Goal: Information Seeking & Learning: Find specific page/section

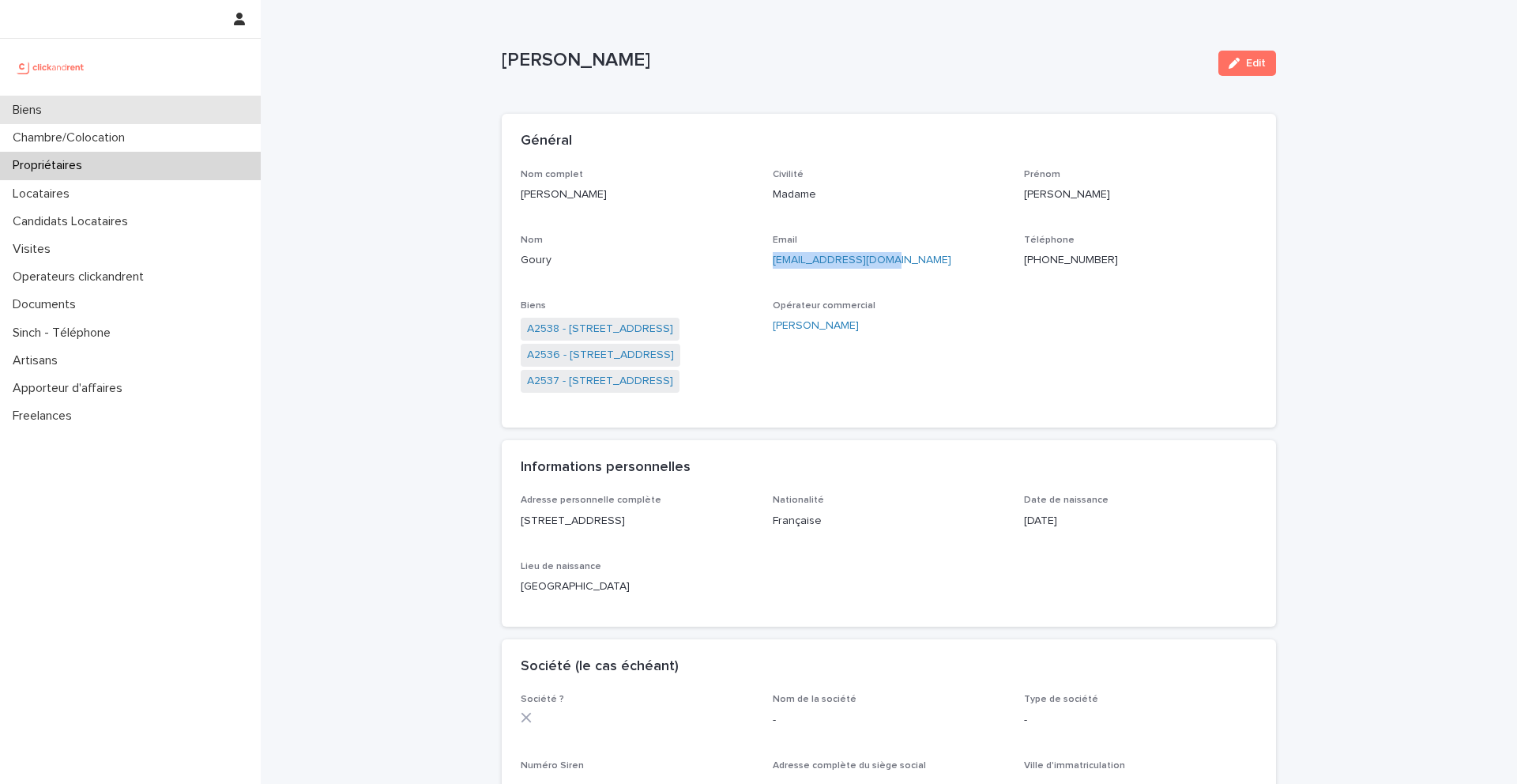
click at [191, 108] on div "Biens" at bounding box center [130, 110] width 261 height 28
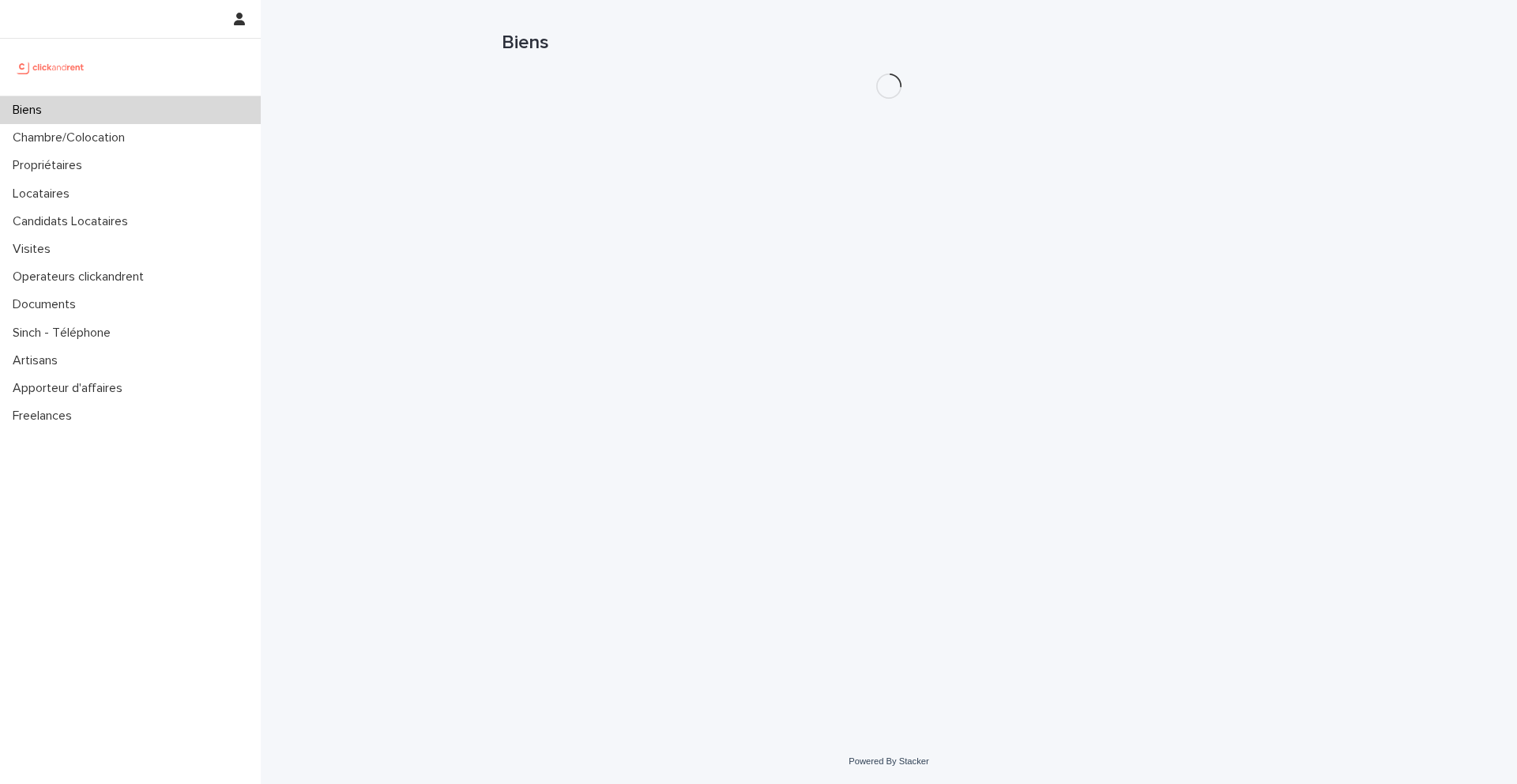
click at [1143, 45] on h1 "Biens" at bounding box center [889, 43] width 774 height 23
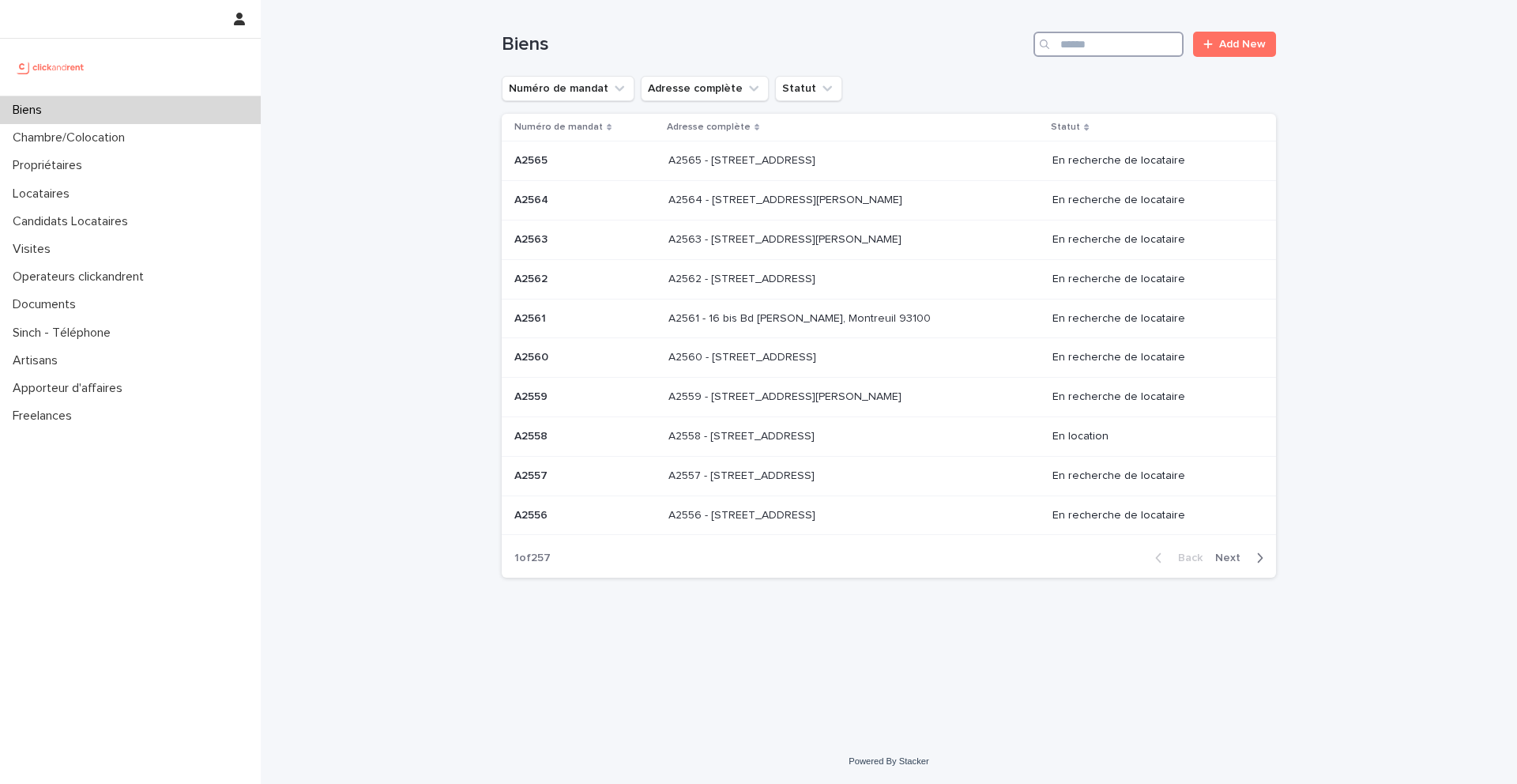
click at [1152, 34] on input "Search" at bounding box center [1109, 44] width 150 height 25
type input "*****"
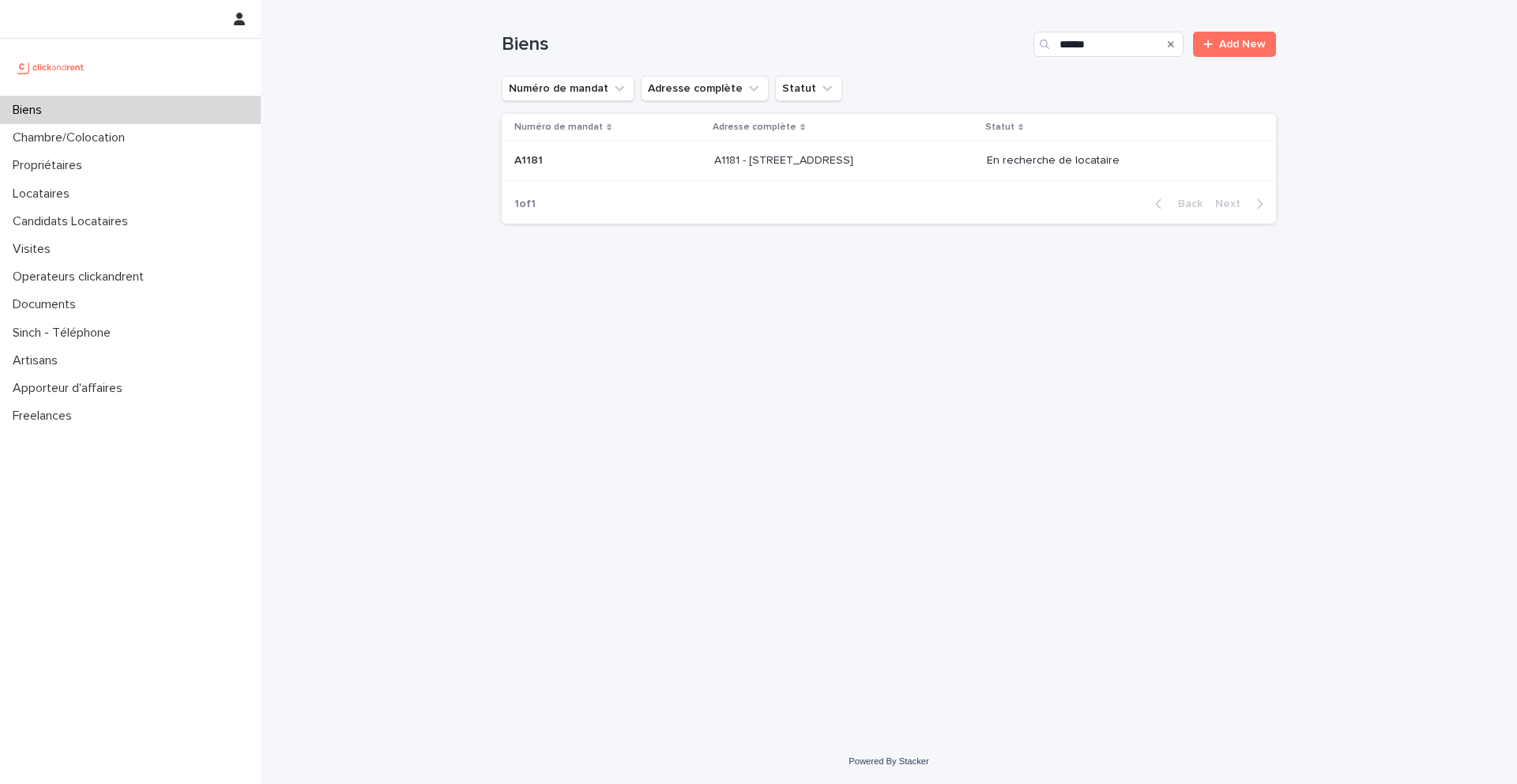
click at [879, 150] on div "A1181 - 108 rue Saint-Maur, Paris 75011 A1181 - 108 rue Saint-Maur, Paris 75011" at bounding box center [844, 160] width 260 height 26
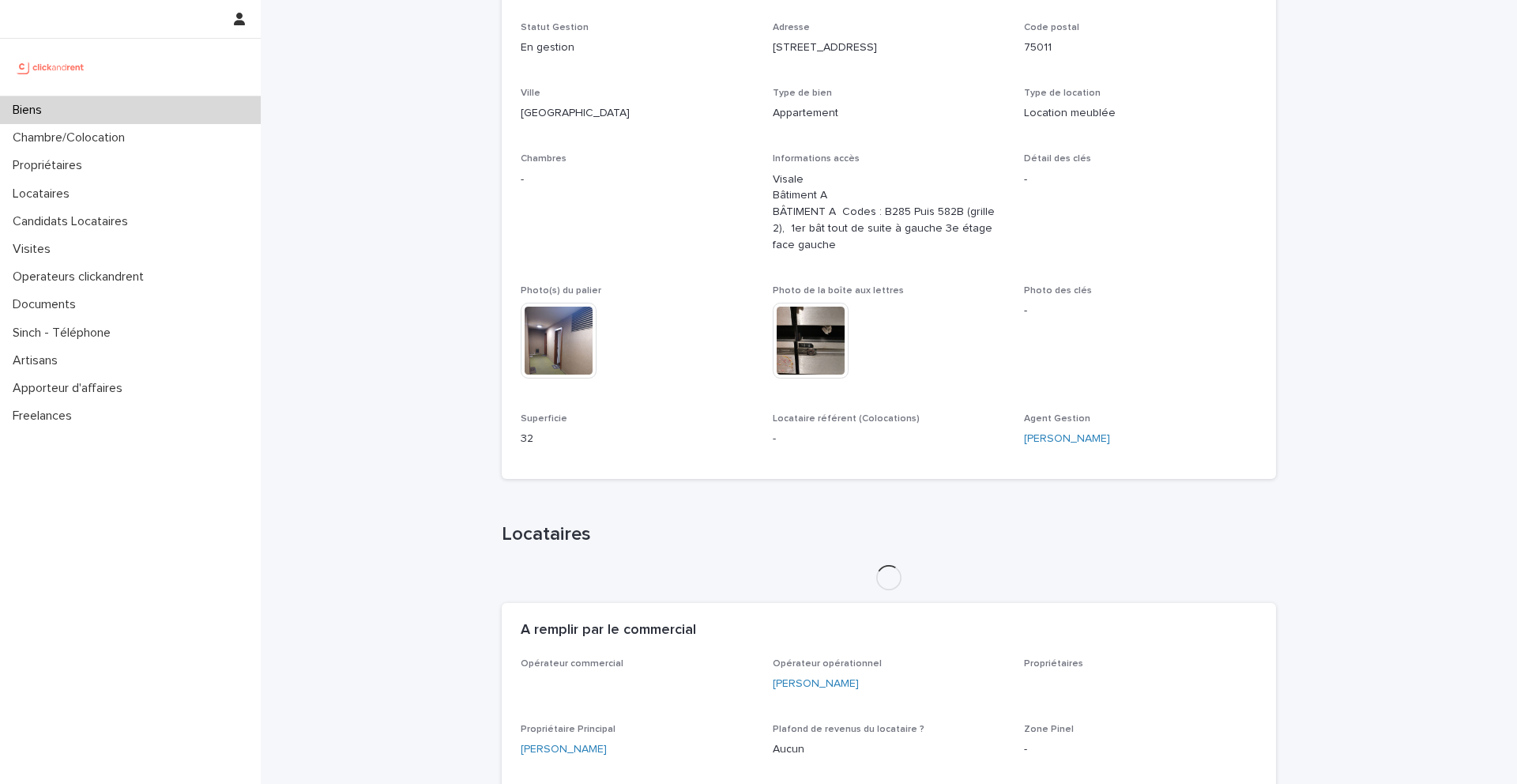
scroll to position [715, 0]
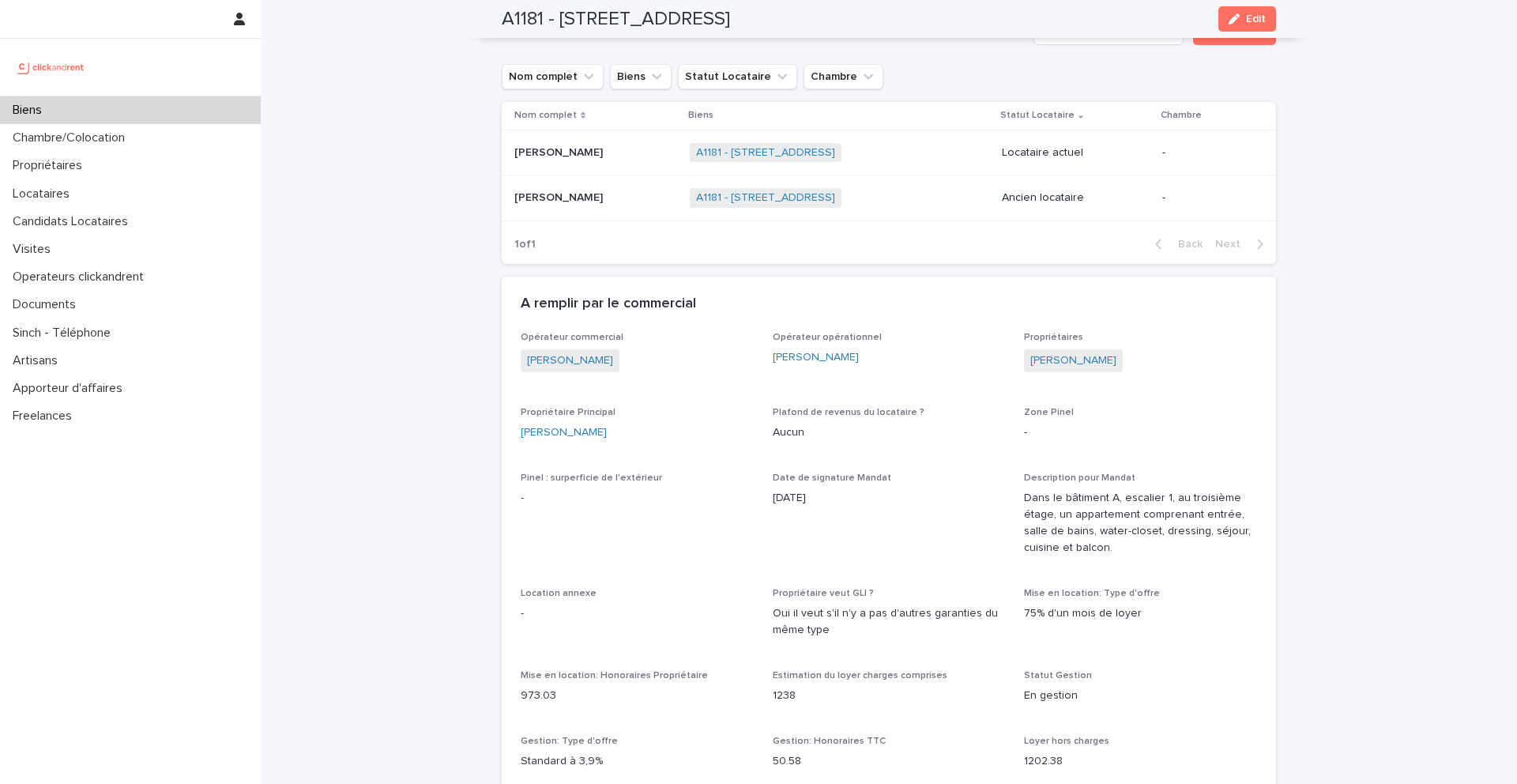
click at [602, 152] on p at bounding box center [596, 153] width 163 height 14
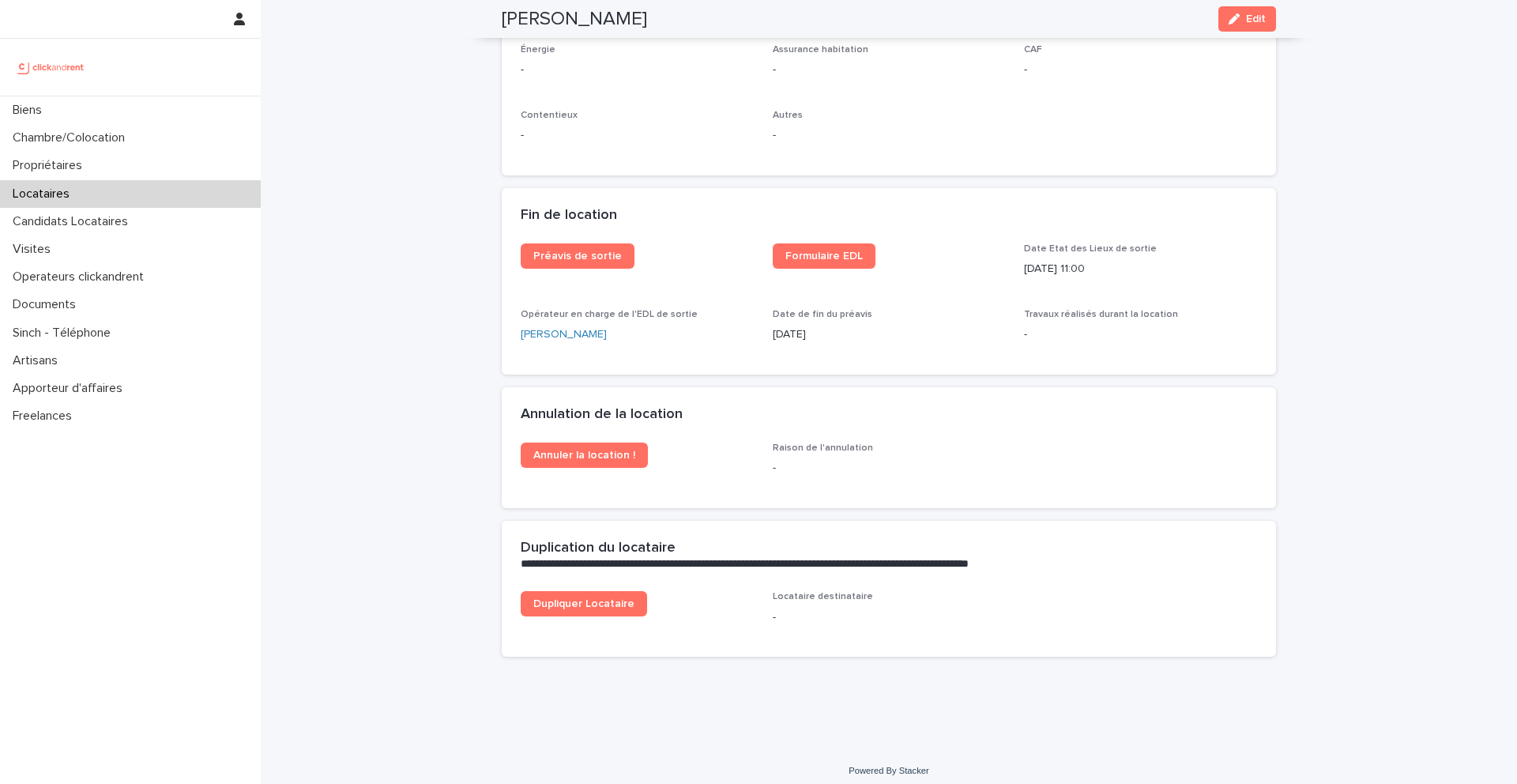
scroll to position [1898, 0]
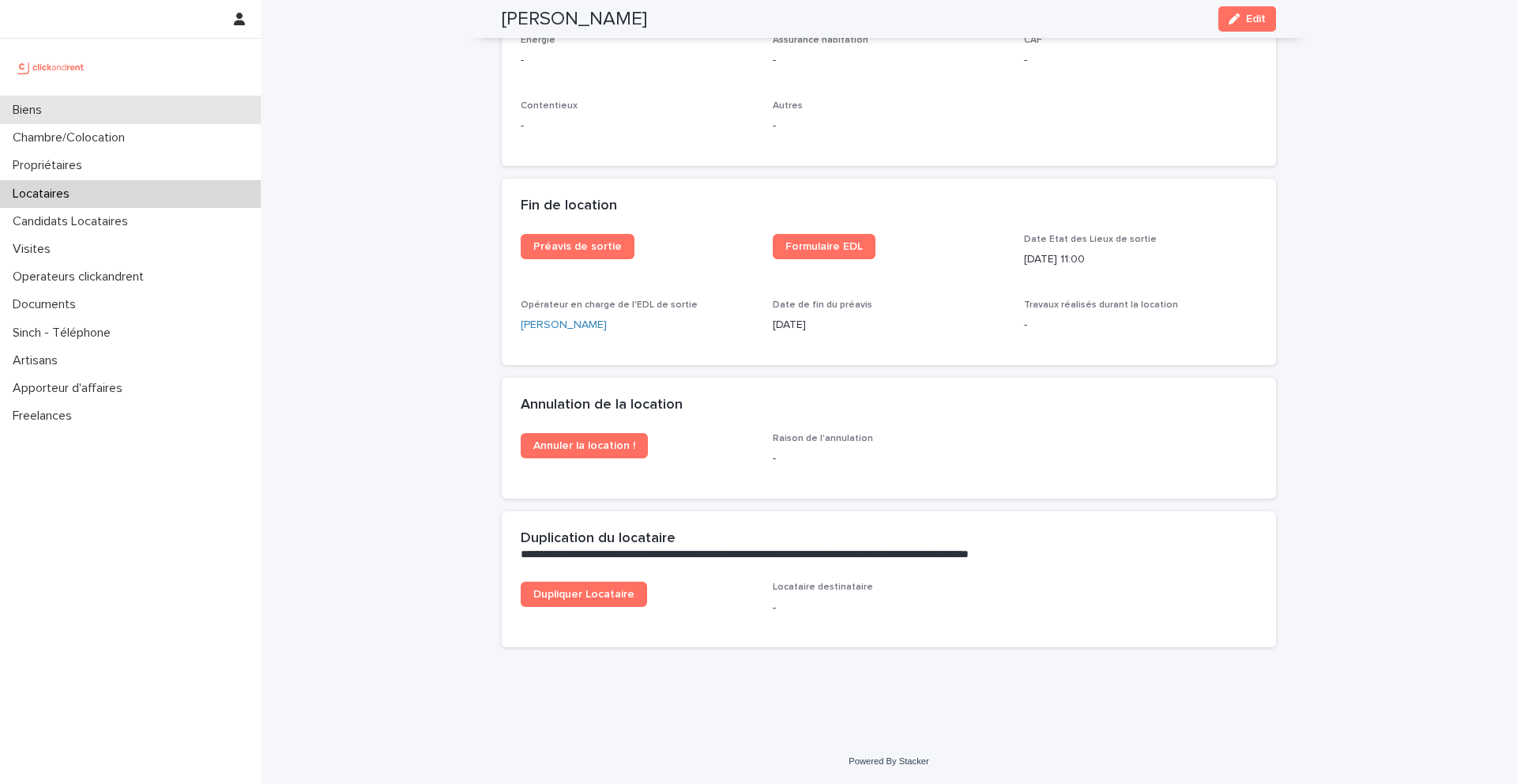
click at [176, 106] on div "Biens" at bounding box center [130, 110] width 261 height 28
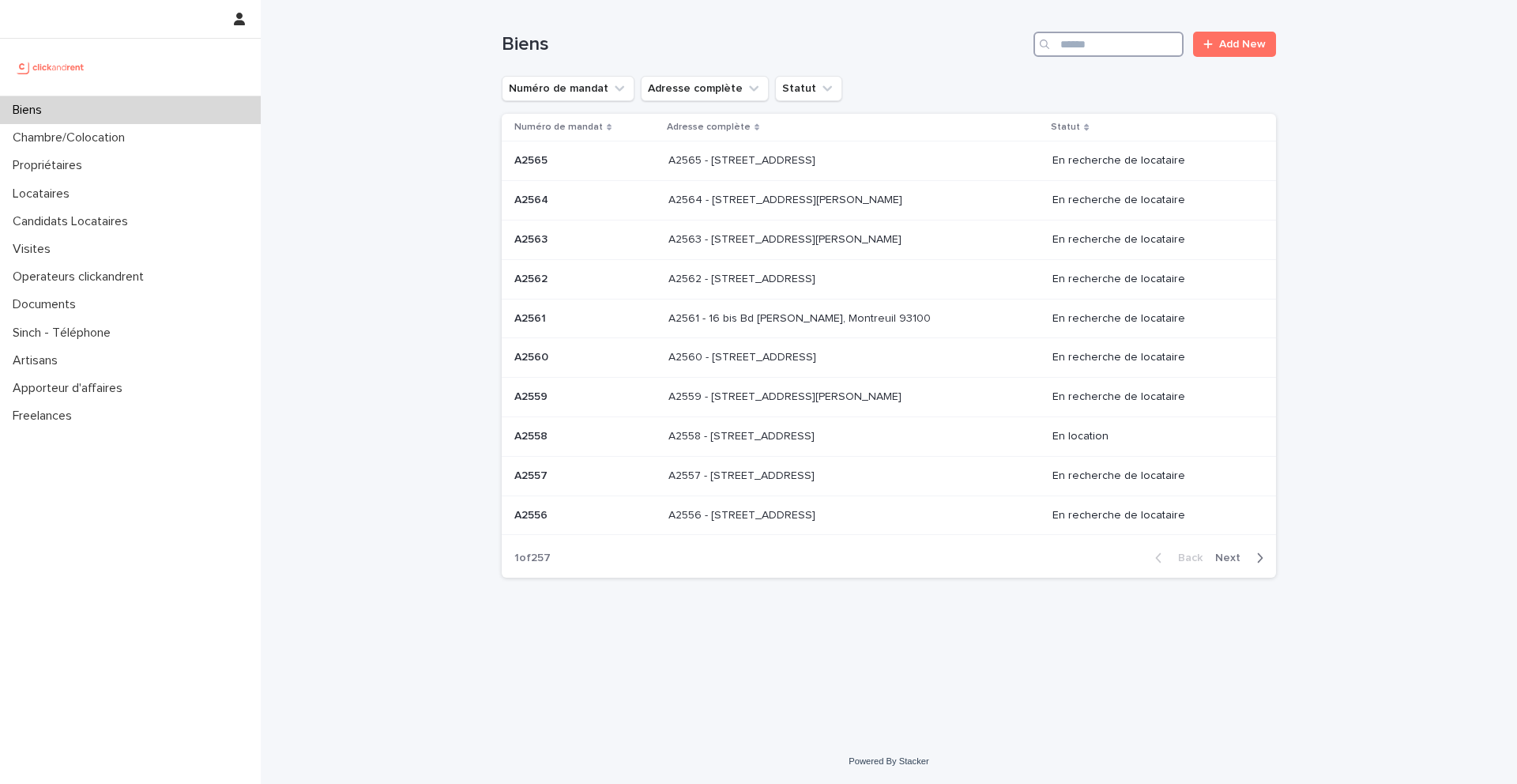
click at [1109, 36] on input "Search" at bounding box center [1109, 44] width 150 height 25
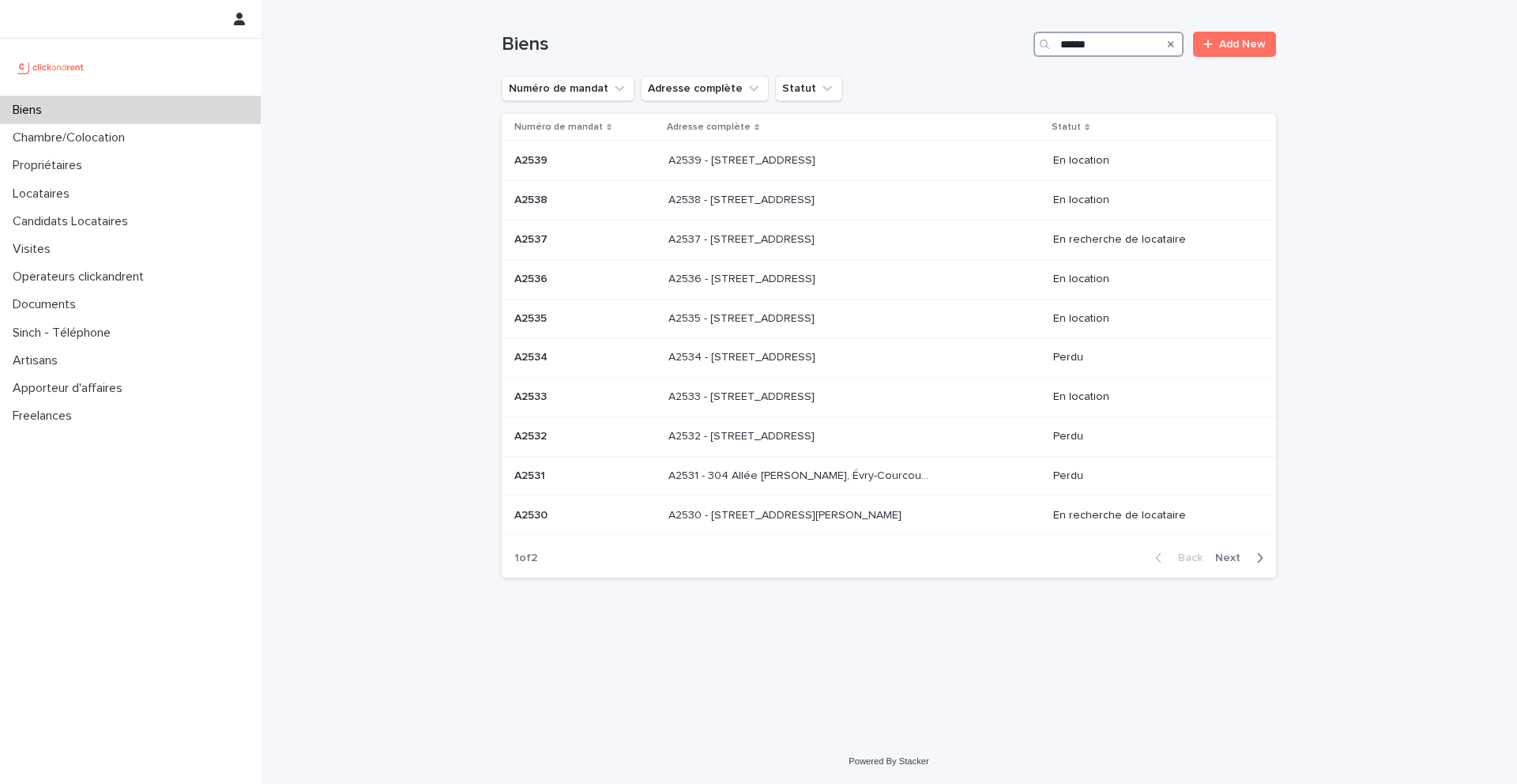
type input "*****"
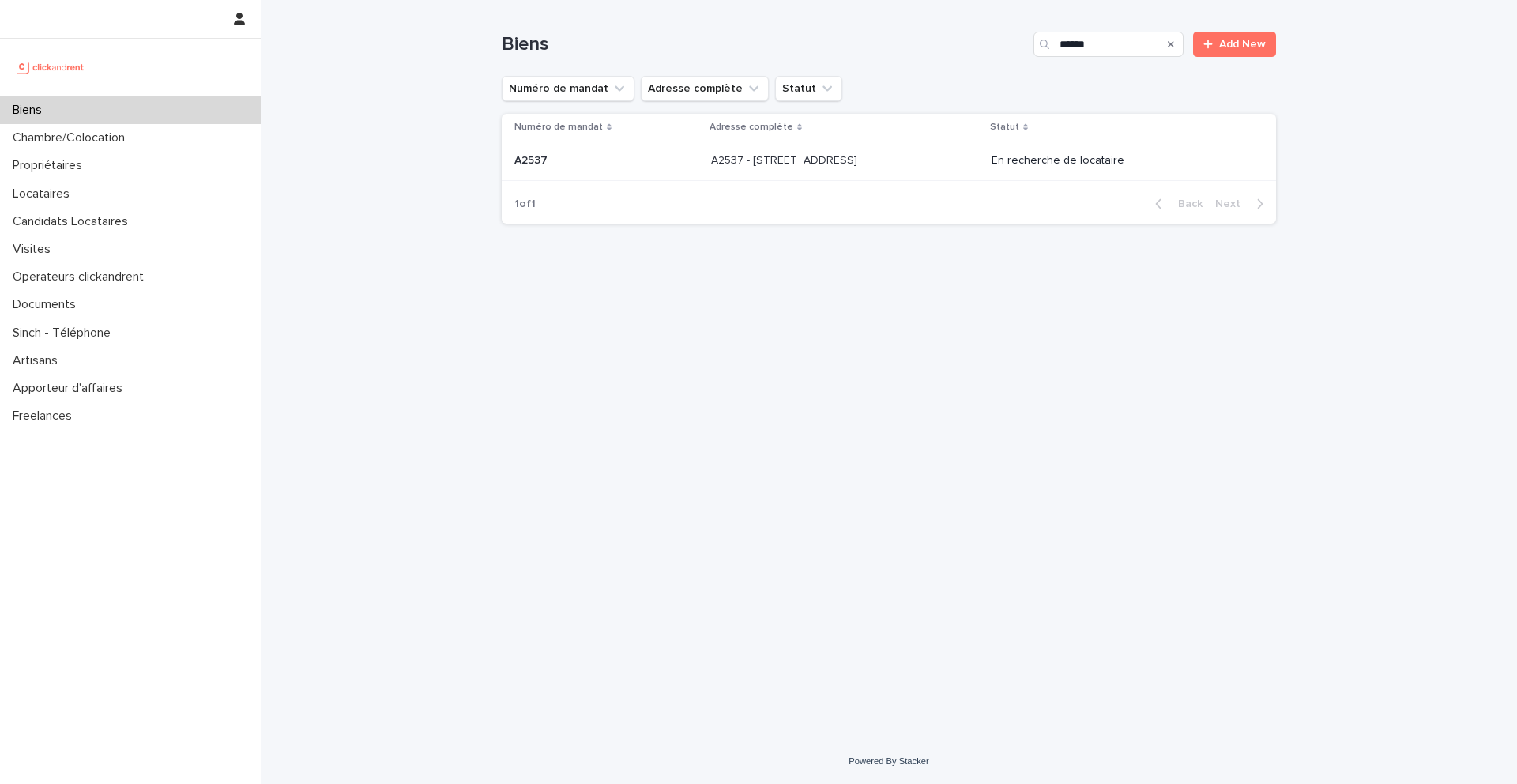
click at [860, 159] on p "A2537 - 142 rue Saint Honoré, Amiens 80000" at bounding box center [785, 159] width 149 height 16
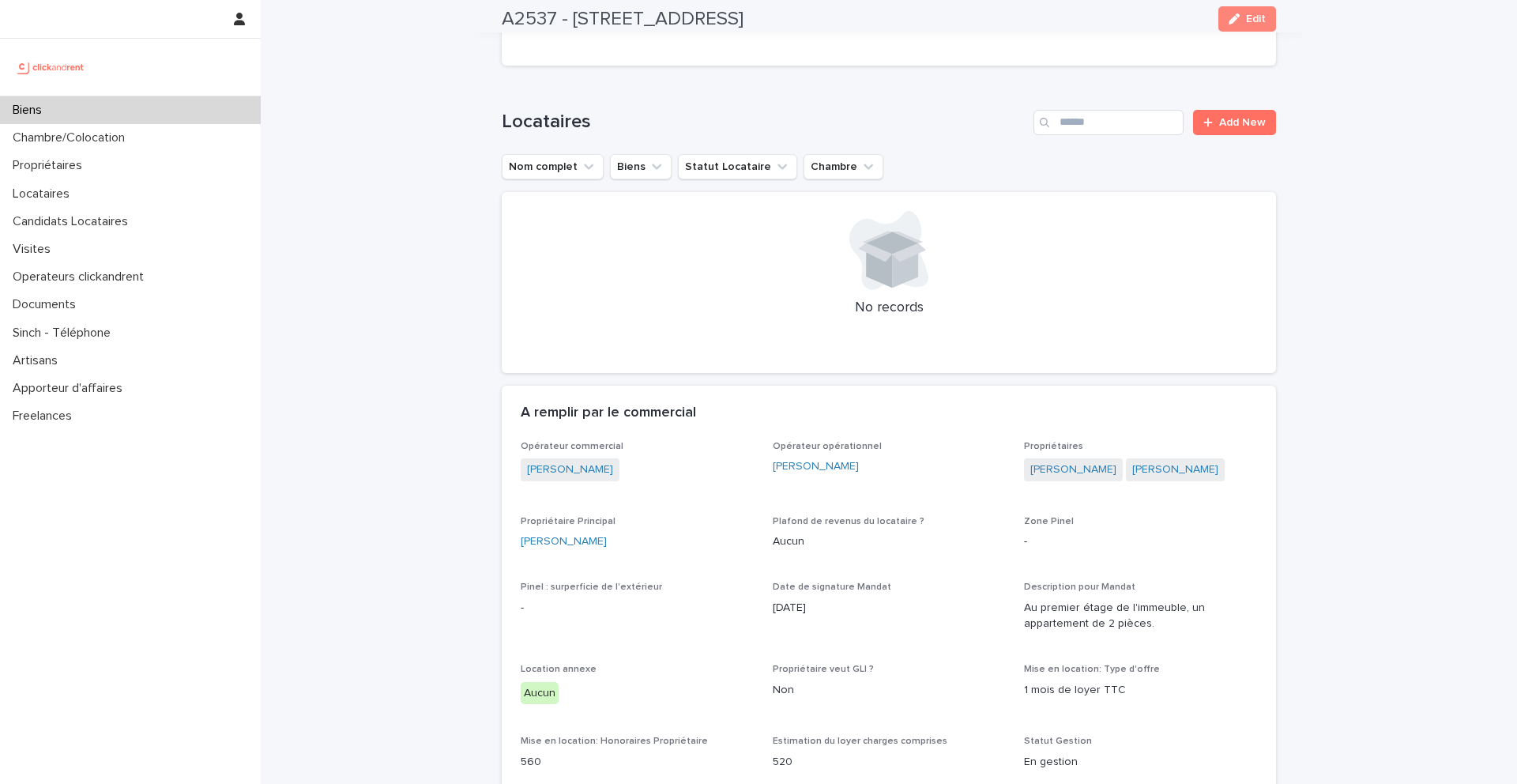
scroll to position [607, 0]
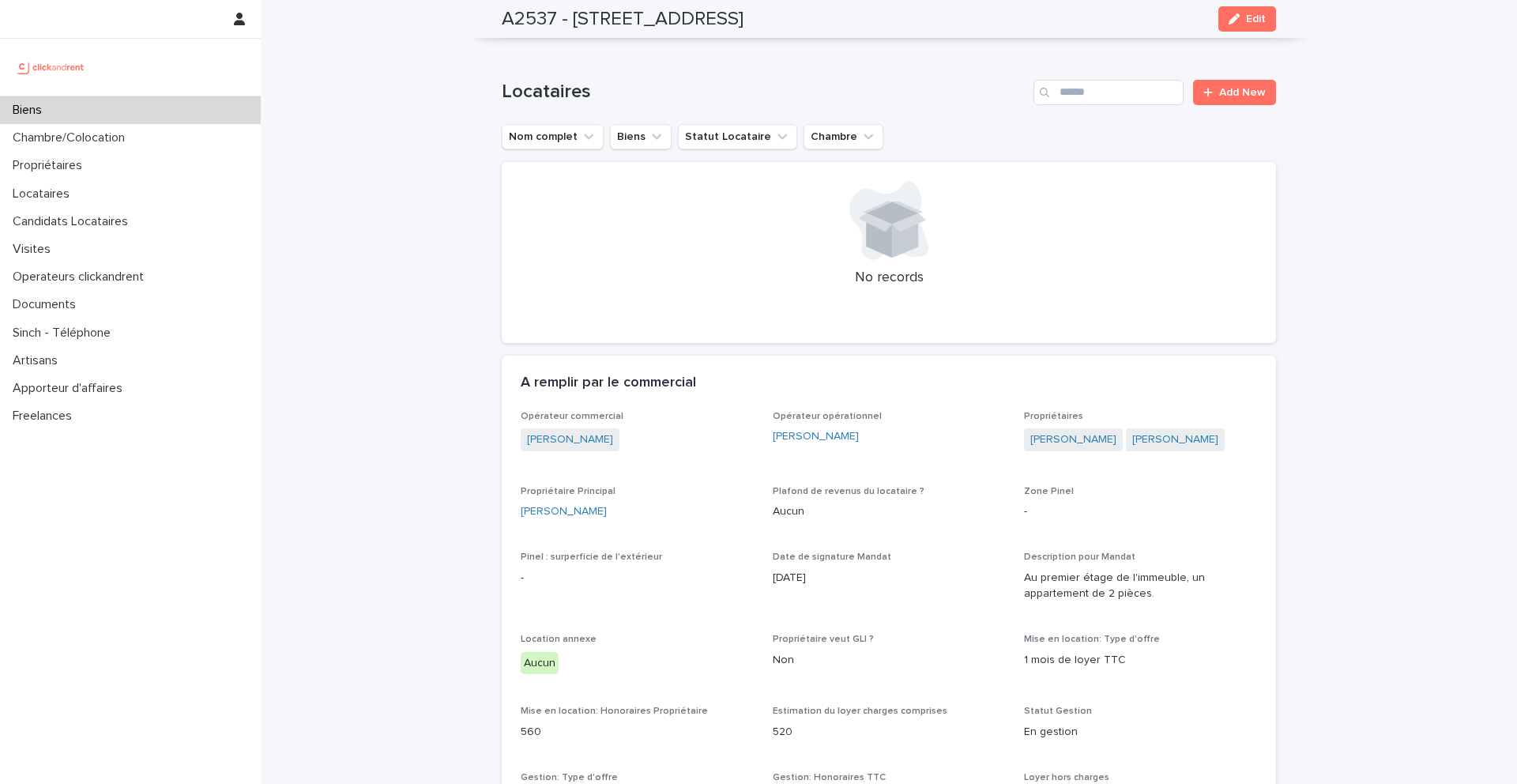
click at [220, 112] on div "Biens" at bounding box center [130, 110] width 261 height 28
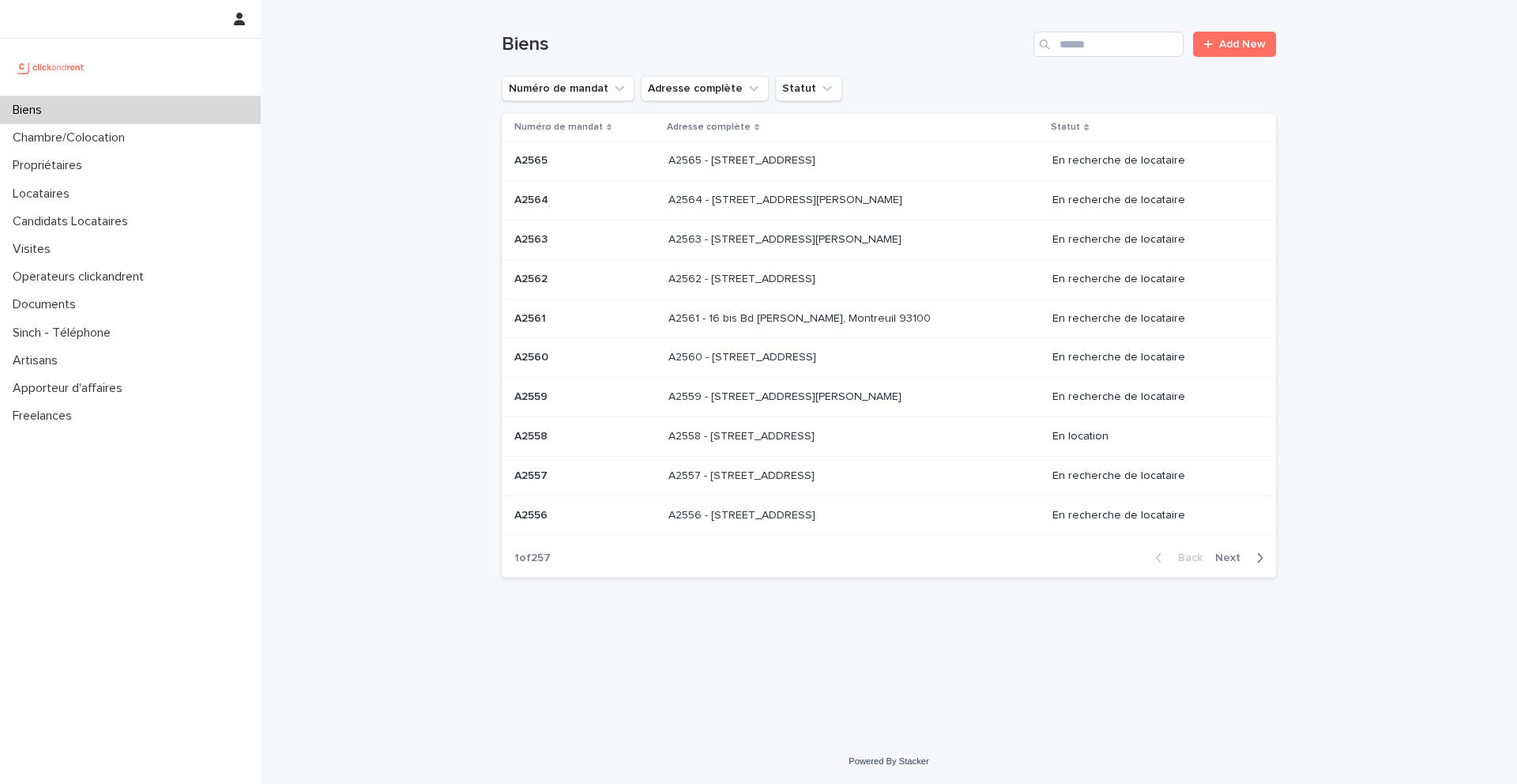
click at [1128, 45] on input "Search" at bounding box center [1109, 44] width 150 height 25
type input "*****"
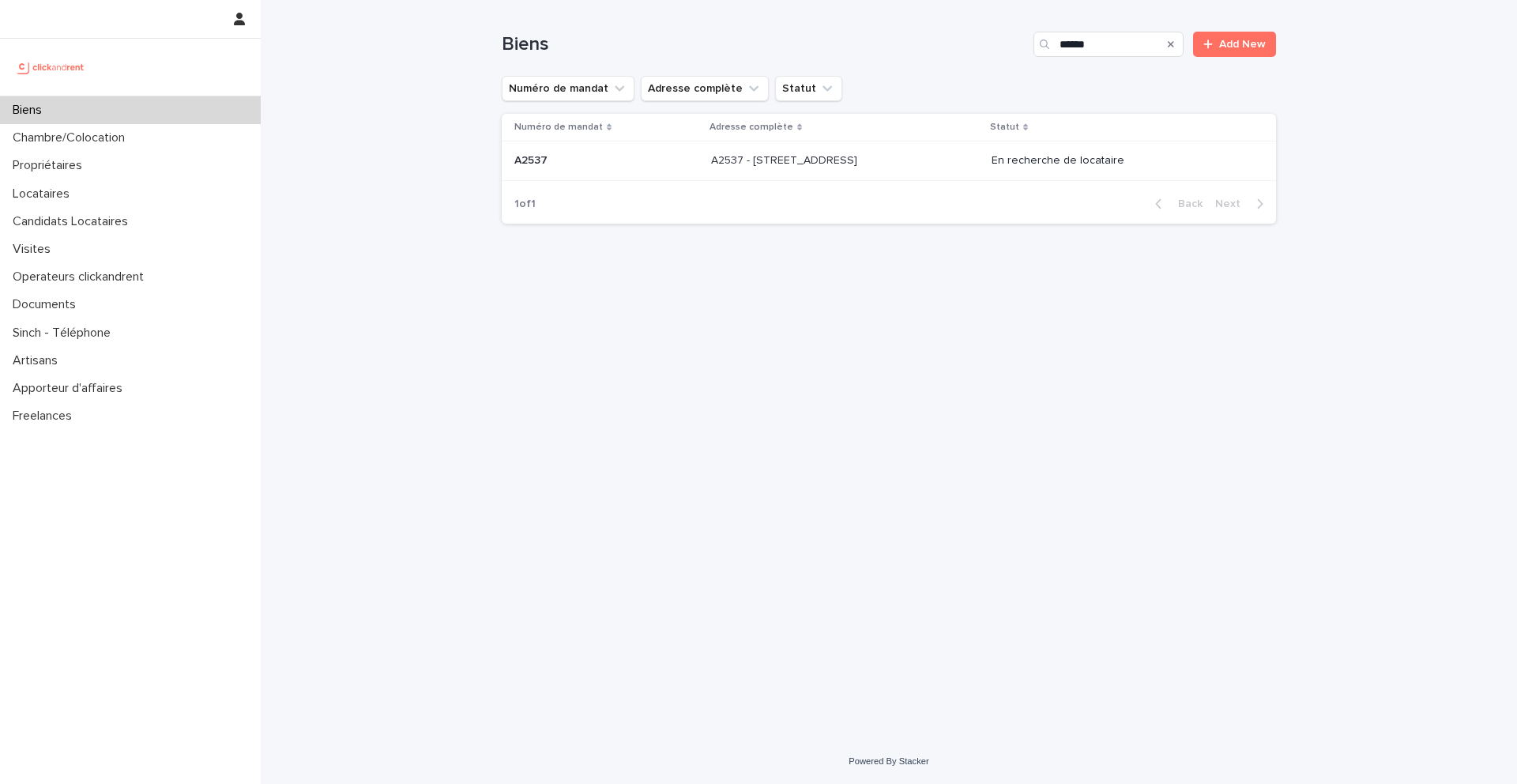
click at [950, 166] on div "A2537 - 142 rue Saint Honoré, Amiens 80000 A2537 - 142 rue Saint Honoré, Amiens…" at bounding box center [845, 160] width 268 height 26
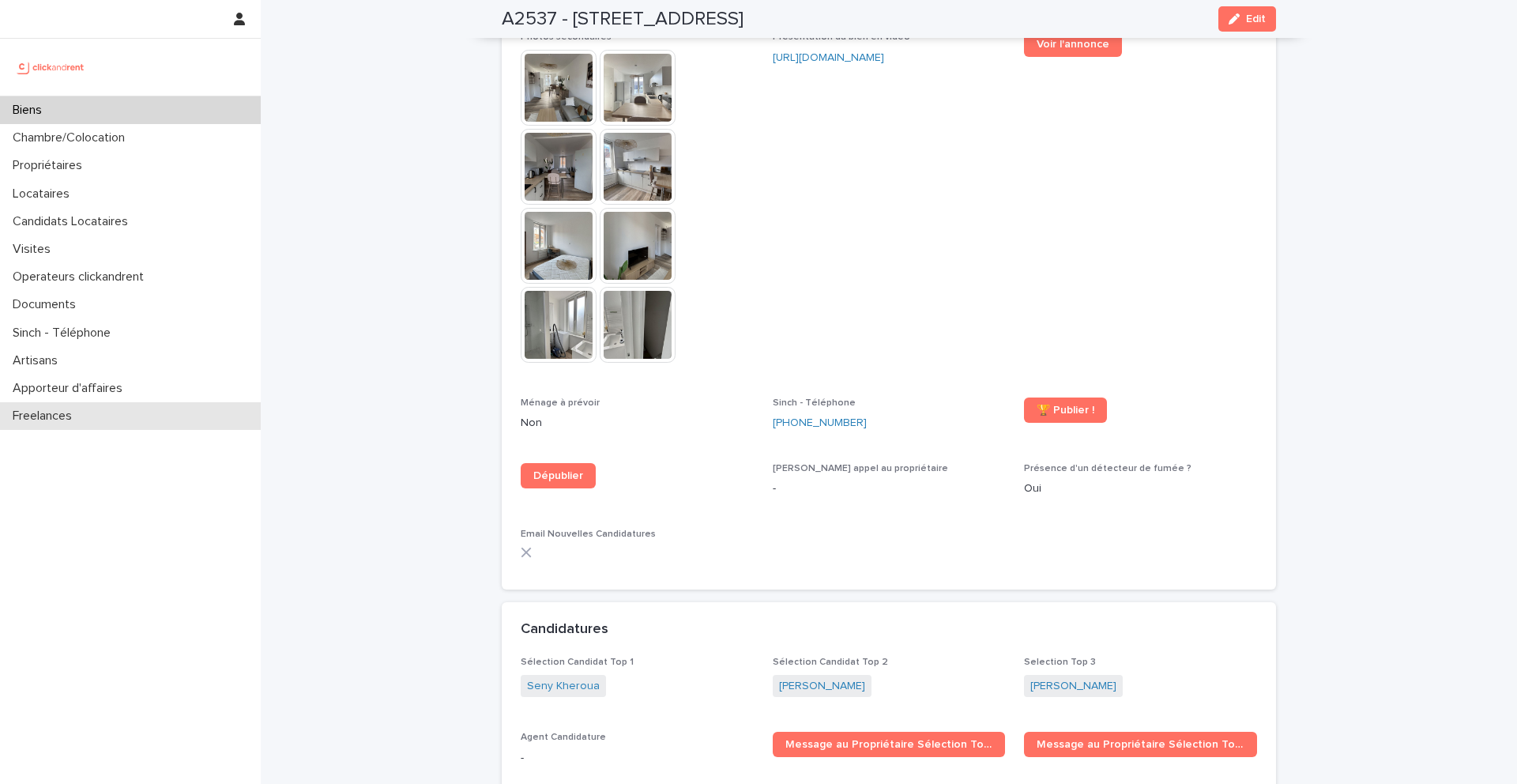
scroll to position [4218, 0]
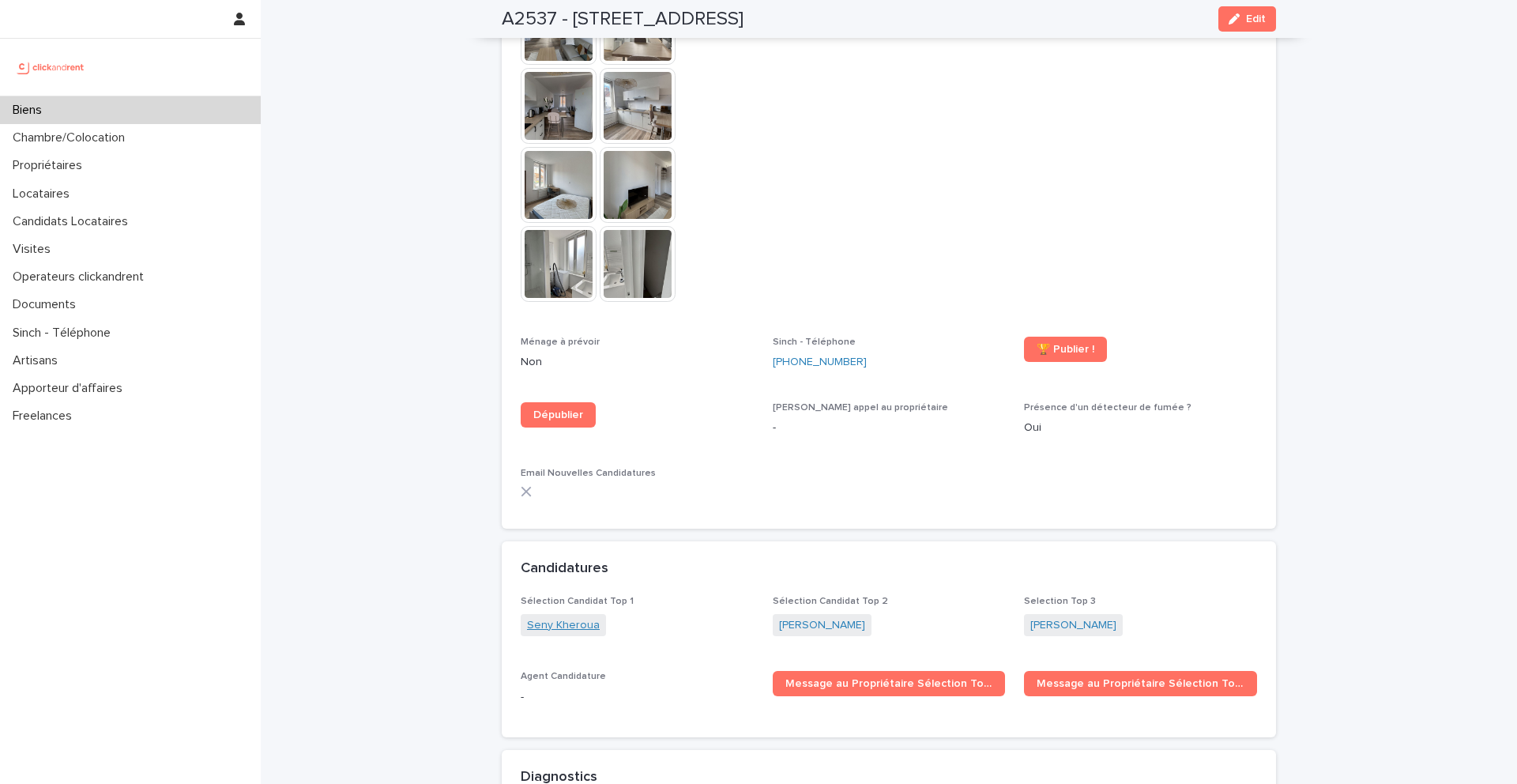
click at [573, 617] on link "Seny Kheroua" at bounding box center [564, 625] width 72 height 16
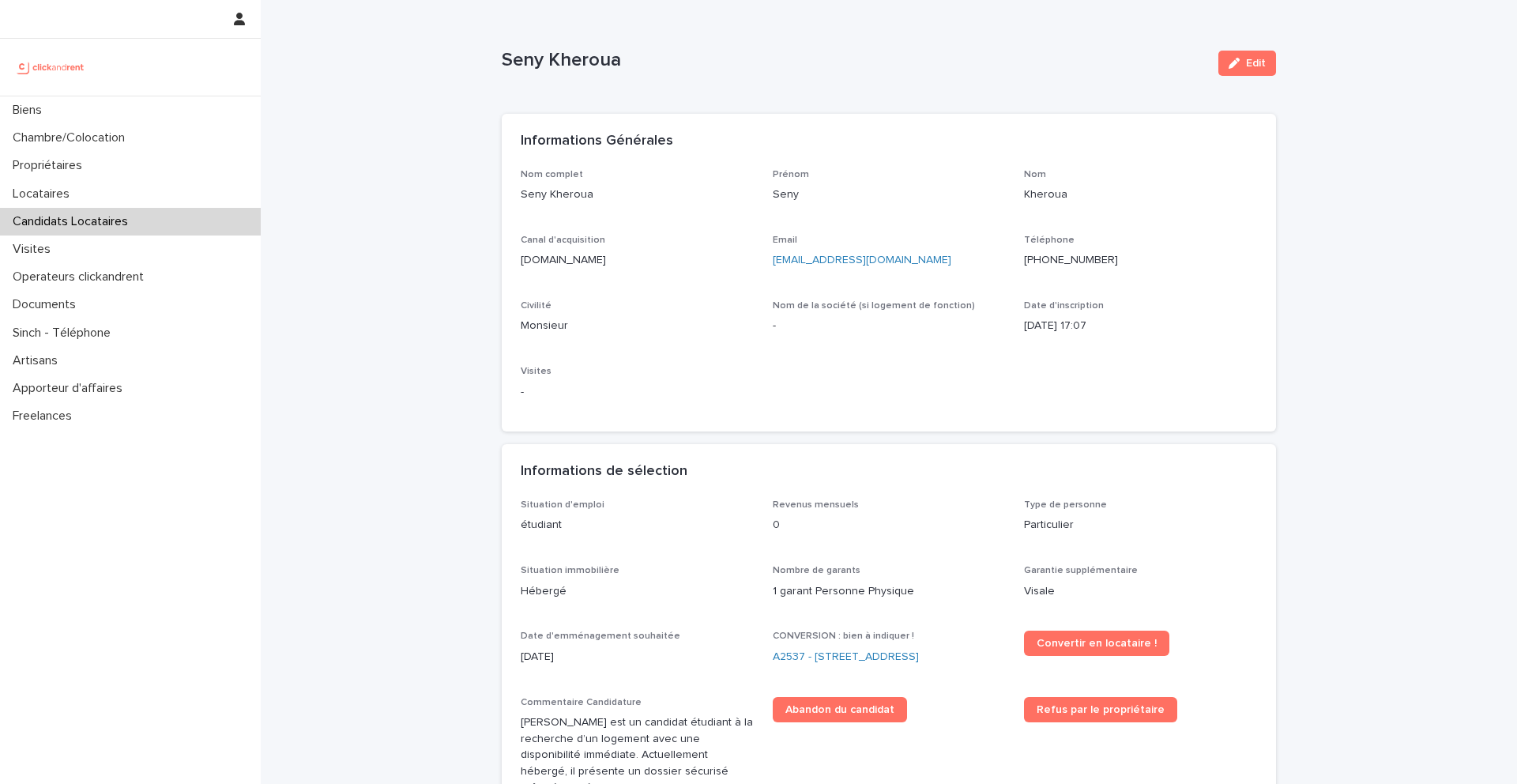
click at [934, 273] on div "Email nathalielc60@gmail.com" at bounding box center [889, 258] width 233 height 47
drag, startPoint x: 937, startPoint y: 262, endPoint x: 769, endPoint y: 262, distance: 168.0
click at [769, 262] on div "Nom complet Seny Kheroua Prénom Seny Nom Kheroua Canal d'acquisition clickandre…" at bounding box center [889, 291] width 736 height 244
copy link "nathalielc60@gmail.com"
click at [1260, 98] on div "Loading... Saving… Loading... Saving… Informations Générales Nom complet Seny K…" at bounding box center [889, 692] width 774 height 1188
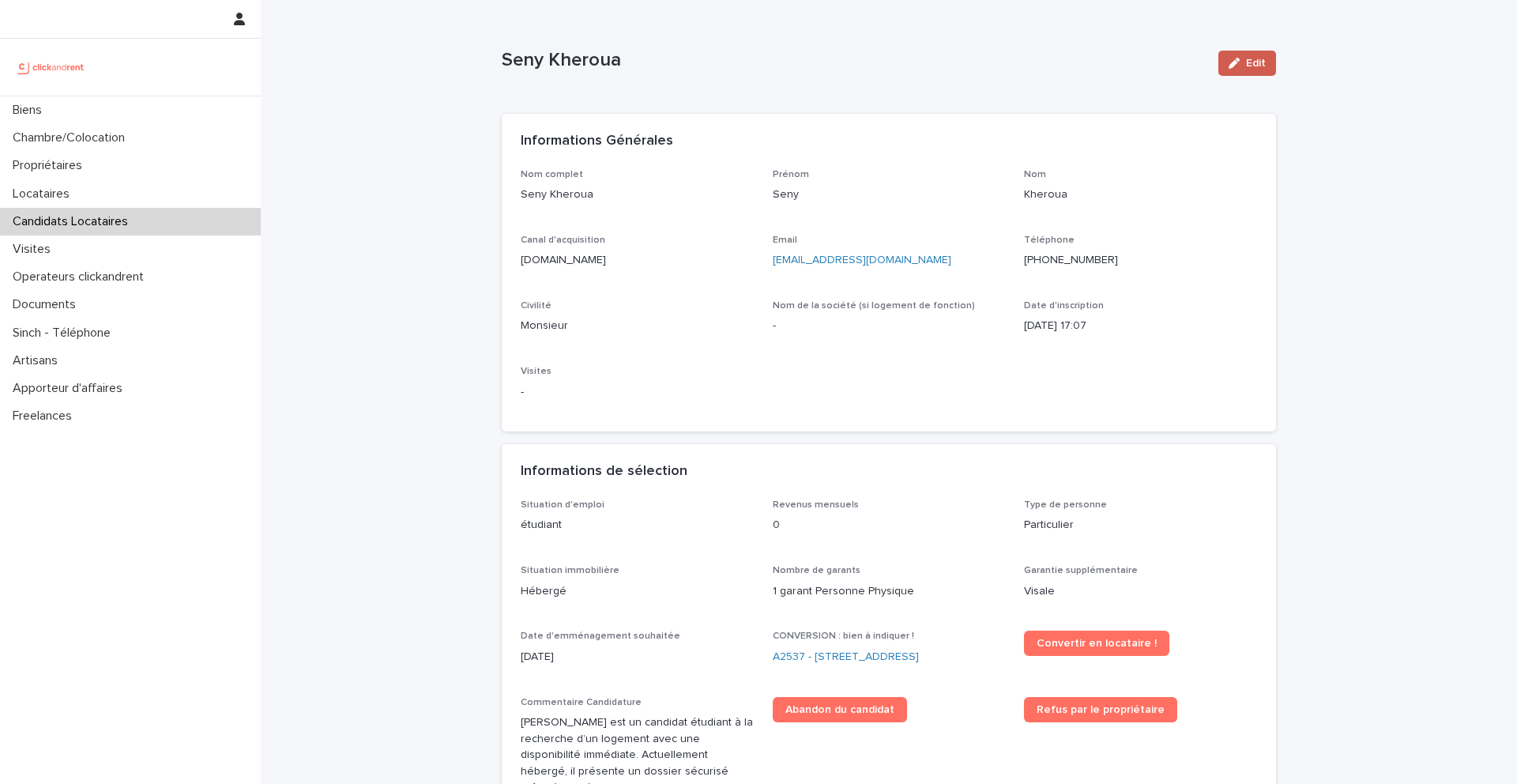
click at [1259, 66] on span "Edit" at bounding box center [1256, 63] width 20 height 11
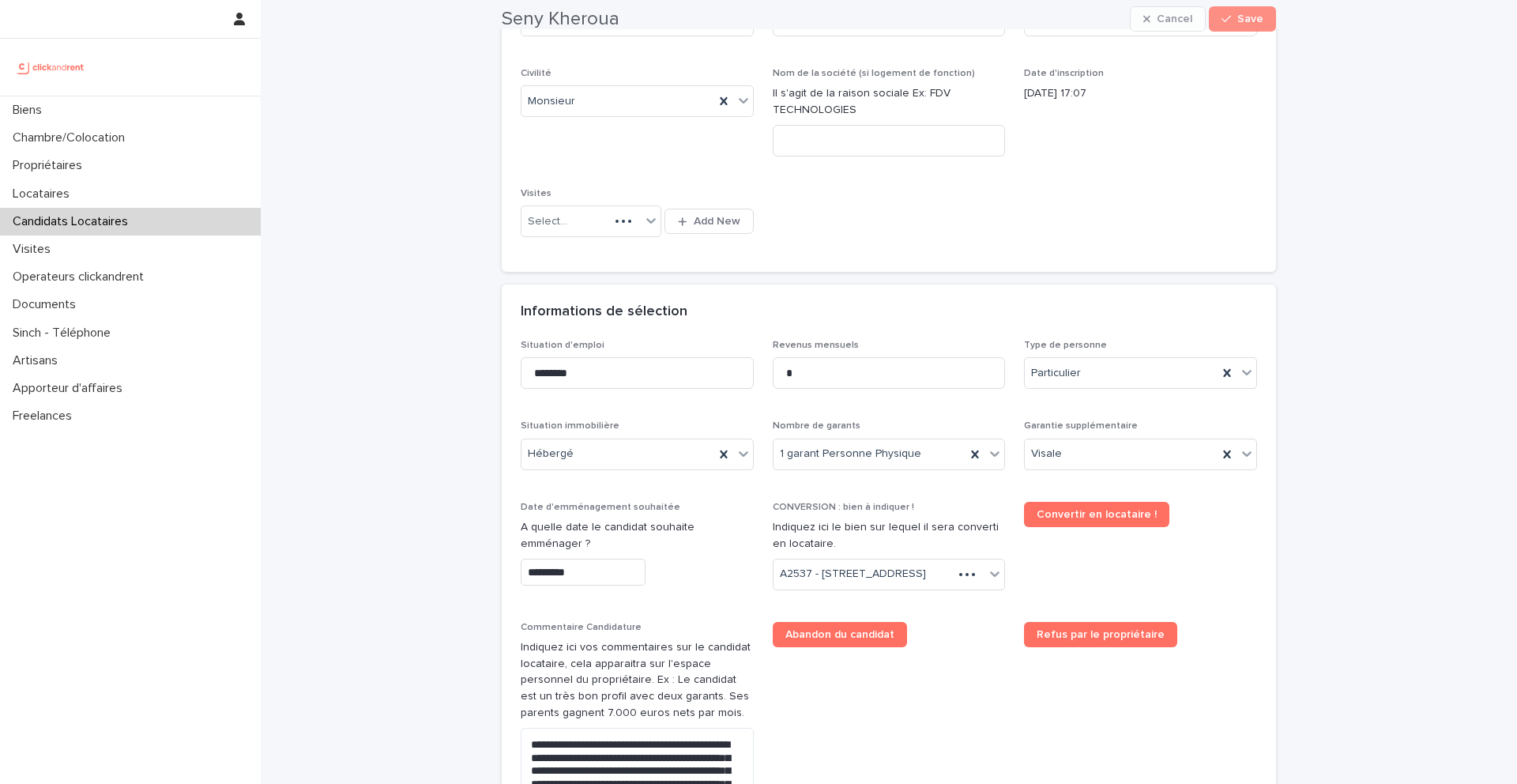
scroll to position [355, 0]
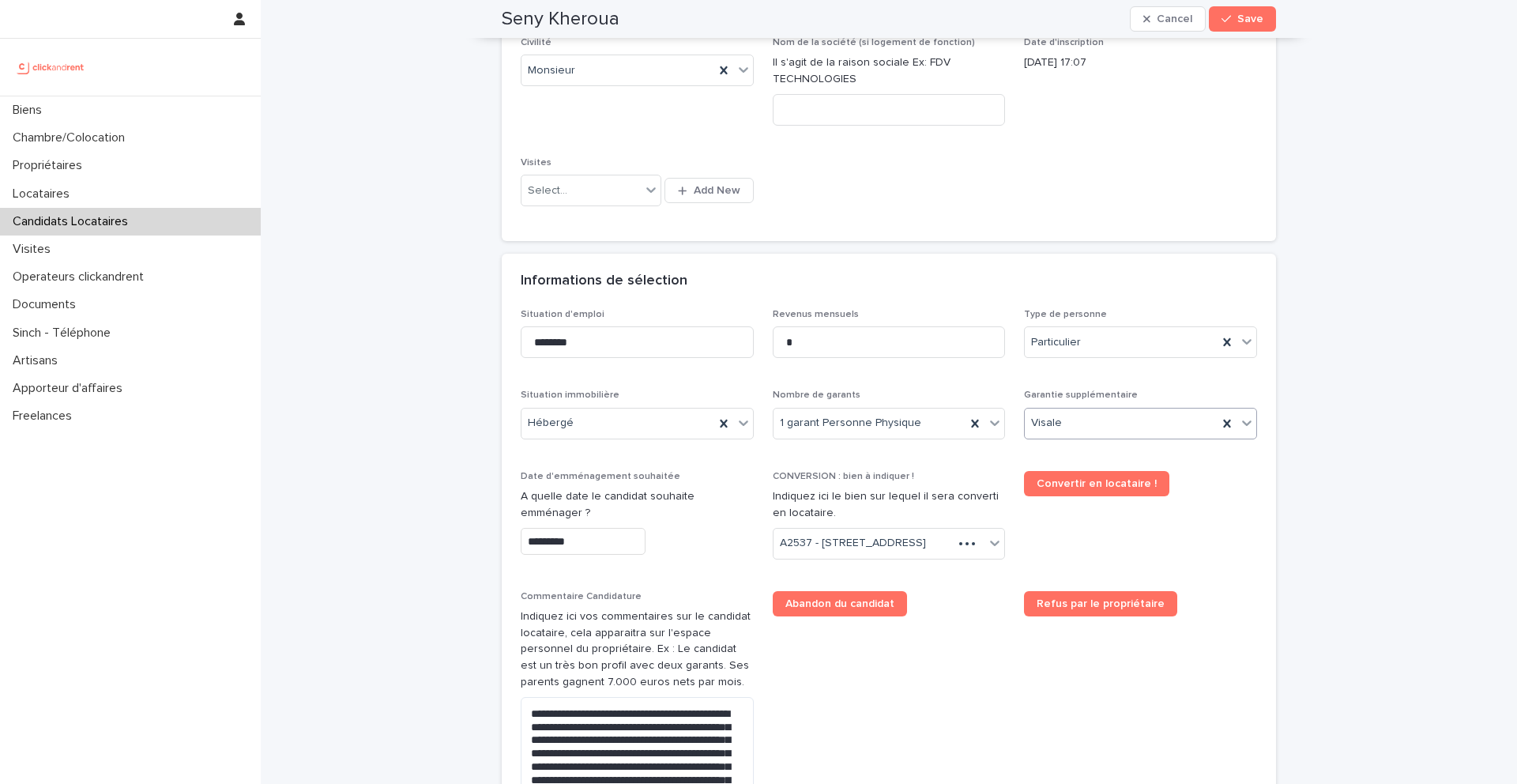
click at [1110, 436] on div "Visale" at bounding box center [1141, 423] width 233 height 32
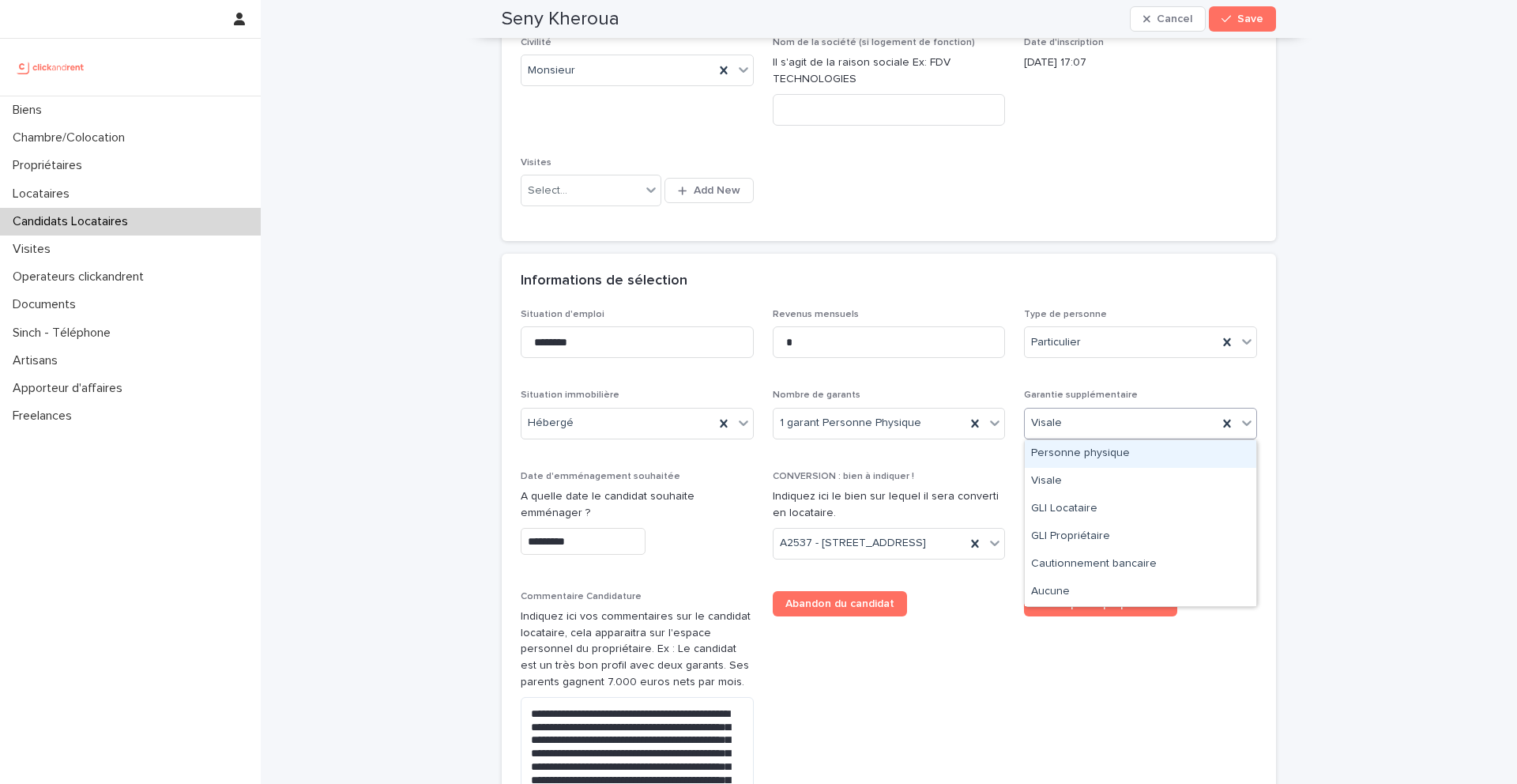
click at [1108, 459] on div "Personne physique" at bounding box center [1141, 454] width 232 height 28
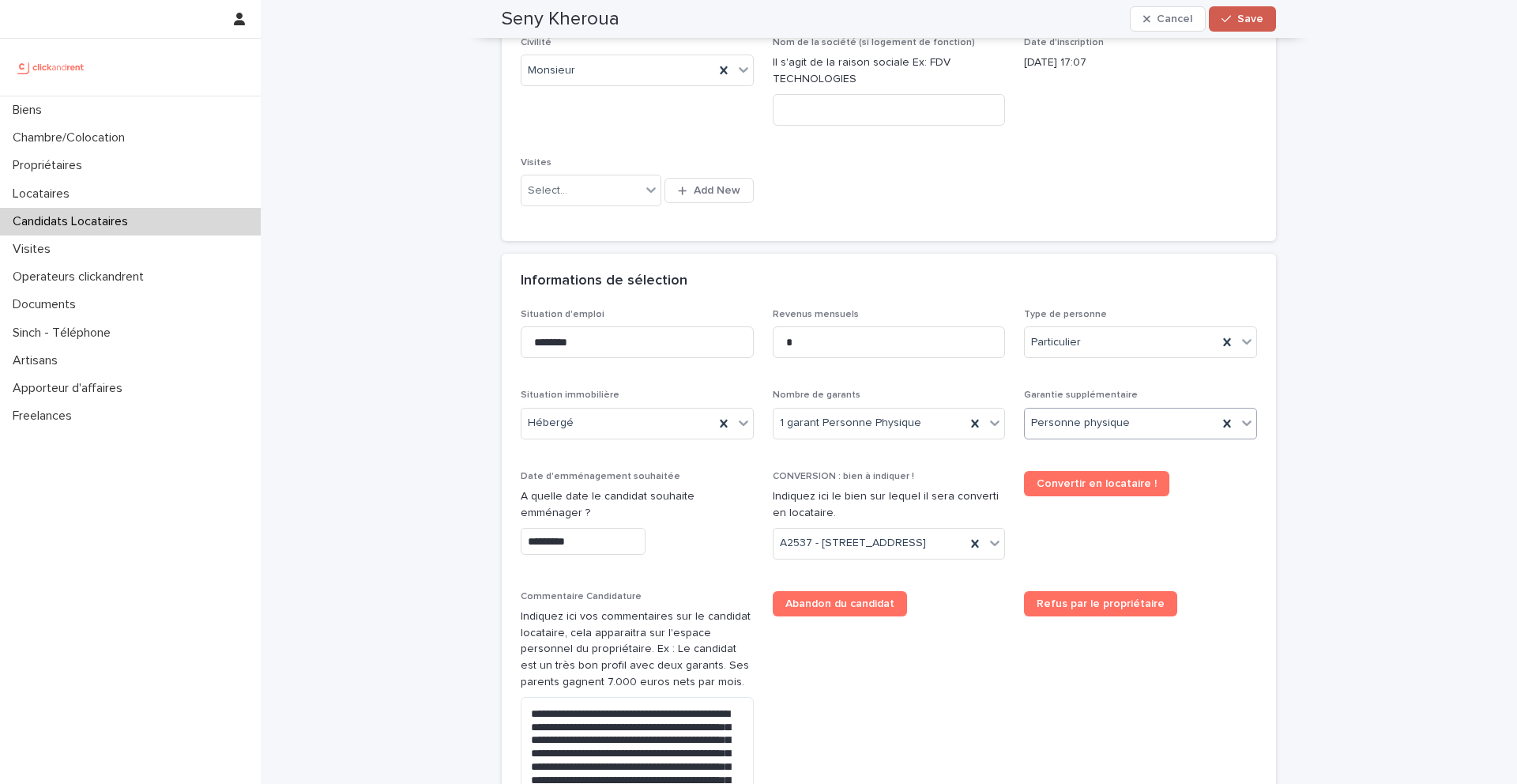
click at [1253, 23] on span "Save" at bounding box center [1250, 19] width 26 height 11
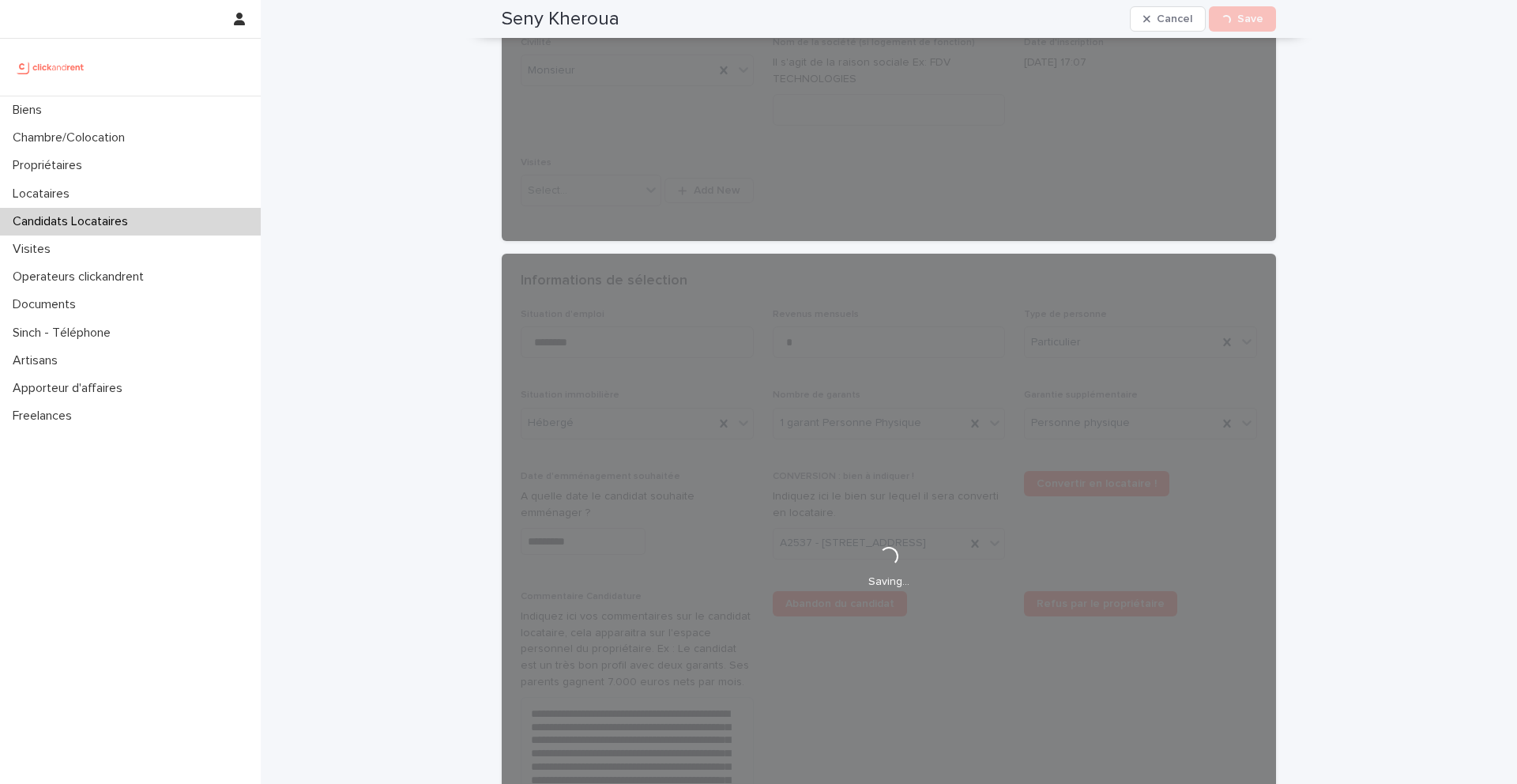
scroll to position [102, 0]
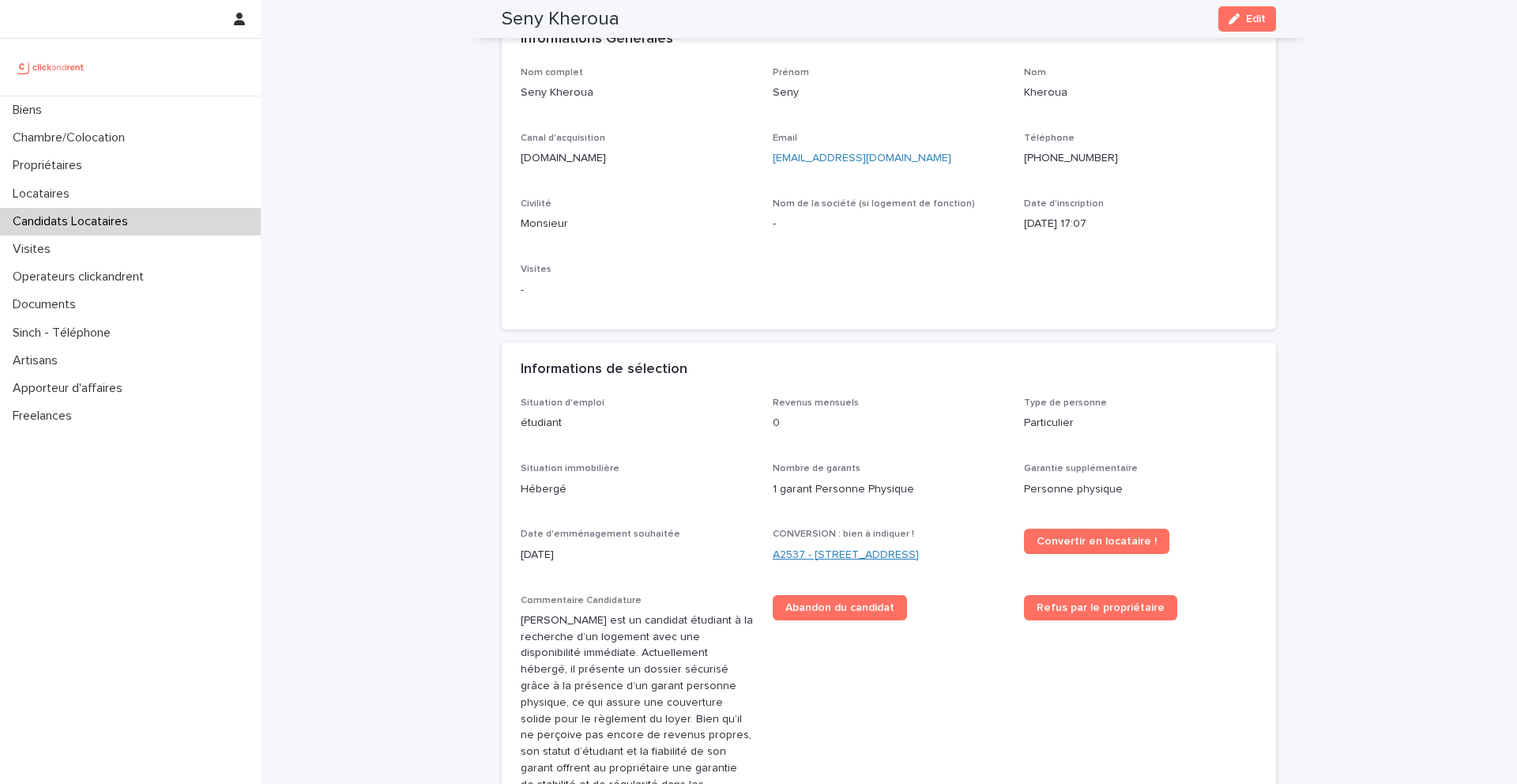
click at [858, 551] on link "A2537 - 142 rue Saint Honoré, Amiens 80000" at bounding box center [846, 555] width 147 height 16
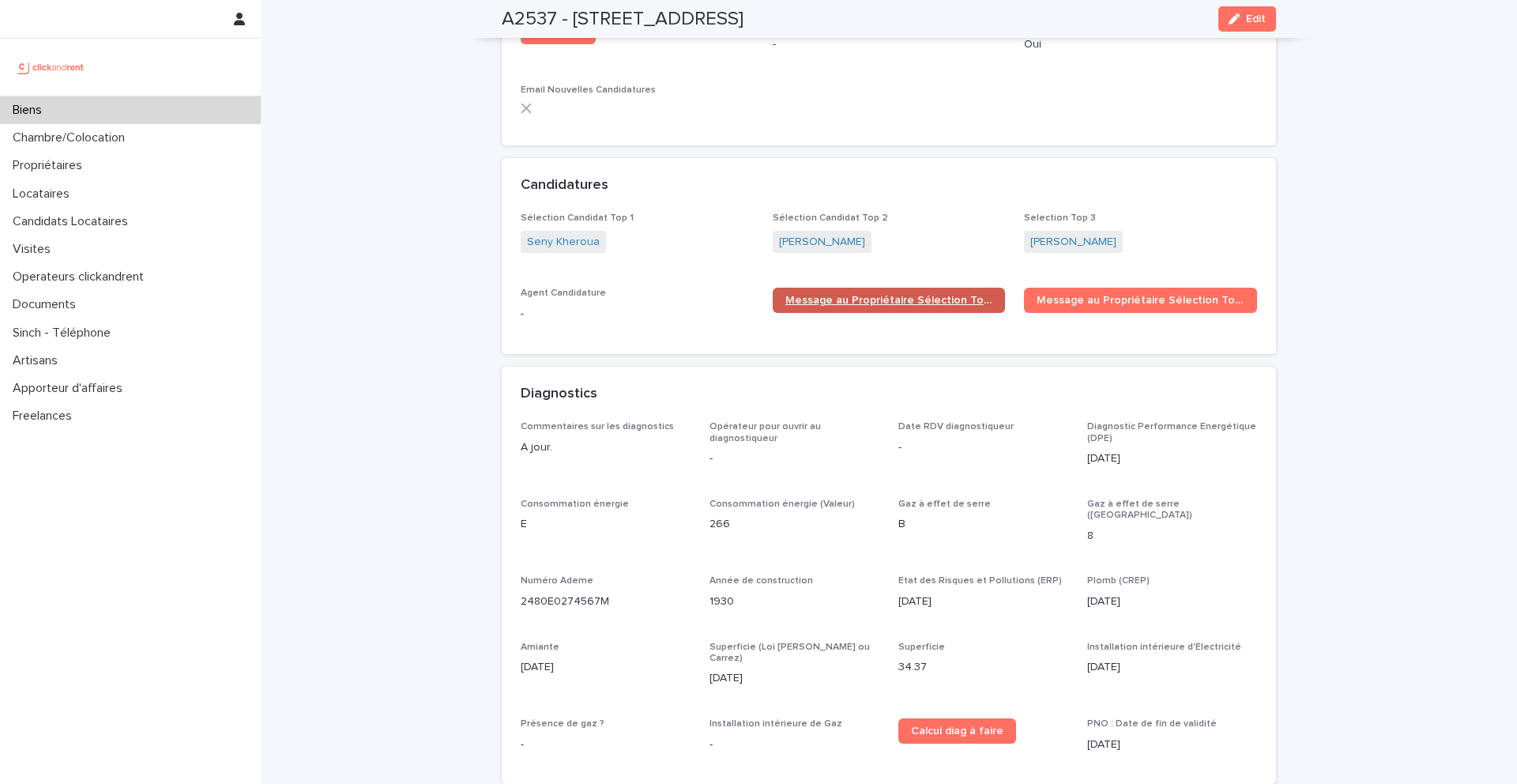
scroll to position [4527, 0]
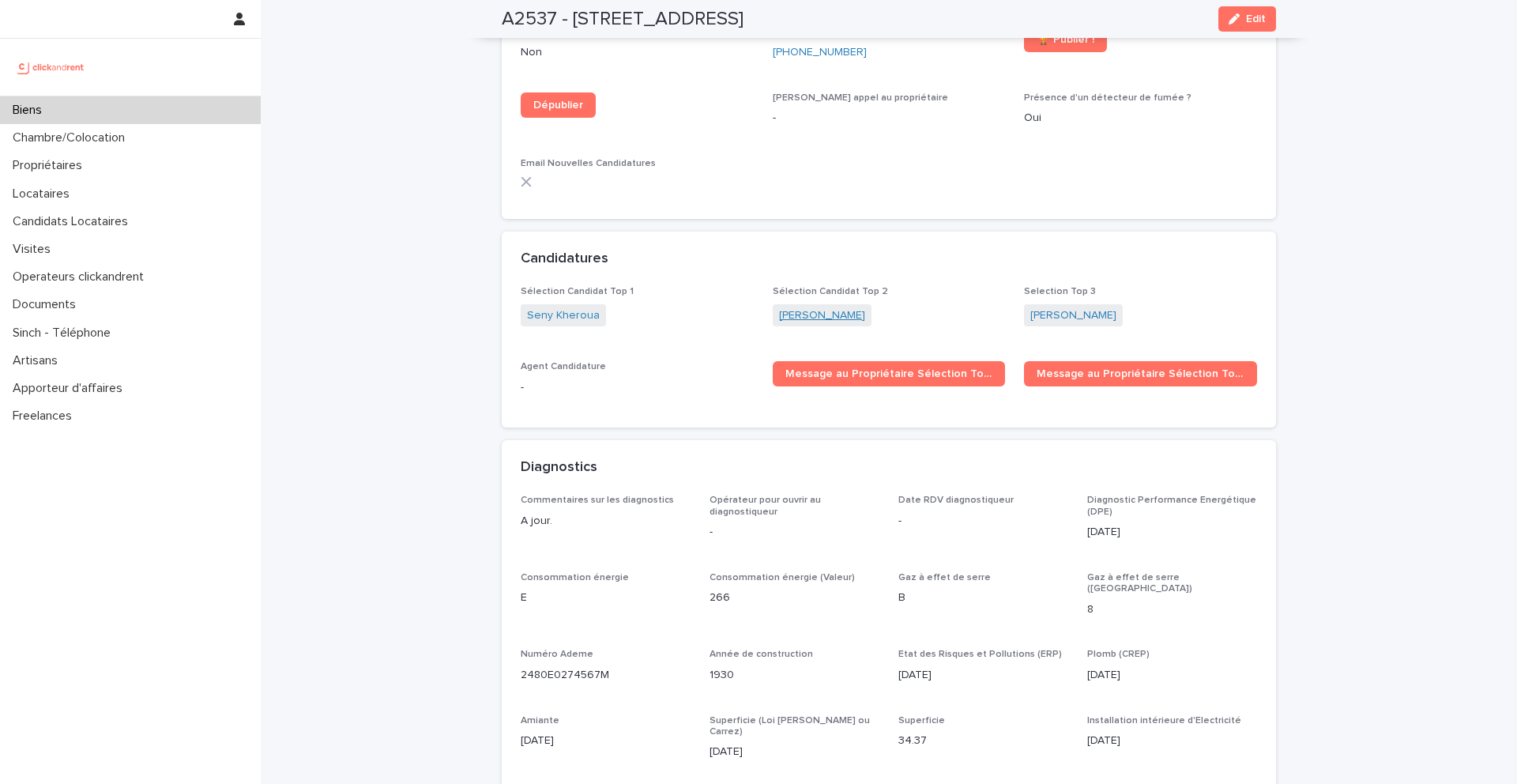
click at [829, 307] on link "Camille Lefebvre" at bounding box center [821, 316] width 86 height 16
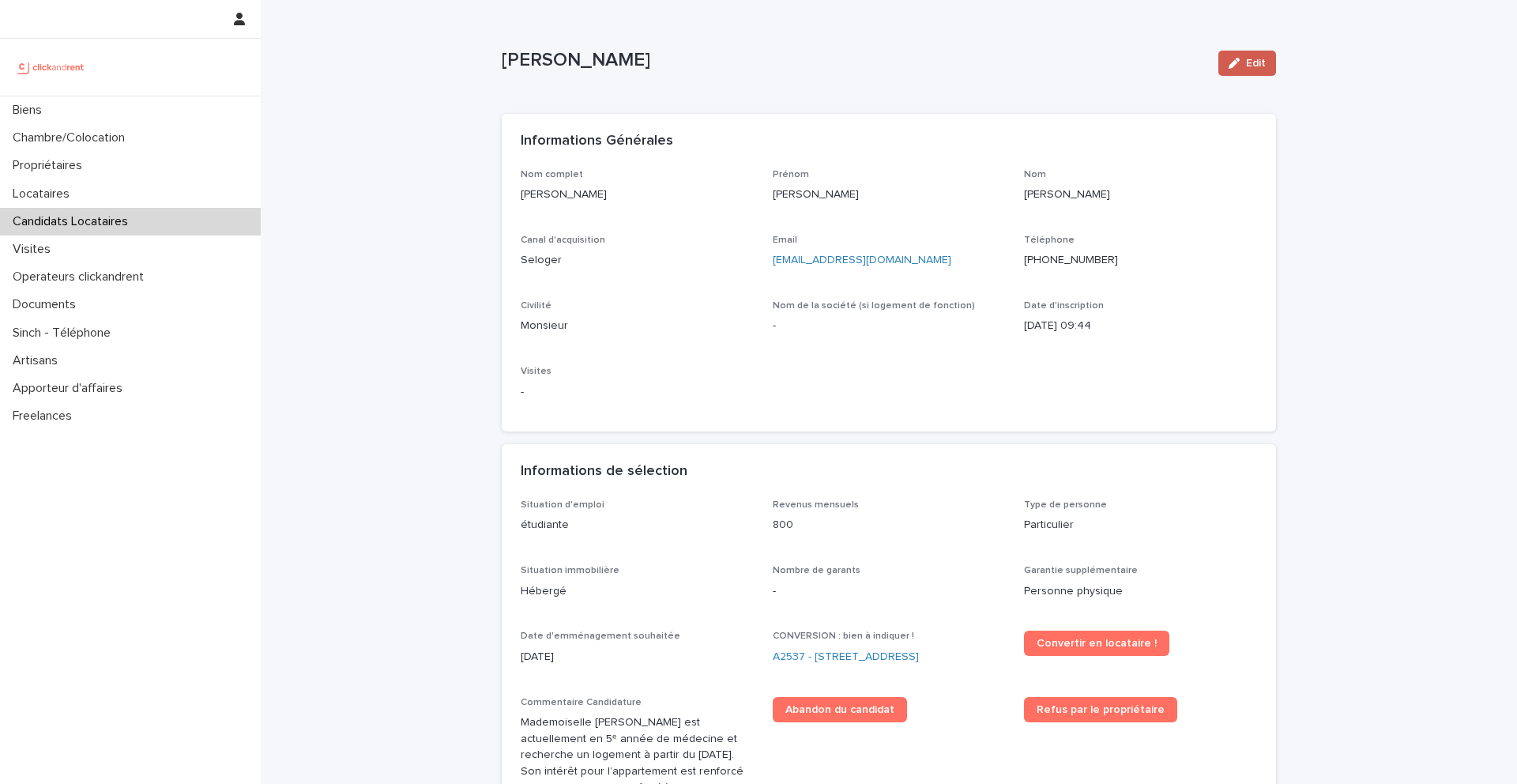
click at [1250, 61] on span "Edit" at bounding box center [1256, 63] width 20 height 11
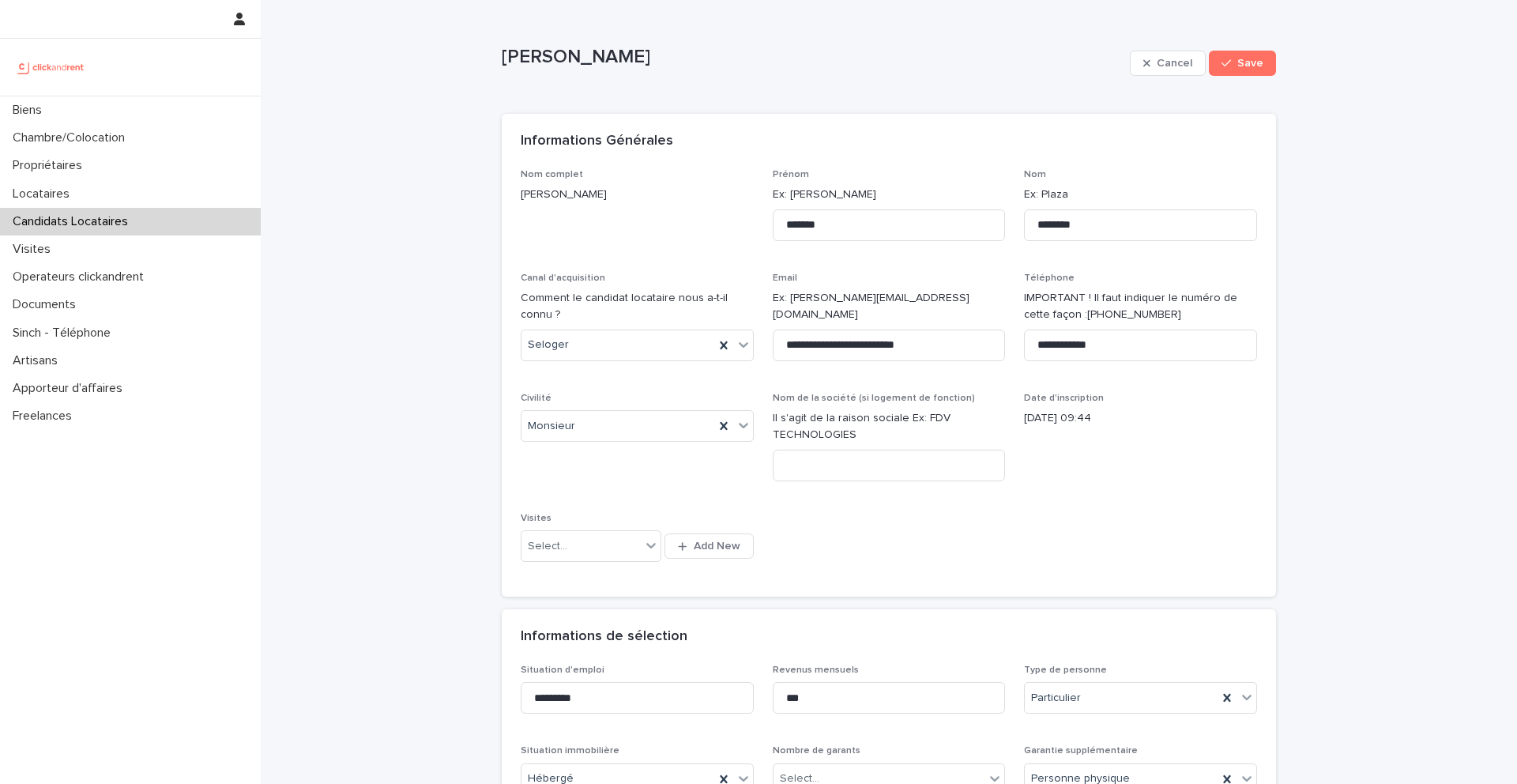
scroll to position [690, 0]
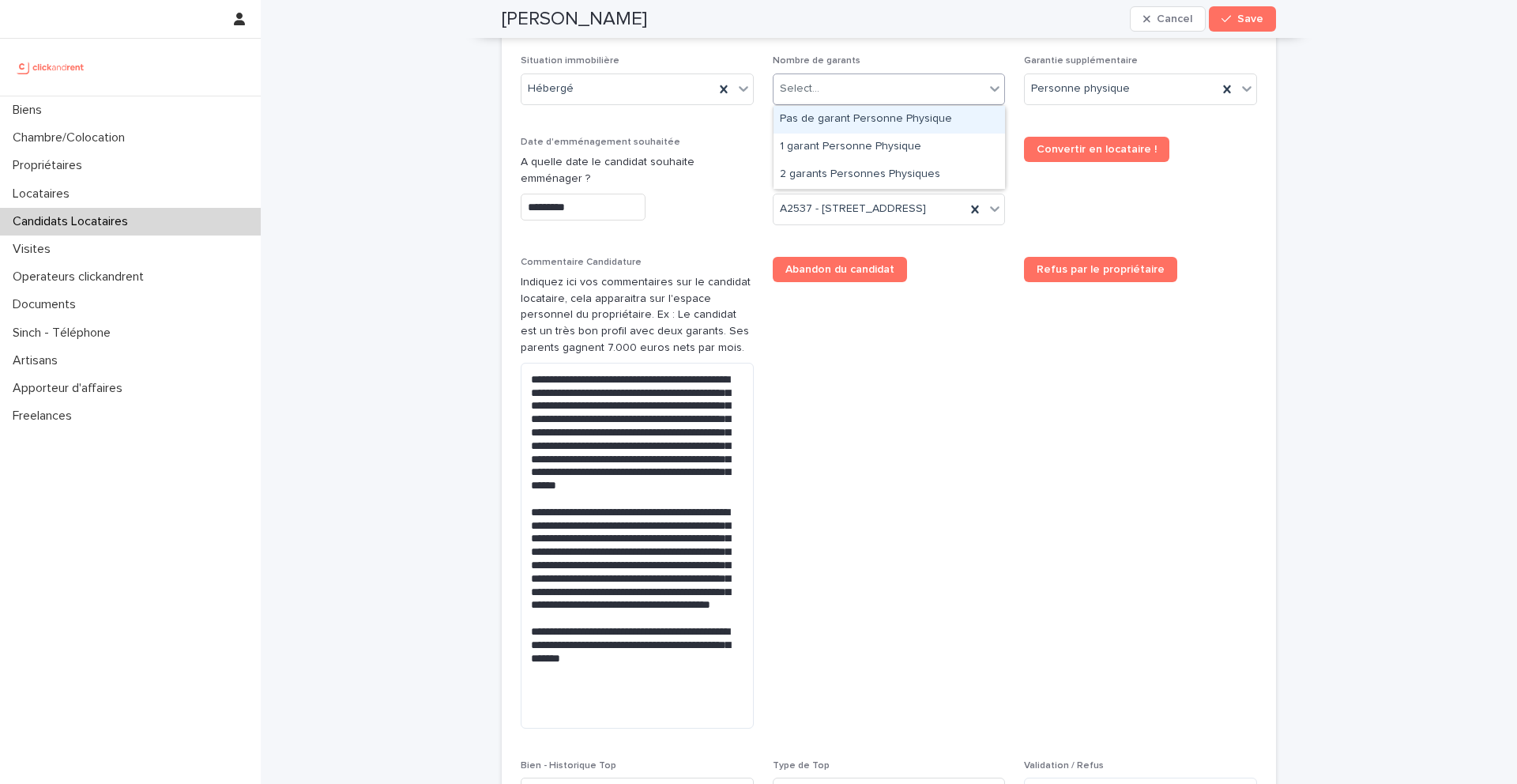
click at [840, 80] on div "Select..." at bounding box center [879, 89] width 212 height 26
click at [839, 121] on div "Pas de garant Personne Physique" at bounding box center [889, 119] width 232 height 28
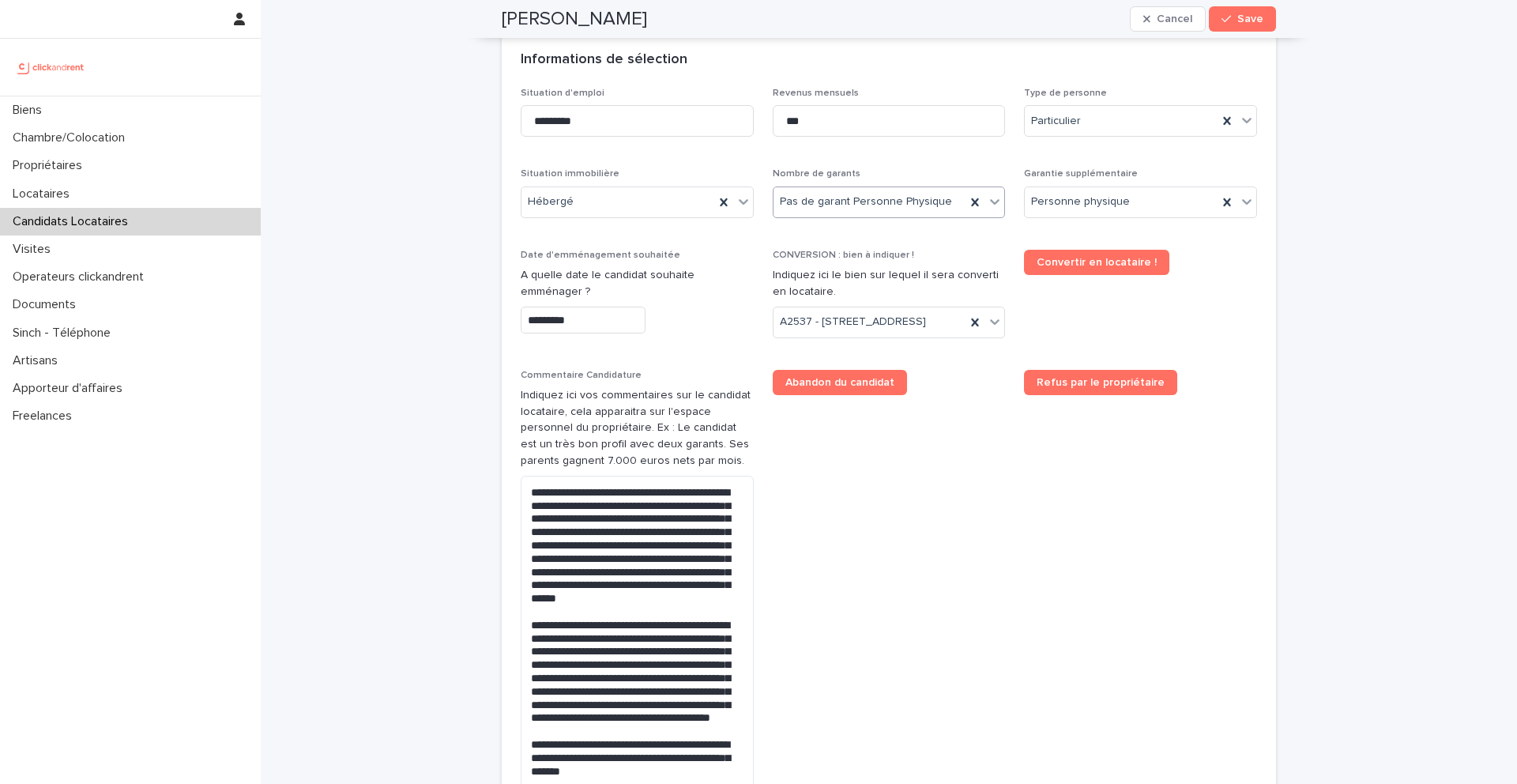
scroll to position [524, 0]
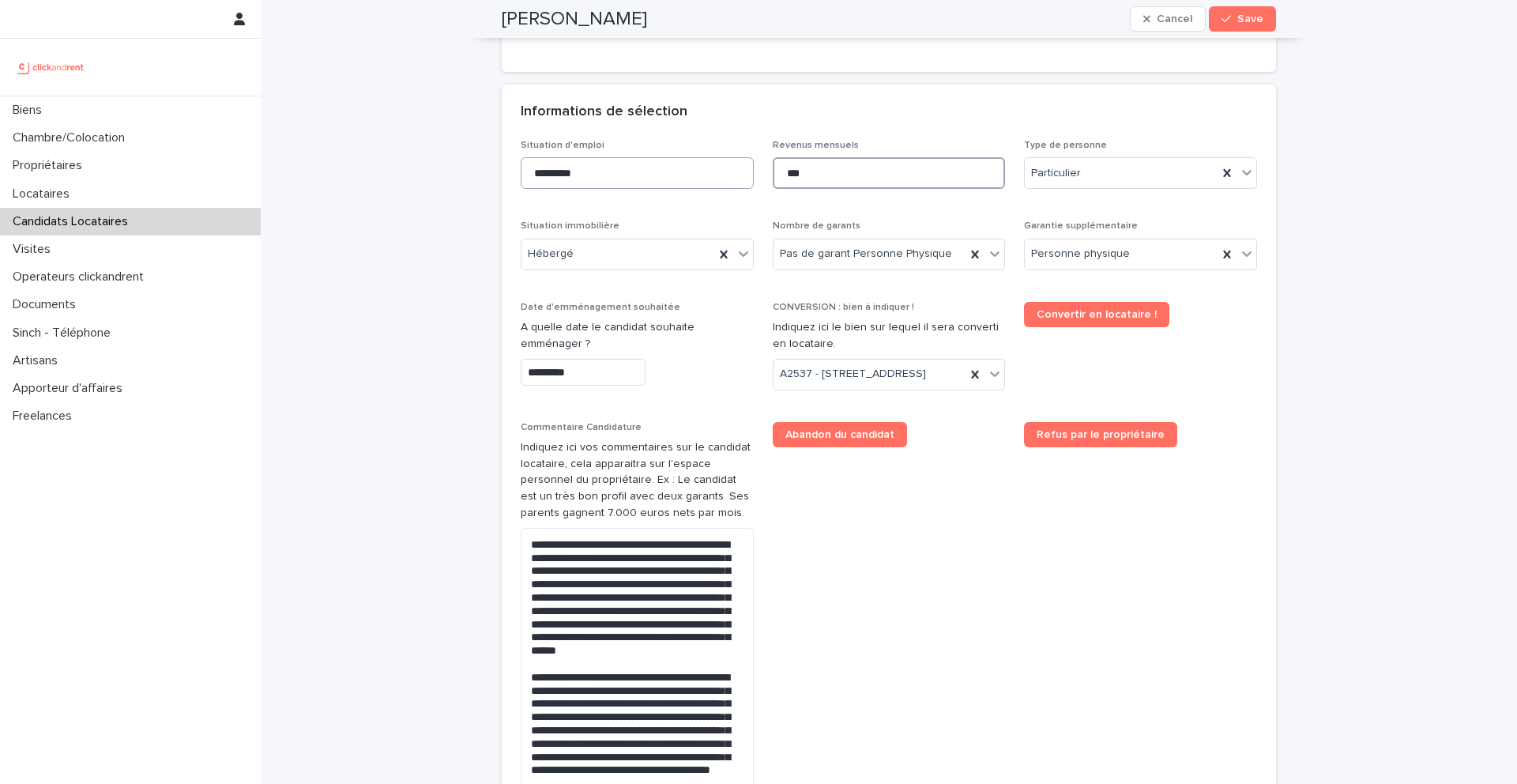
drag, startPoint x: 857, startPoint y: 170, endPoint x: 735, endPoint y: 165, distance: 122.1
click at [736, 166] on div "Situation d'emploi ********* Revenus mensuels *** Type de personne Particulier …" at bounding box center [889, 565] width 736 height 850
type input "*"
click at [539, 173] on input "*********" at bounding box center [638, 173] width 233 height 32
type input "*********"
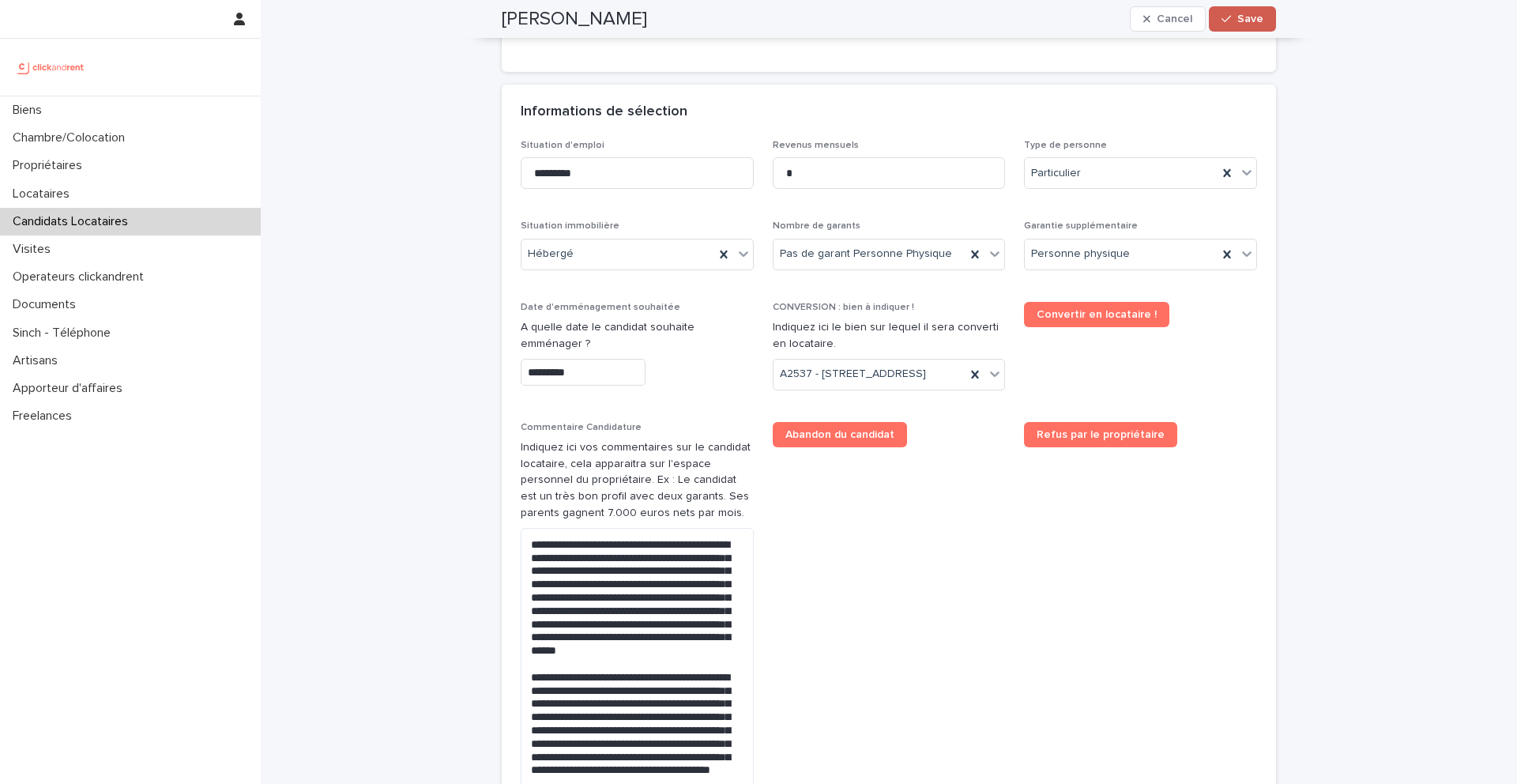
click at [1248, 19] on span "Save" at bounding box center [1250, 19] width 26 height 11
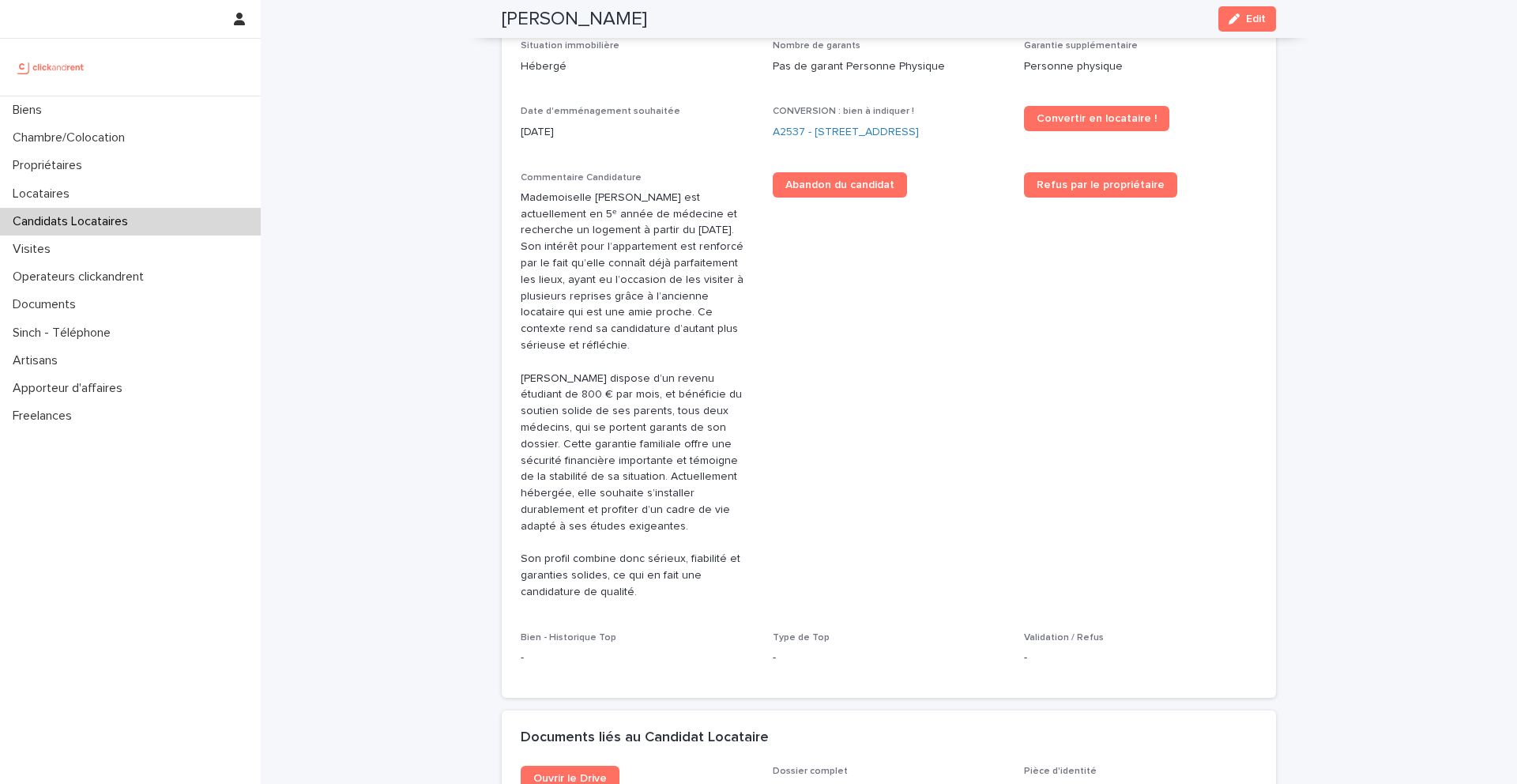
scroll to position [292, 0]
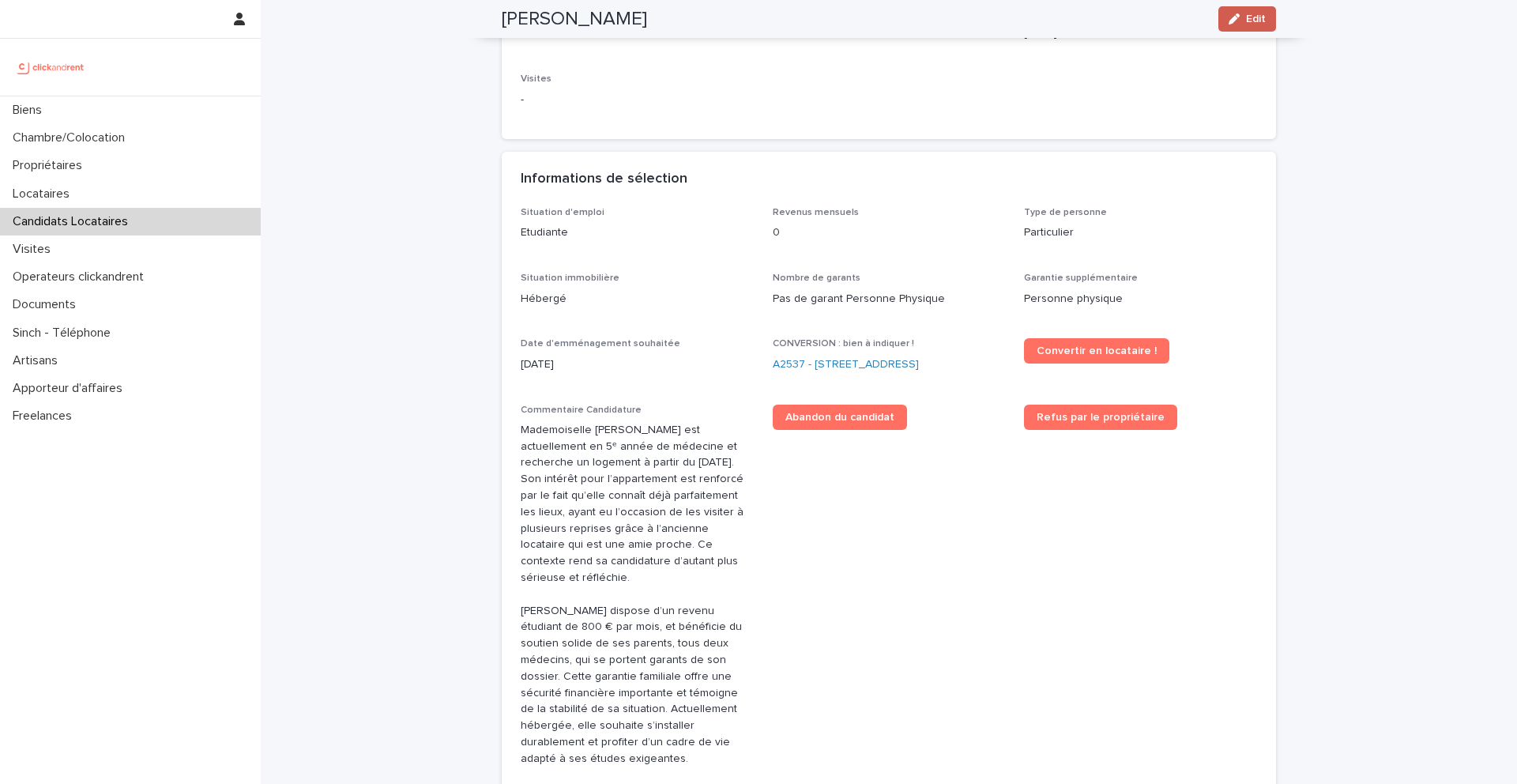
click at [1255, 23] on span "Edit" at bounding box center [1256, 19] width 20 height 11
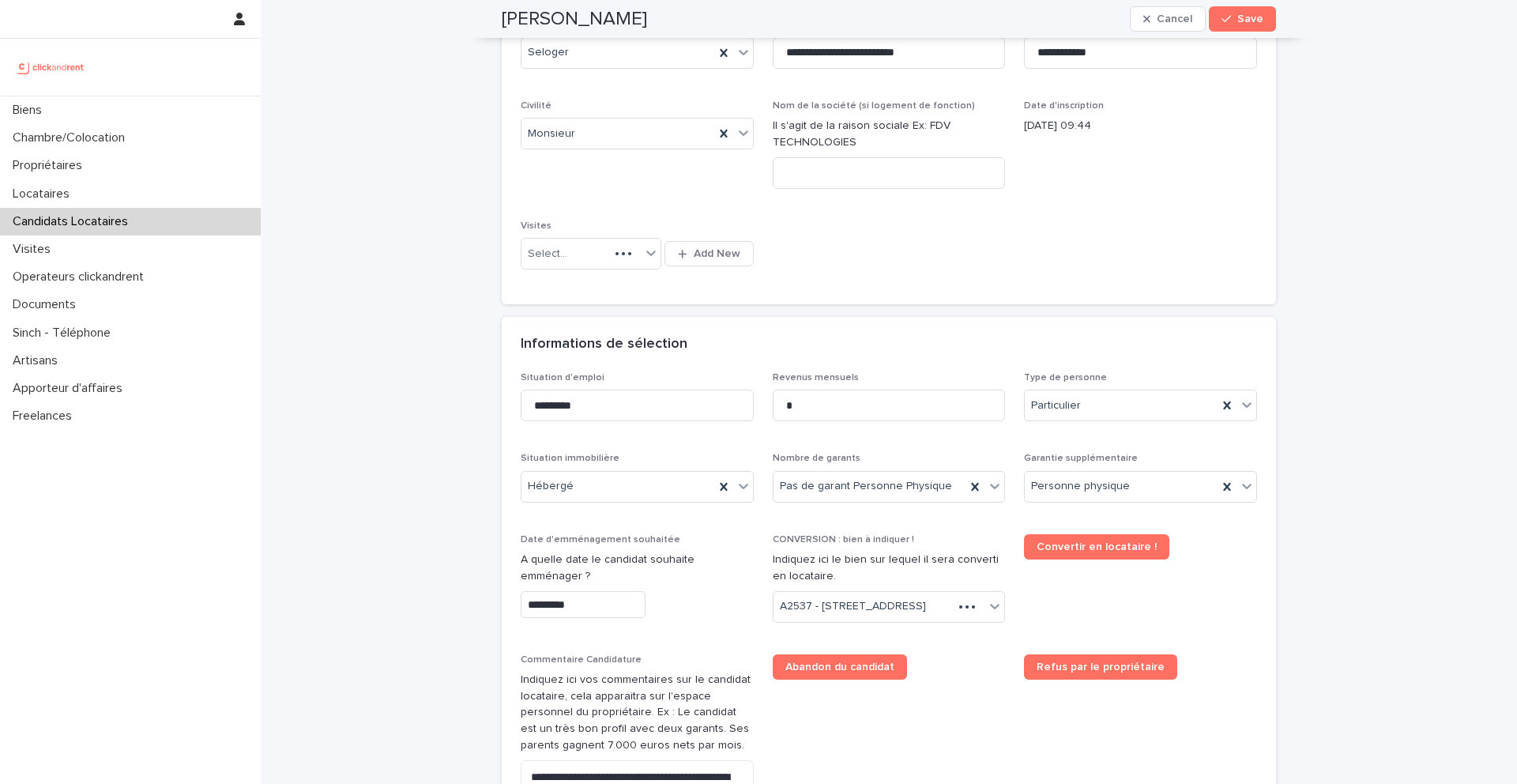
scroll to position [358, 0]
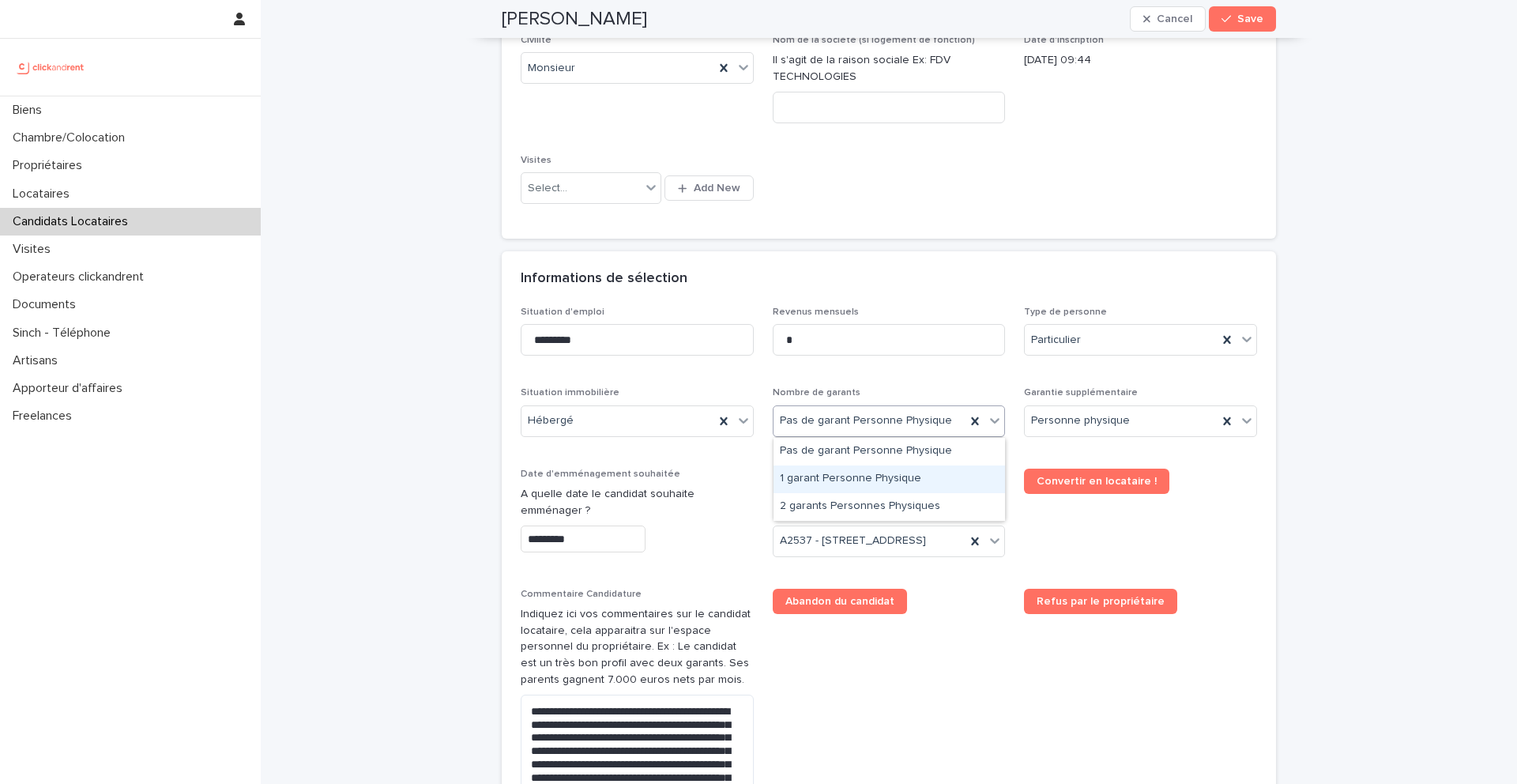
click at [851, 478] on div "1 garant Personne Physique" at bounding box center [889, 479] width 232 height 28
click at [1257, 22] on span "Save" at bounding box center [1250, 19] width 26 height 11
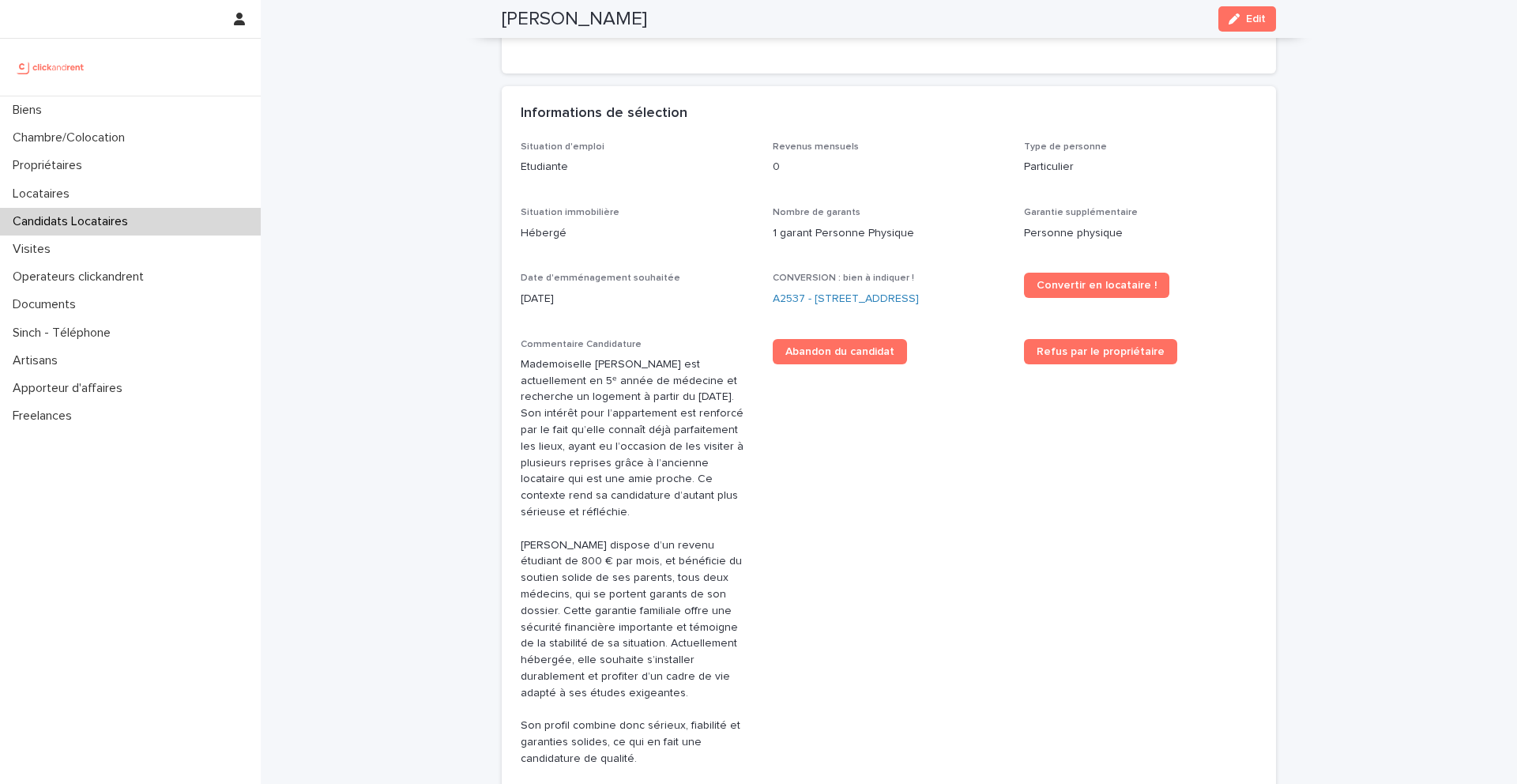
scroll to position [126, 0]
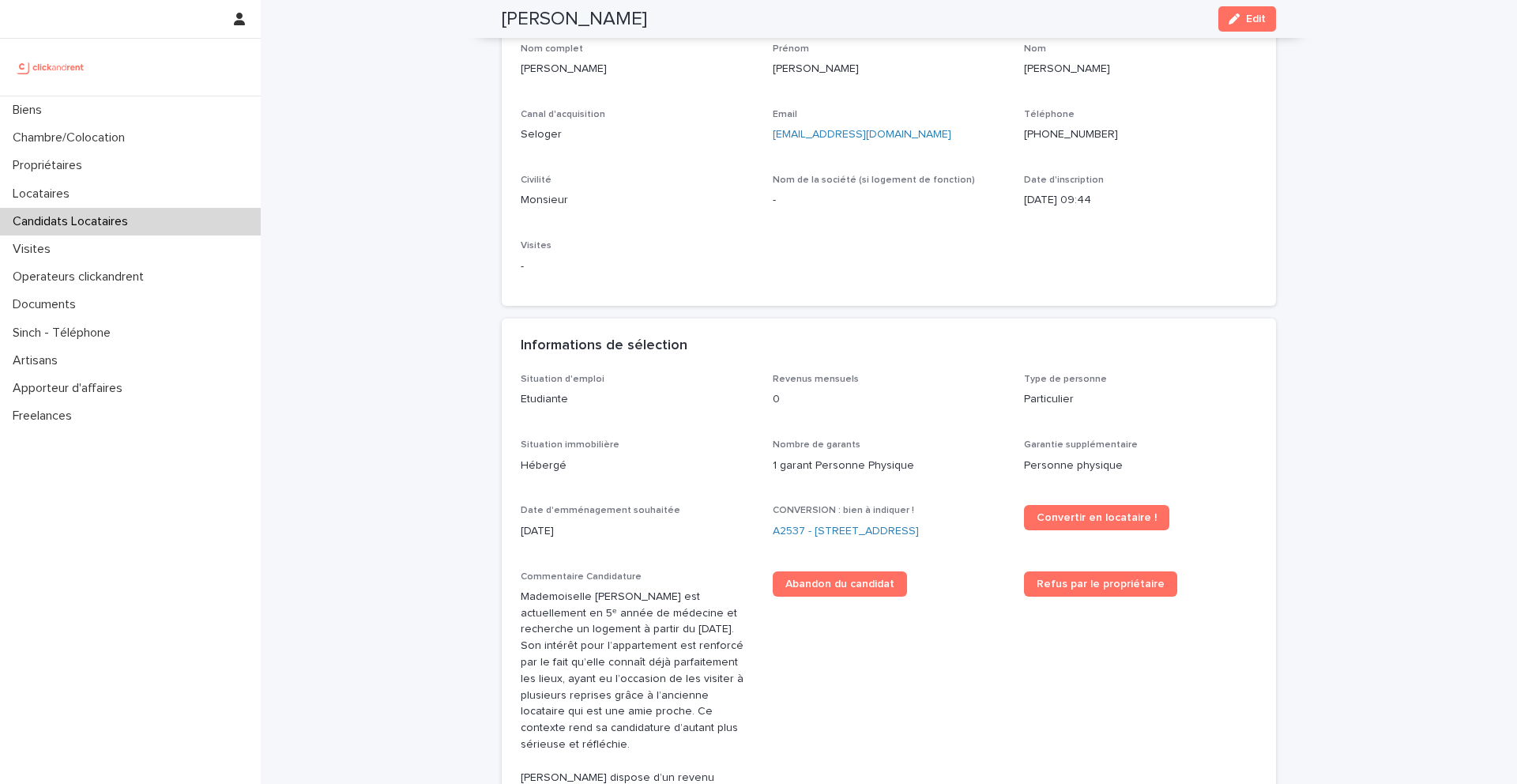
click at [811, 517] on div "CONVERSION : bien à indiquer ! A2537 - 142 rue Saint Honoré, Amiens 80000" at bounding box center [889, 528] width 233 height 47
click at [811, 525] on link "A2537 - 142 rue Saint Honoré, Amiens 80000" at bounding box center [846, 531] width 147 height 16
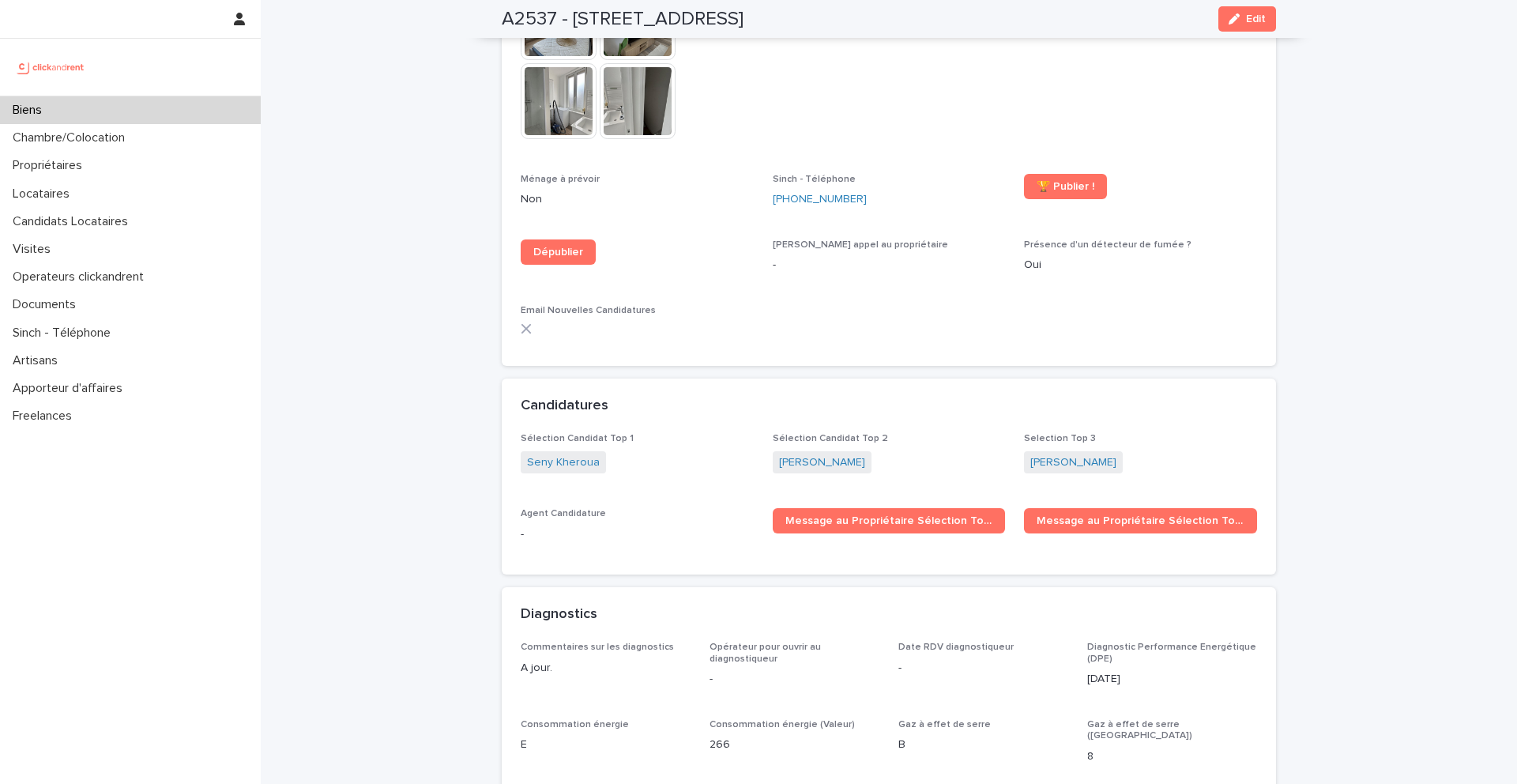
scroll to position [4383, 0]
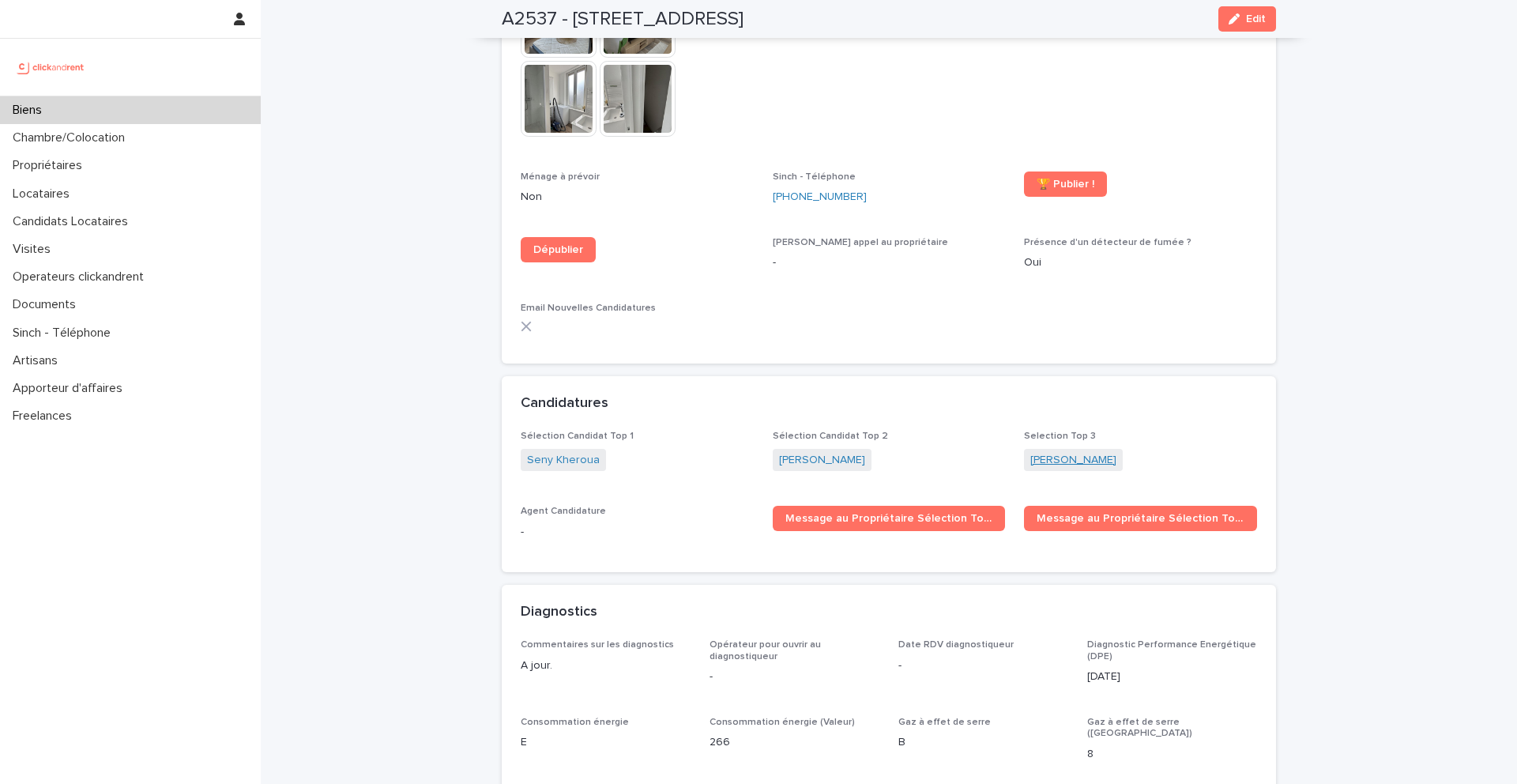
click at [1072, 452] on link "Safae Margoum" at bounding box center [1073, 460] width 86 height 16
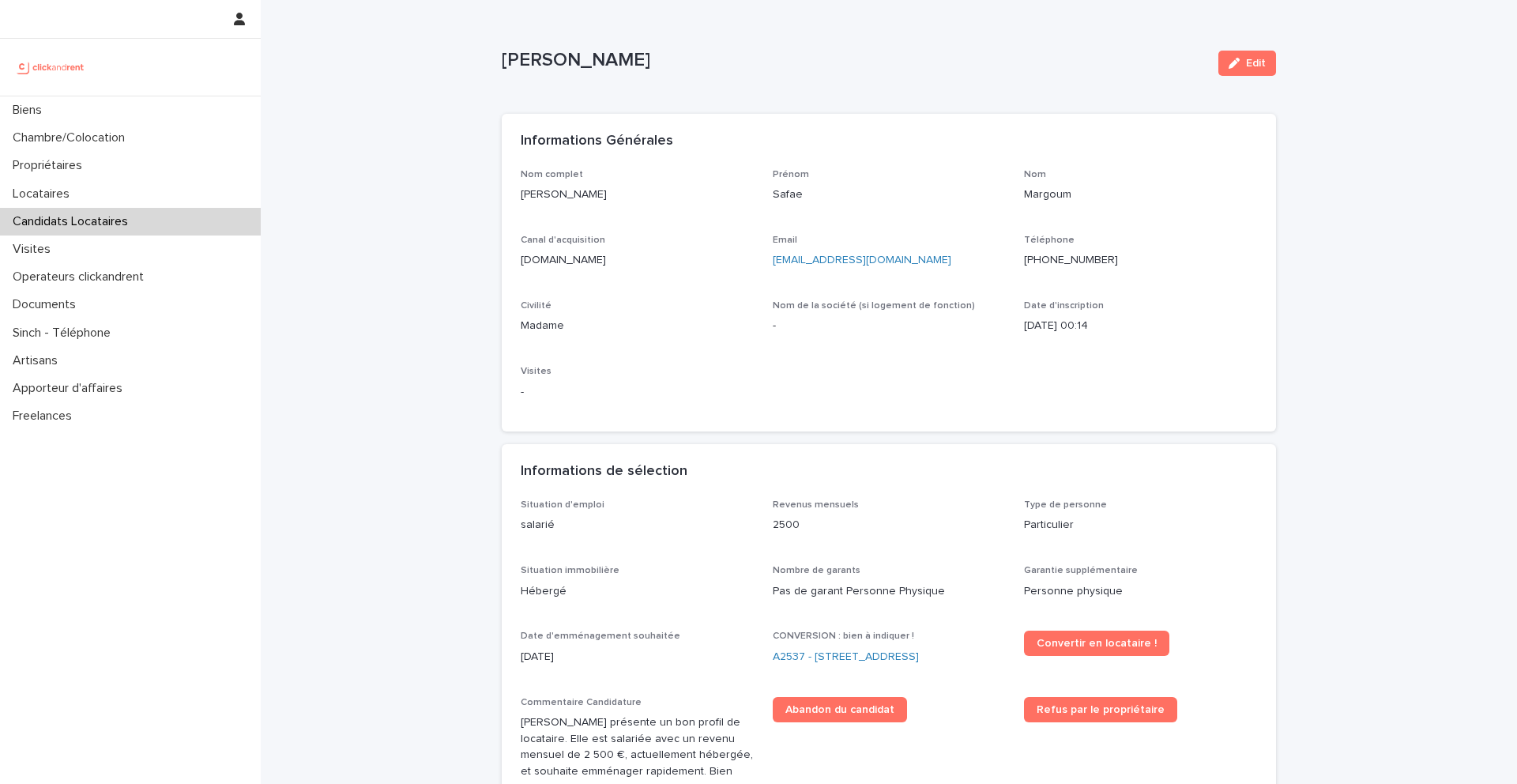
click at [933, 281] on div "Nom complet Safae Margoum Prénom Safae Nom Margoum Canal d'acquisition clickand…" at bounding box center [889, 291] width 736 height 244
drag, startPoint x: 941, startPoint y: 277, endPoint x: 768, endPoint y: 266, distance: 173.3
click at [768, 264] on div "Nom complet Safae Margoum Prénom Safae Nom Margoum Canal d'acquisition clickand…" at bounding box center [889, 291] width 736 height 244
copy link "safae.margoum@ump.ac.ma"
click at [890, 653] on link "A2537 - 142 rue Saint Honoré, Amiens 80000" at bounding box center [846, 656] width 147 height 16
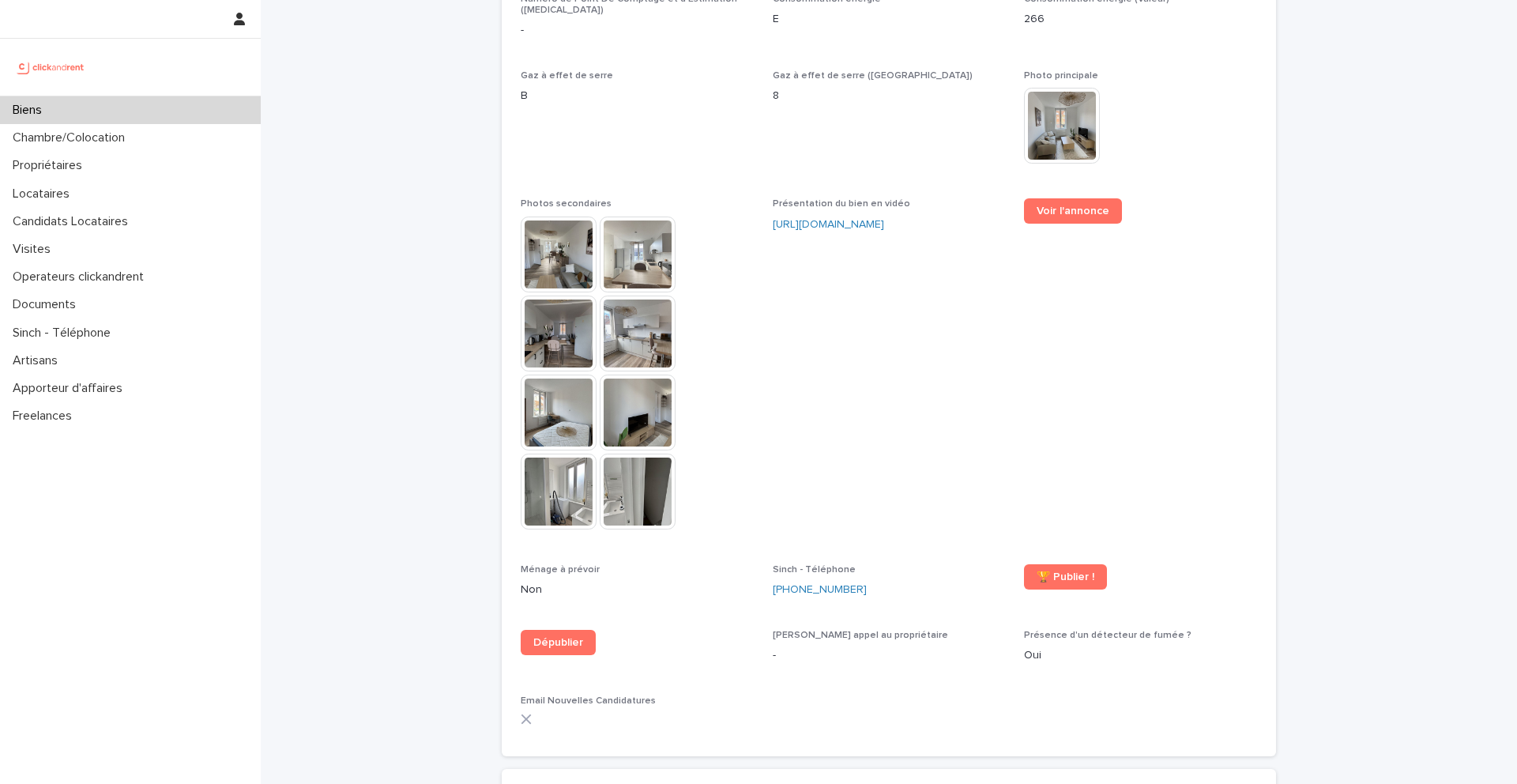
scroll to position [4290, 0]
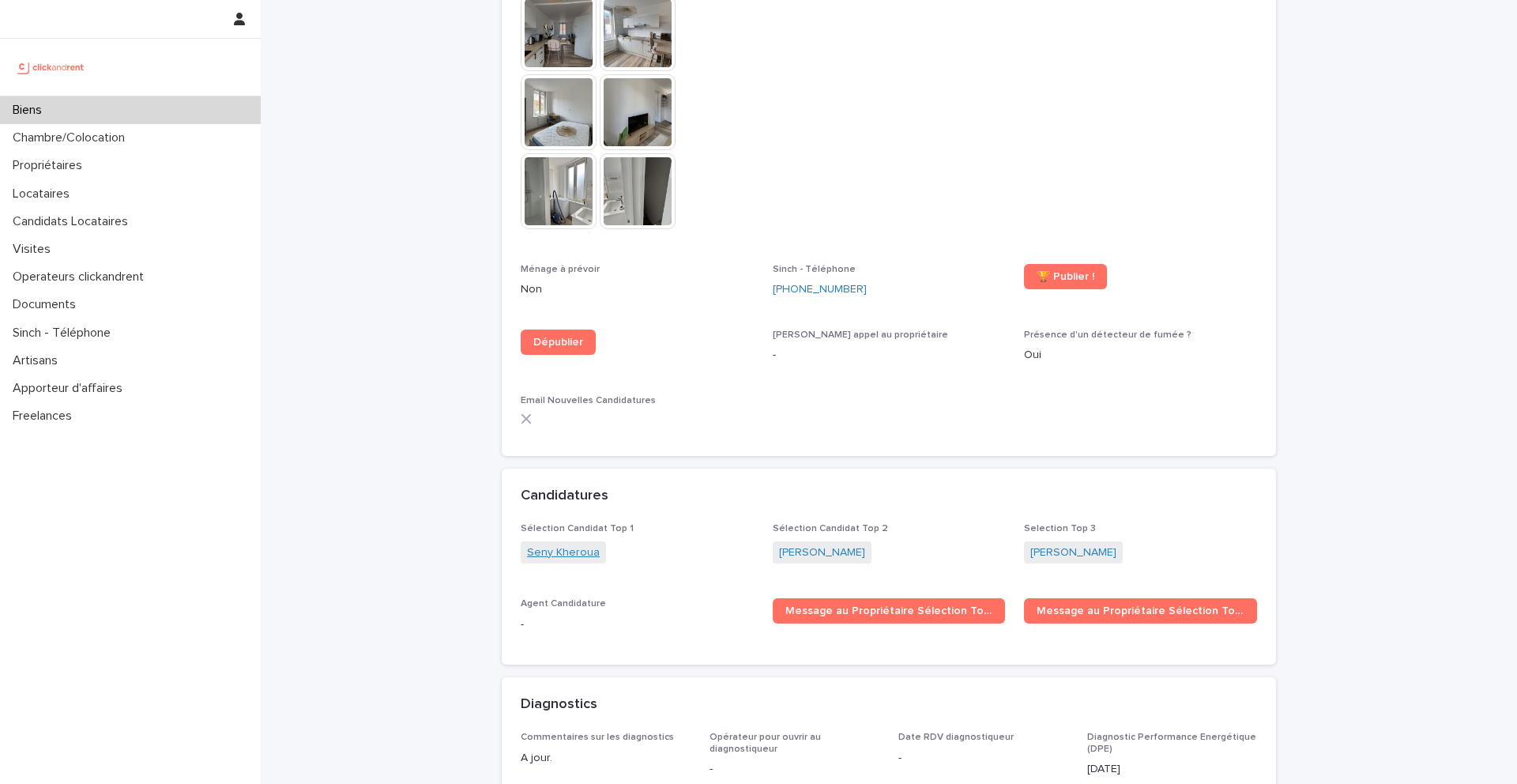
click at [545, 544] on link "Seny Kheroua" at bounding box center [564, 553] width 72 height 16
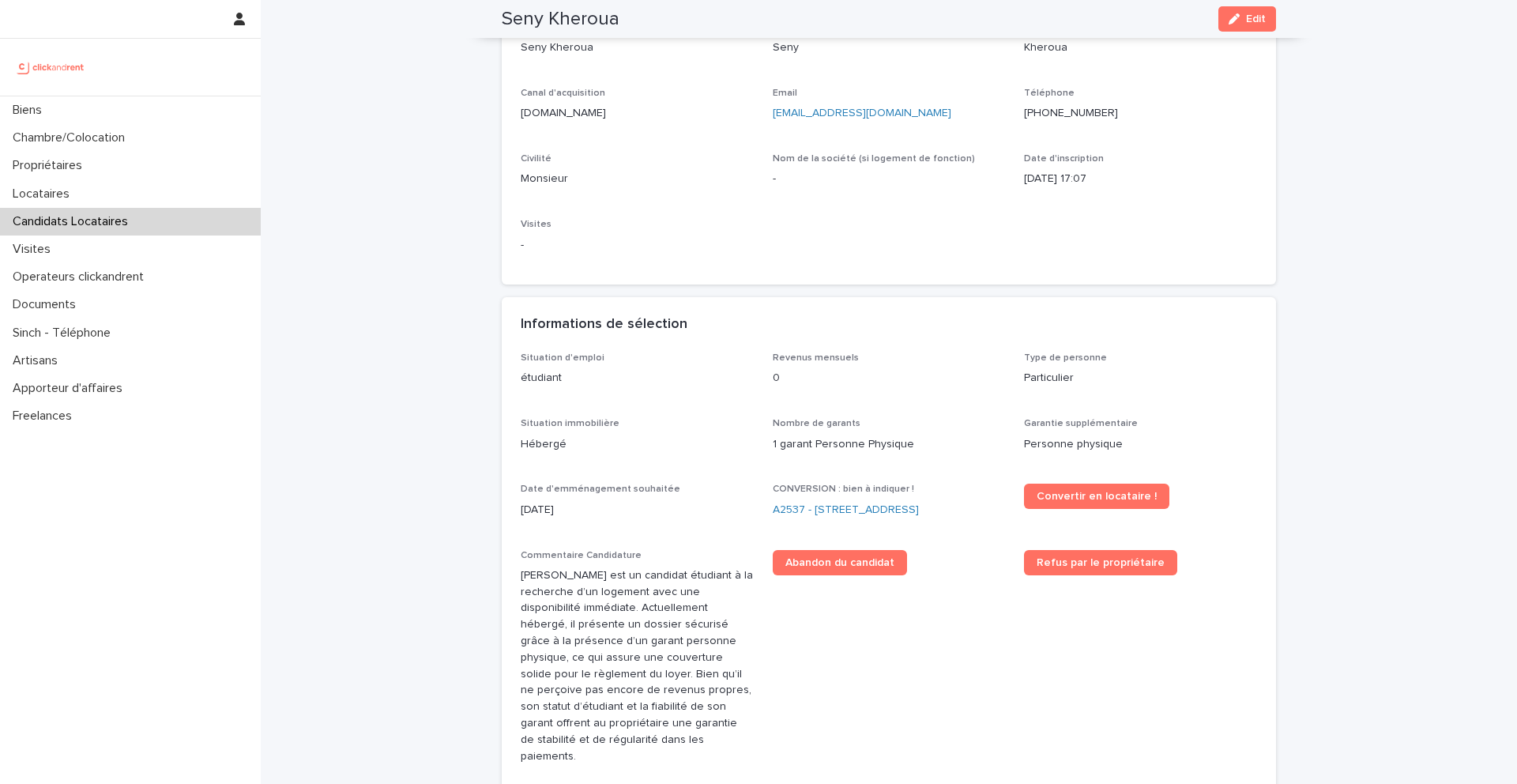
scroll to position [119, 0]
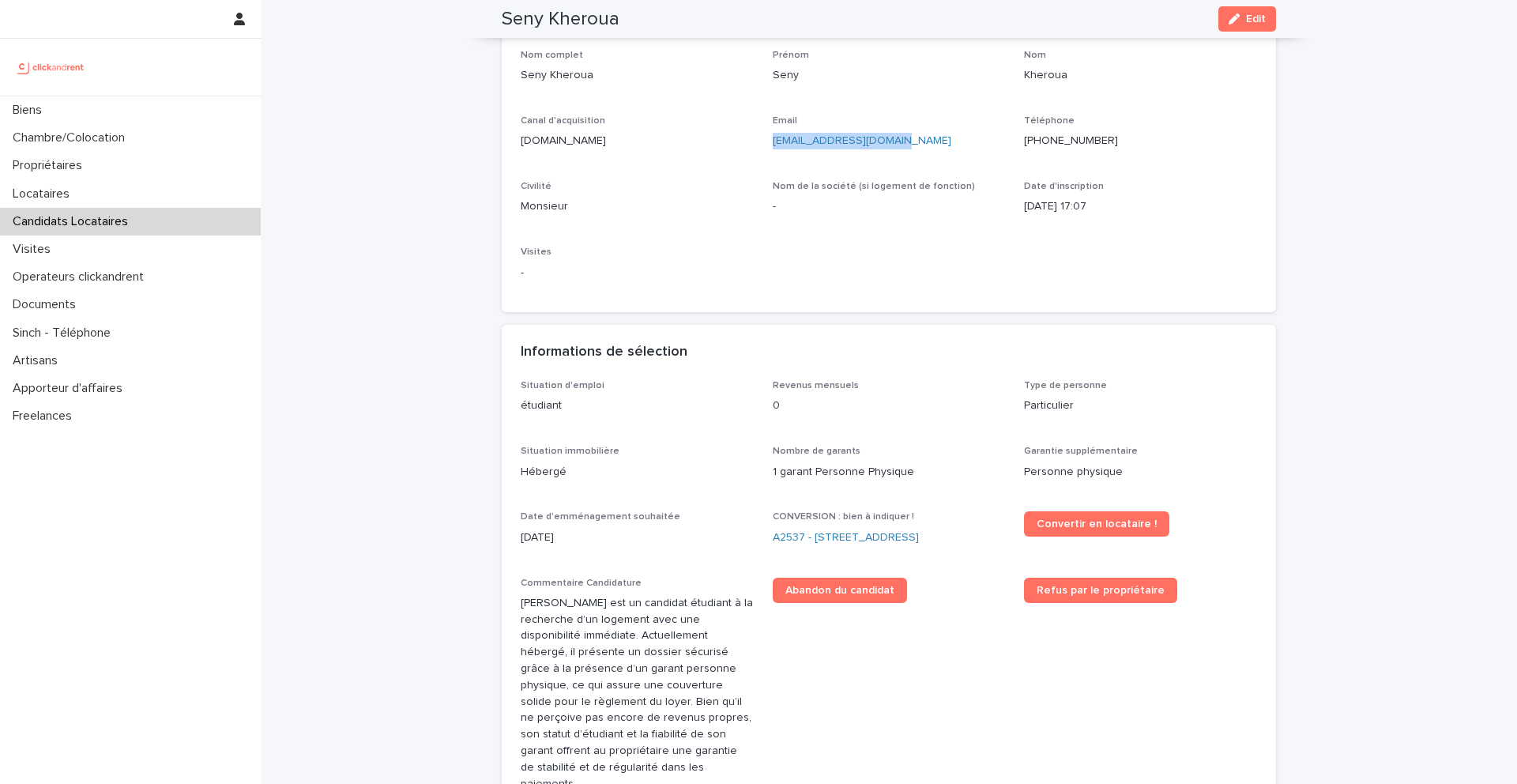
drag, startPoint x: 919, startPoint y: 148, endPoint x: 766, endPoint y: 146, distance: 153.0
click at [766, 146] on div "Nom complet Seny Kheroua Prénom Seny Nom Kheroua Canal d'acquisition clickandre…" at bounding box center [889, 172] width 736 height 244
copy link "nathalielc60@gmail.com"
click at [853, 534] on link "A2537 - 142 rue Saint Honoré, Amiens 80000" at bounding box center [846, 537] width 147 height 16
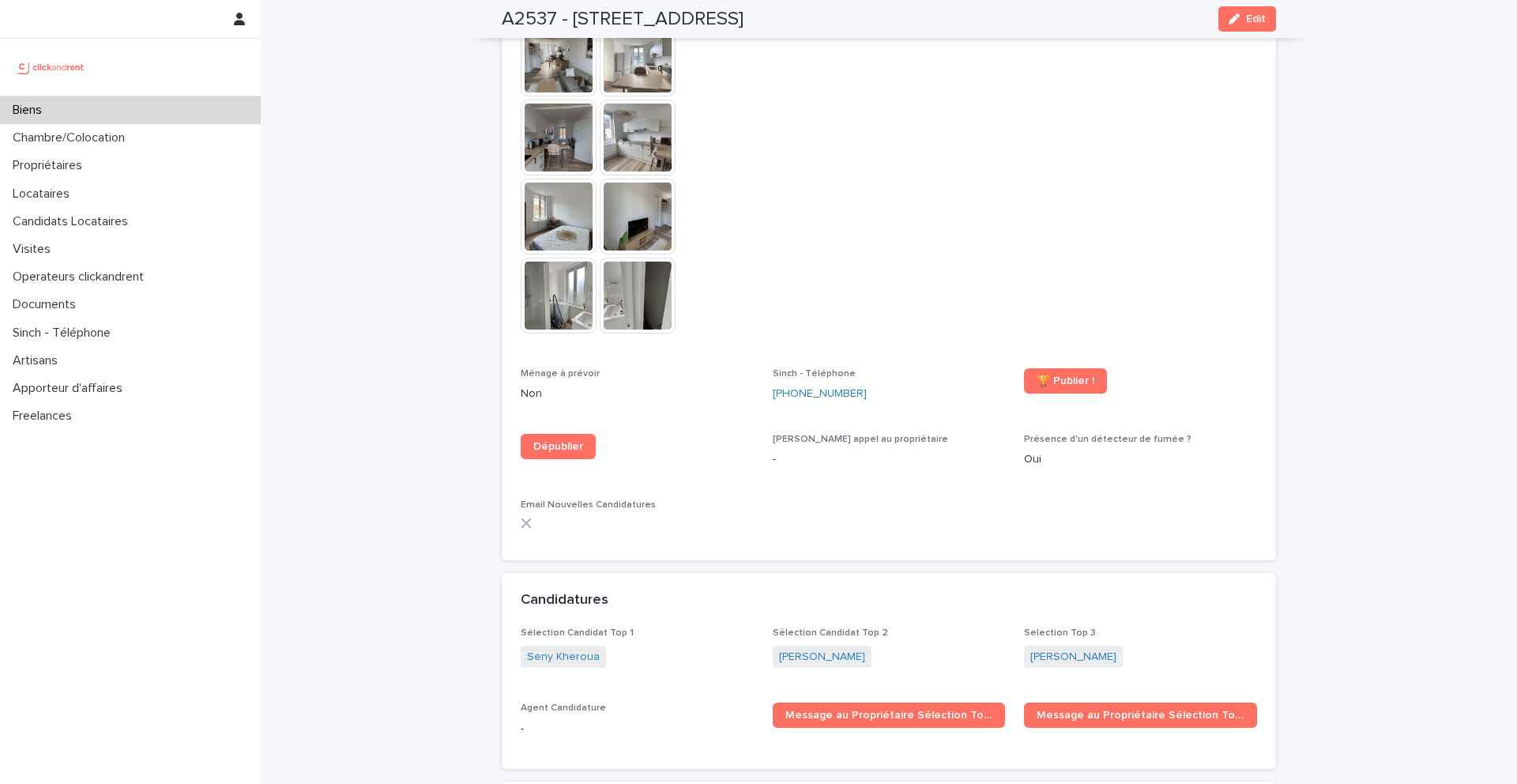
scroll to position [4564, 0]
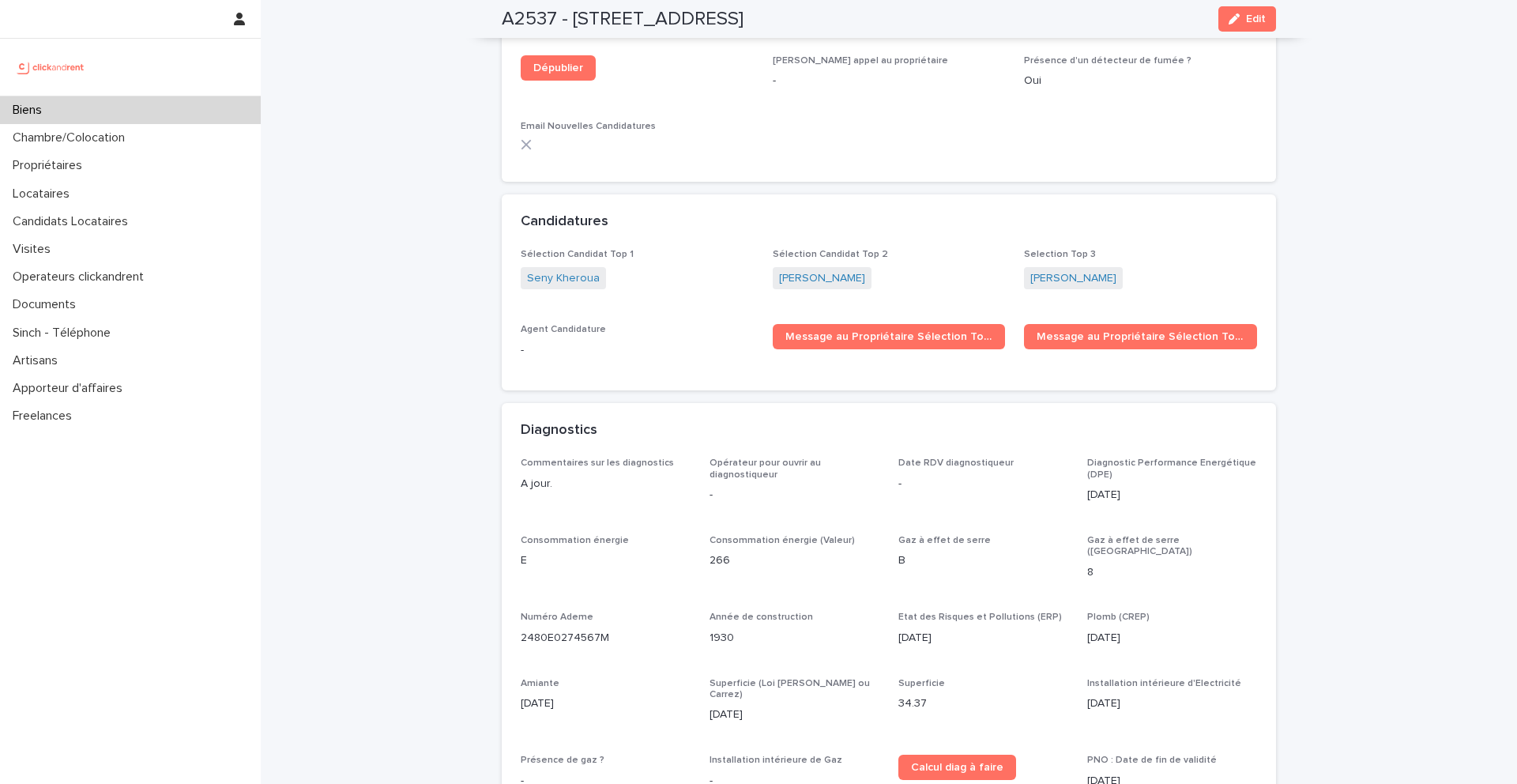
click at [214, 115] on div "Biens" at bounding box center [130, 110] width 261 height 28
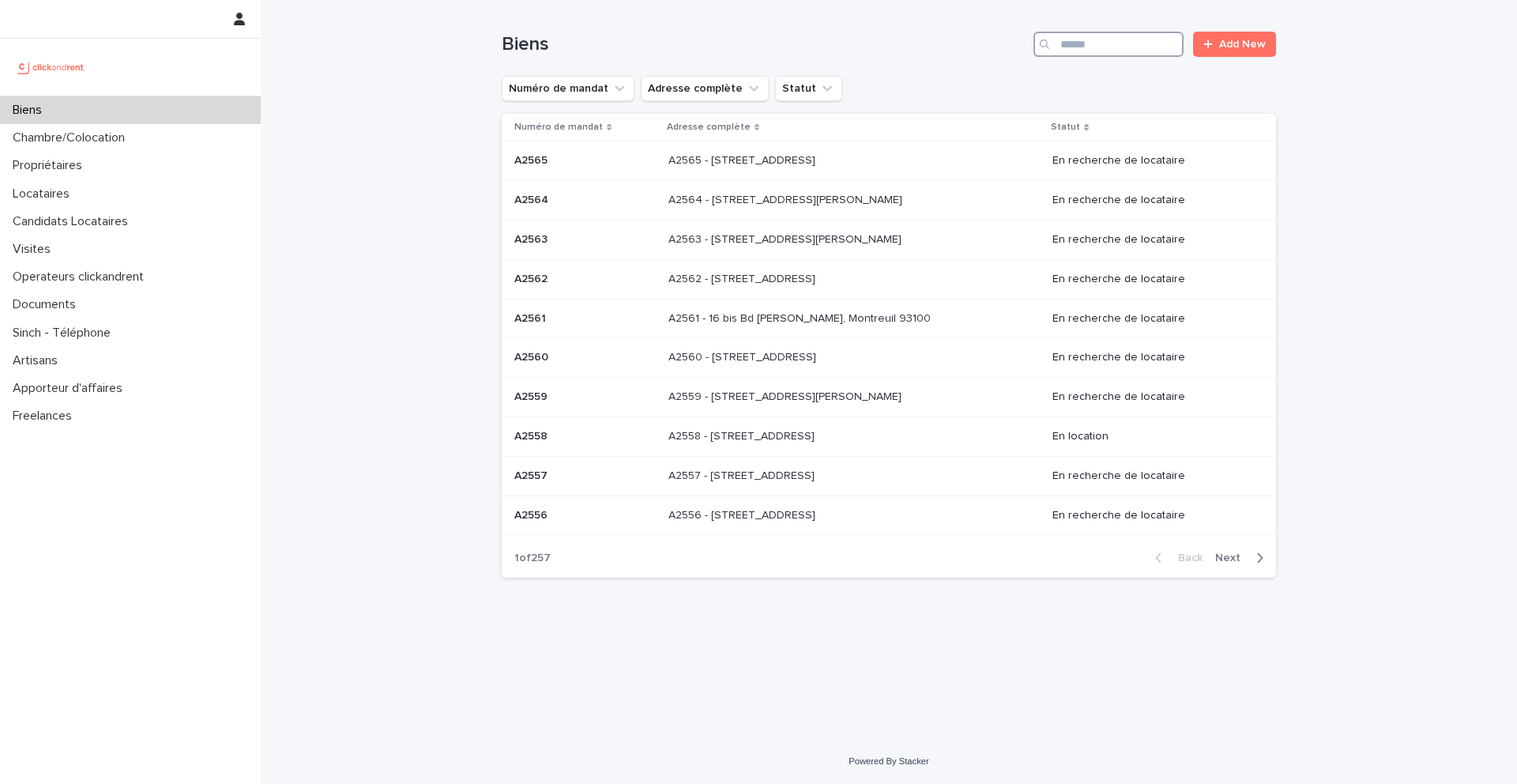
click at [1097, 42] on input "Search" at bounding box center [1109, 44] width 150 height 25
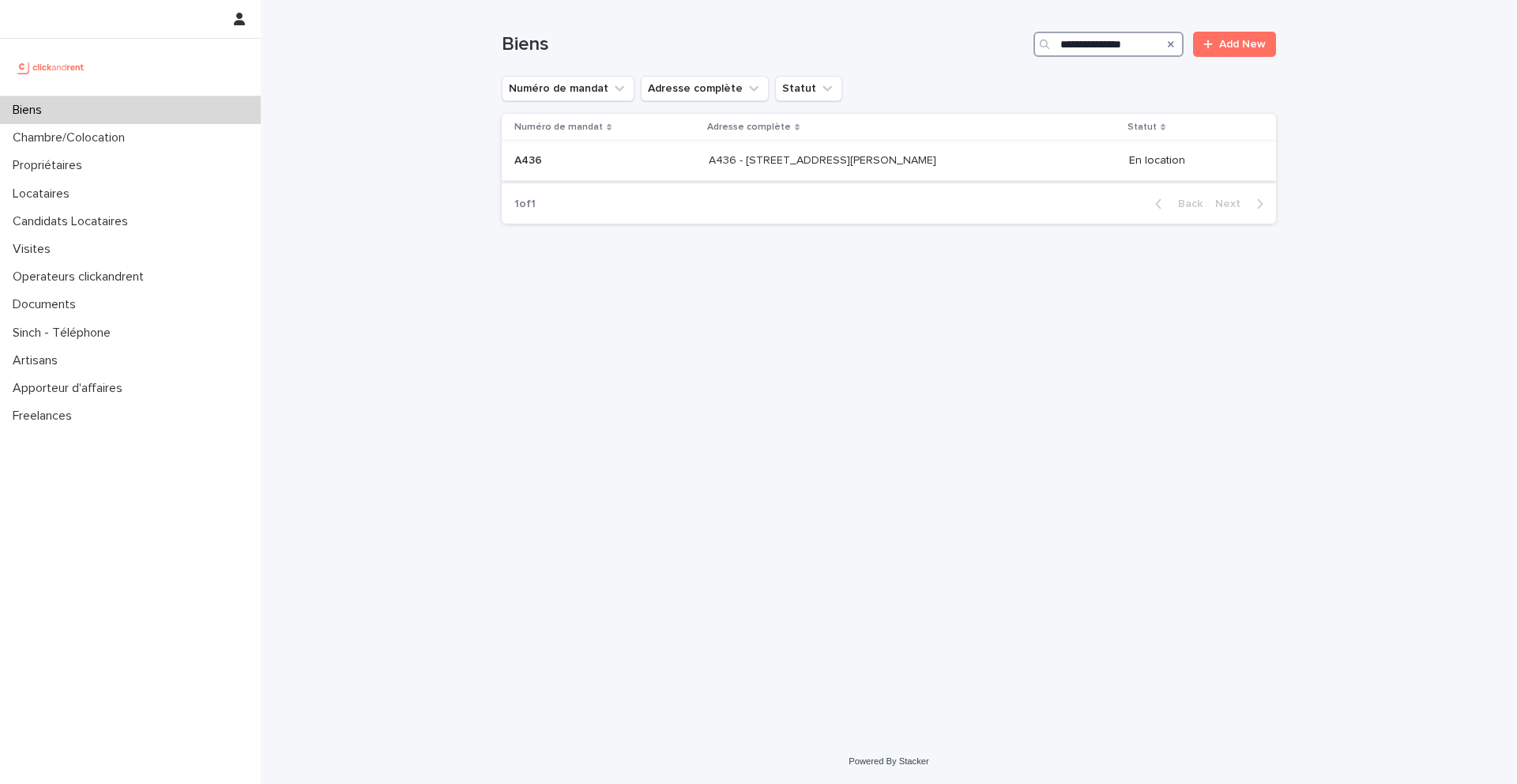
type input "**********"
click at [891, 157] on p "A436 - 18 Rue Armand Carrel, Rouen 76000" at bounding box center [824, 159] width 231 height 16
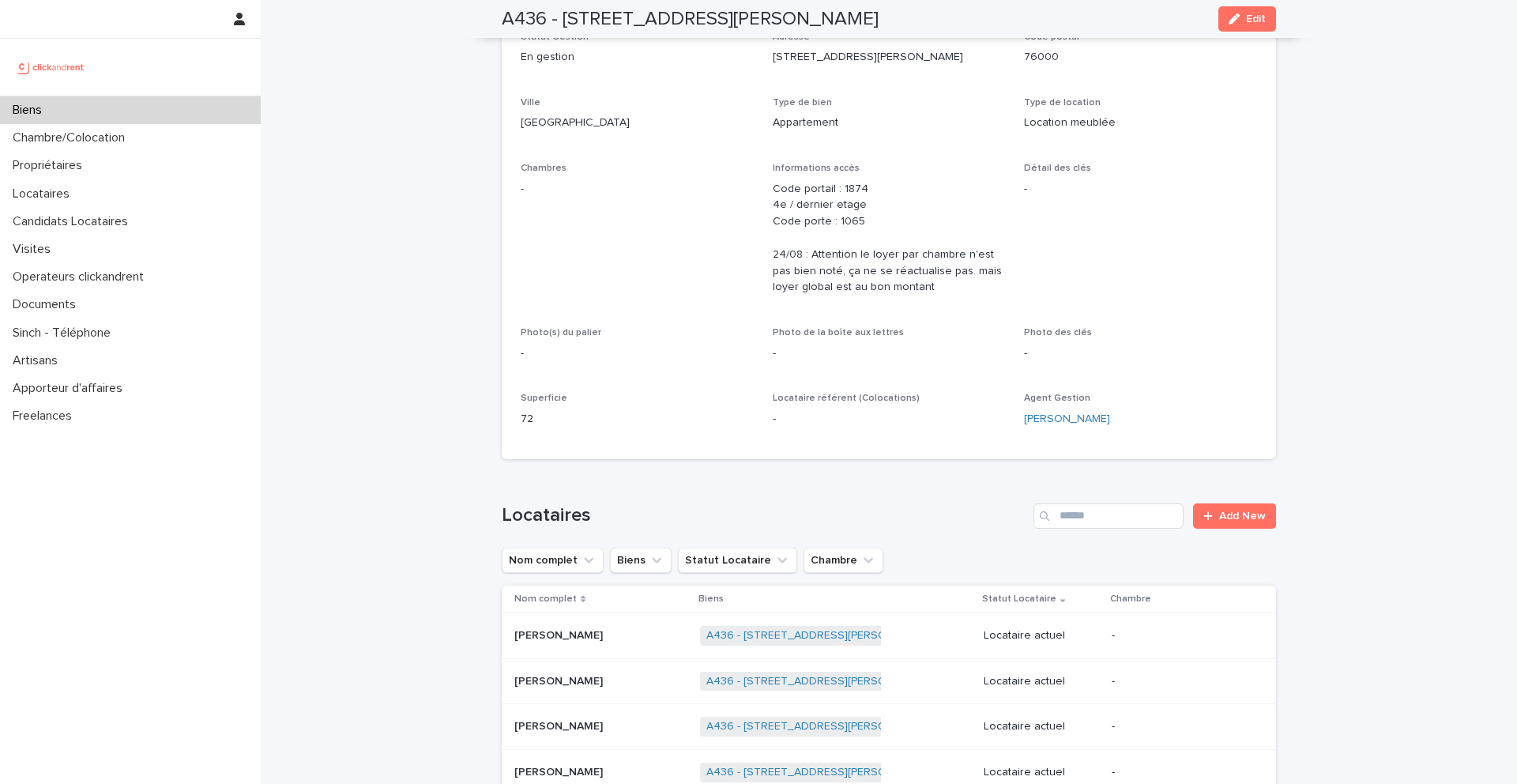
scroll to position [203, 0]
click at [172, 101] on div "Biens" at bounding box center [130, 110] width 261 height 28
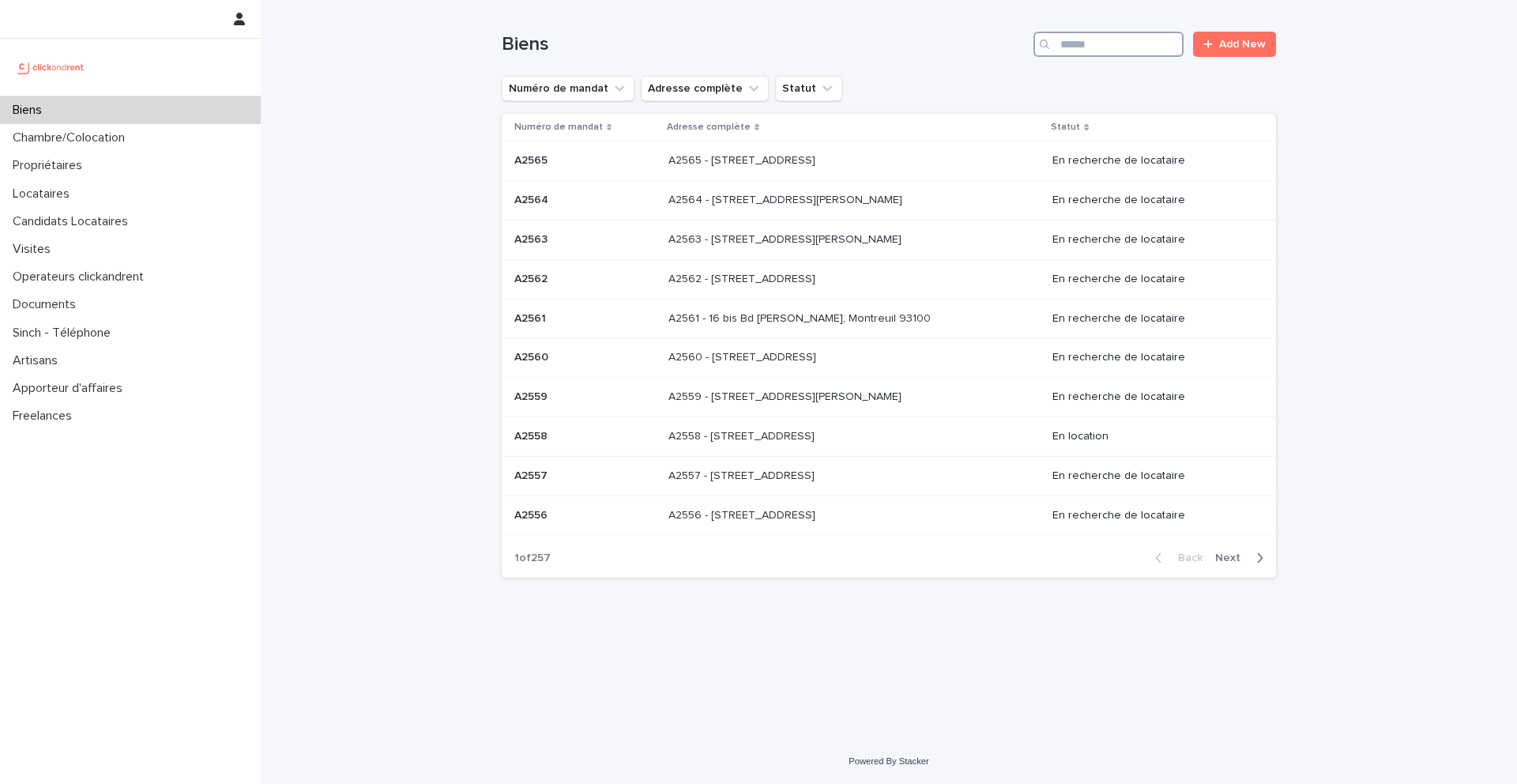
click at [1091, 35] on input "Search" at bounding box center [1109, 44] width 150 height 25
type input "*****"
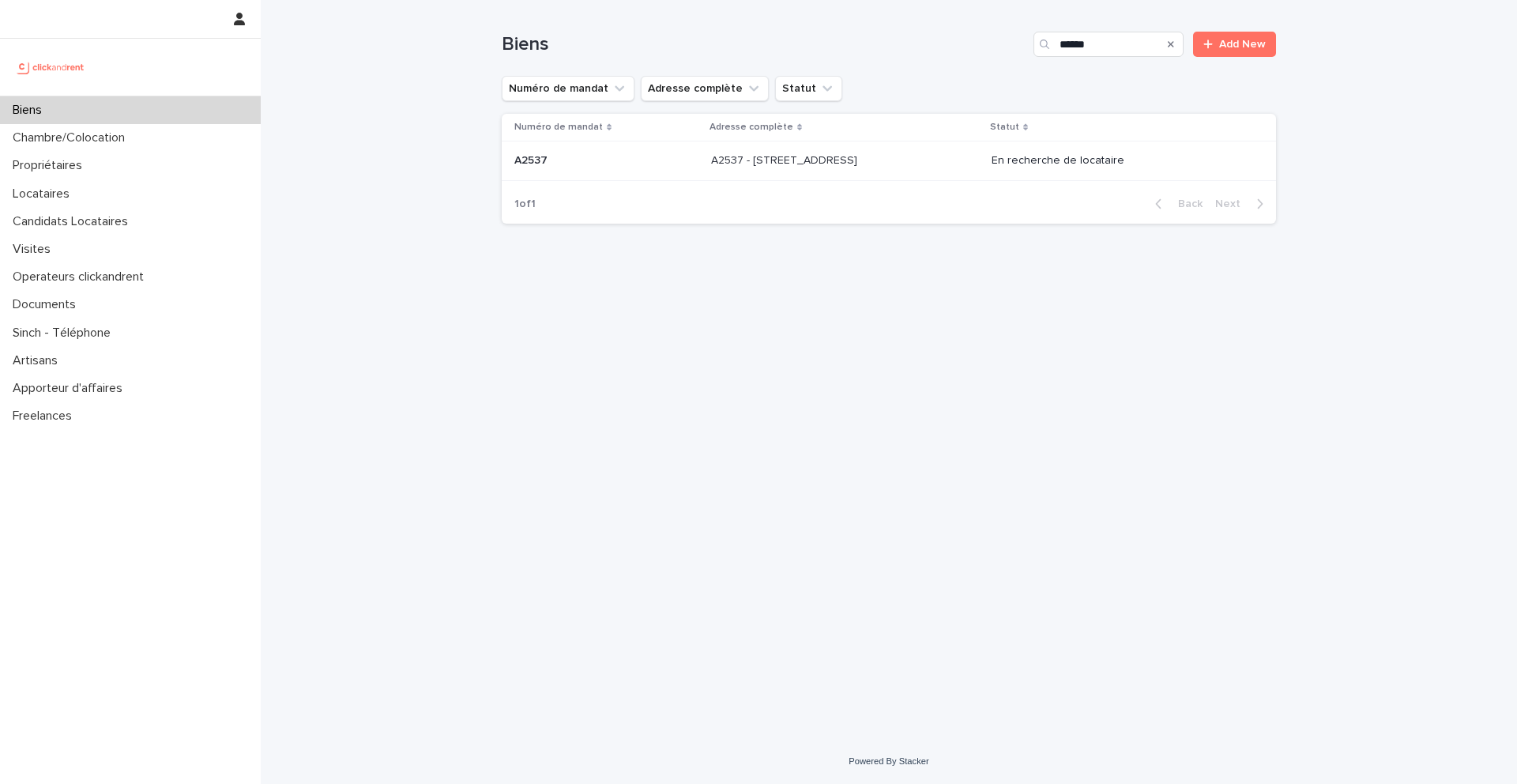
click at [901, 151] on div "A2537 - 142 rue Saint Honoré, Amiens 80000 A2537 - 142 rue Saint Honoré, Amiens…" at bounding box center [845, 160] width 268 height 26
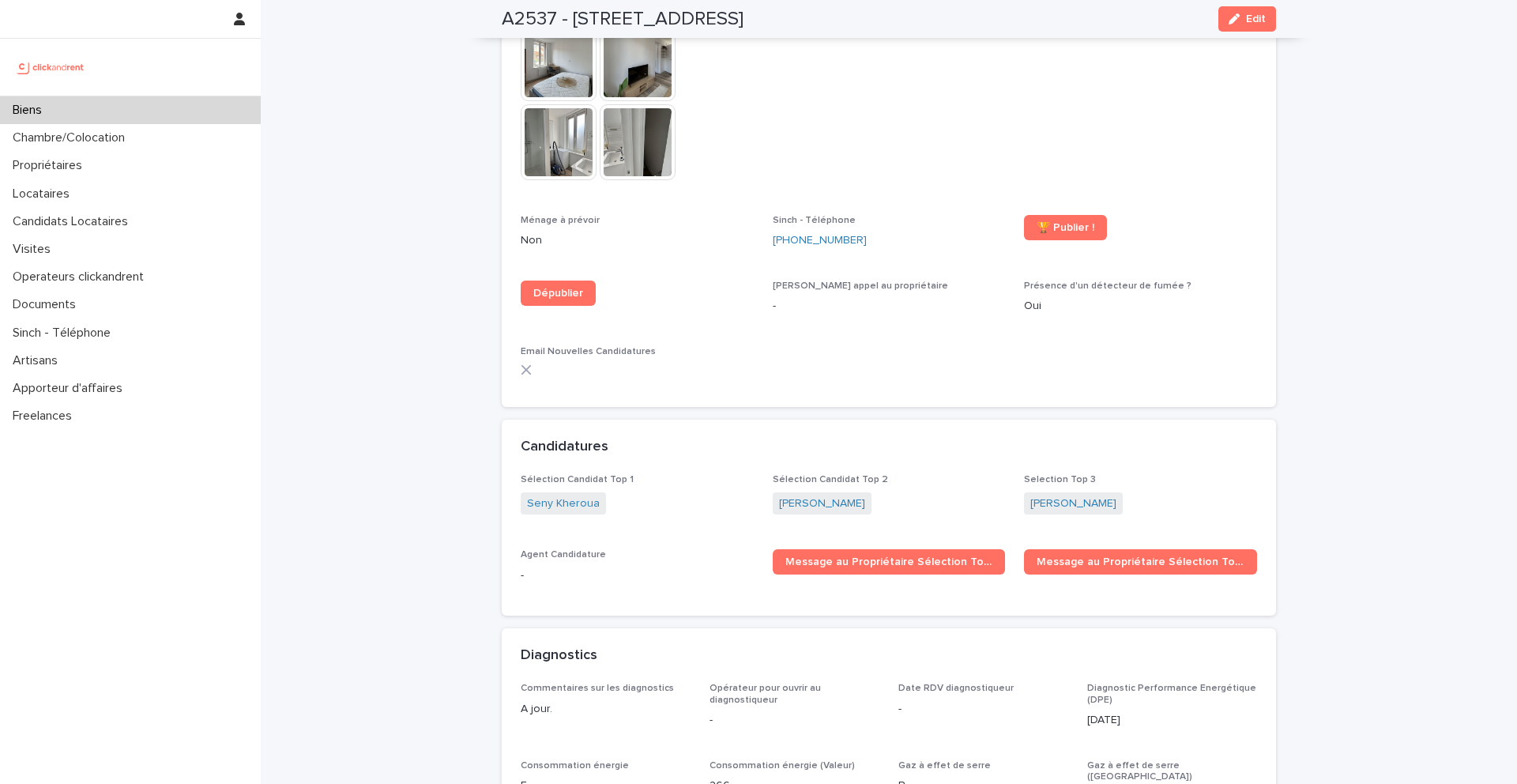
scroll to position [4489, 0]
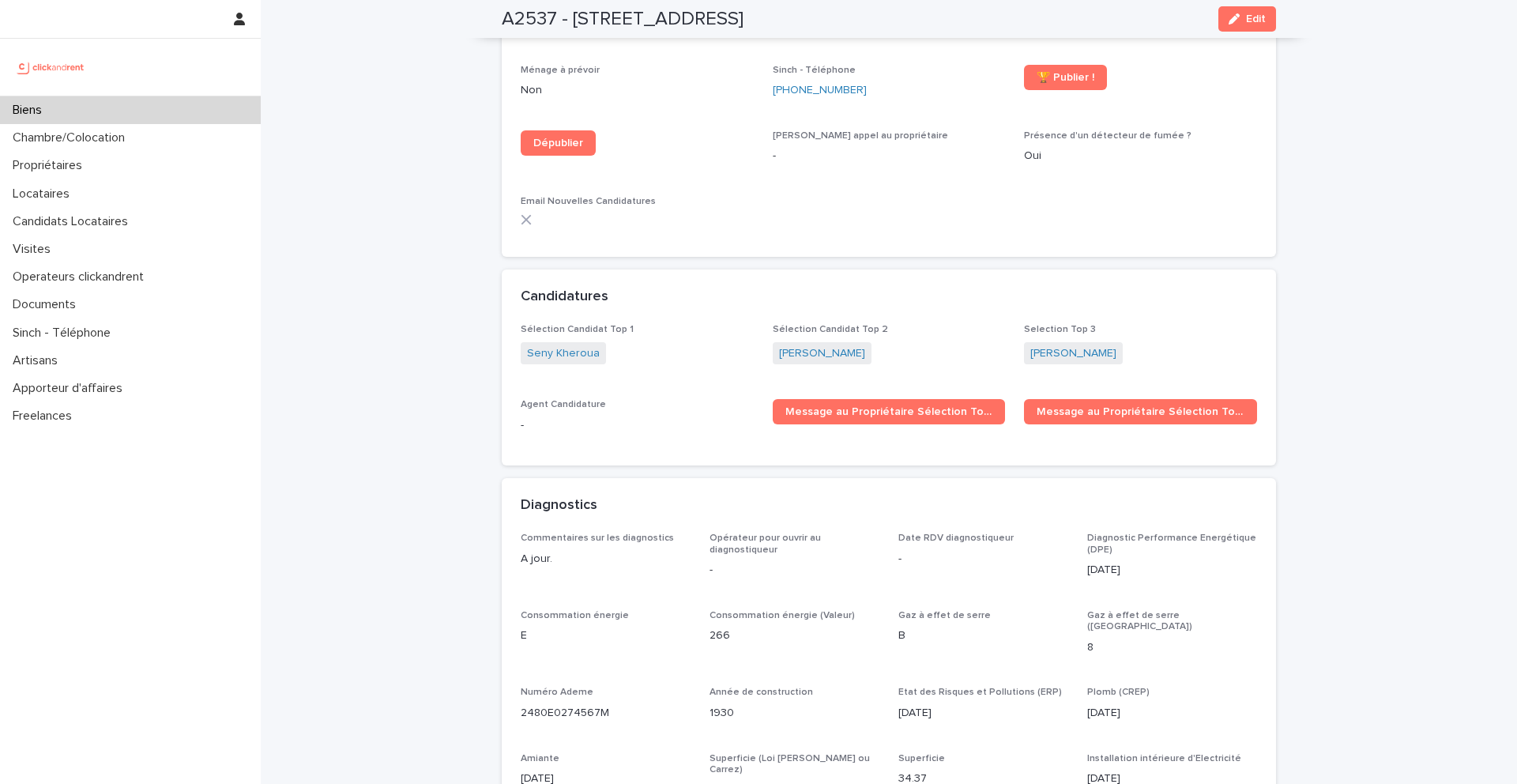
click at [192, 106] on div "Biens" at bounding box center [130, 110] width 261 height 28
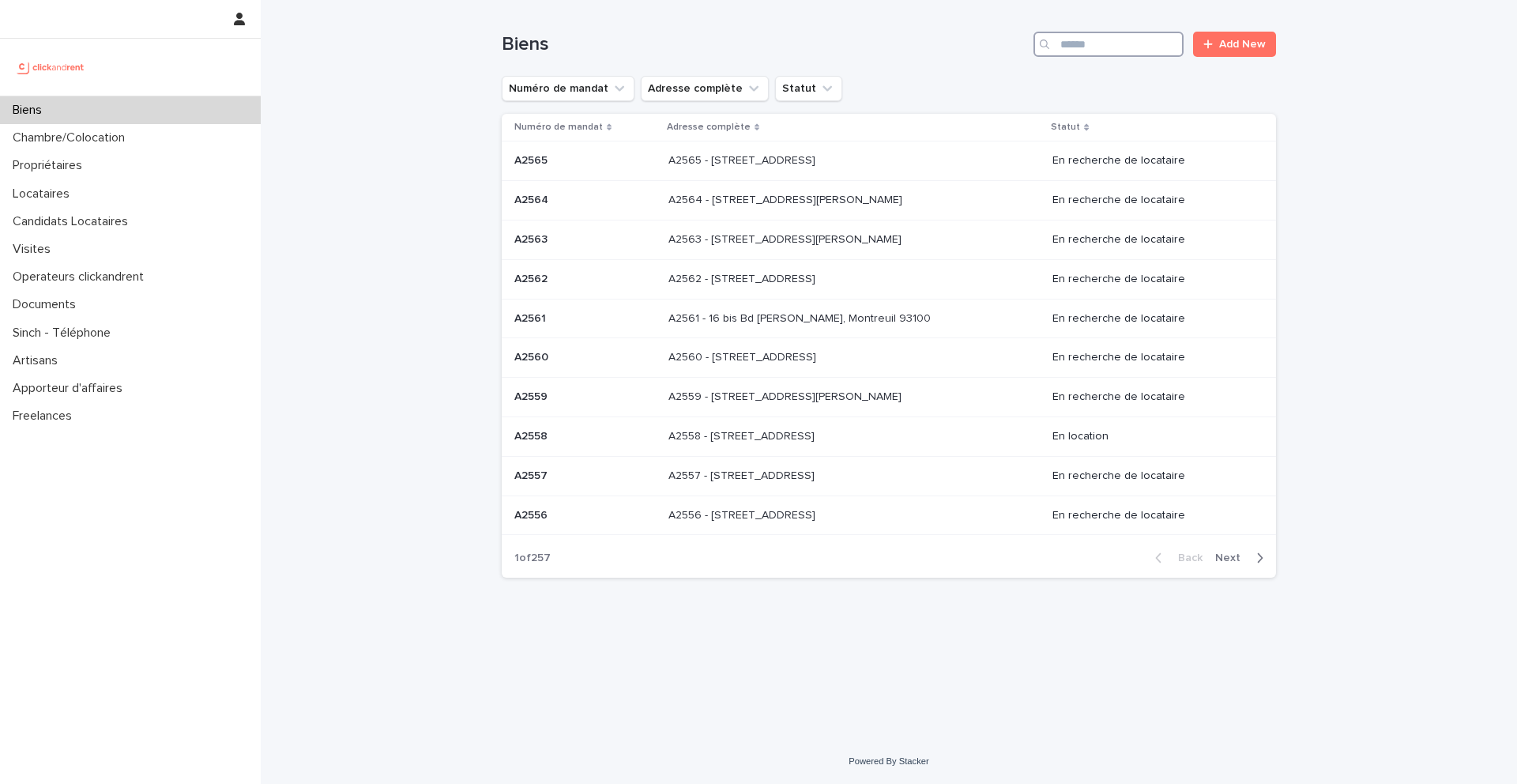
click at [1105, 43] on input "Search" at bounding box center [1109, 44] width 150 height 25
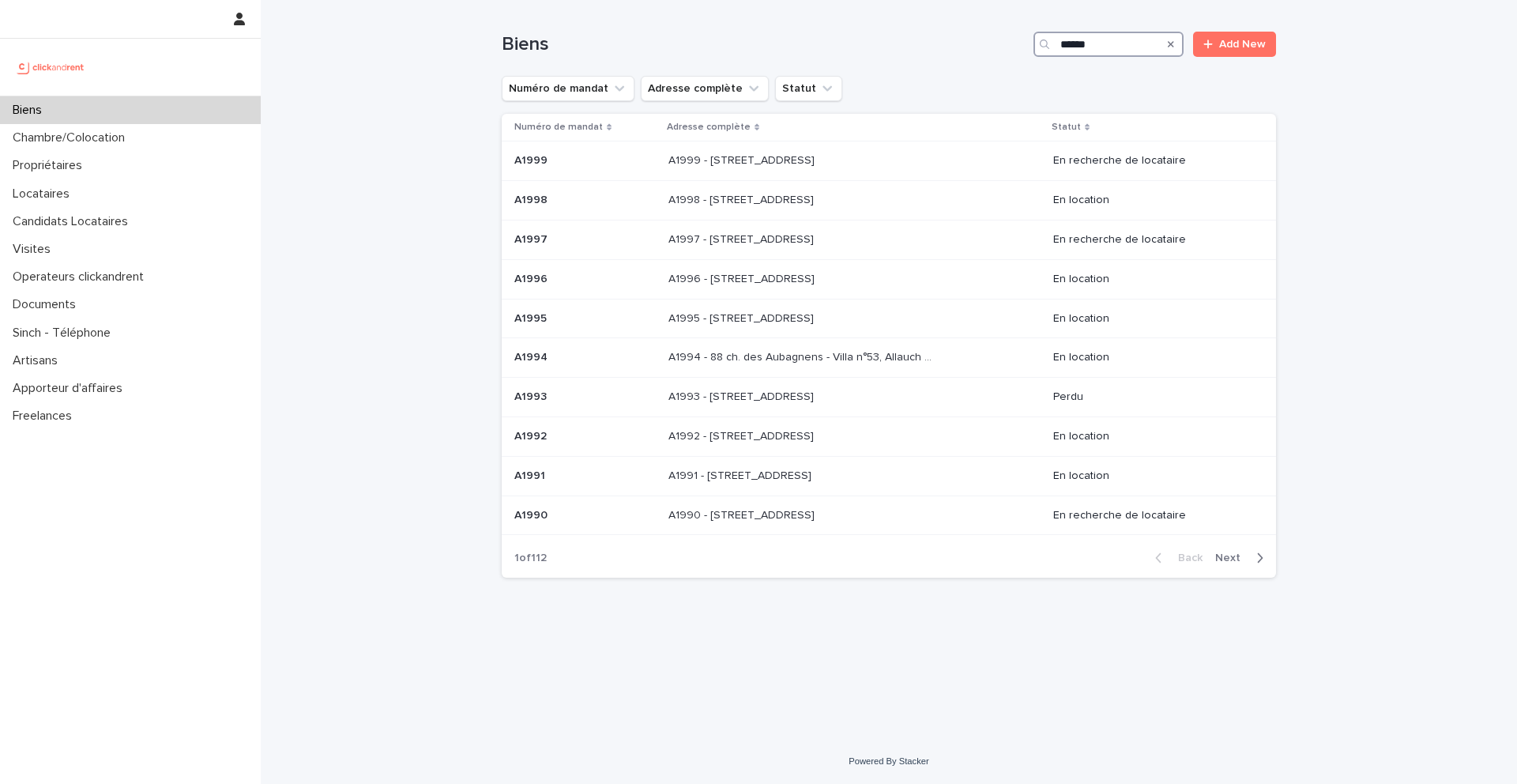
type input "*****"
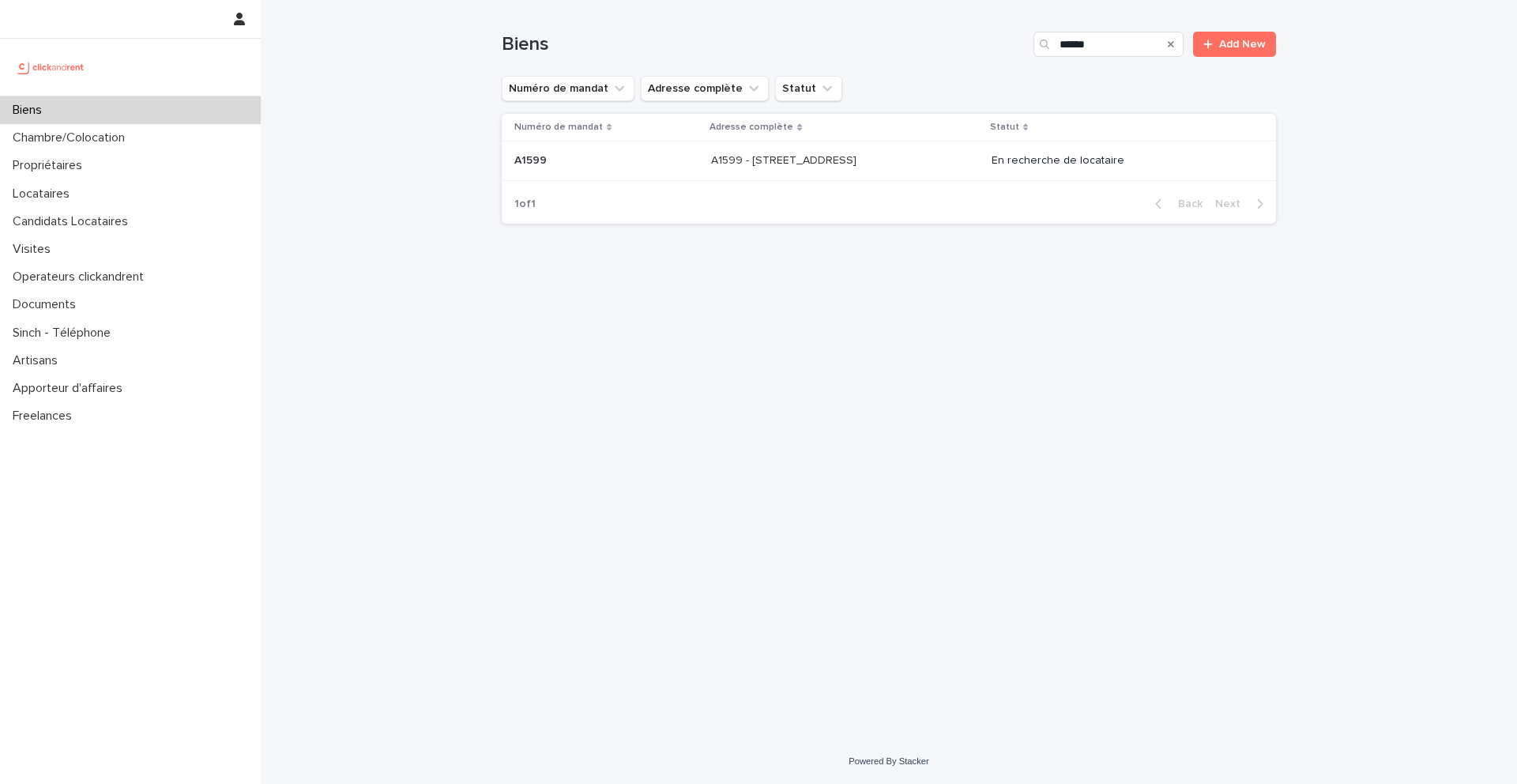
click at [859, 163] on p "A1599 - 2 rue Carnot, Boulogne-Billancourt 92100" at bounding box center [785, 159] width 148 height 16
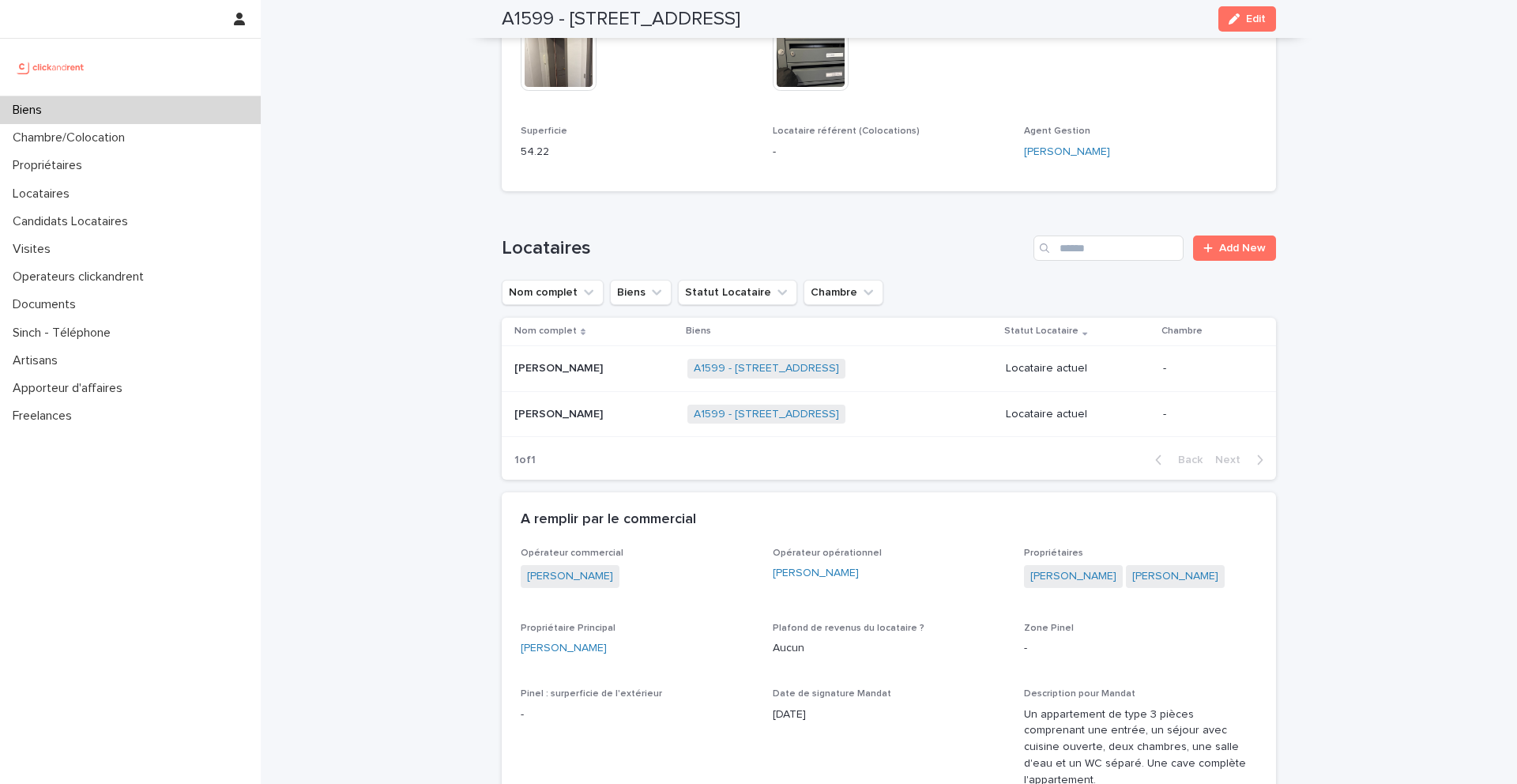
scroll to position [414, 0]
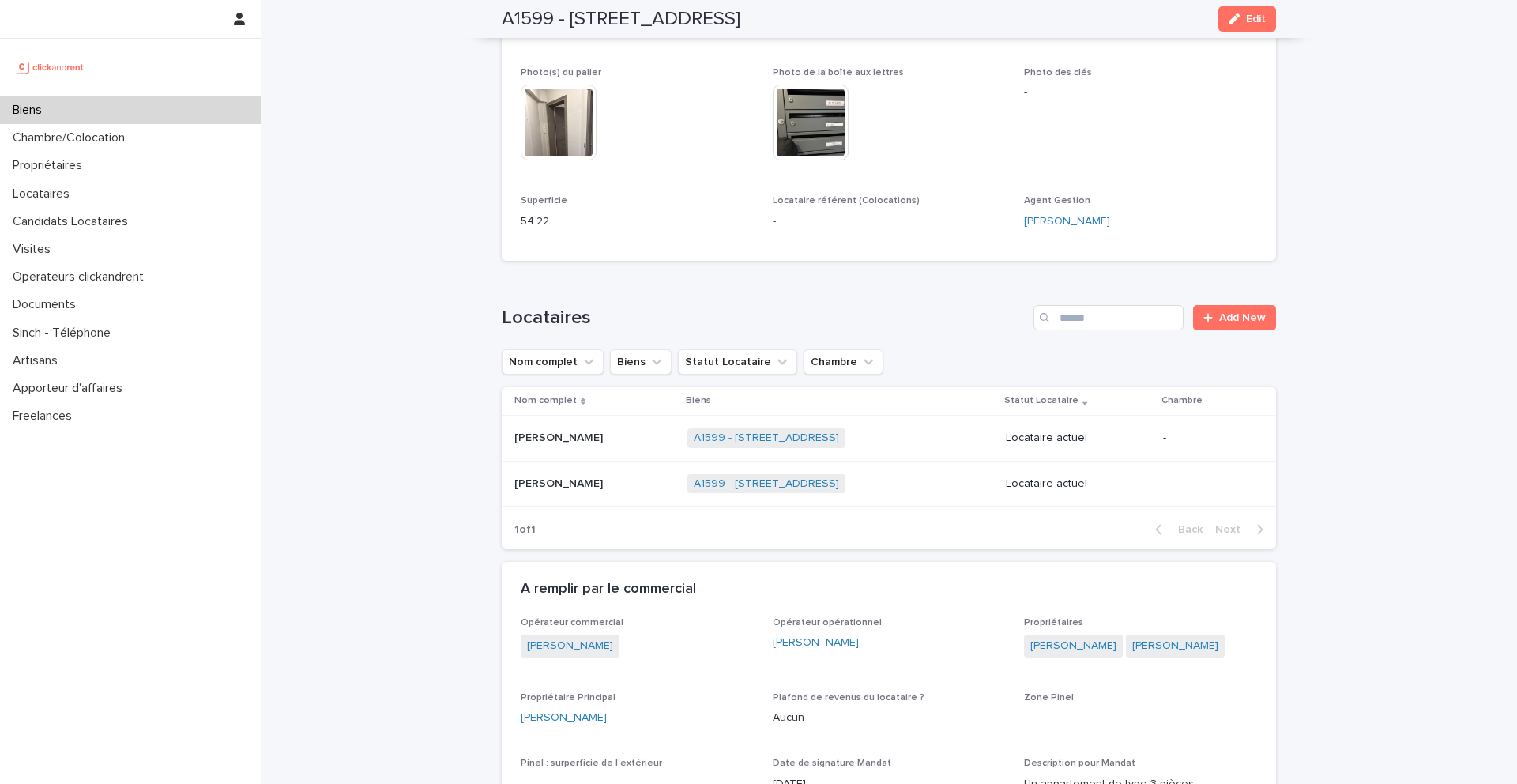
click at [611, 441] on p at bounding box center [594, 438] width 160 height 14
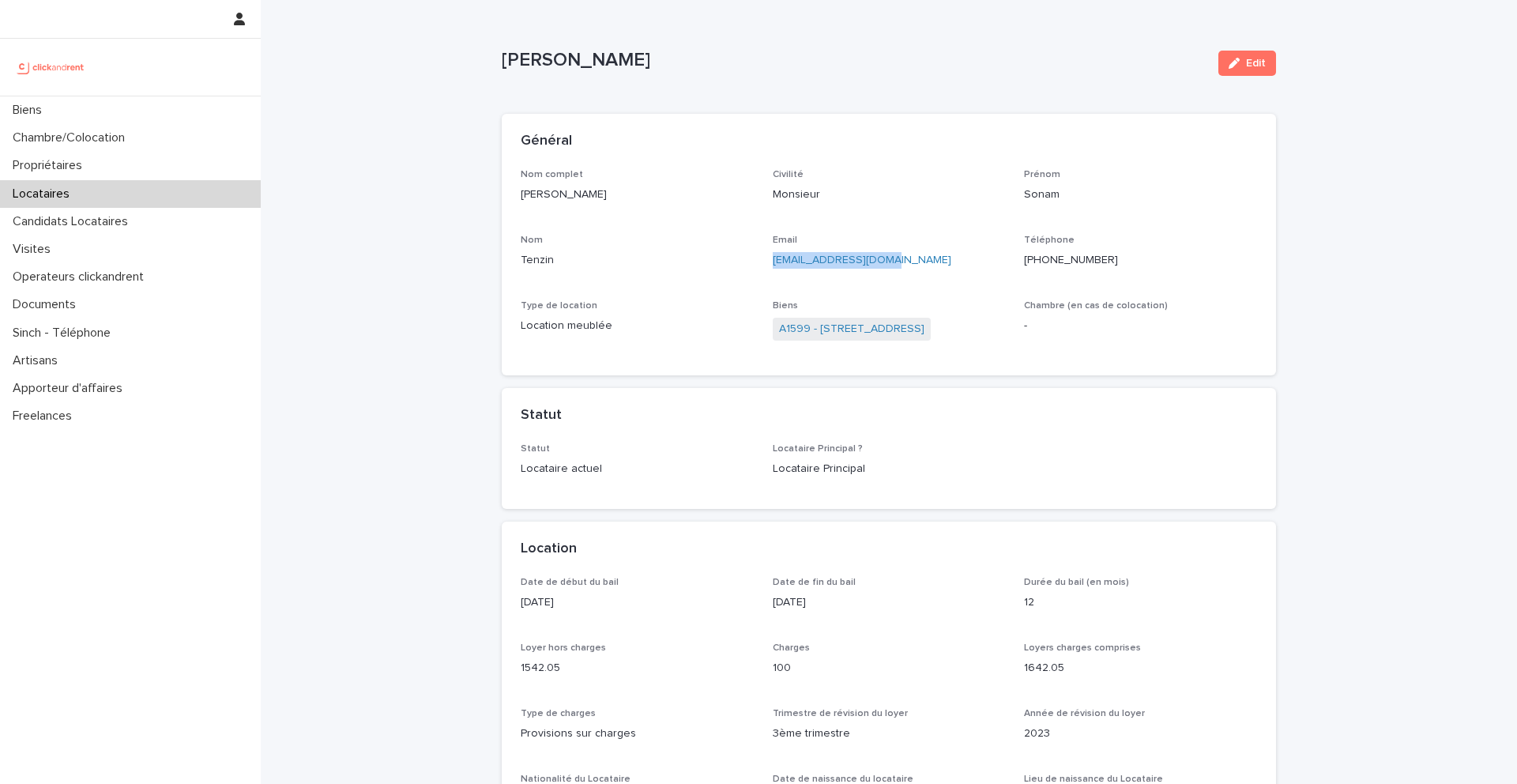
drag, startPoint x: 933, startPoint y: 260, endPoint x: 772, endPoint y: 260, distance: 161.0
click at [771, 260] on div "Nom complet Sonam Tenzin Civilité Monsieur Prénom Sonam Nom Tenzin Email sonam.…" at bounding box center [889, 263] width 736 height 188
copy link "sonam.ten1@gmail.com"
click at [949, 277] on div "Email sonam.ten1@gmail.com" at bounding box center [889, 258] width 233 height 47
drag, startPoint x: 947, startPoint y: 270, endPoint x: 771, endPoint y: 261, distance: 176.2
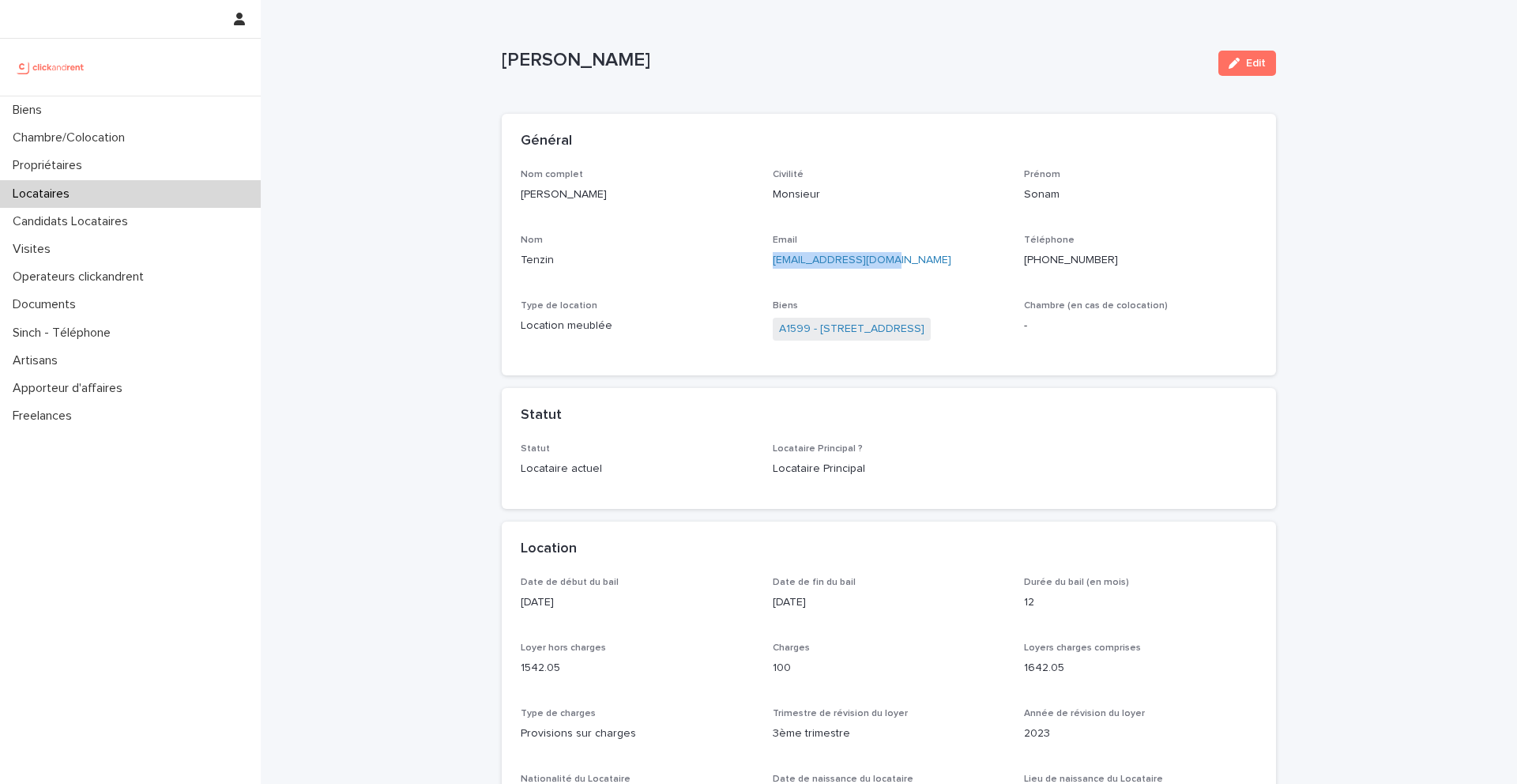
click at [771, 261] on div "Nom complet Sonam Tenzin Civilité Monsieur Prénom Sonam Nom Tenzin Email sonam.…" at bounding box center [889, 263] width 736 height 188
copy link "sonam.ten1@gmail.com"
click at [877, 341] on div "A1599 - 2 rue Carnot, Boulogne-Billancourt 92100" at bounding box center [889, 330] width 233 height 26
click at [877, 329] on link "A1599 - 2 rue Carnot, Boulogne-Billancourt 92100" at bounding box center [851, 329] width 146 height 16
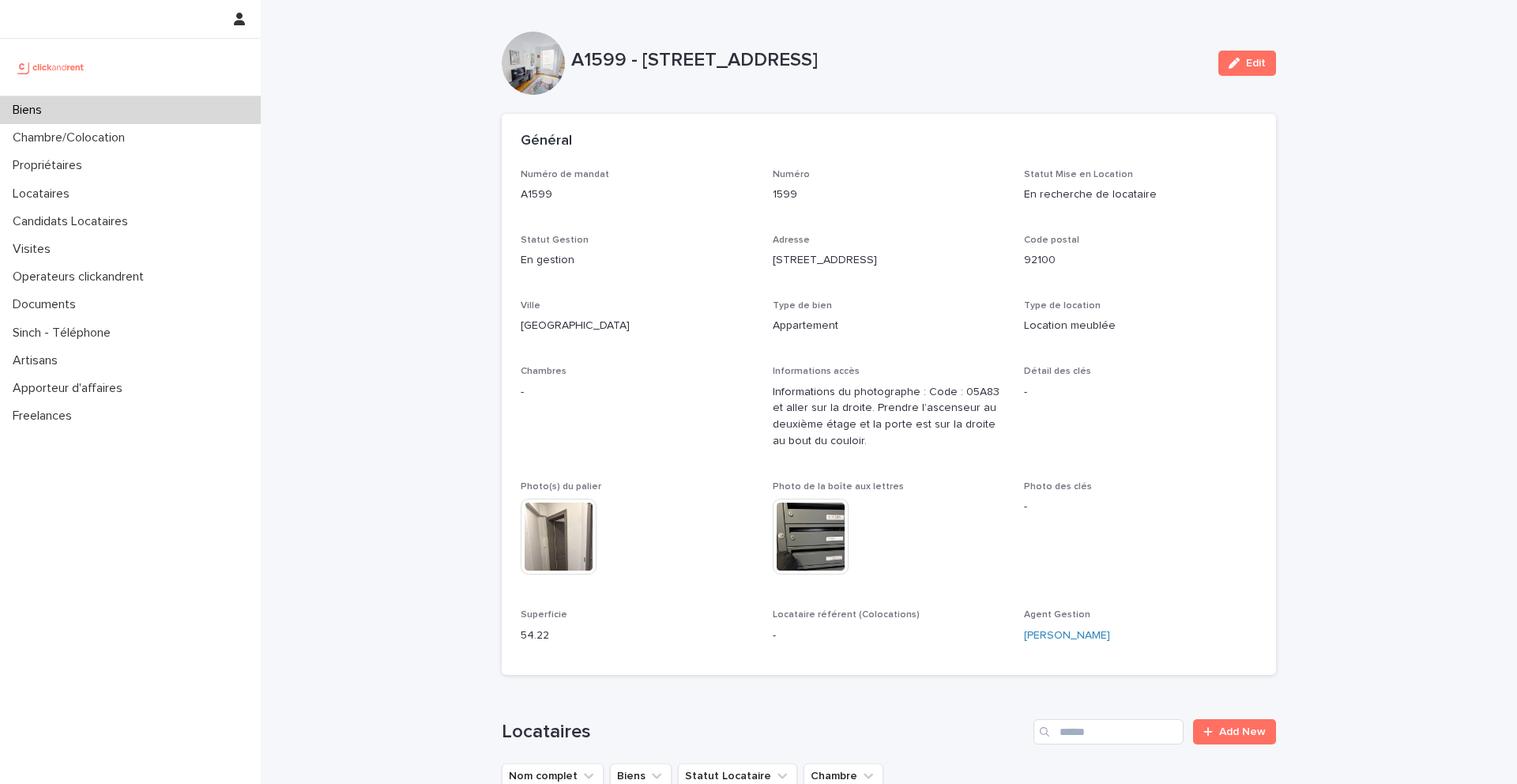
scroll to position [626, 0]
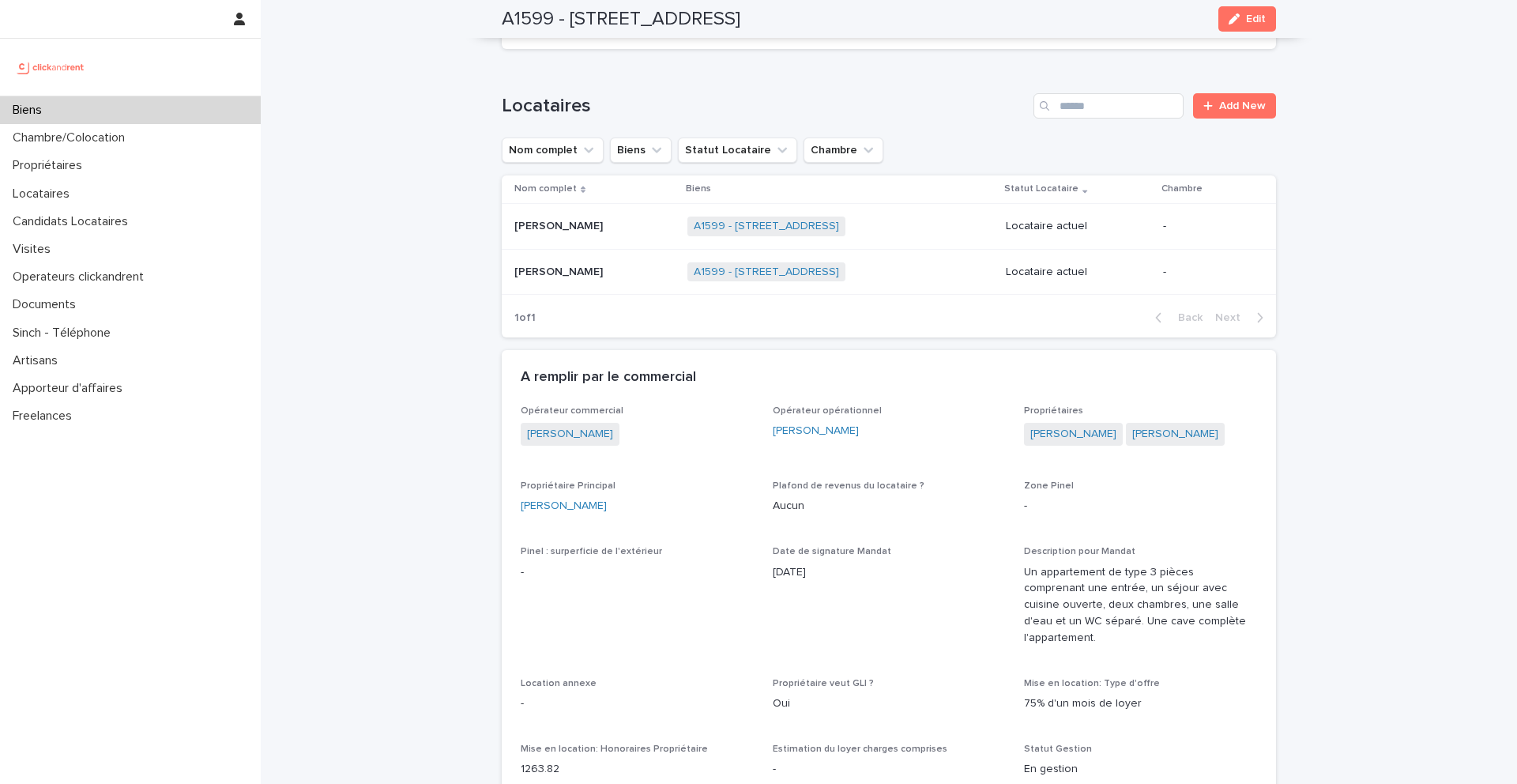
click at [614, 275] on p at bounding box center [594, 272] width 160 height 14
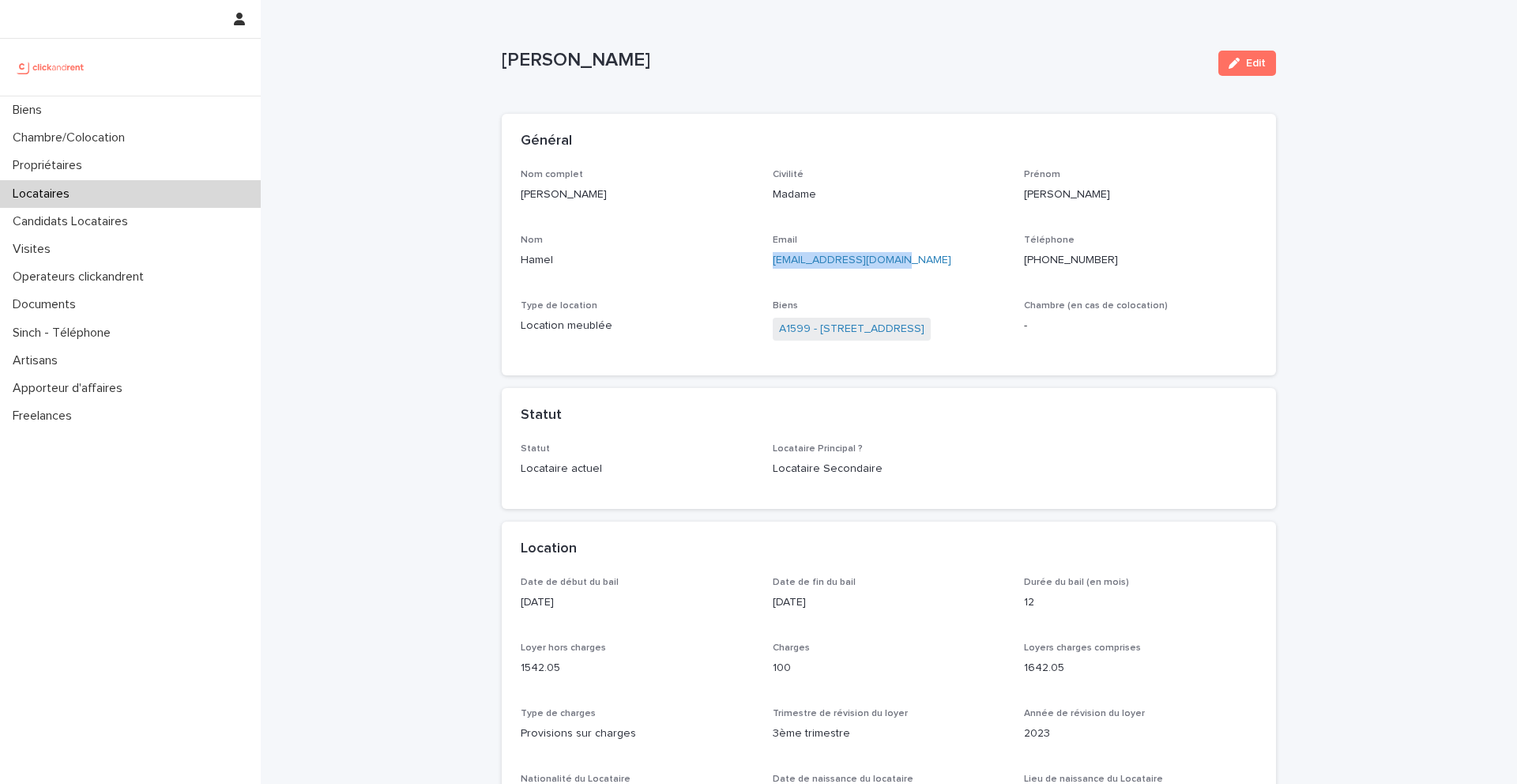
drag, startPoint x: 937, startPoint y: 259, endPoint x: 773, endPoint y: 262, distance: 164.0
click at [773, 262] on p "sachahamel98@gmail.com" at bounding box center [889, 260] width 233 height 16
copy link "sachahamel98@gmail.com"
click at [202, 114] on div "Biens" at bounding box center [130, 110] width 261 height 28
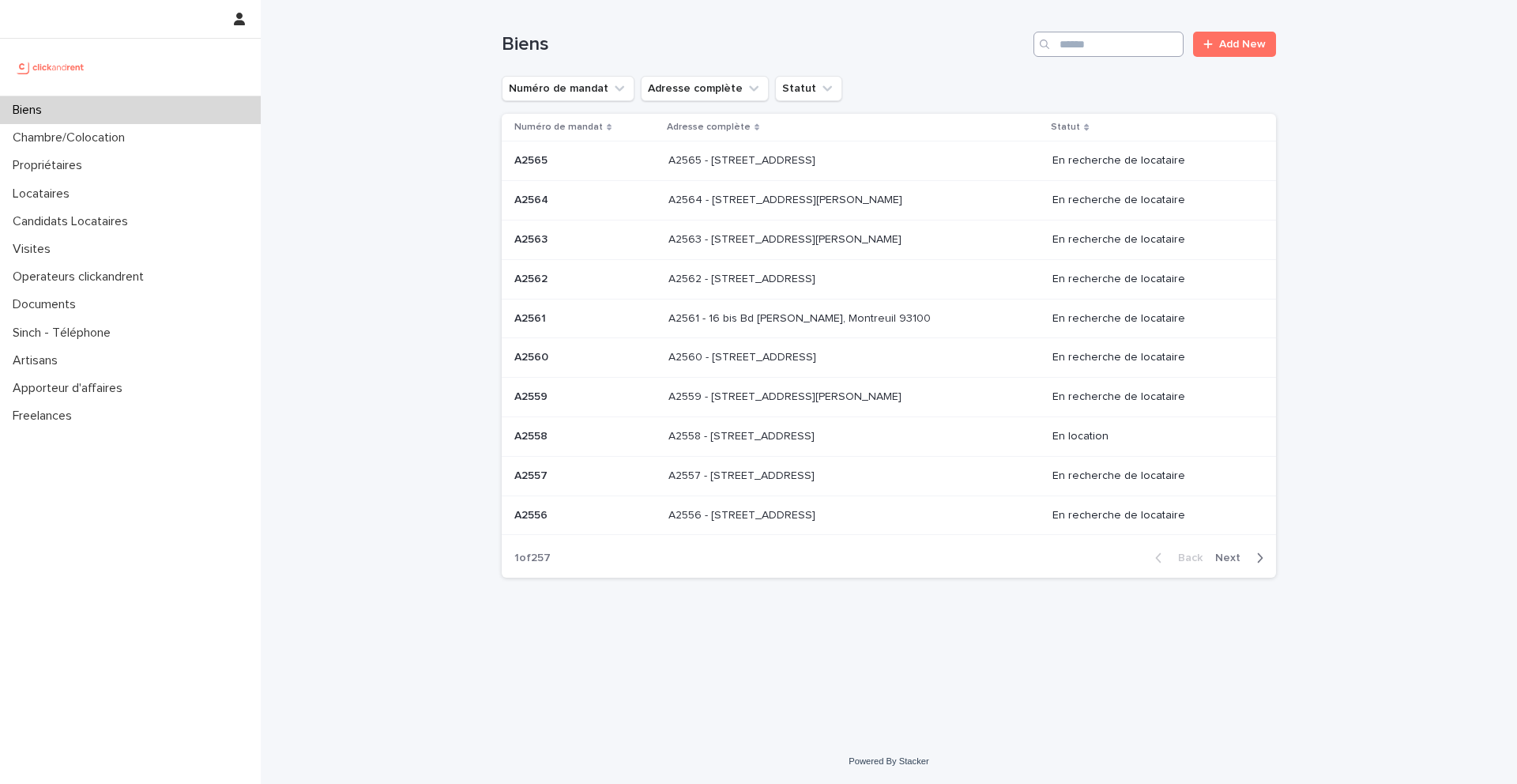
click at [1111, 46] on input "Search" at bounding box center [1109, 44] width 150 height 25
type input "*****"
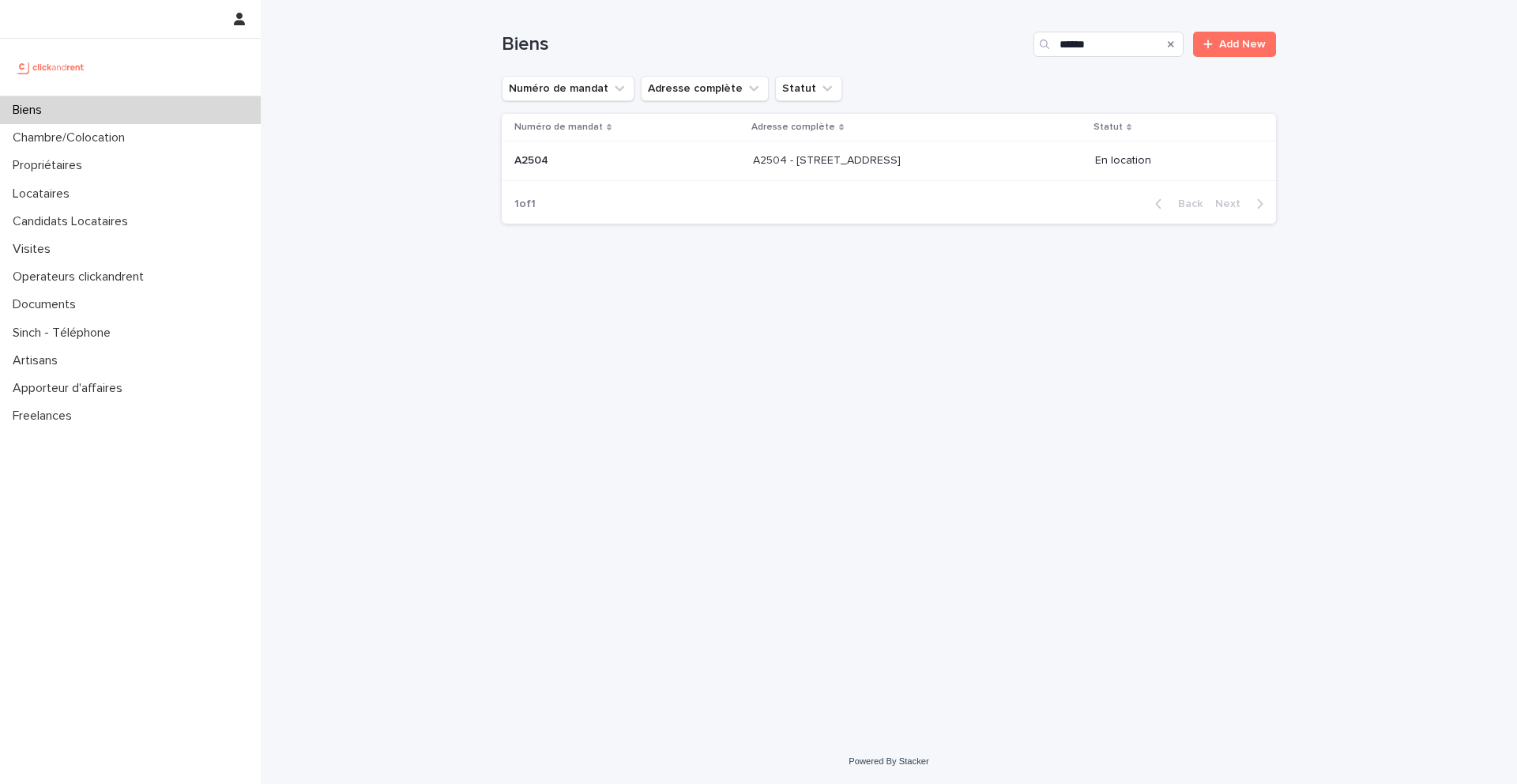
click at [896, 169] on div "A2504 - 30 rue Belgrand, Paris 75020 A2504 - 30 rue Belgrand, Paris 75020" at bounding box center [918, 160] width 329 height 26
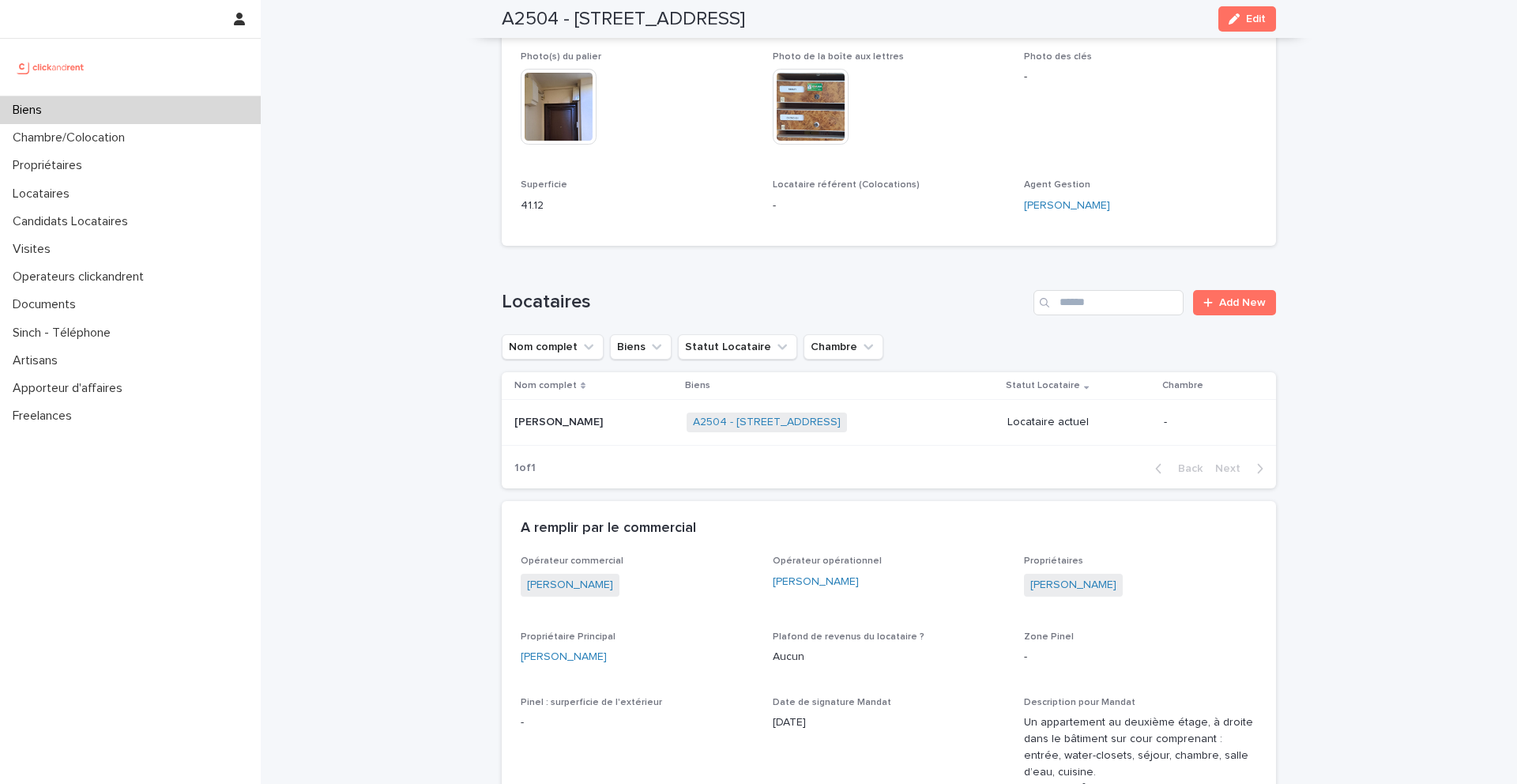
scroll to position [893, 0]
click at [148, 101] on div "Biens" at bounding box center [130, 110] width 261 height 28
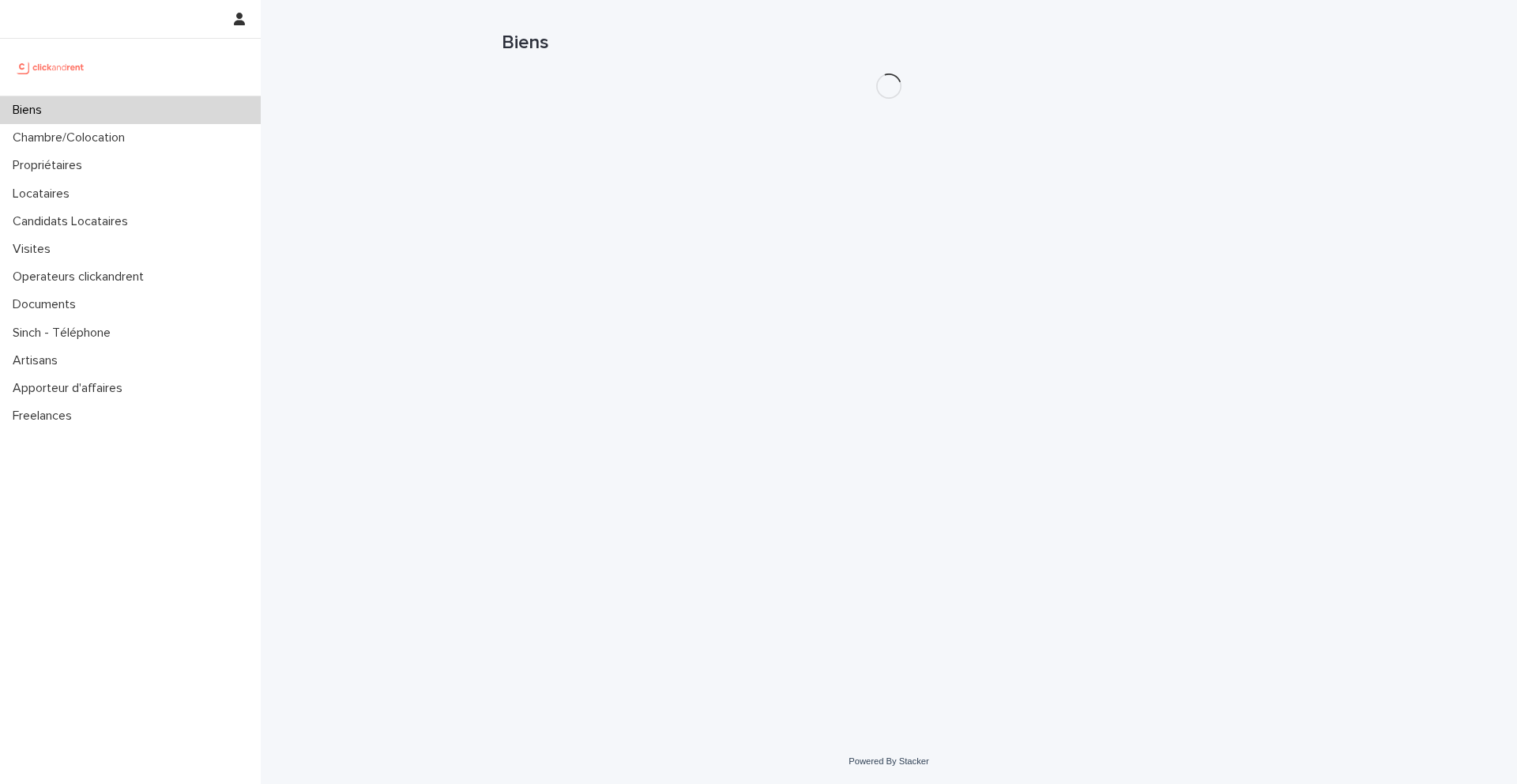
click at [176, 101] on div "Biens" at bounding box center [130, 110] width 261 height 28
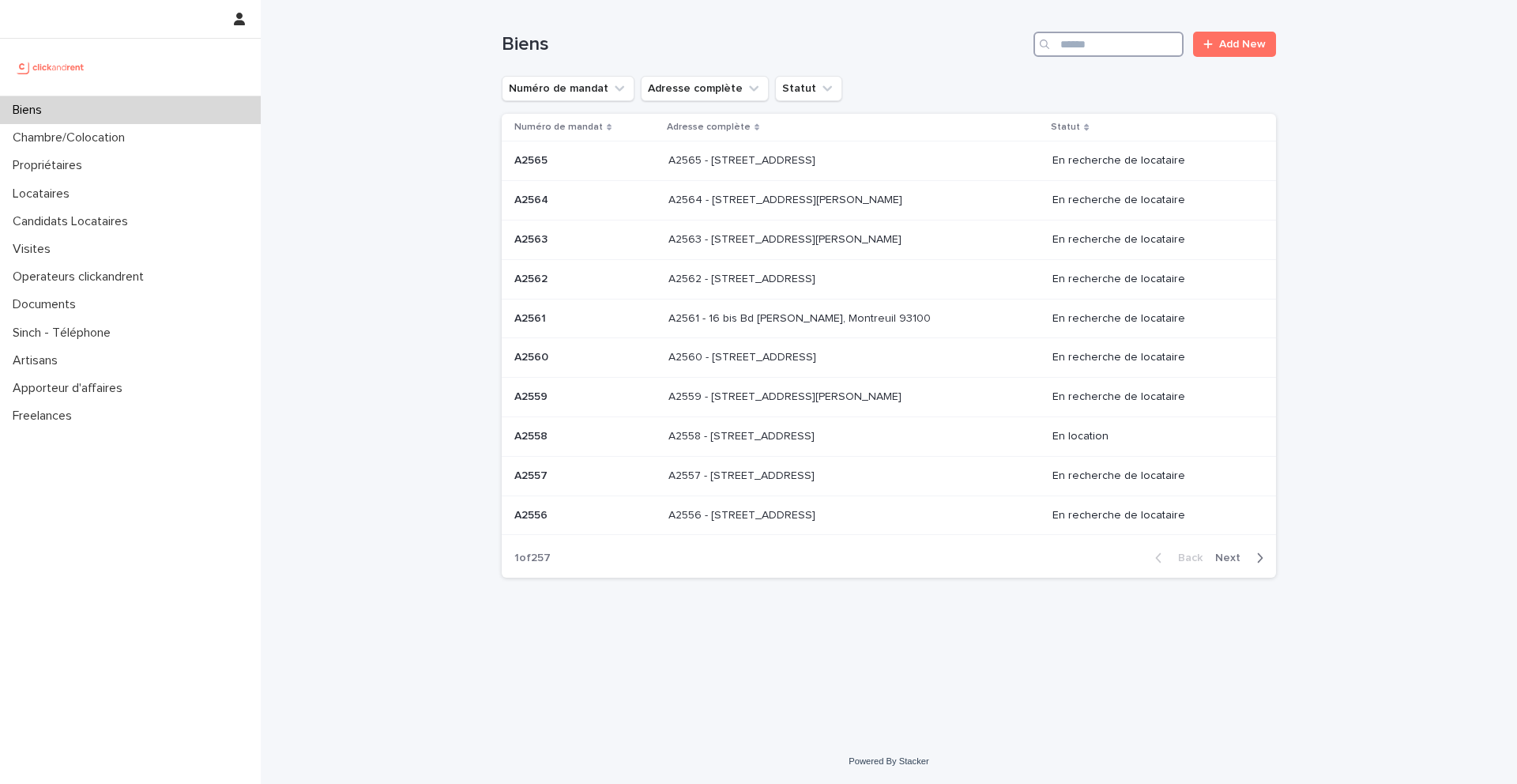
click at [1105, 38] on input "Search" at bounding box center [1109, 44] width 150 height 25
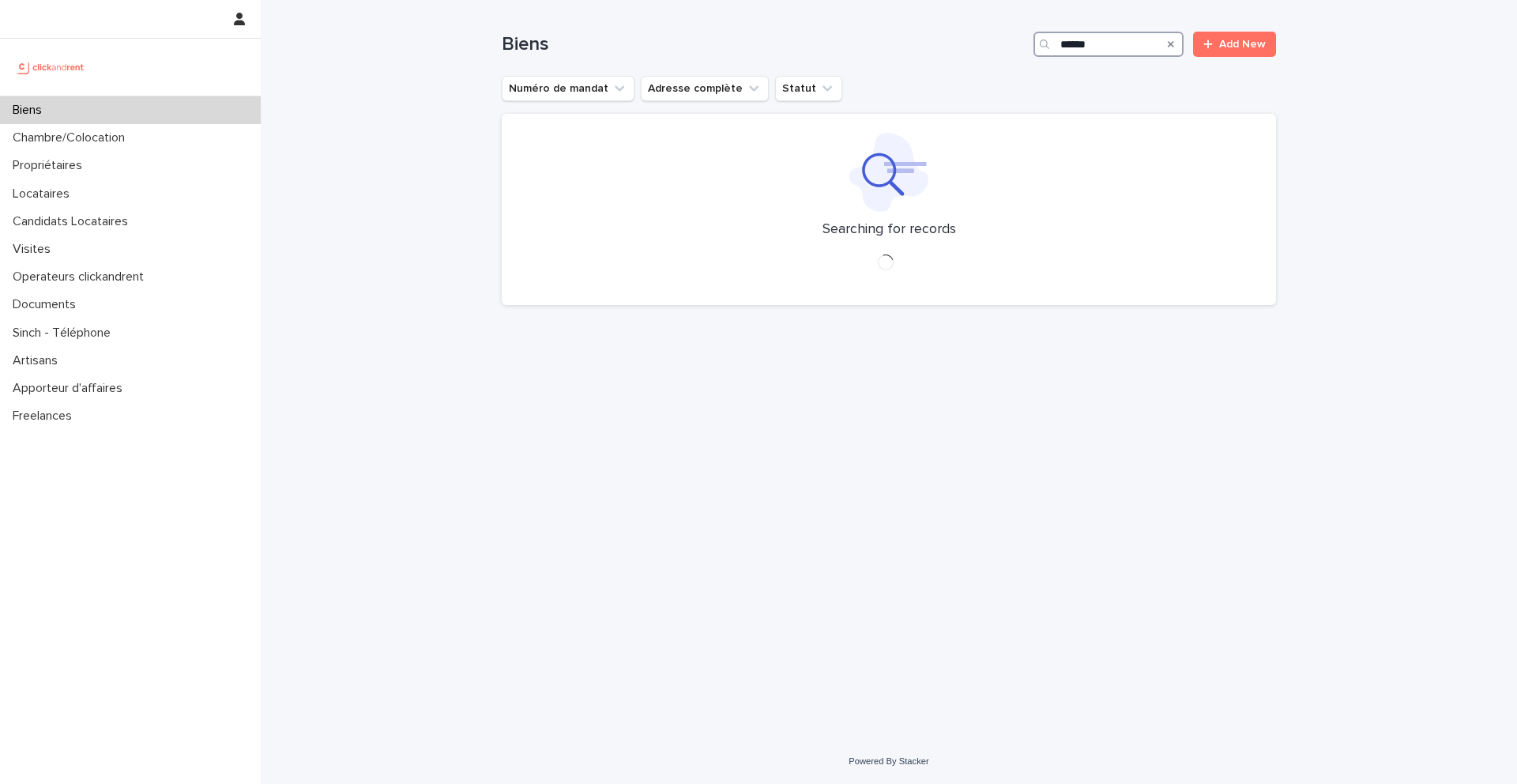
type input "*****"
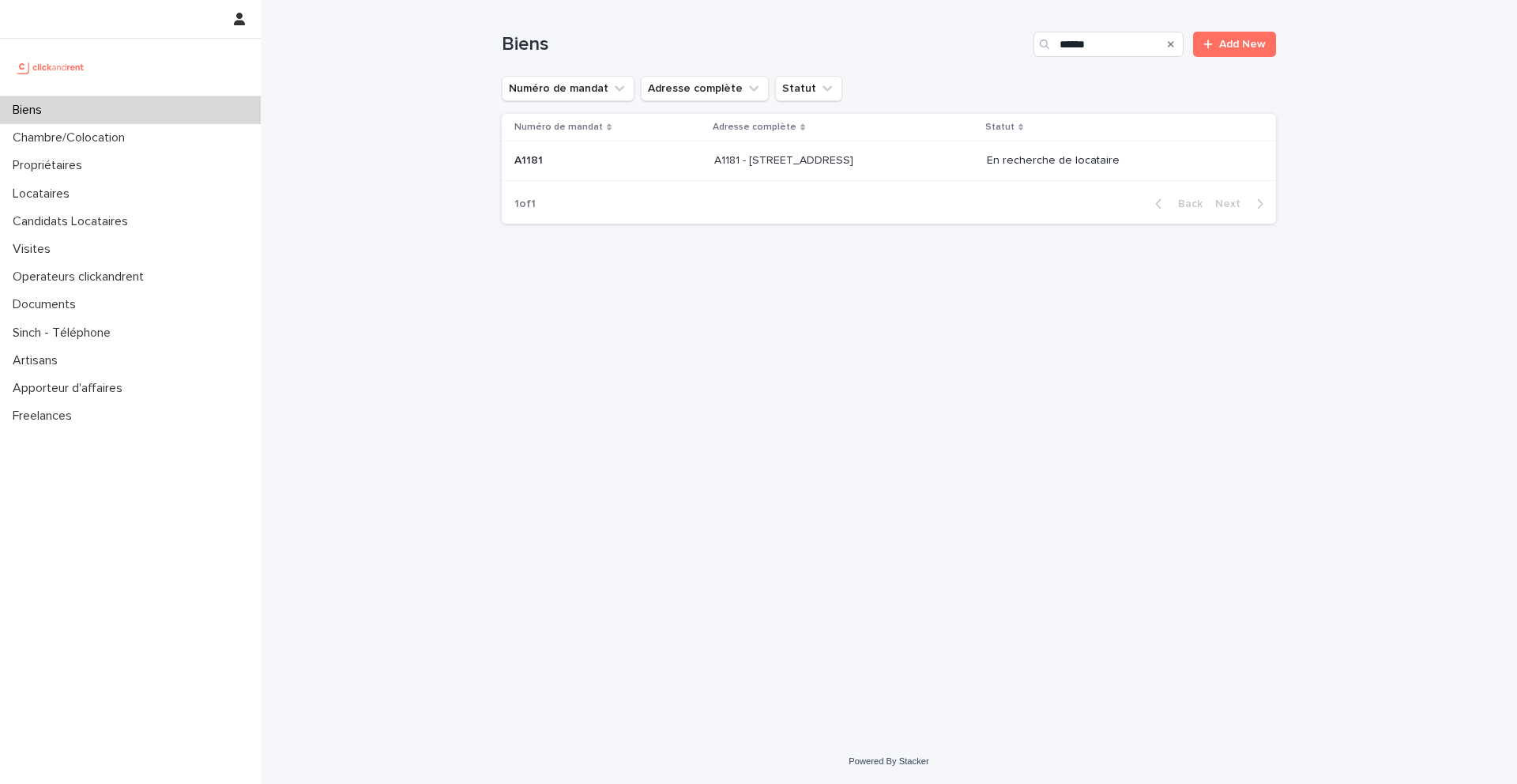
click at [837, 167] on div "A1181 - 108 rue Saint-Maur, Paris 75011 A1181 - 108 rue Saint-Maur, Paris 75011" at bounding box center [844, 160] width 260 height 26
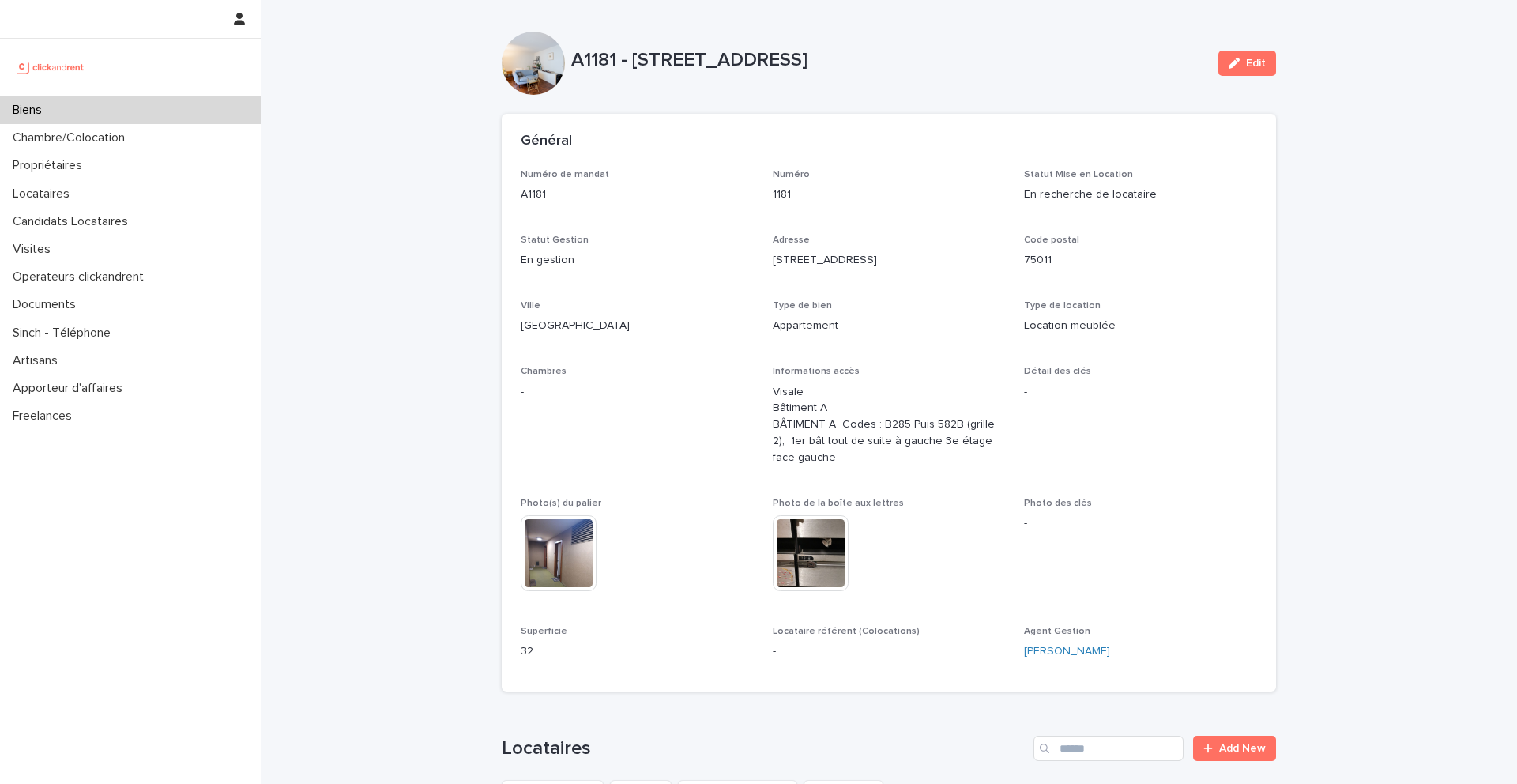
click at [642, 67] on p "A1181 - 108 rue Saint-Maur, Paris 75011" at bounding box center [888, 60] width 634 height 23
click at [636, 60] on p "A1181 - 108 rue Saint-Maur, Paris 75011" at bounding box center [888, 60] width 634 height 23
drag, startPoint x: 633, startPoint y: 60, endPoint x: 926, endPoint y: 60, distance: 293.0
click at [926, 60] on p "A1181 - 108 rue Saint-Maur, Paris 75011" at bounding box center [888, 60] width 634 height 23
copy p "108 rue Saint-Maur, Paris 75011"
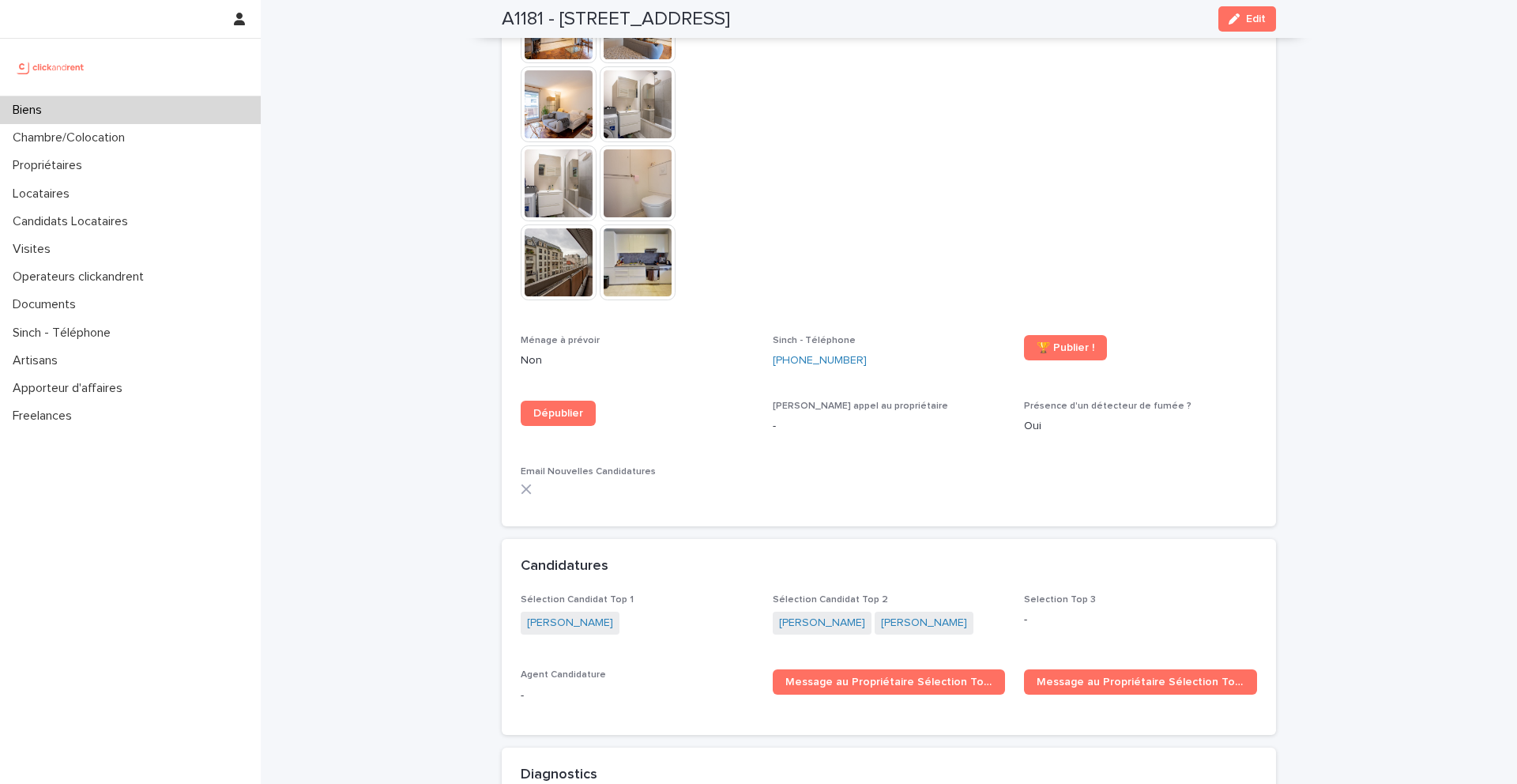
scroll to position [4236, 0]
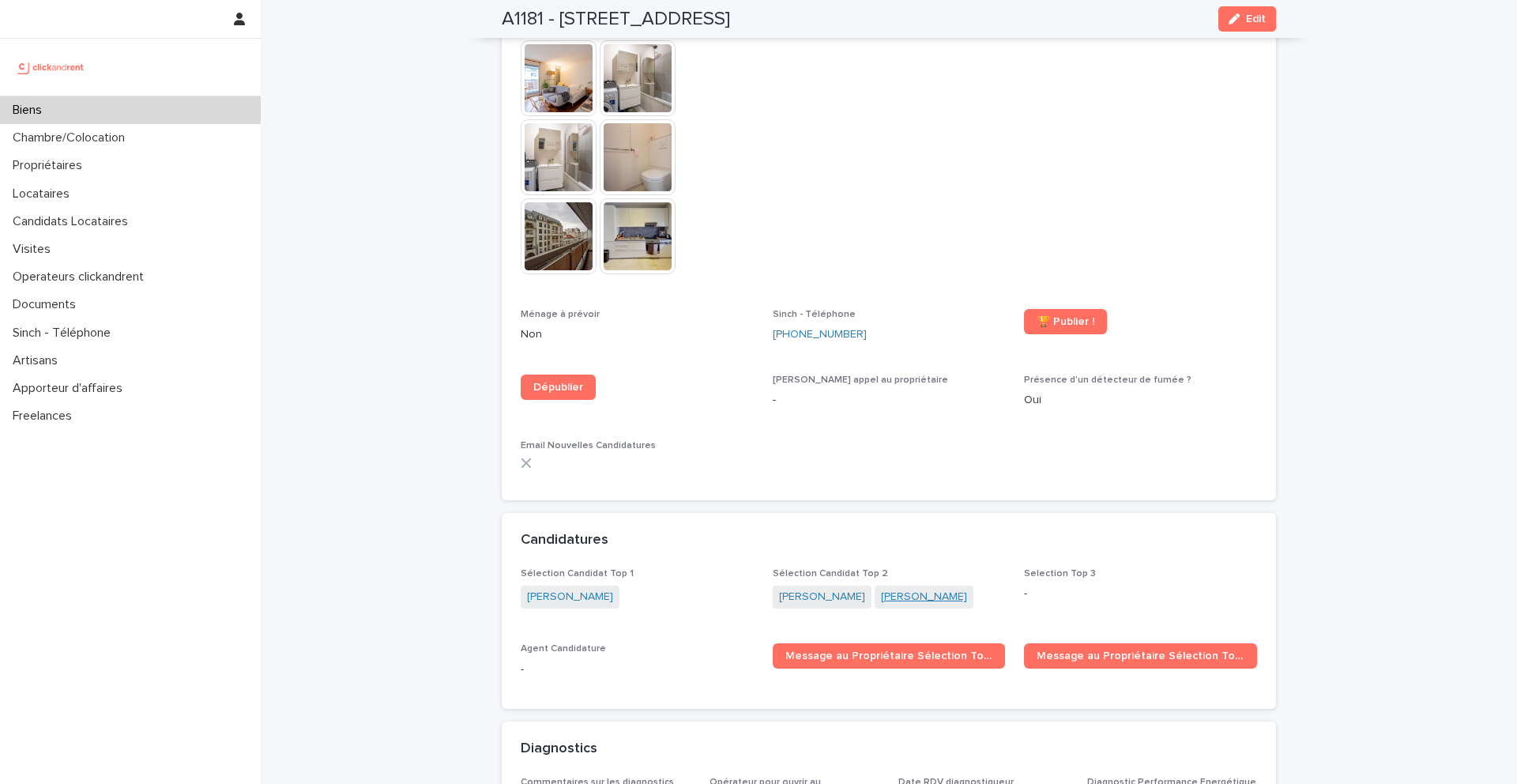
click at [928, 589] on link "Andrei Makarov" at bounding box center [924, 597] width 86 height 16
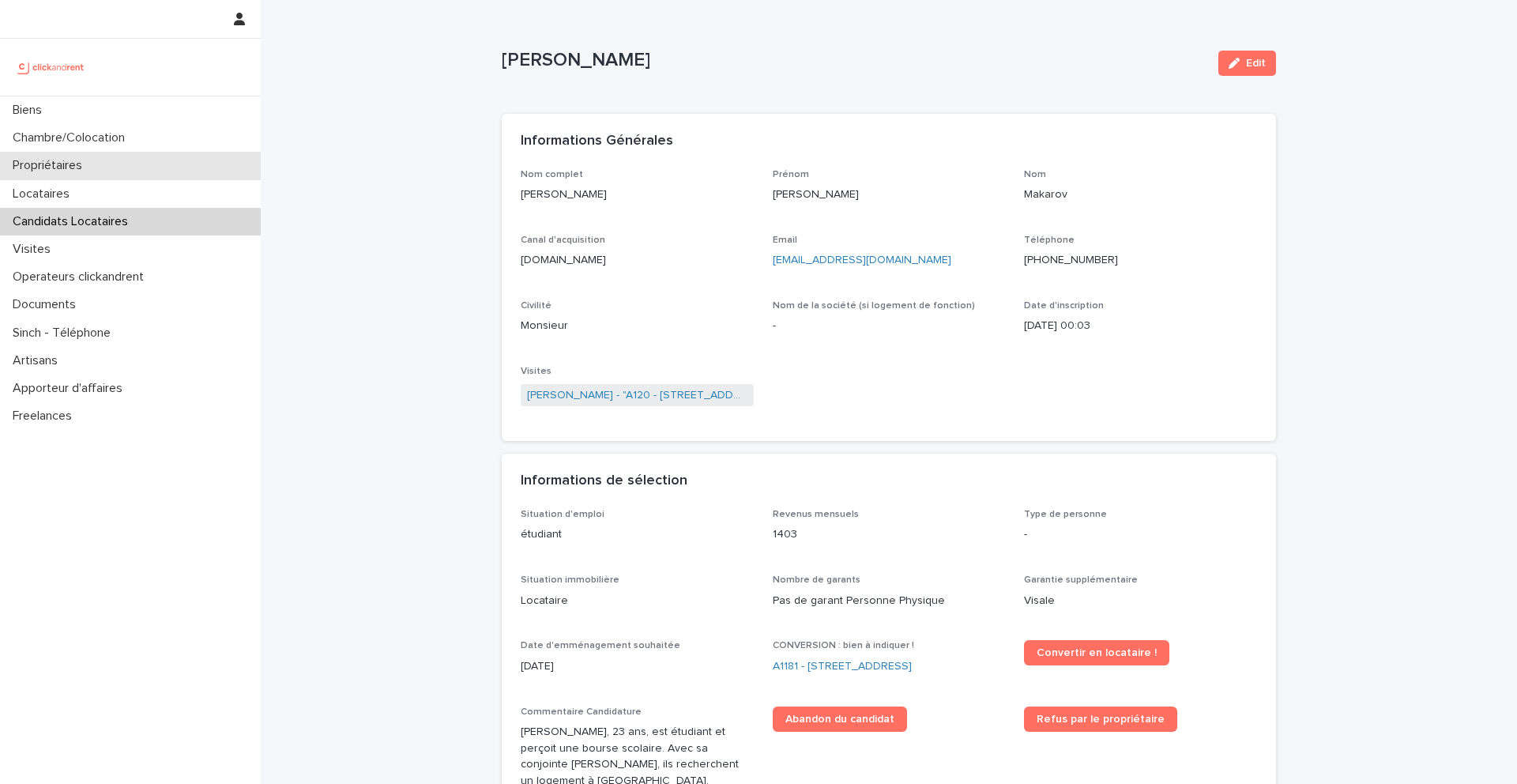
click at [126, 175] on div "Propriétaires" at bounding box center [130, 165] width 261 height 28
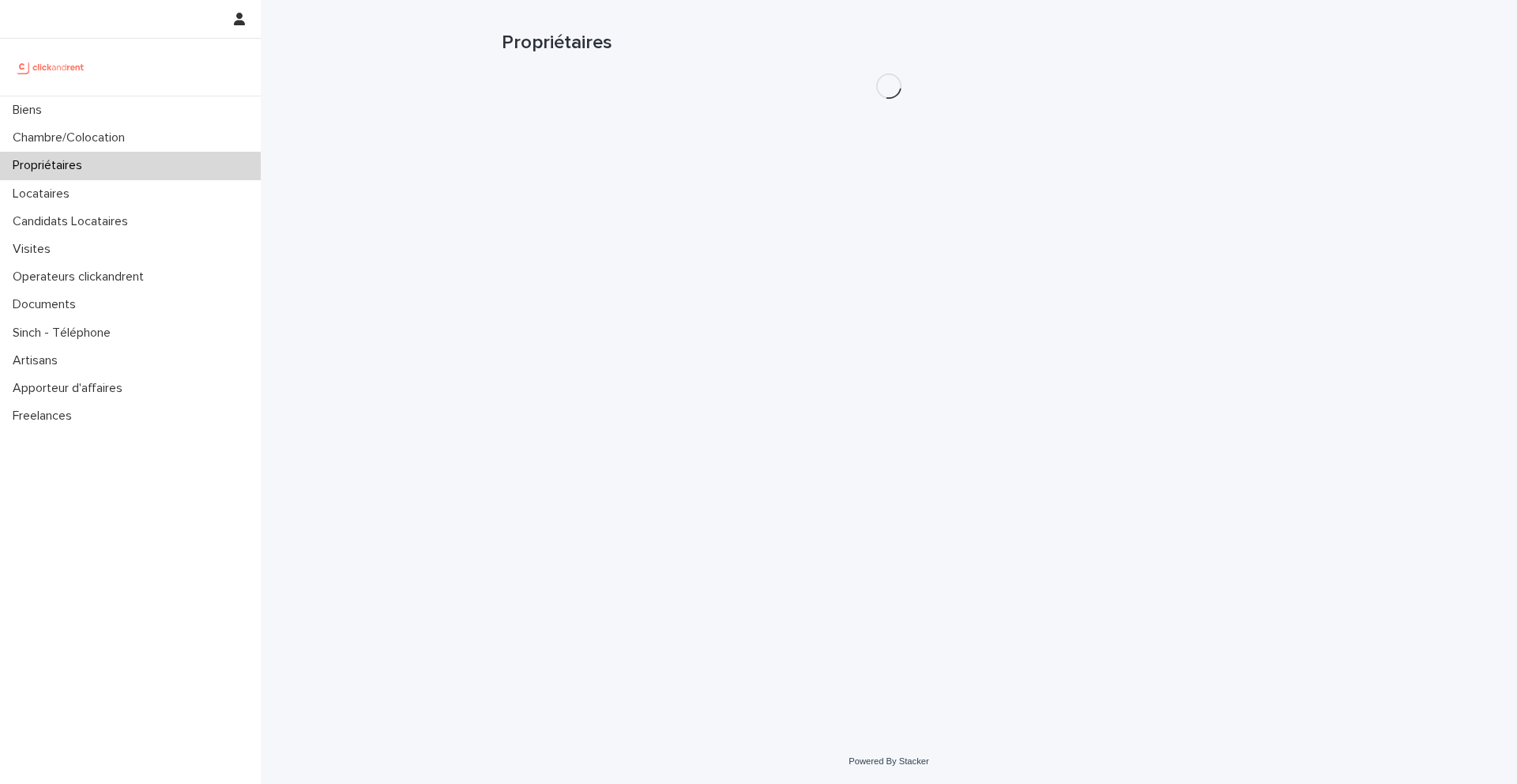
click at [147, 165] on div "Propriétaires" at bounding box center [130, 165] width 261 height 28
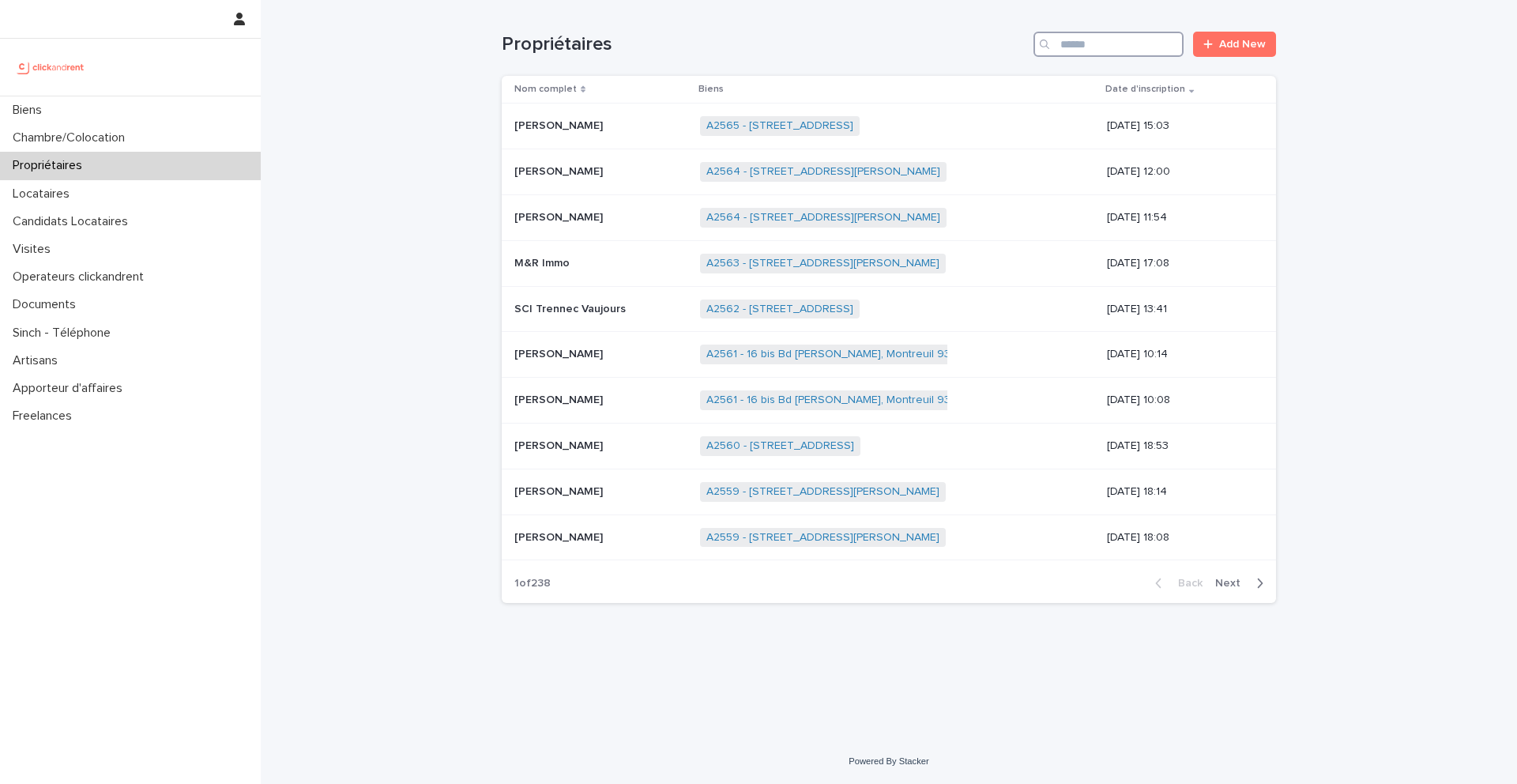
click at [1153, 38] on input "Search" at bounding box center [1109, 44] width 150 height 25
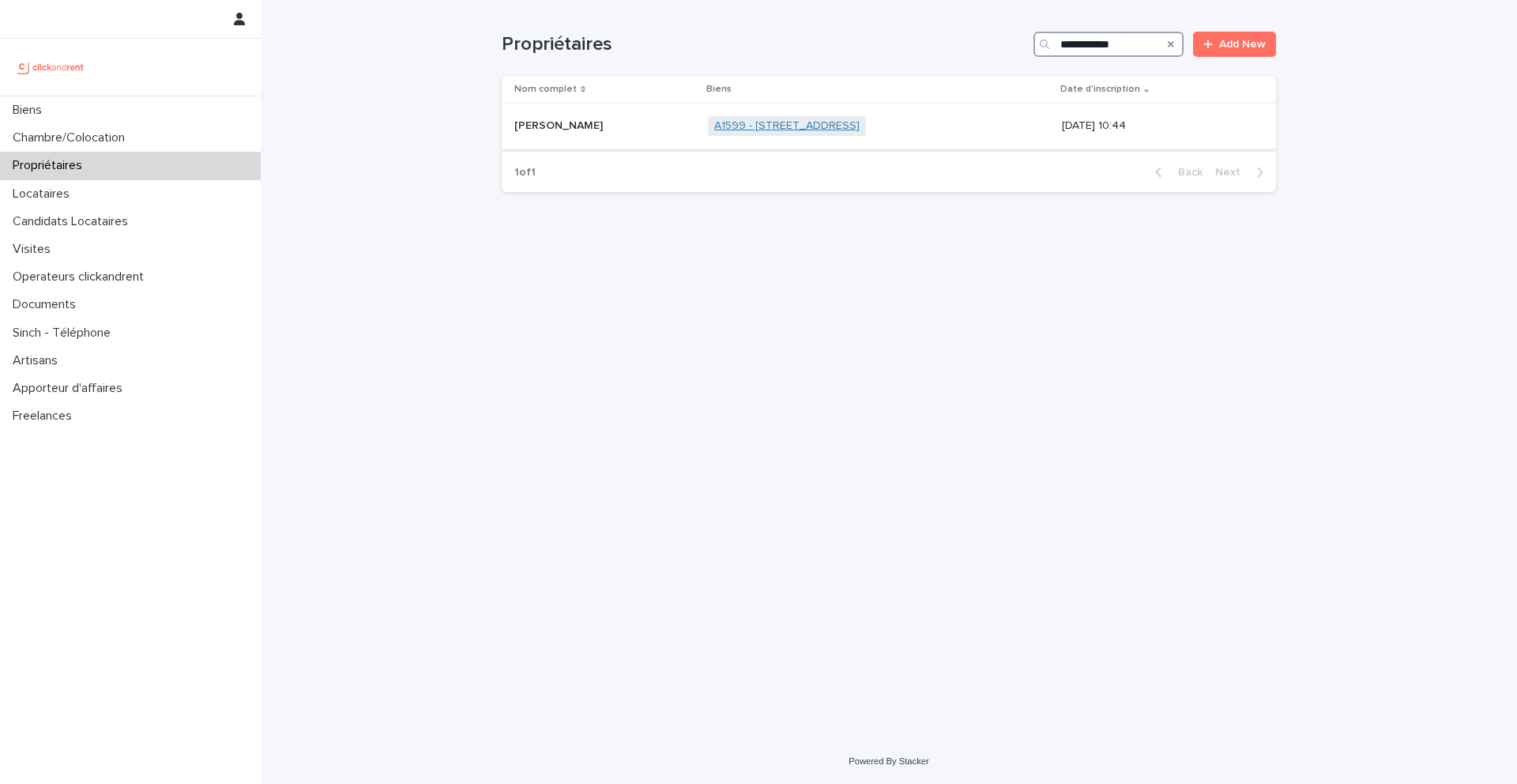
type input "**********"
click at [765, 131] on link "A1599 - 2 rue Carnot, Boulogne-Billancourt 92100" at bounding box center [787, 126] width 146 height 14
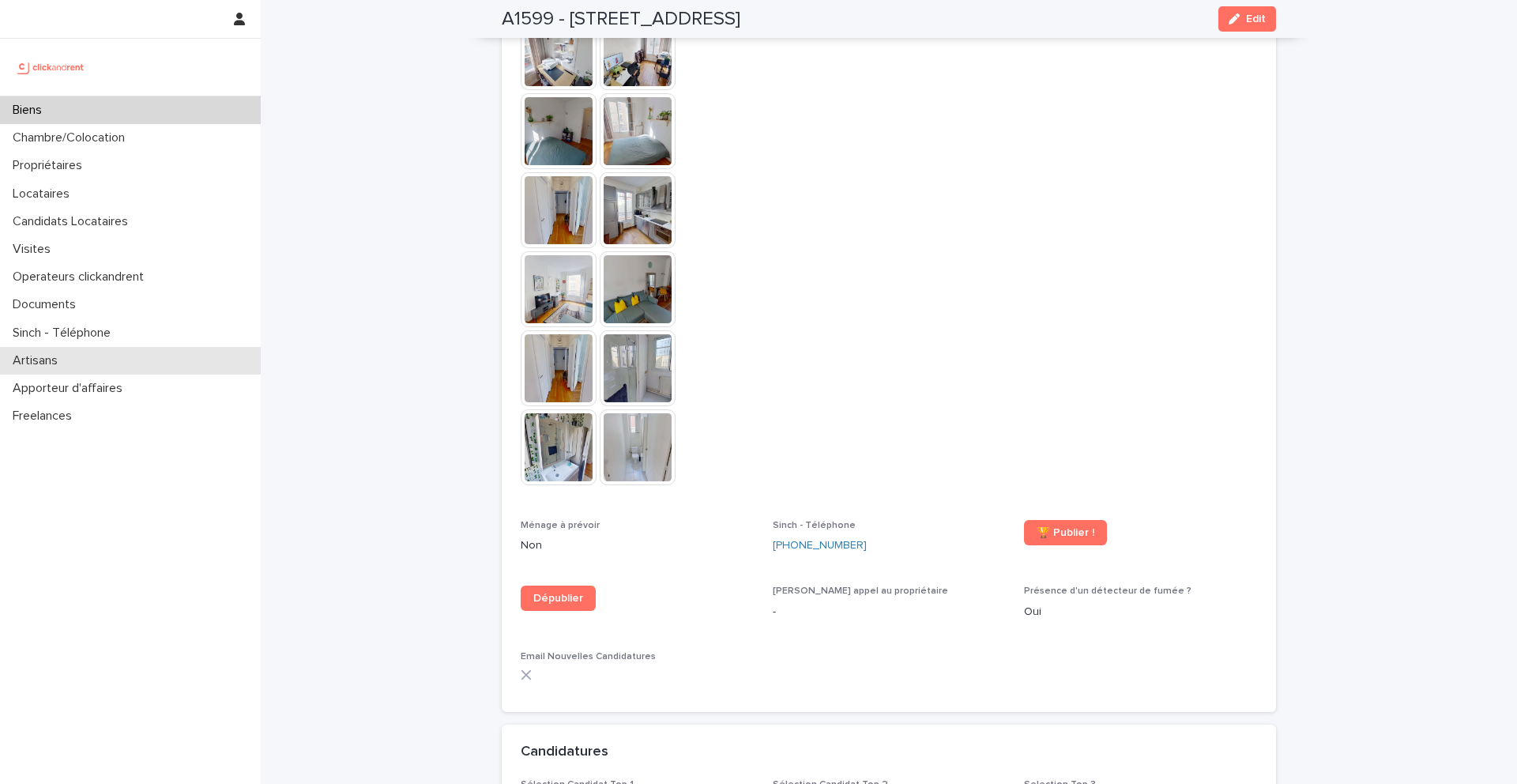
scroll to position [4619, 0]
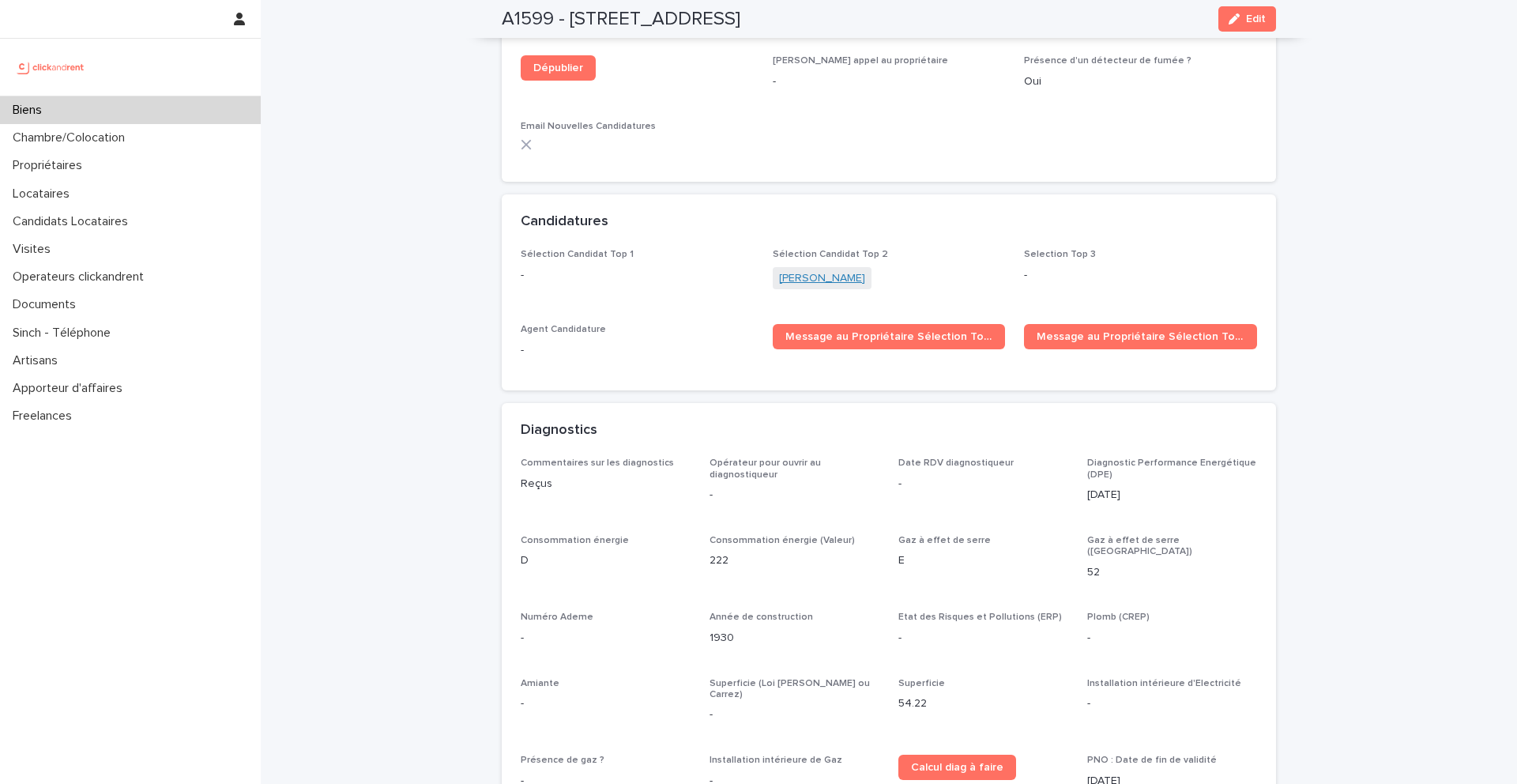
click at [810, 270] on link "Amy Liu" at bounding box center [821, 279] width 86 height 16
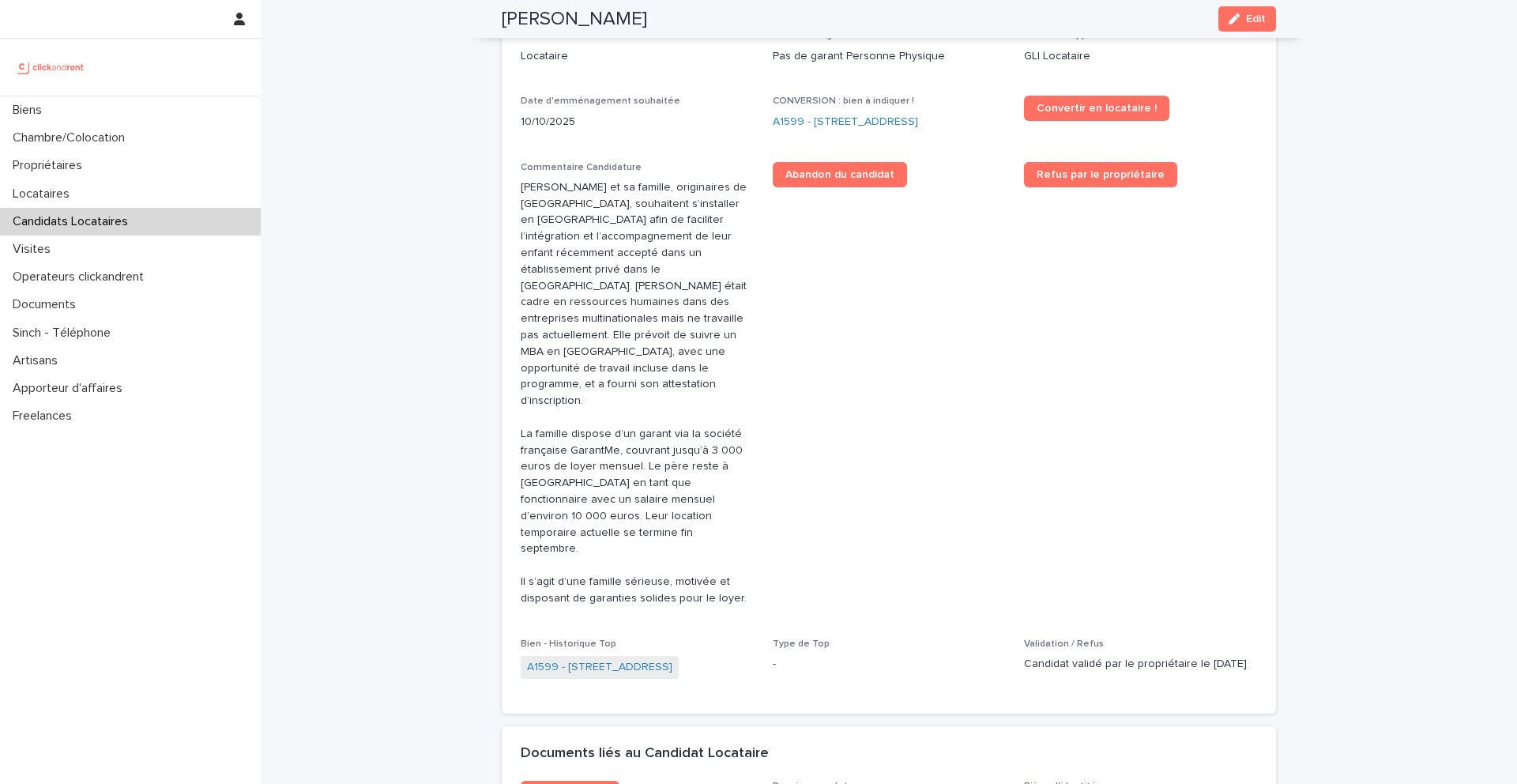
scroll to position [823, 0]
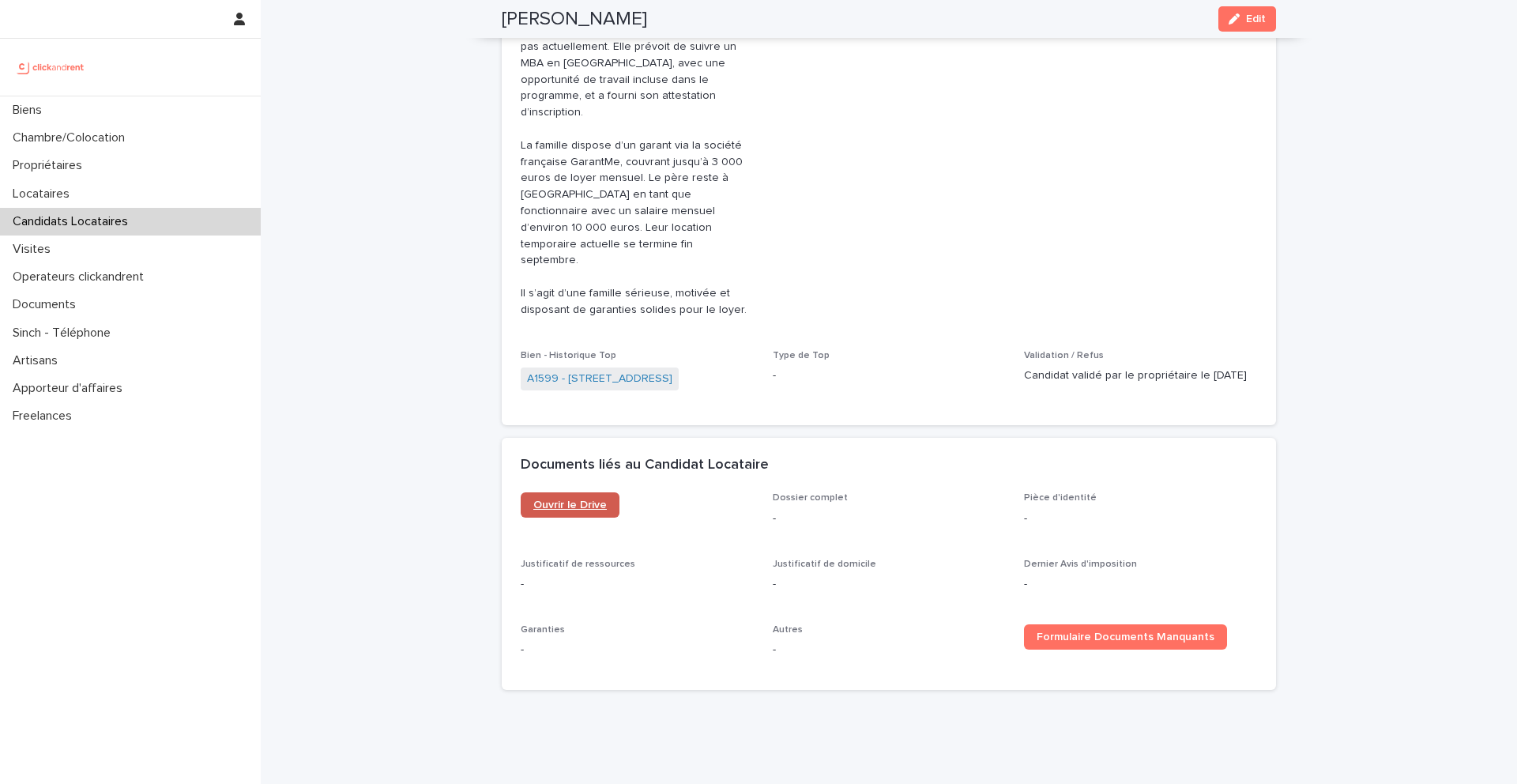
click at [578, 492] on link "Ouvrir le Drive" at bounding box center [570, 505] width 99 height 25
click at [140, 118] on div "Biens" at bounding box center [130, 110] width 261 height 28
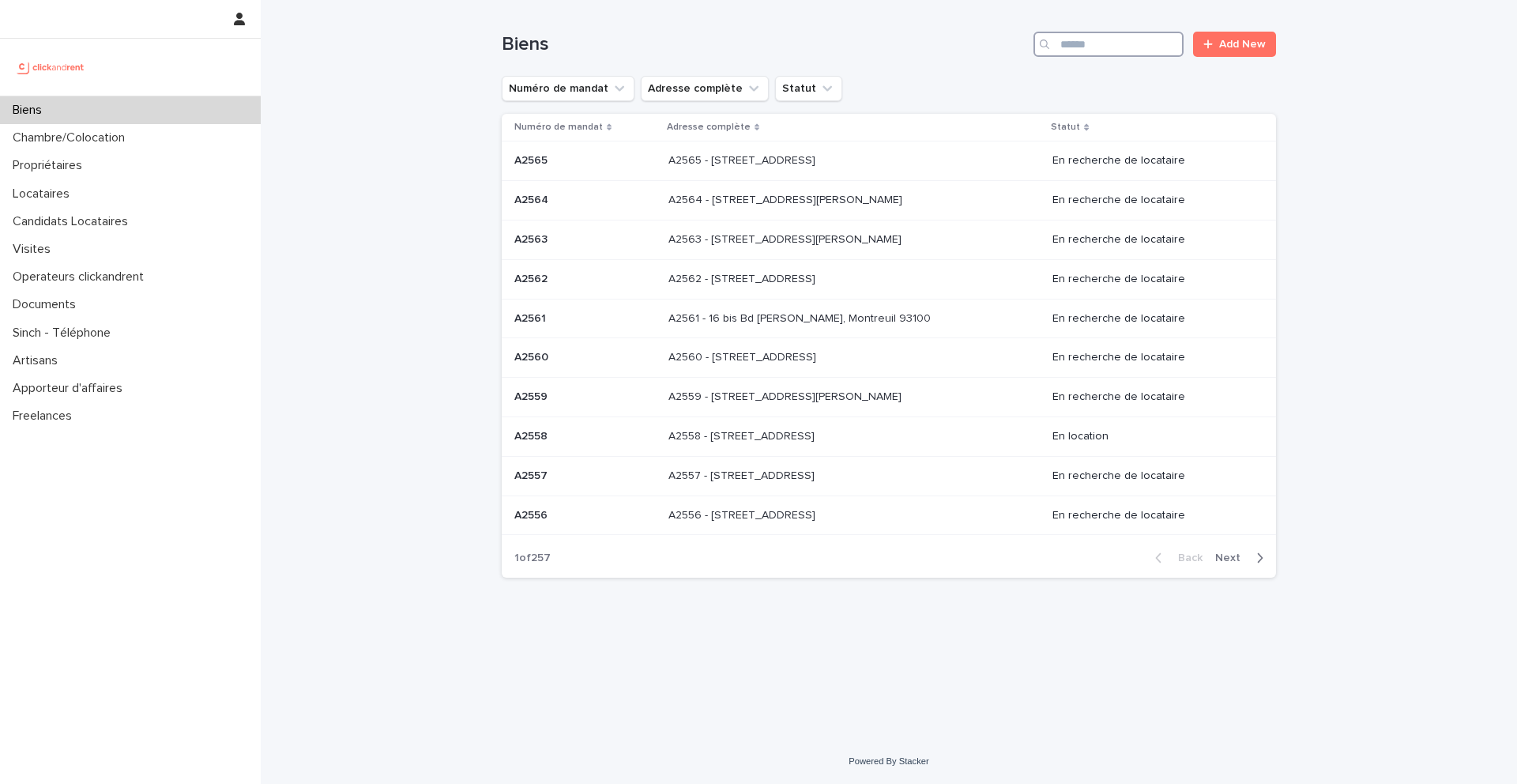
click at [1096, 46] on input "Search" at bounding box center [1109, 44] width 150 height 25
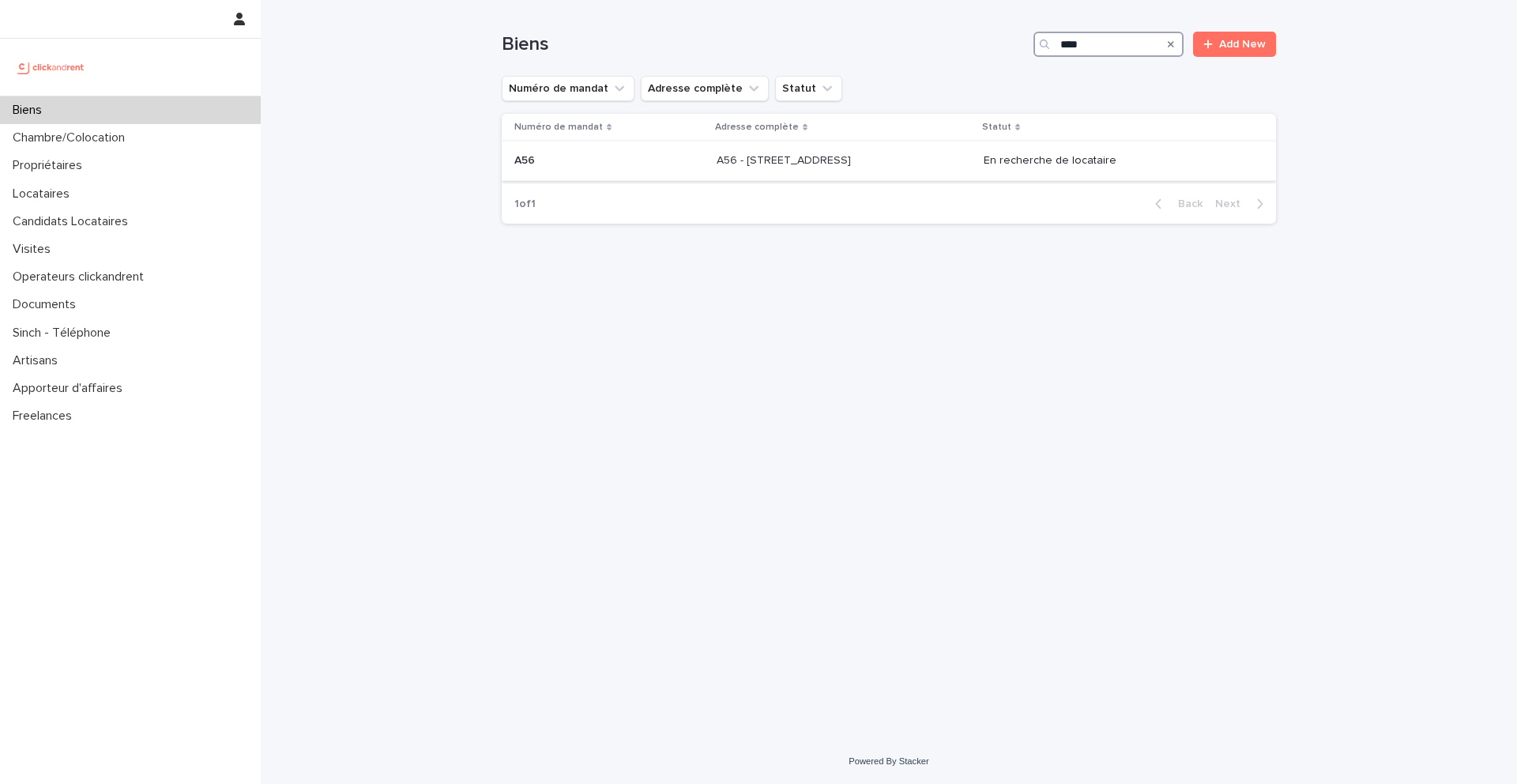
type input "***"
click at [827, 171] on div "A56 - 24 rue de Constantinople, Paris 75008 A56 - 24 rue de Constantinople, Par…" at bounding box center [843, 160] width 254 height 26
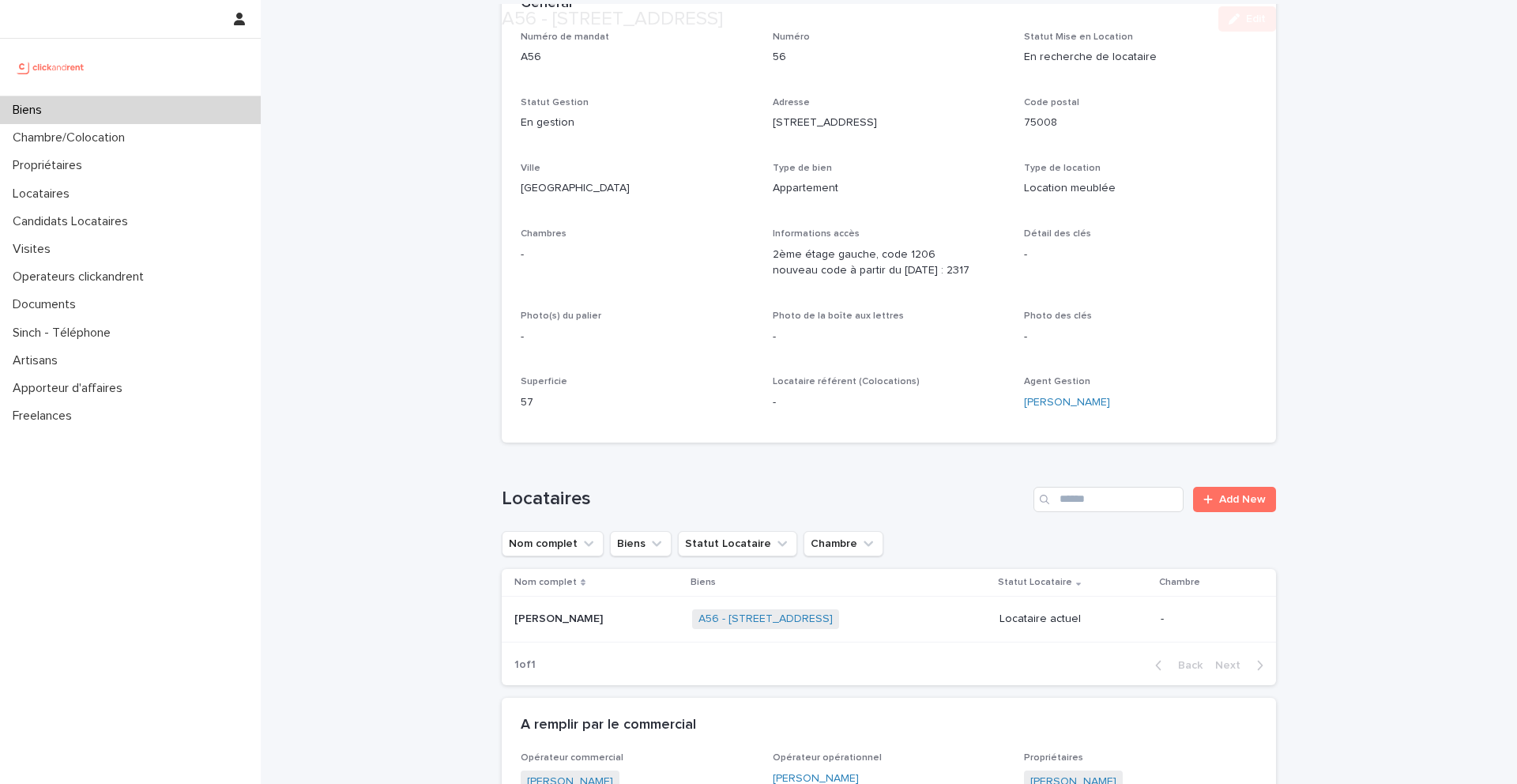
scroll to position [300, 0]
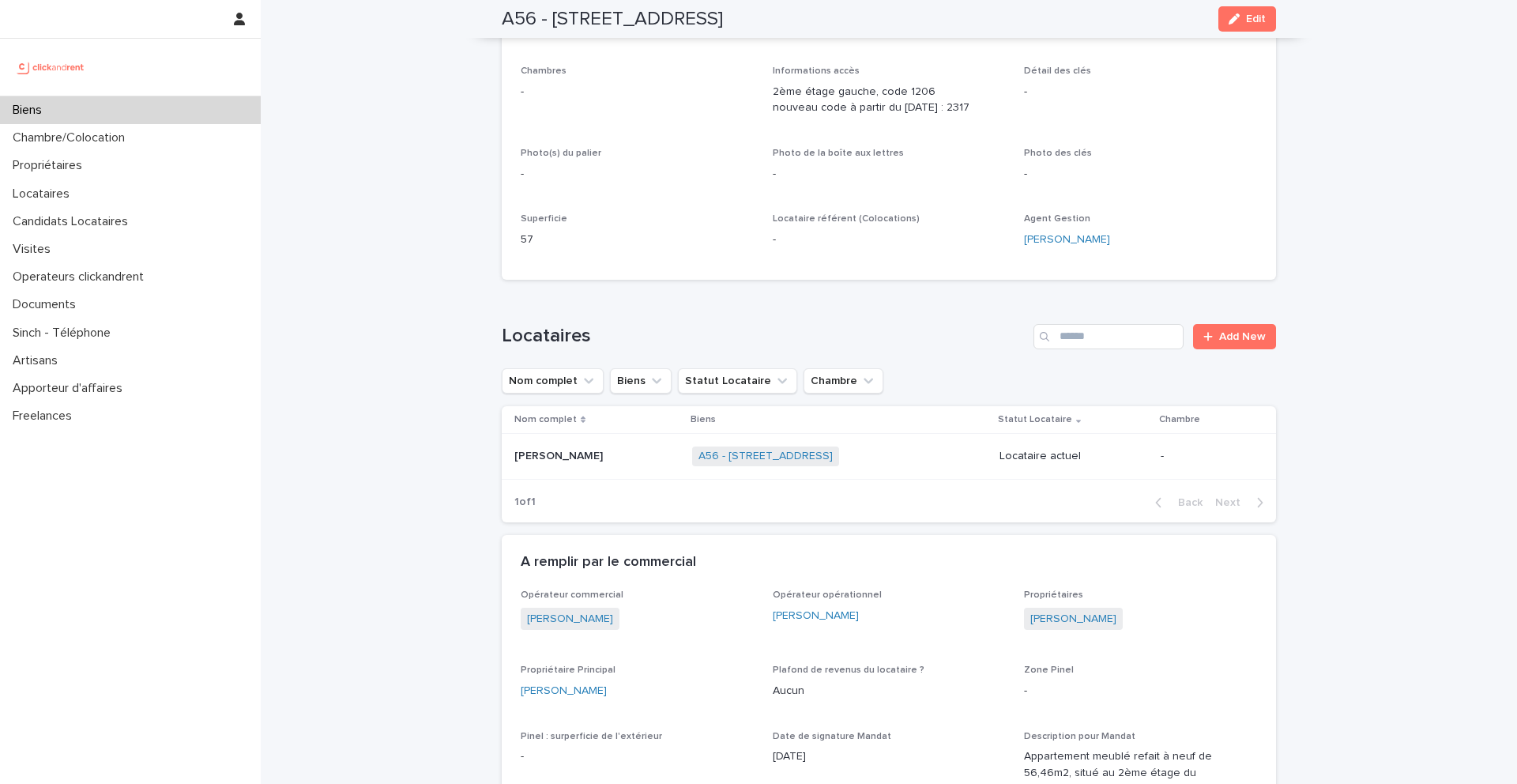
click at [616, 450] on p at bounding box center [597, 456] width 166 height 14
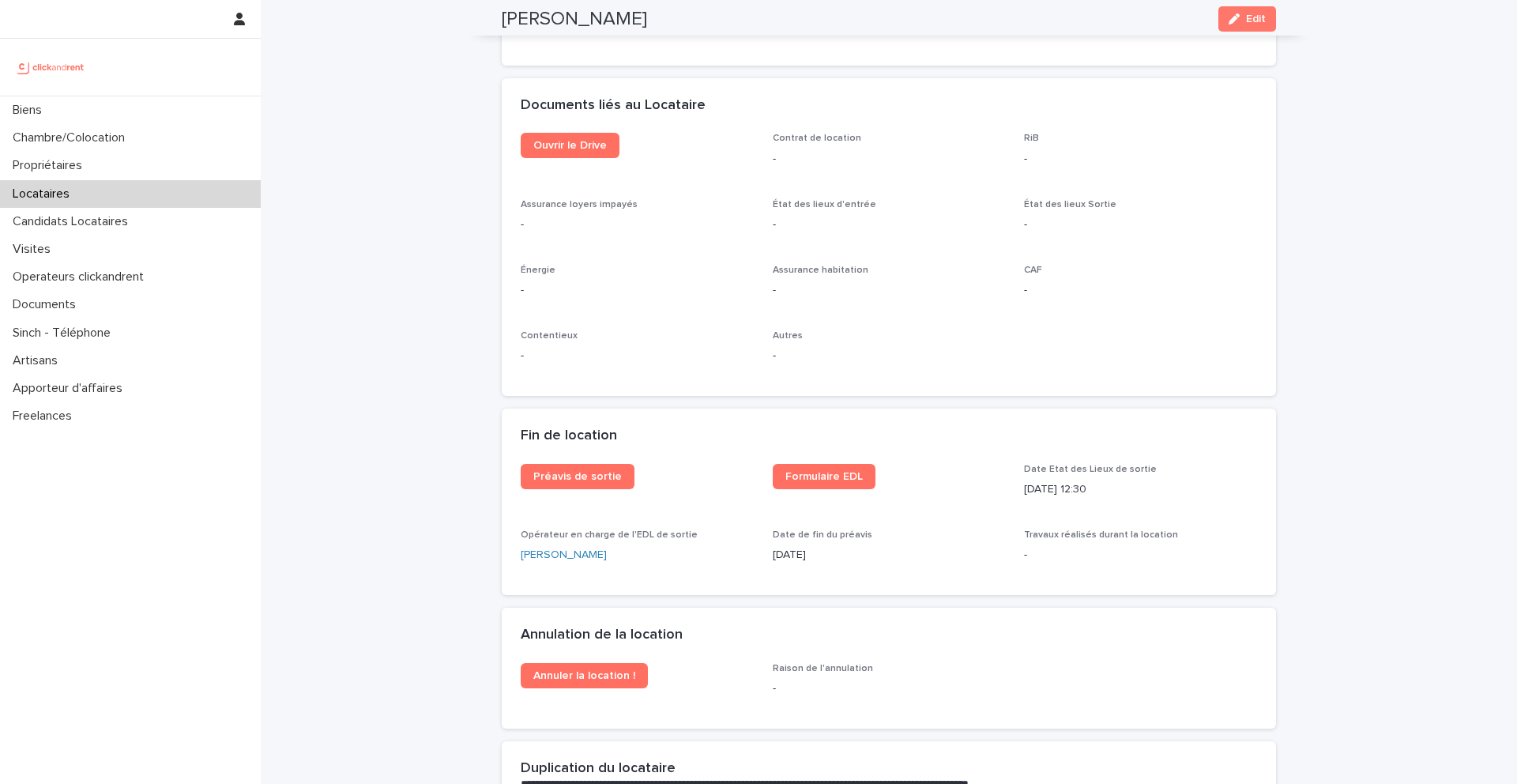
scroll to position [1898, 0]
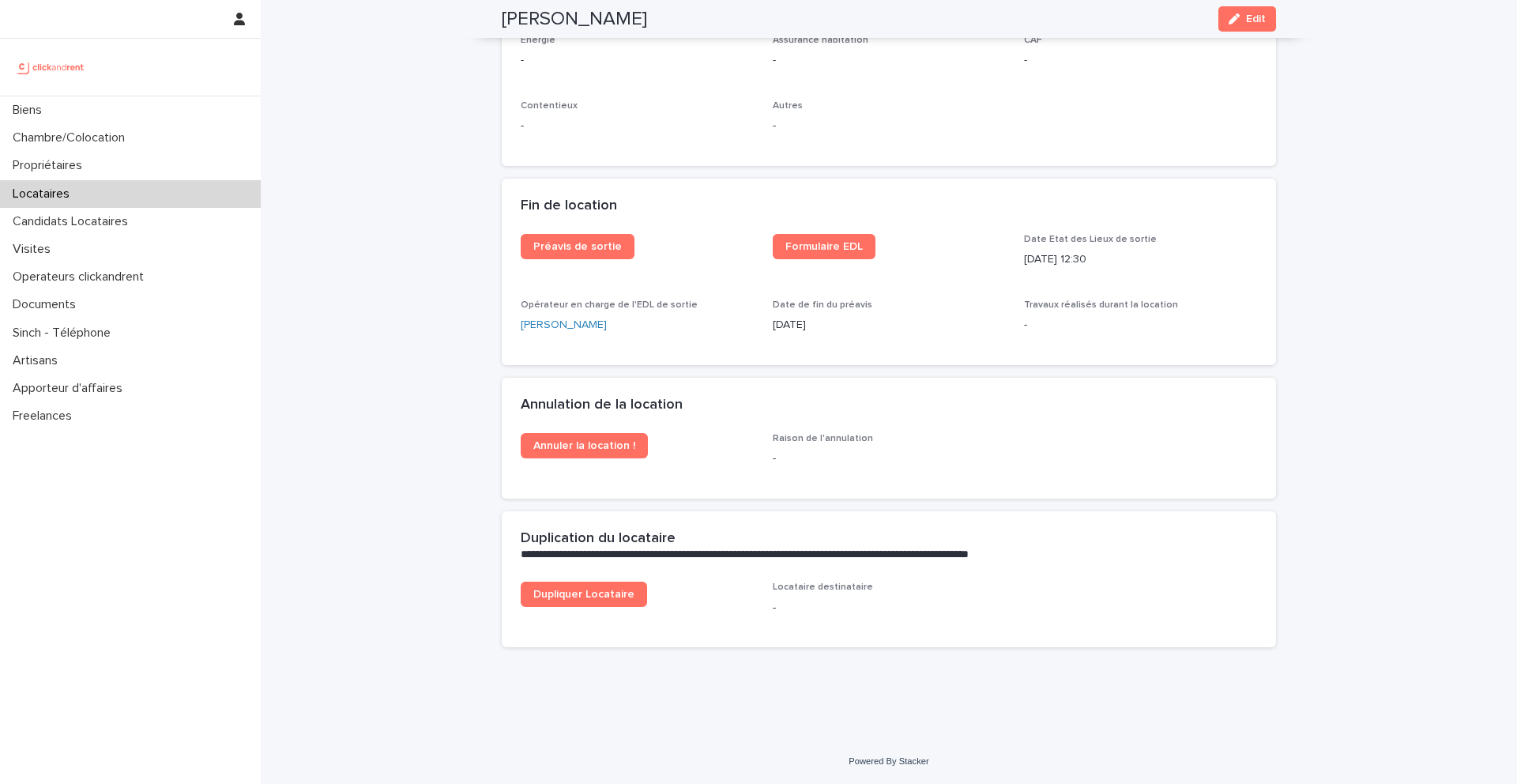
click at [183, 96] on div at bounding box center [130, 96] width 261 height 1
click at [185, 99] on div "Biens" at bounding box center [130, 110] width 261 height 28
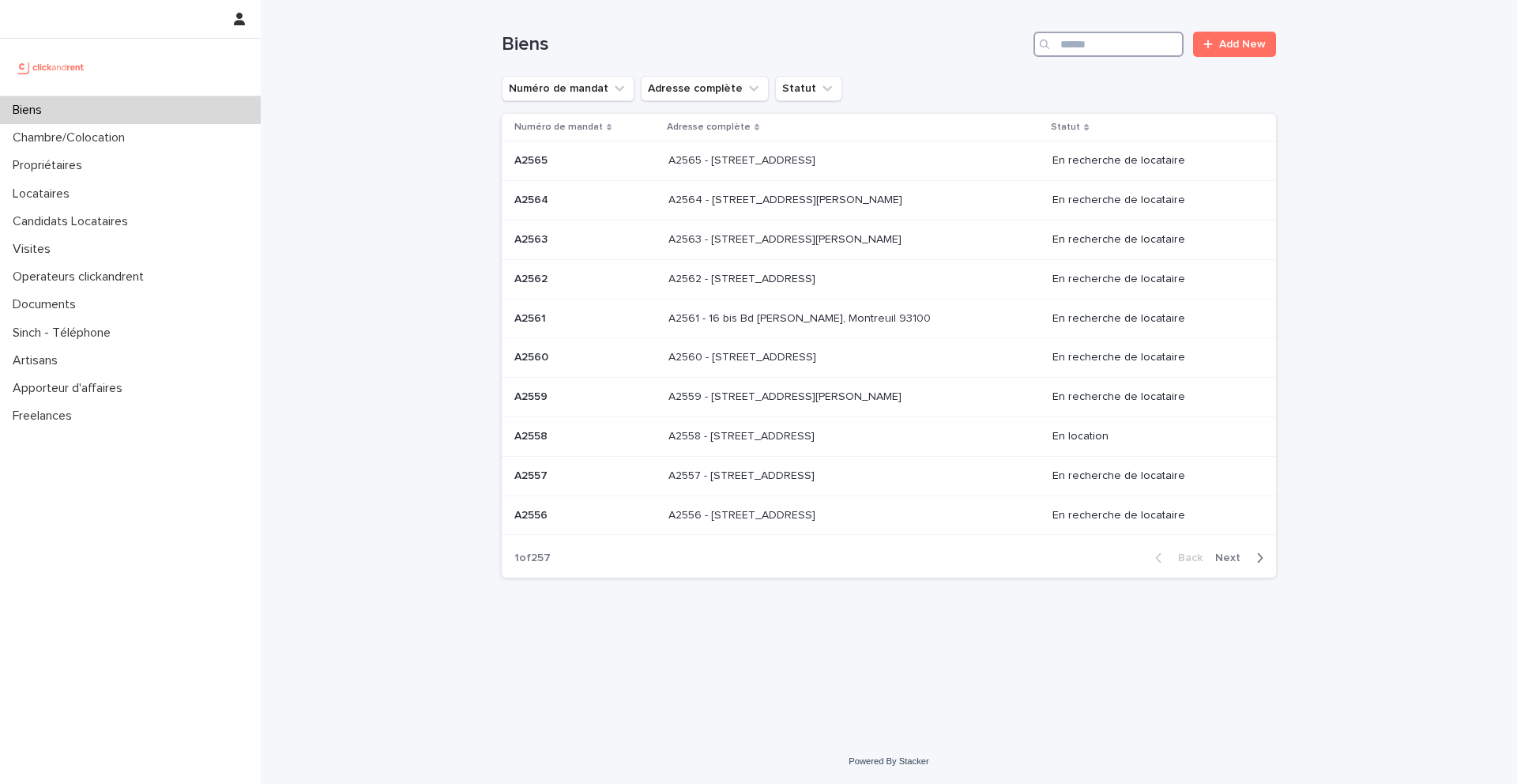
click at [1106, 45] on input "Search" at bounding box center [1109, 44] width 150 height 25
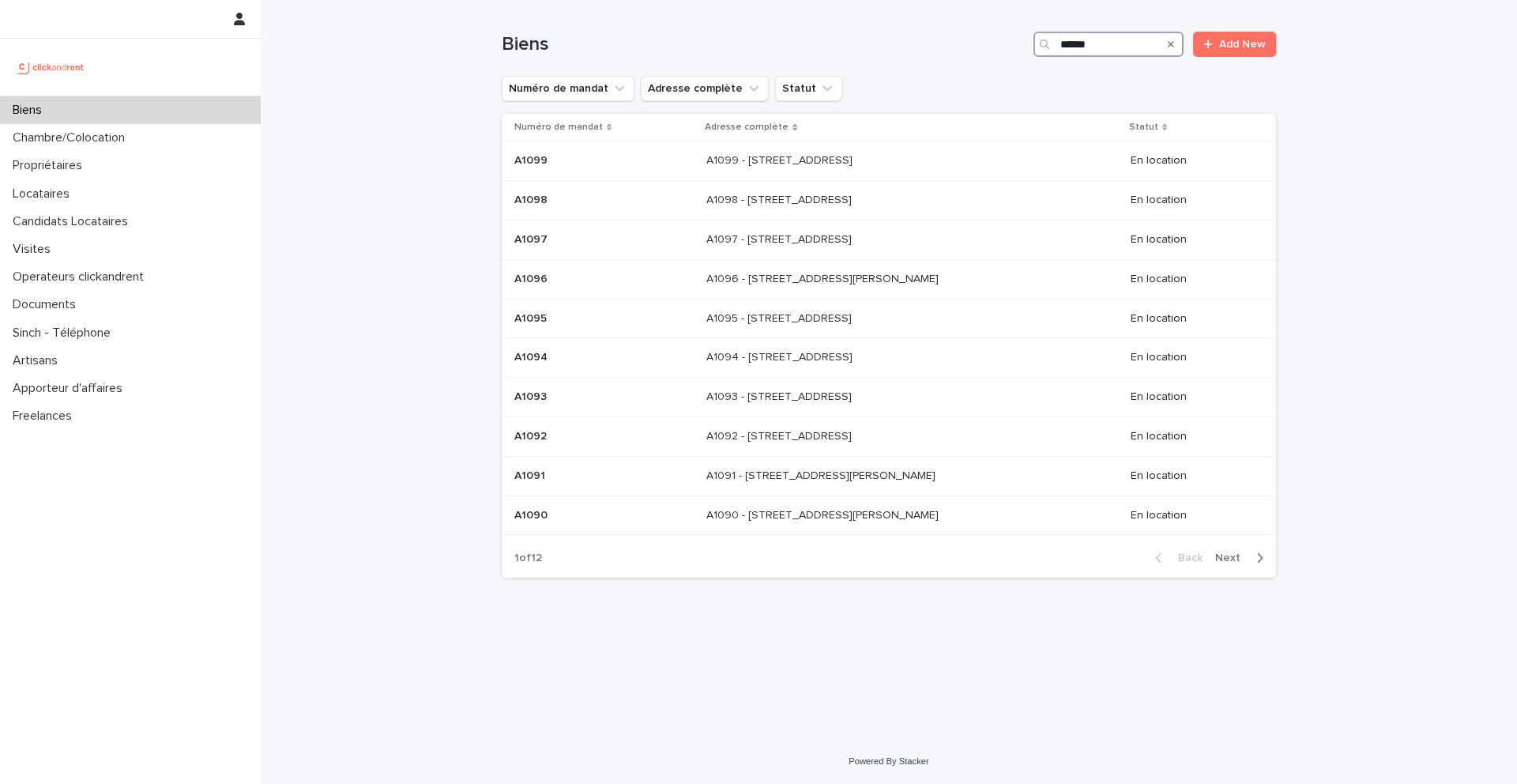
type input "*****"
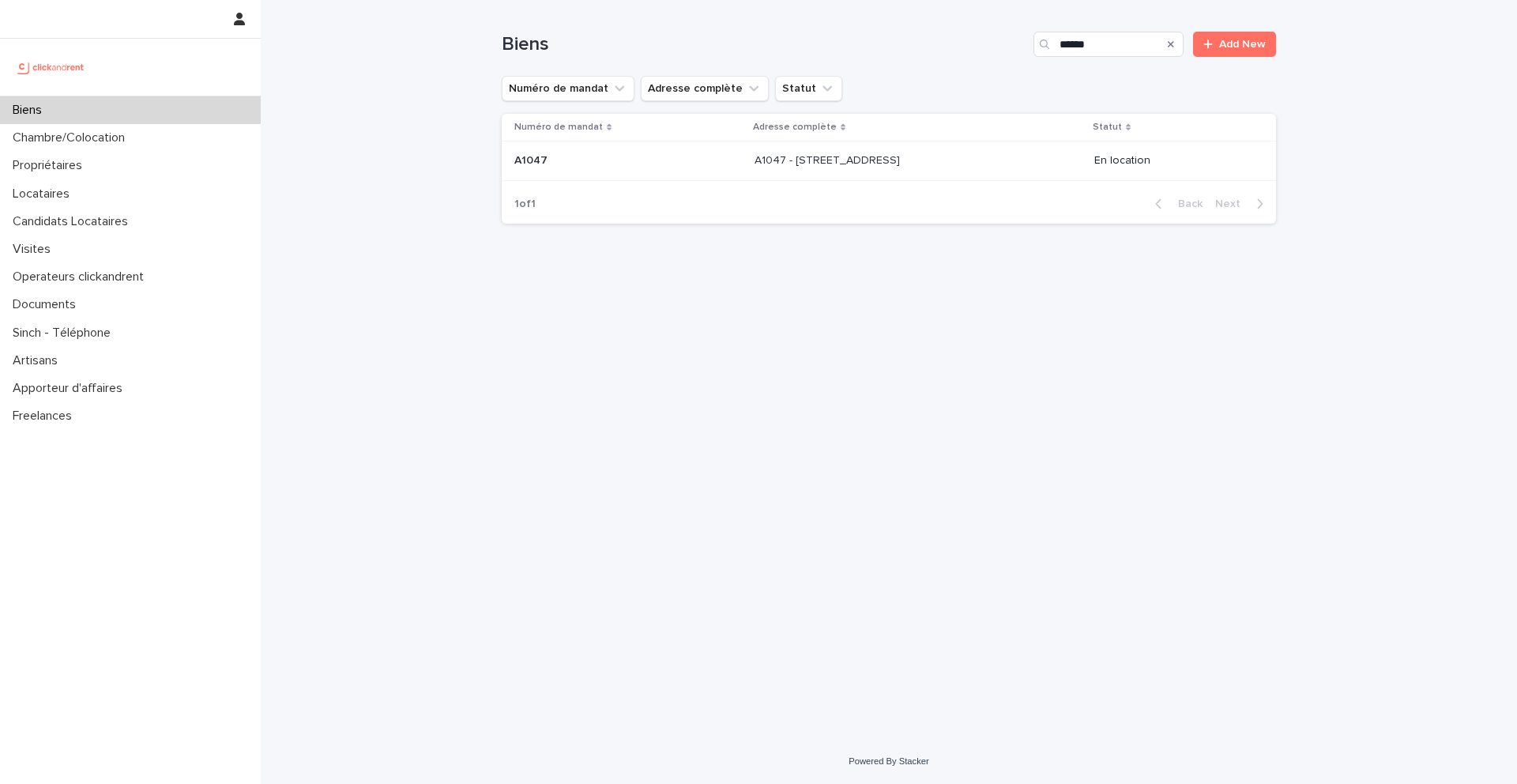
click at [868, 170] on div "A1047 - 336 rue de L'Aumône, Olivet 45160 A1047 - 336 rue de L'Aumône, Olivet 4…" at bounding box center [918, 160] width 327 height 26
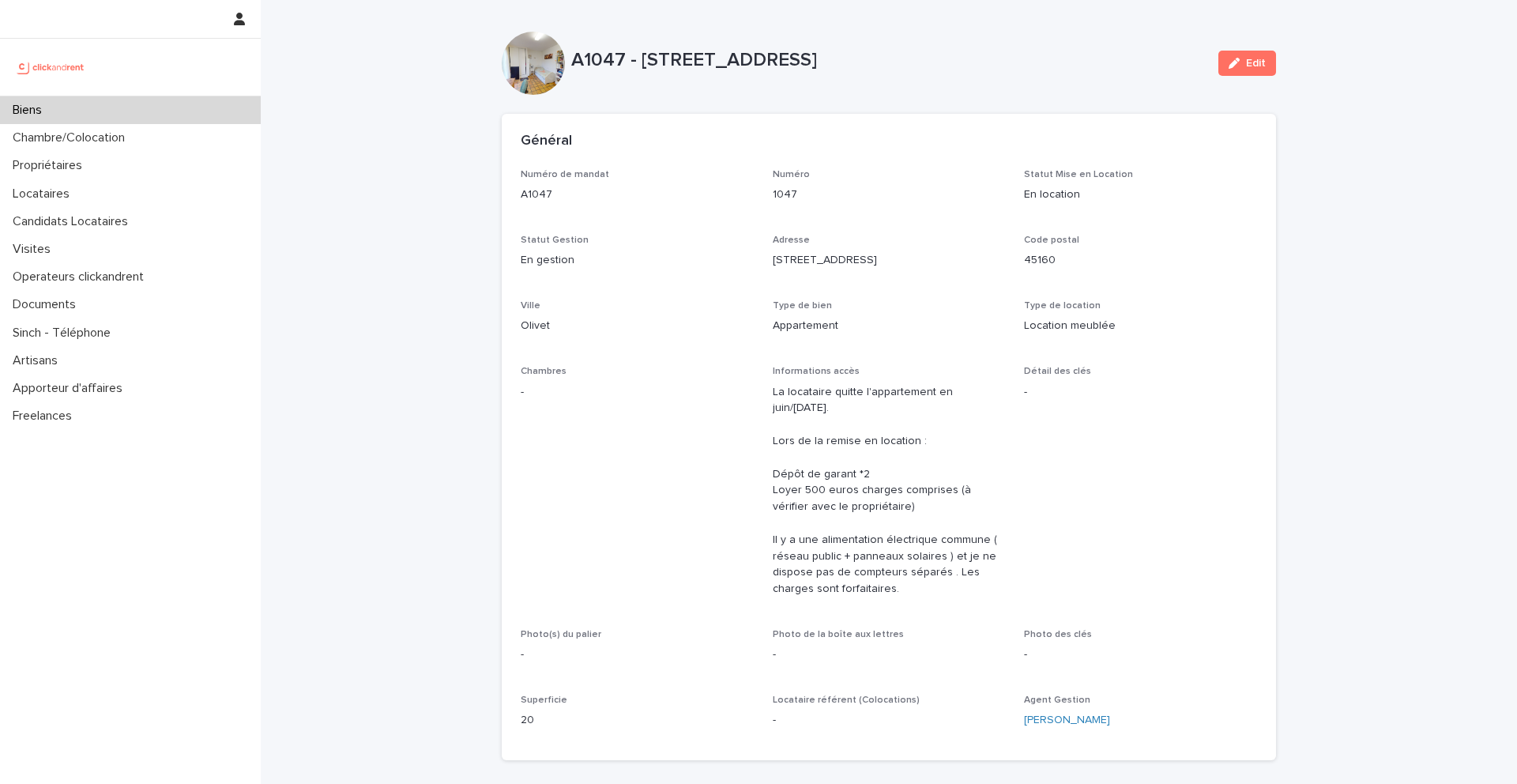
scroll to position [534, 0]
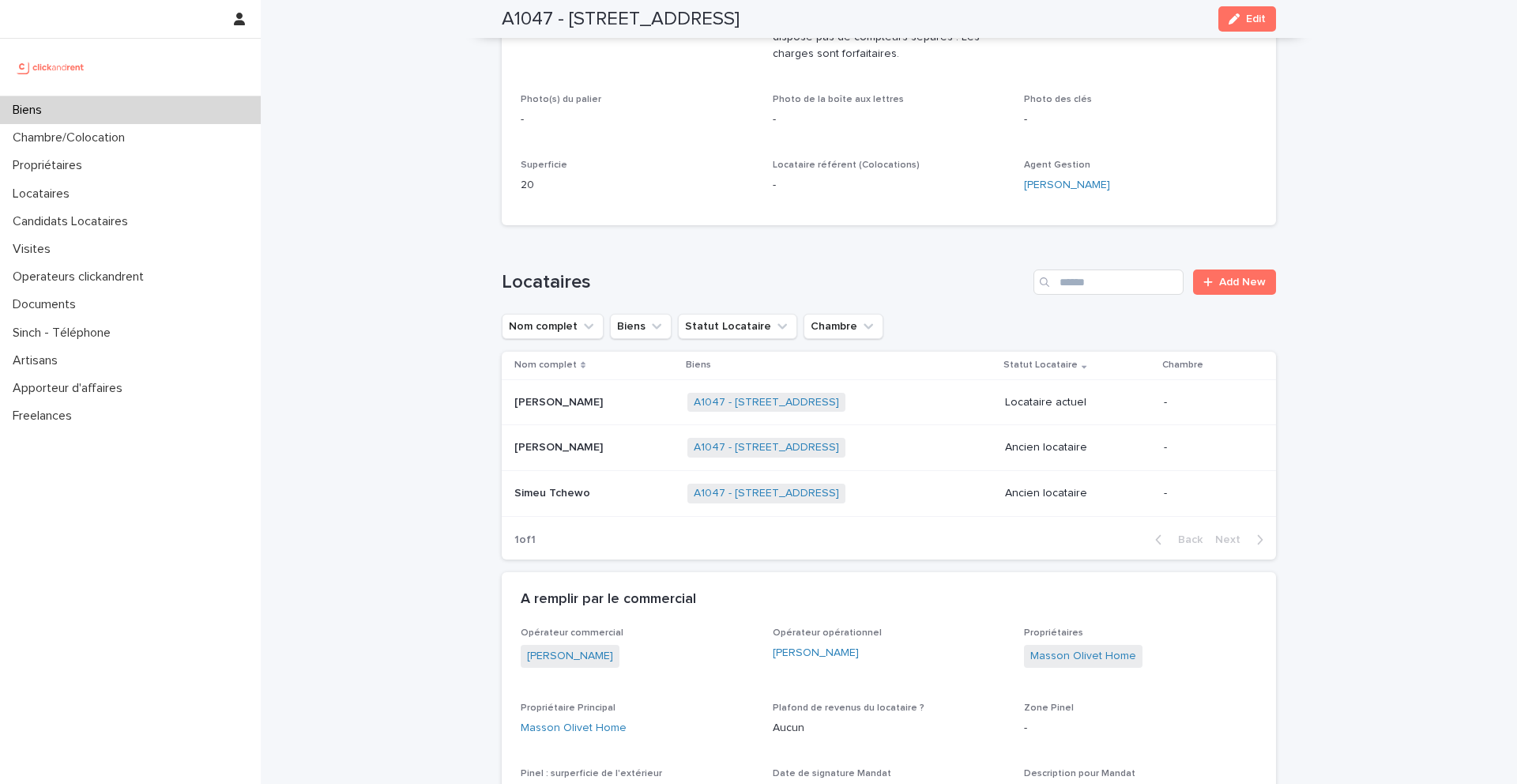
click at [588, 403] on p at bounding box center [594, 402] width 160 height 14
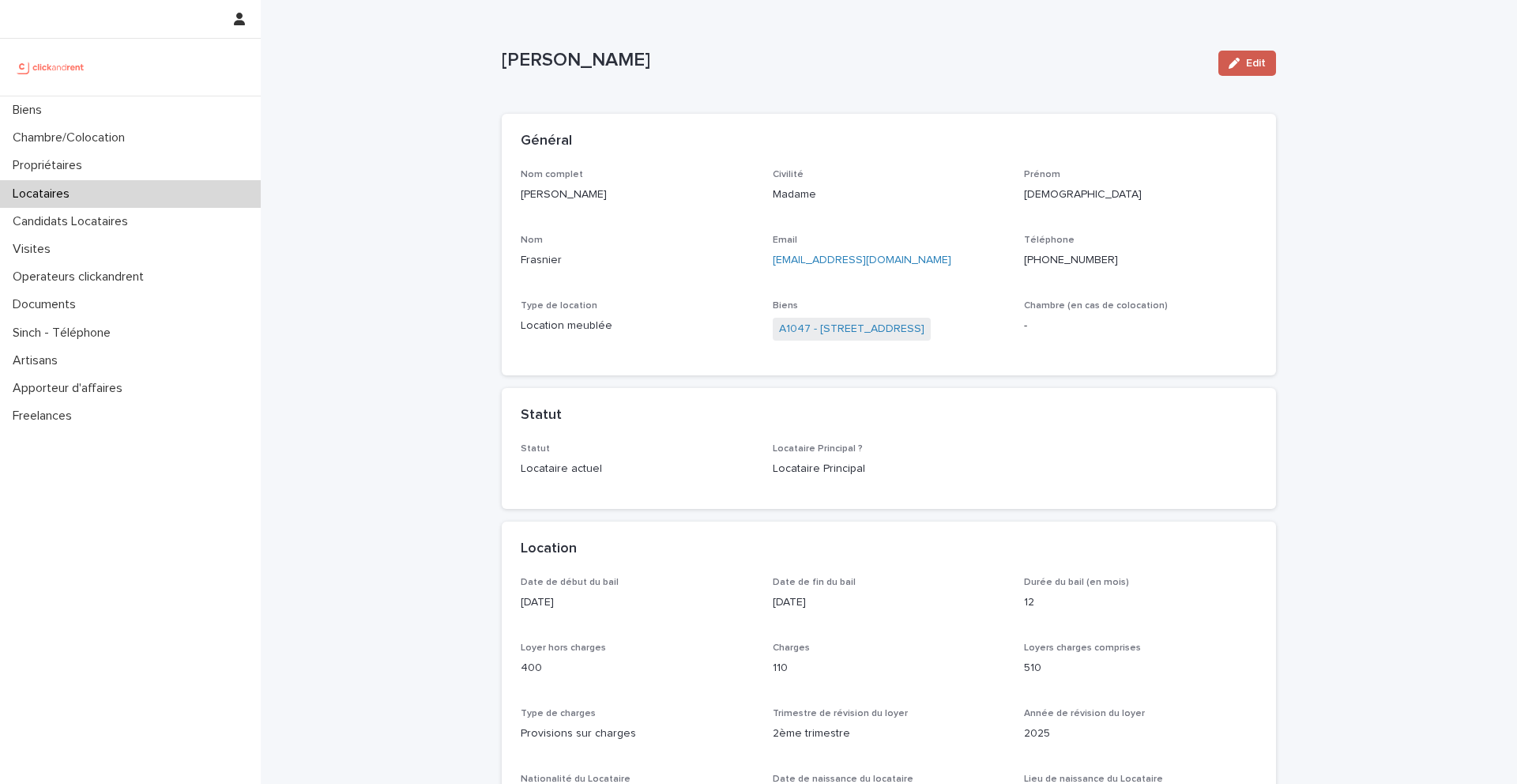
click at [1257, 62] on span "Edit" at bounding box center [1256, 63] width 20 height 11
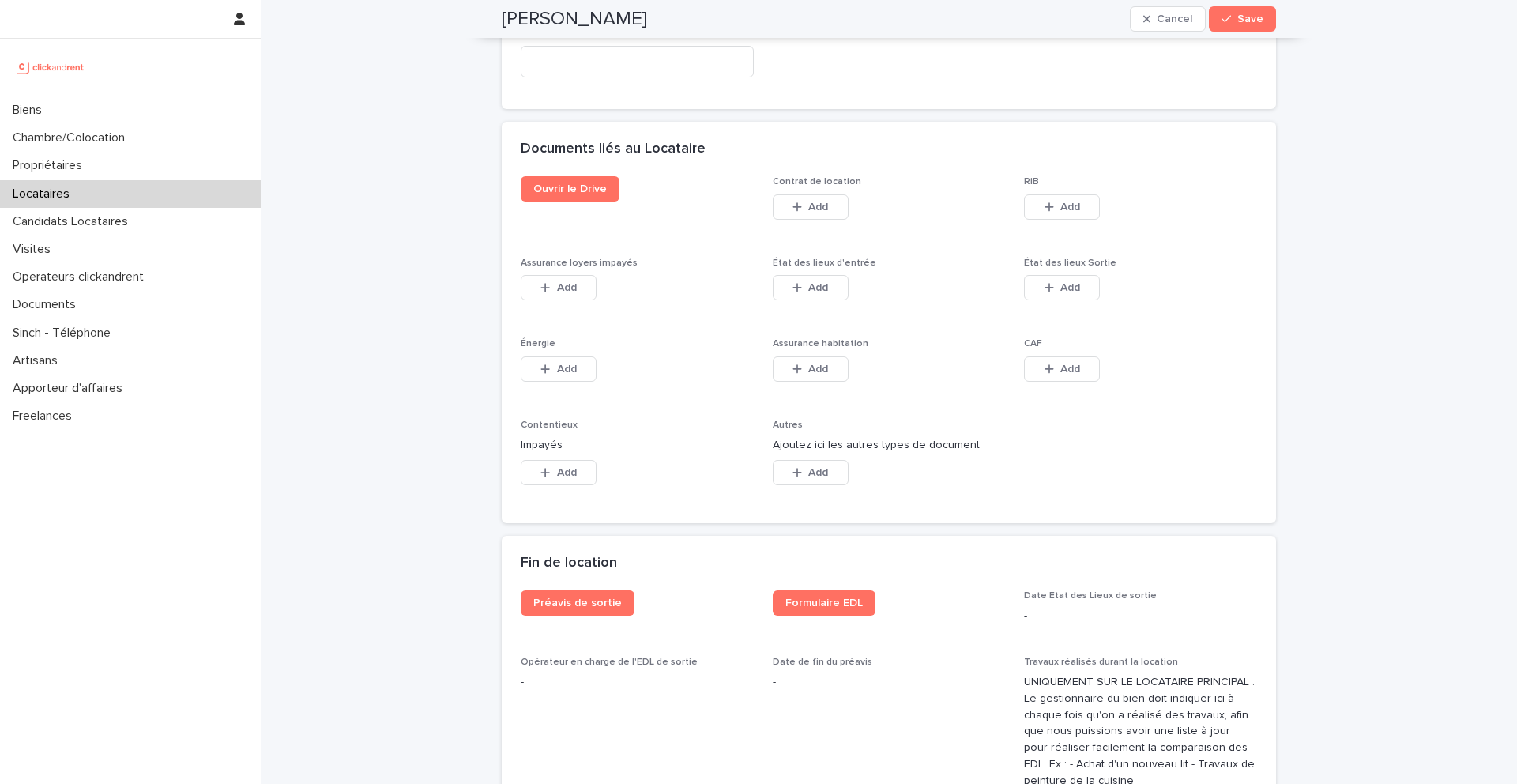
scroll to position [2542, 0]
click at [814, 290] on span "Add" at bounding box center [819, 287] width 20 height 11
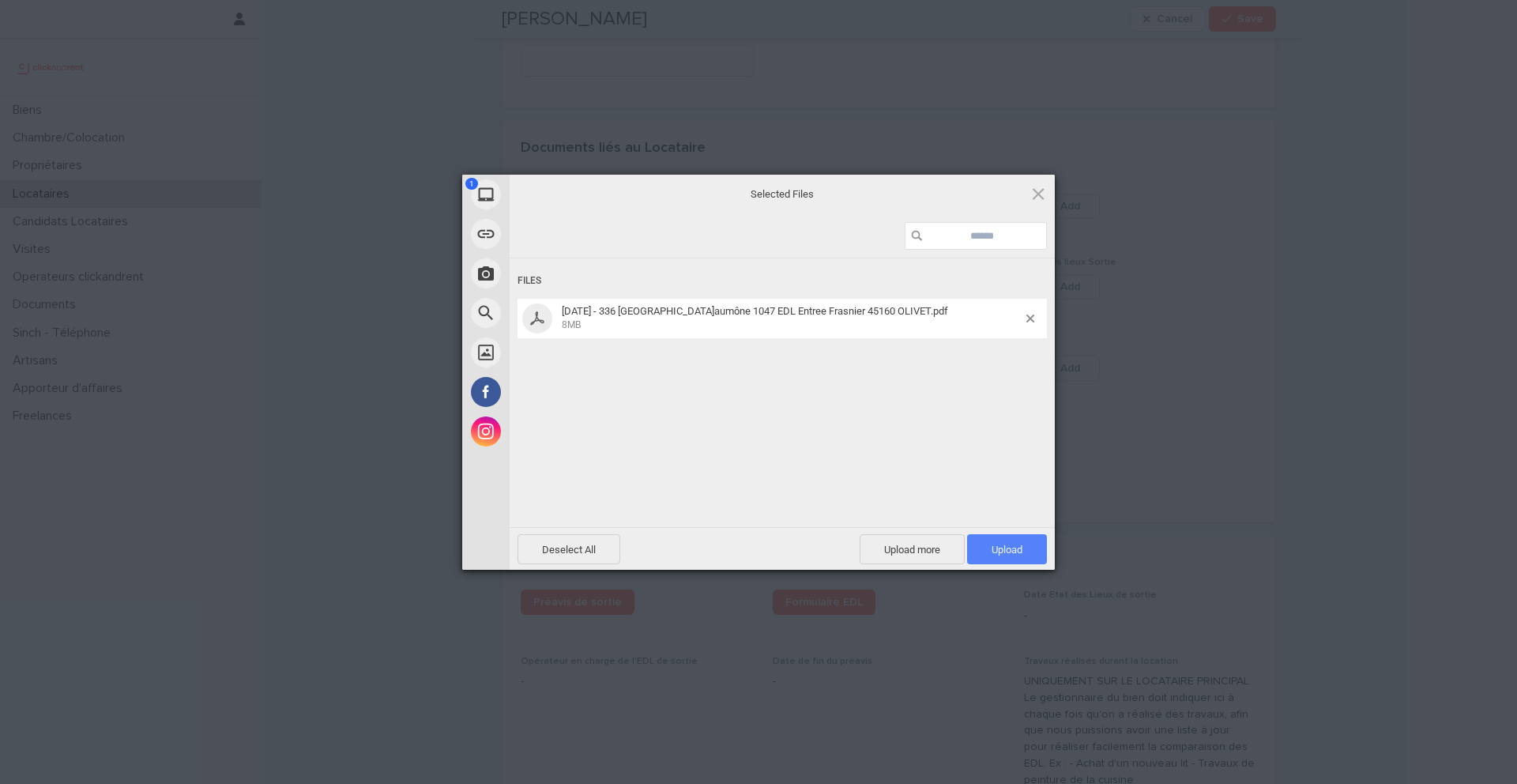
click at [991, 547] on span "Upload 1" at bounding box center [1007, 549] width 31 height 12
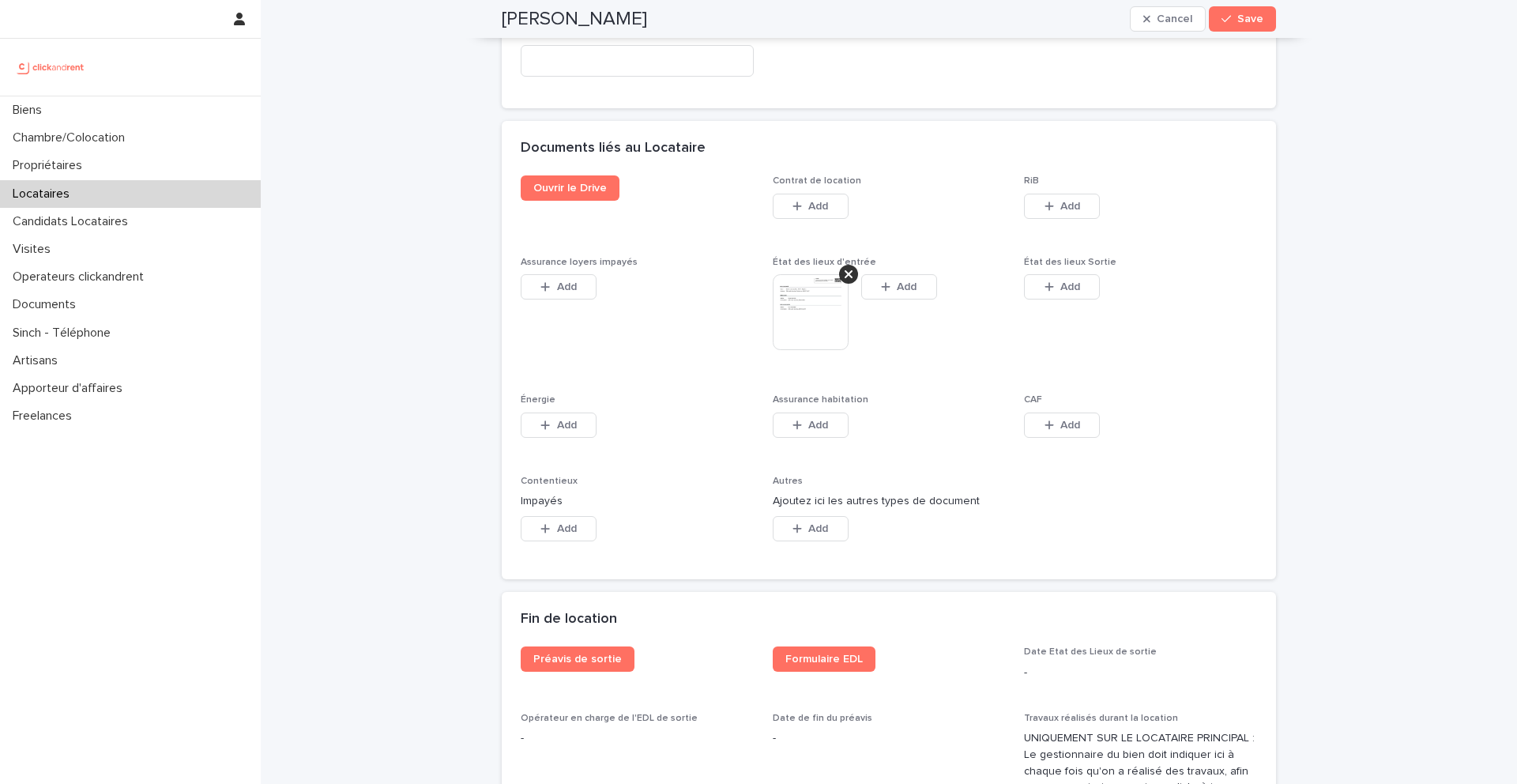
click at [1244, 24] on span "Save" at bounding box center [1250, 19] width 26 height 11
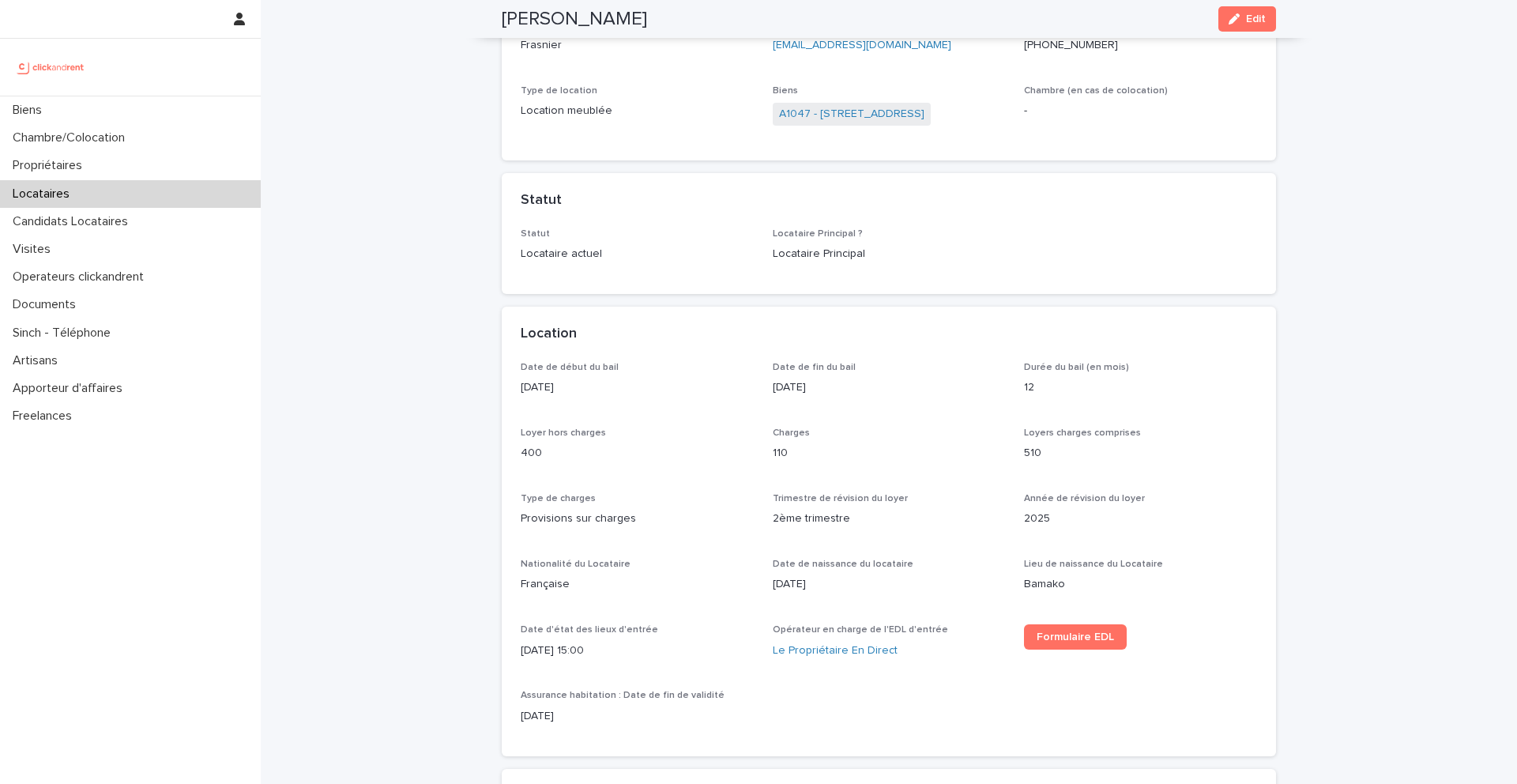
scroll to position [30, 0]
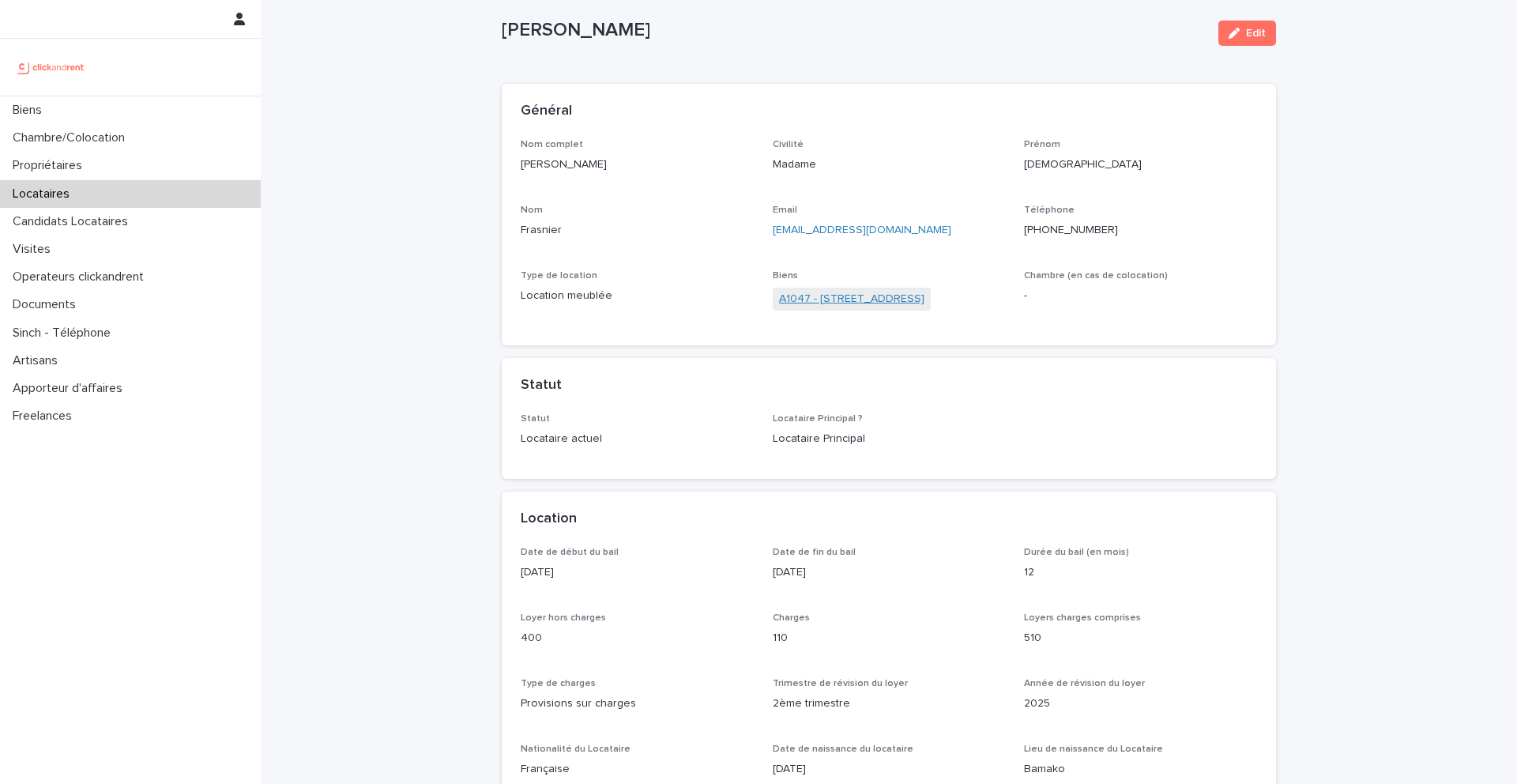
click at [828, 294] on link "A1047 - 336 rue de L'Aumône, Olivet 45160" at bounding box center [851, 298] width 146 height 16
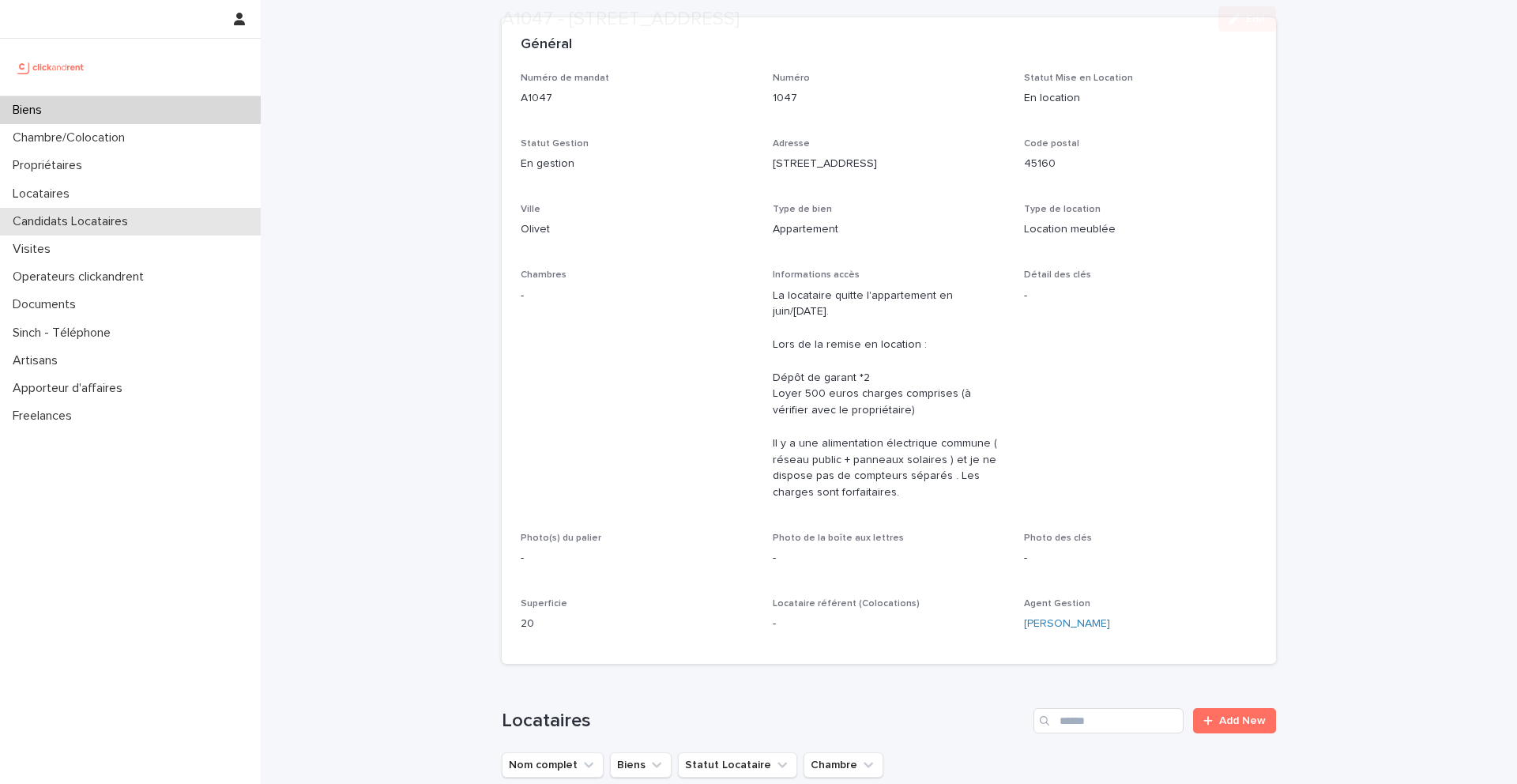
scroll to position [99, 0]
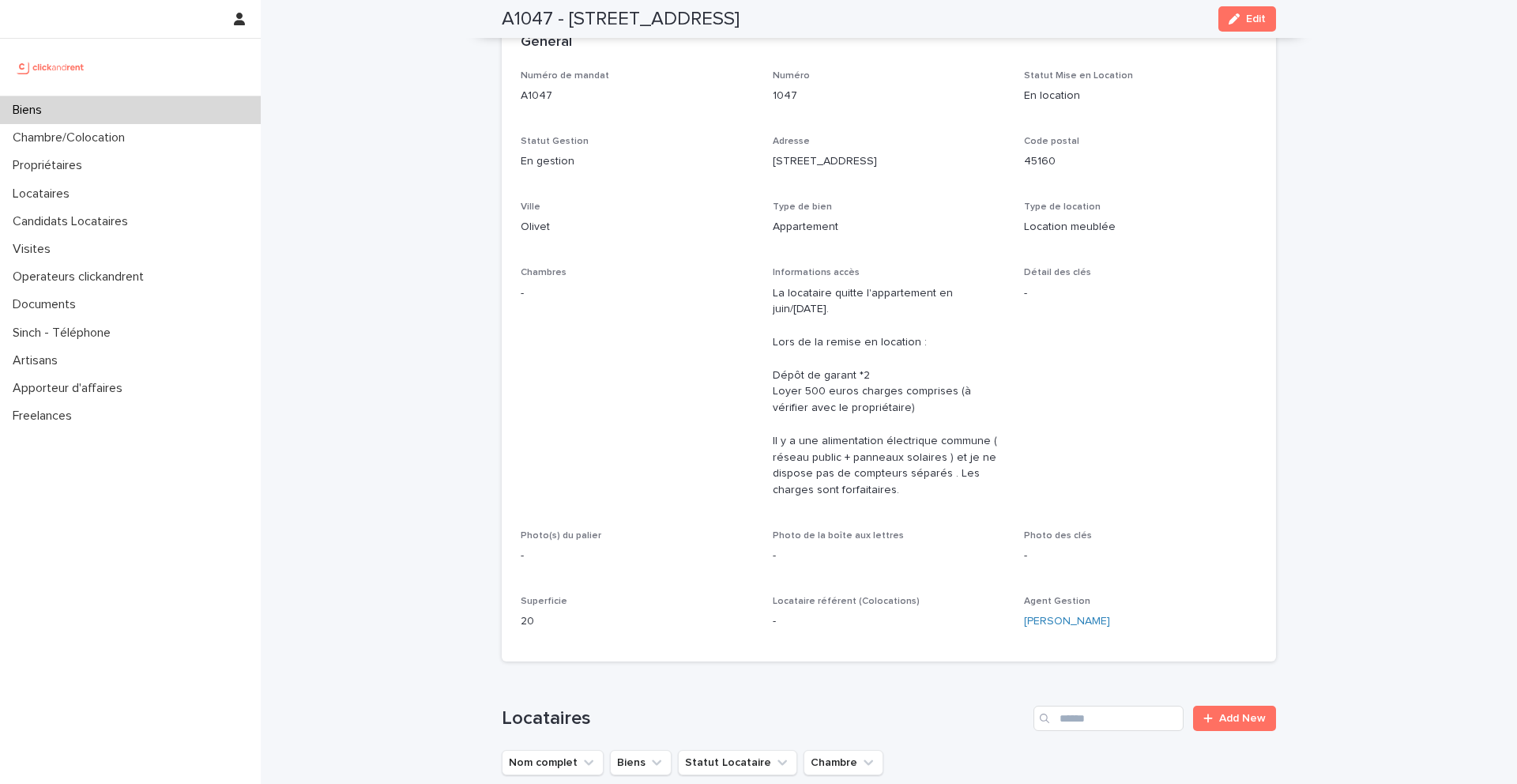
click at [191, 105] on div "Biens" at bounding box center [130, 110] width 261 height 28
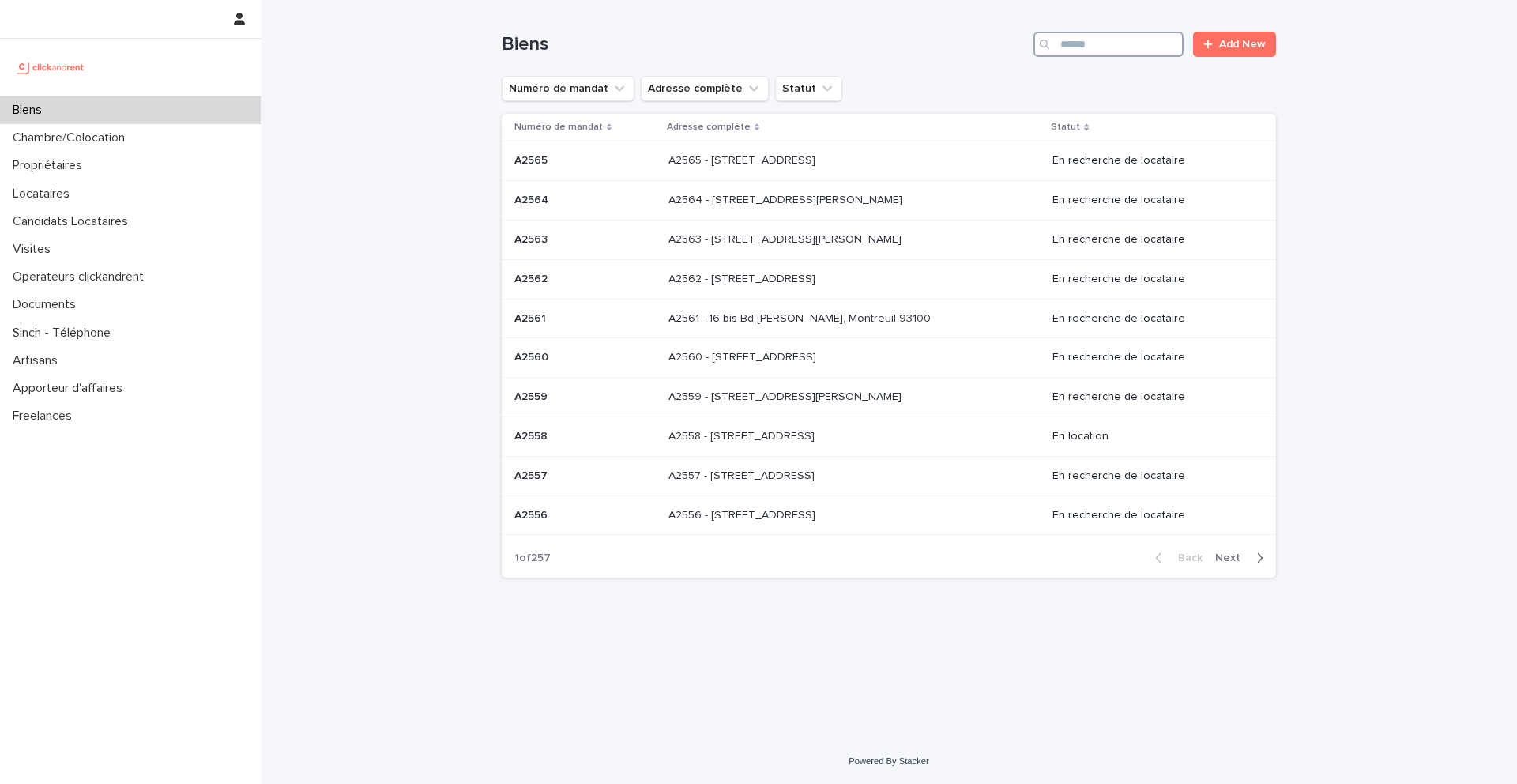
click at [1100, 44] on input "Search" at bounding box center [1109, 44] width 150 height 25
type input "****"
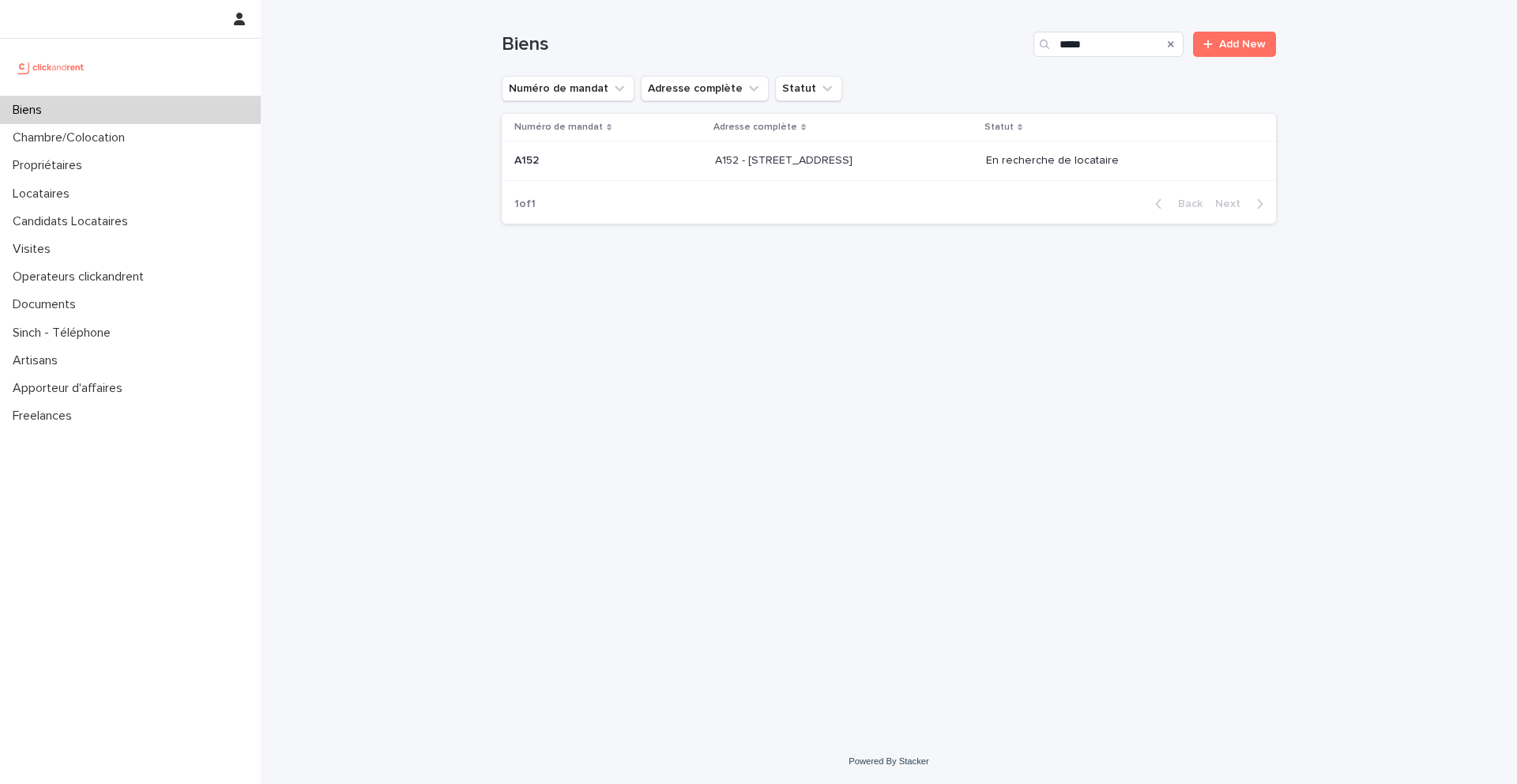
click at [791, 170] on div "A152 - 57 boulevard Voltaire, Paris 75011 A152 - 57 boulevard Voltaire, Paris 7…" at bounding box center [845, 160] width 259 height 26
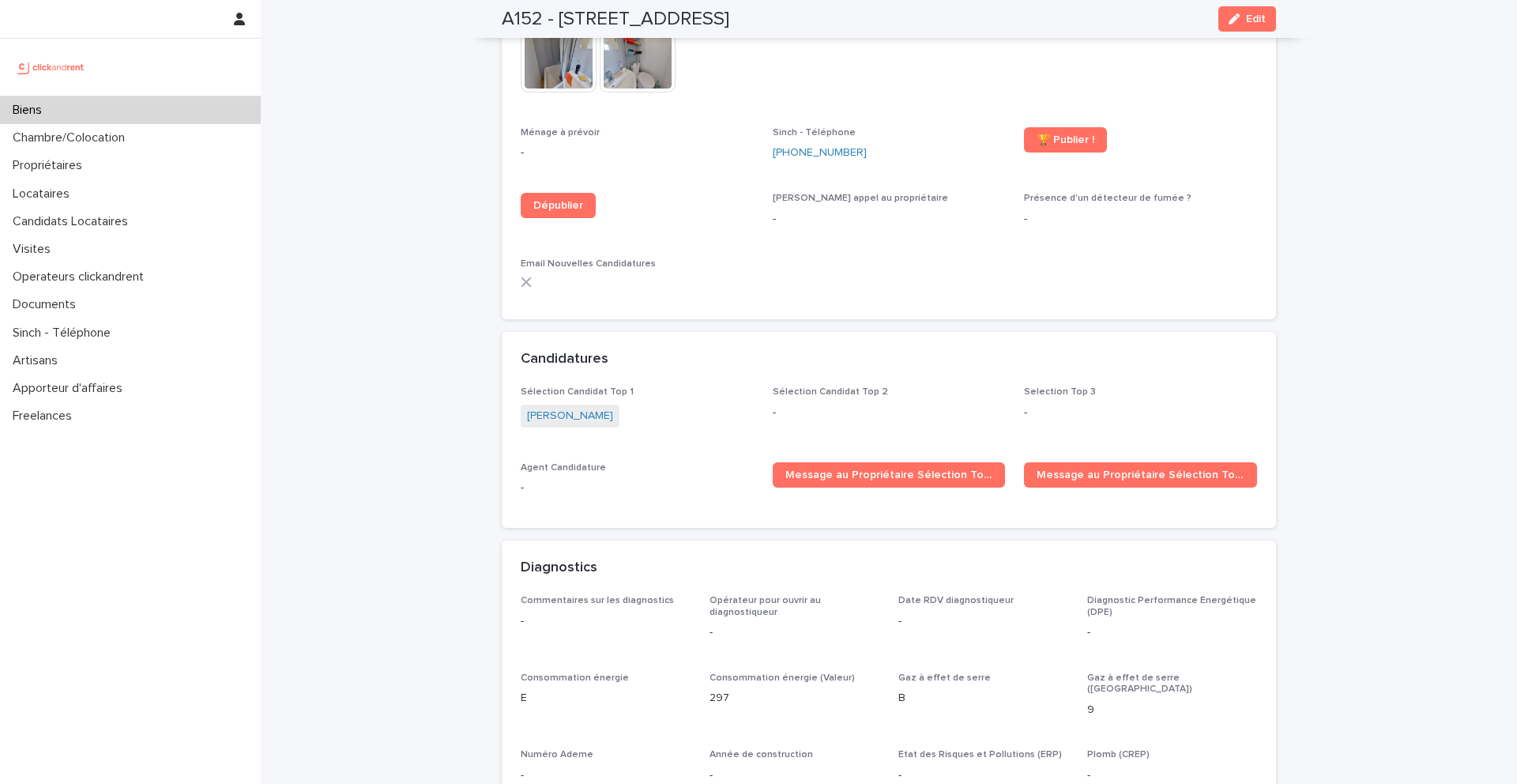
scroll to position [4408, 0]
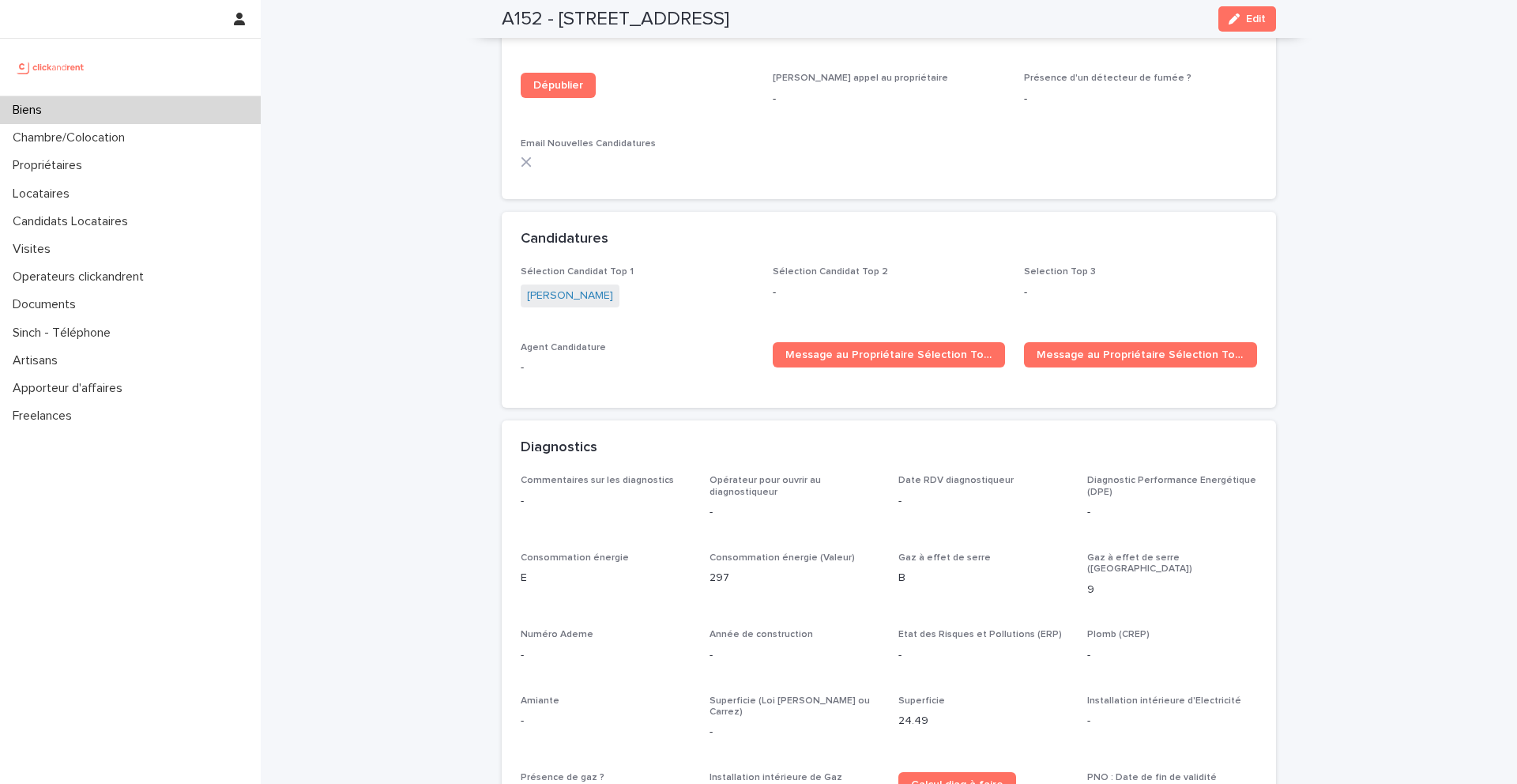
click at [166, 103] on div "Biens" at bounding box center [130, 110] width 261 height 28
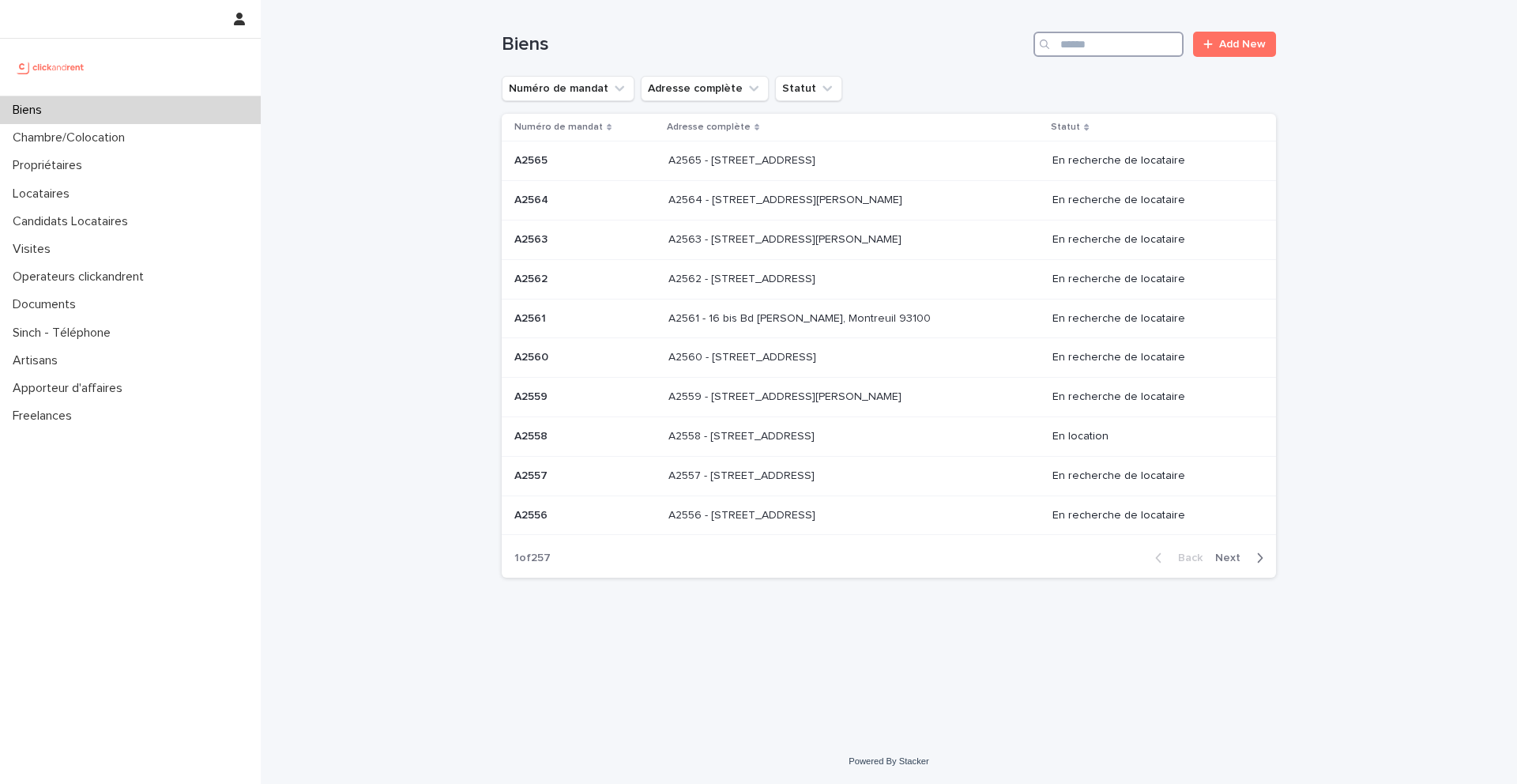
click at [1078, 42] on input "Search" at bounding box center [1109, 44] width 150 height 25
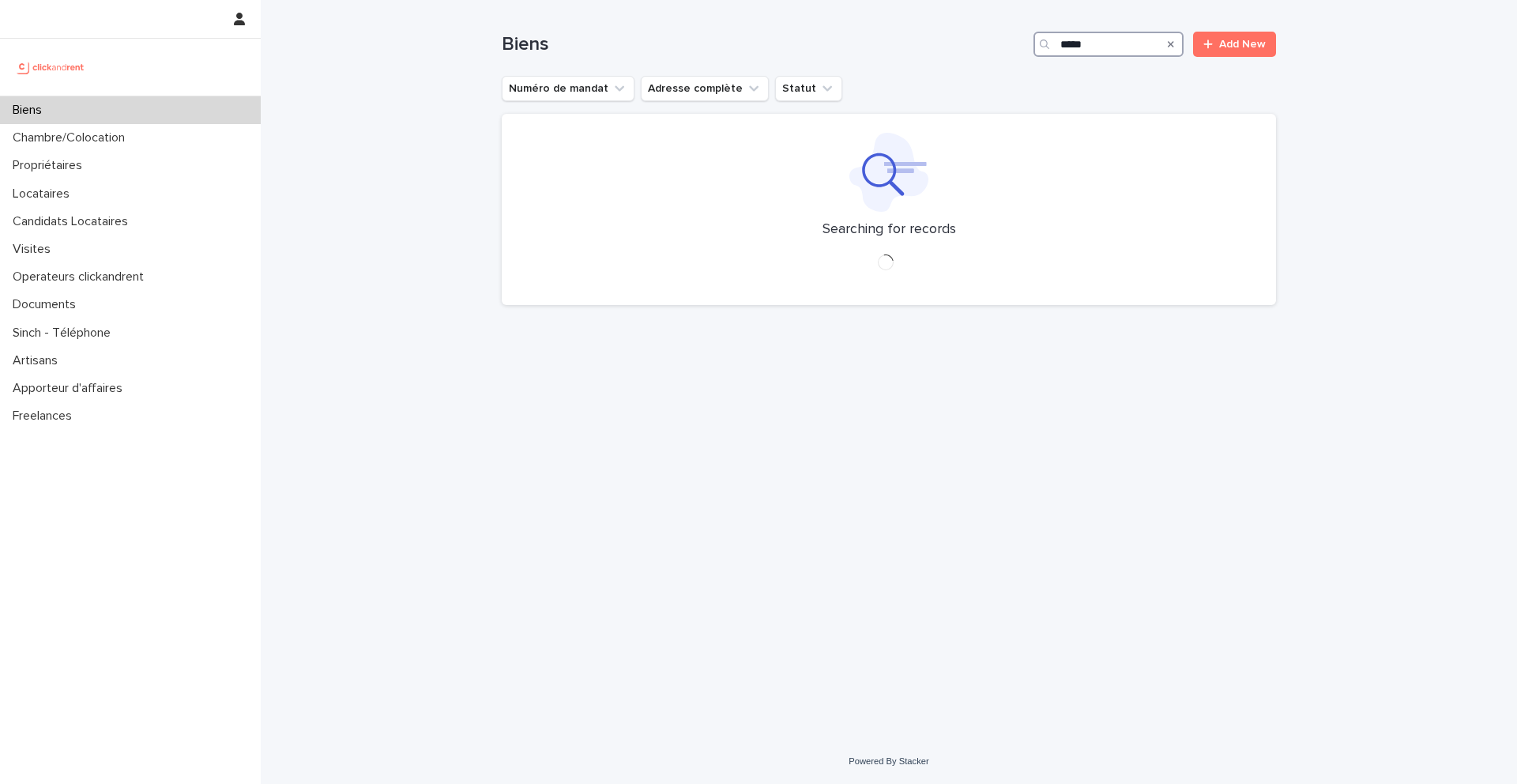
type input "*****"
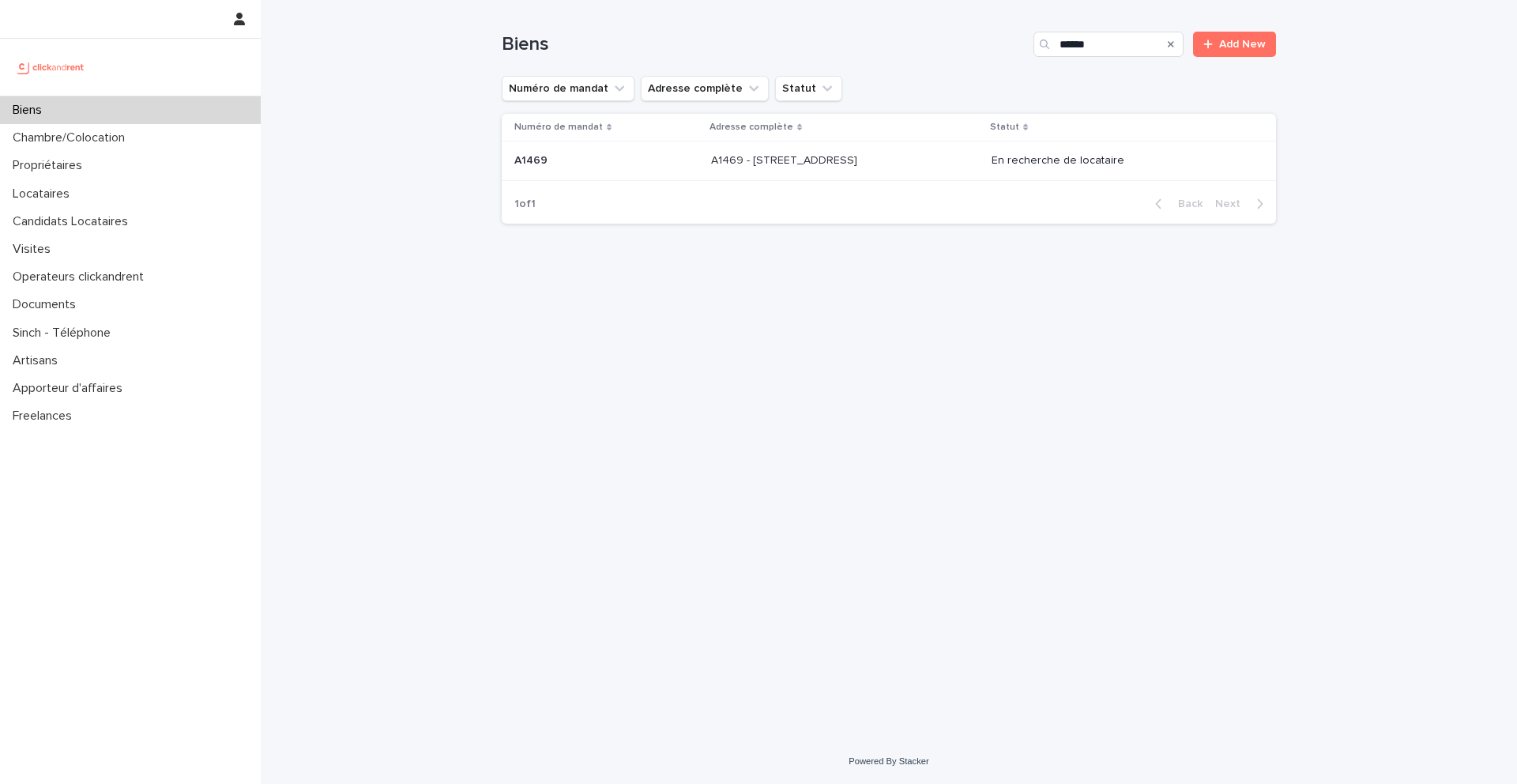
click at [833, 163] on p "A1469 - 19 rue Perdonnet, Paris 75010" at bounding box center [785, 159] width 149 height 16
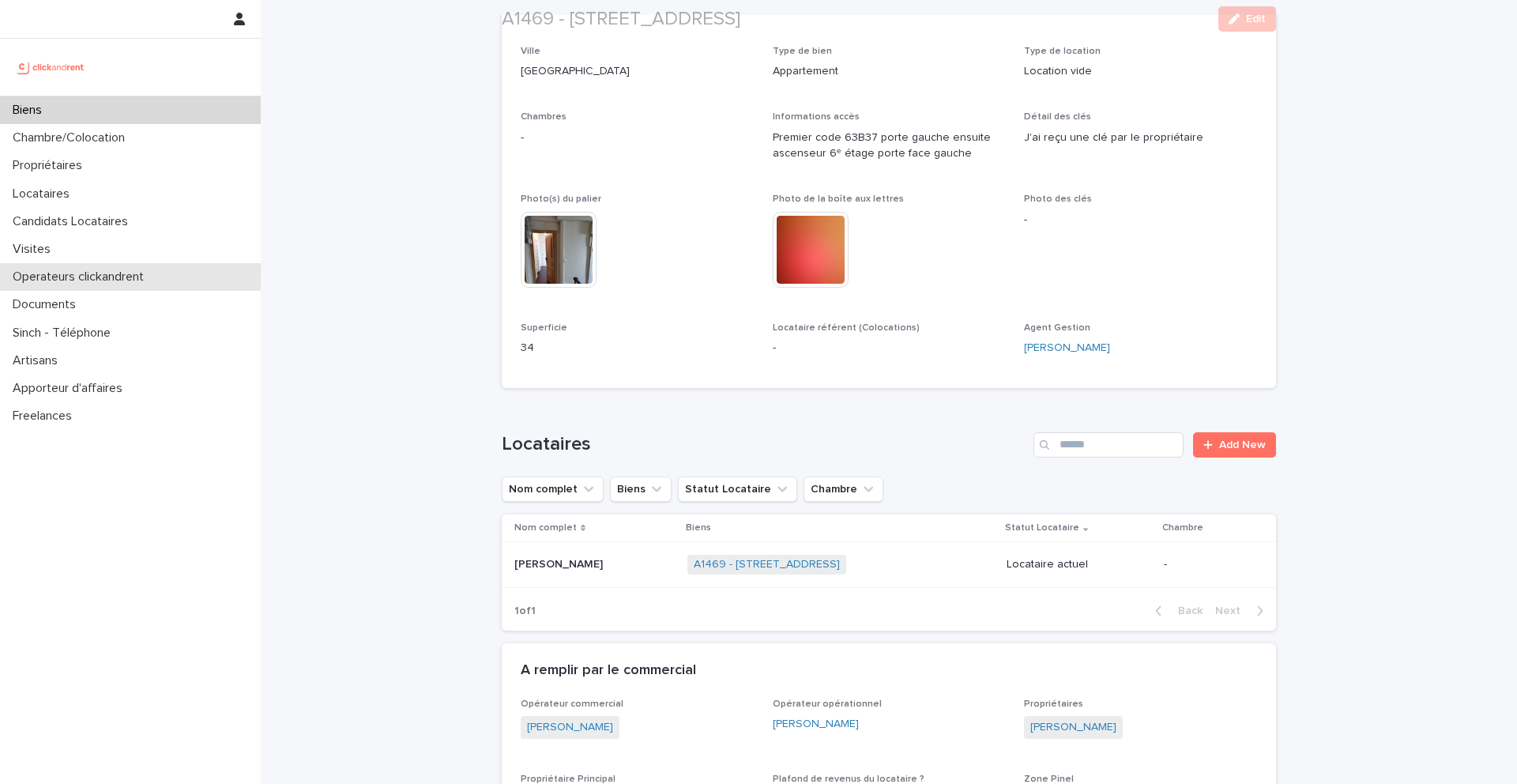
scroll to position [285, 0]
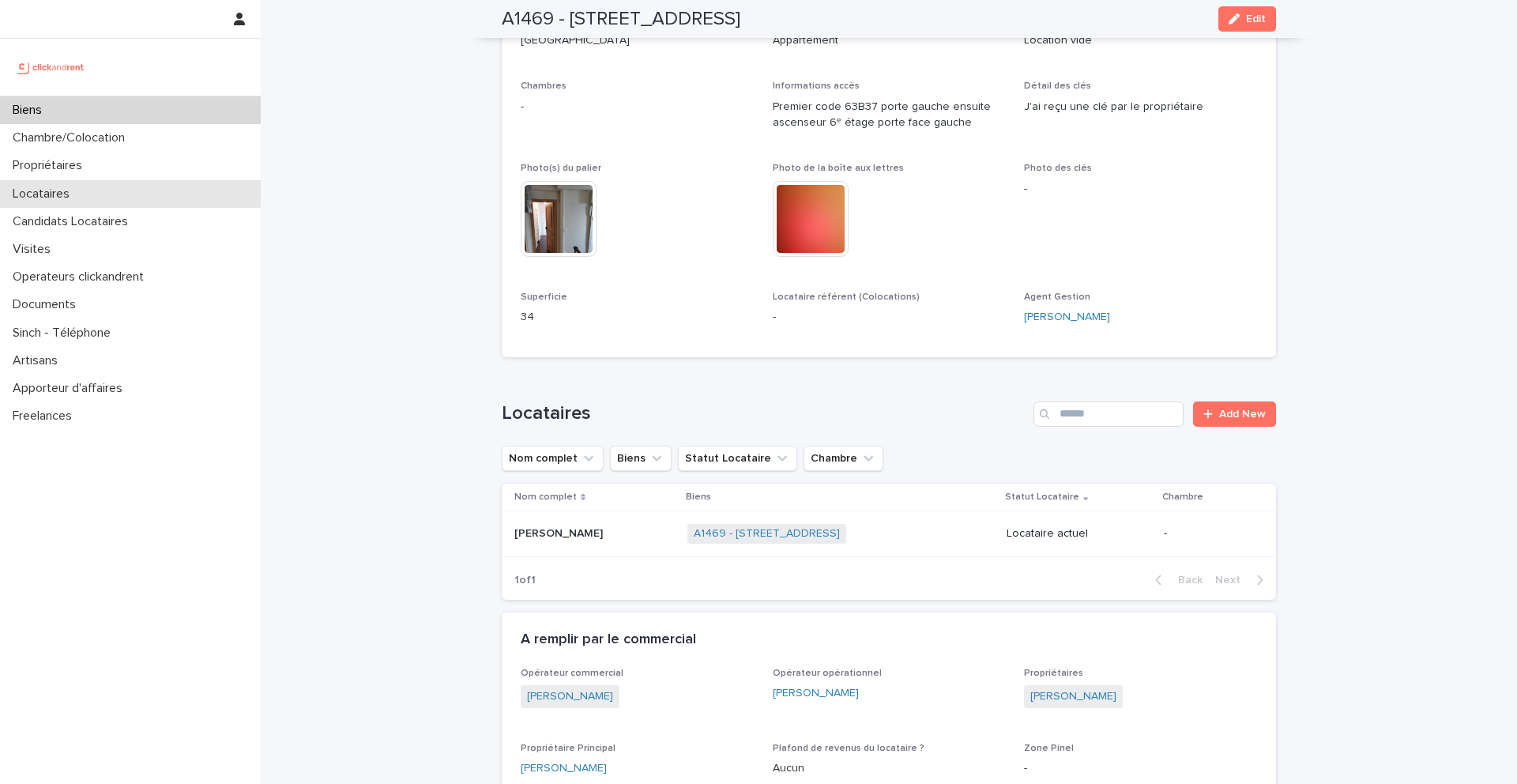
click at [98, 198] on div "Locataires" at bounding box center [130, 194] width 261 height 28
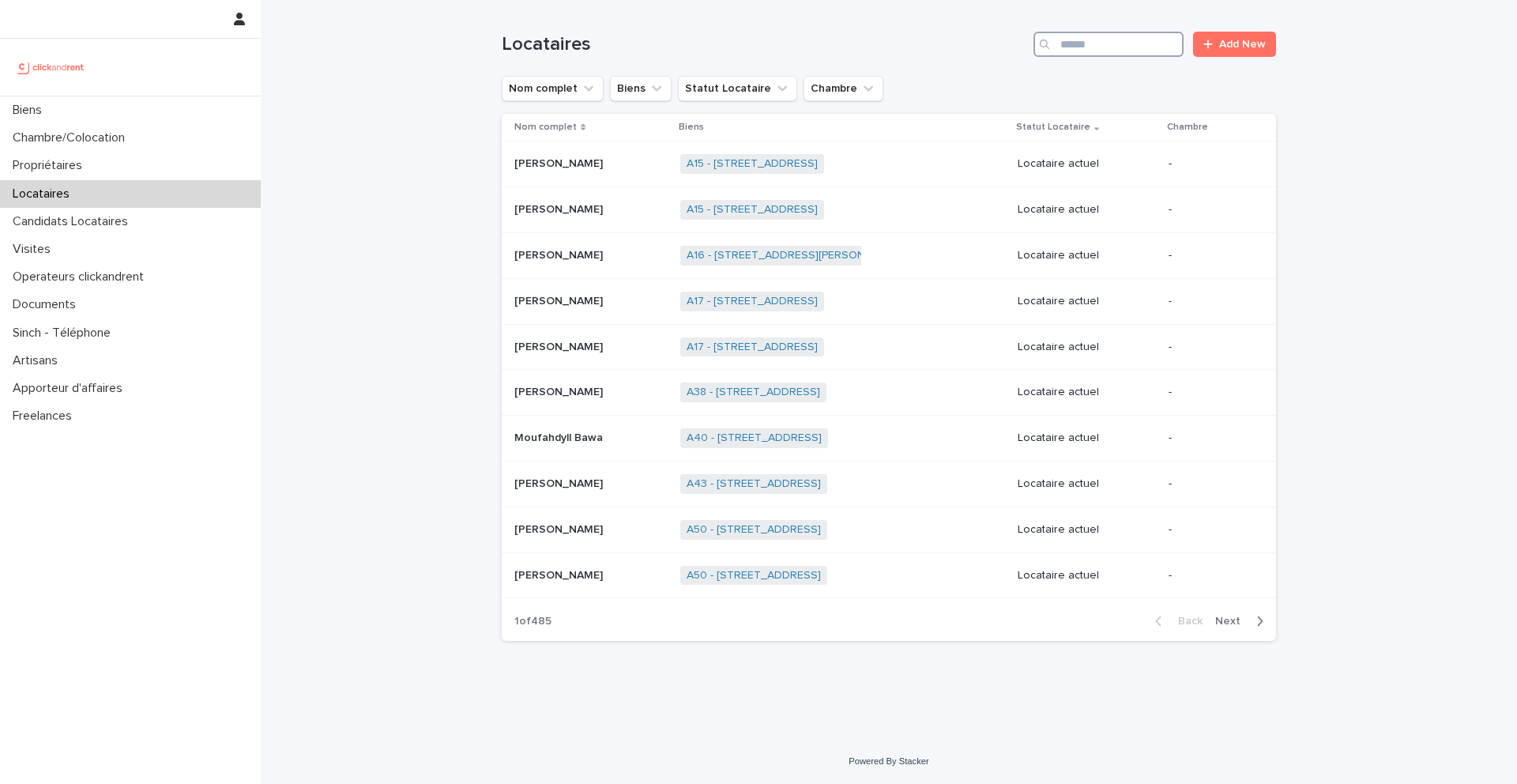
click at [1062, 52] on input "Search" at bounding box center [1109, 44] width 150 height 25
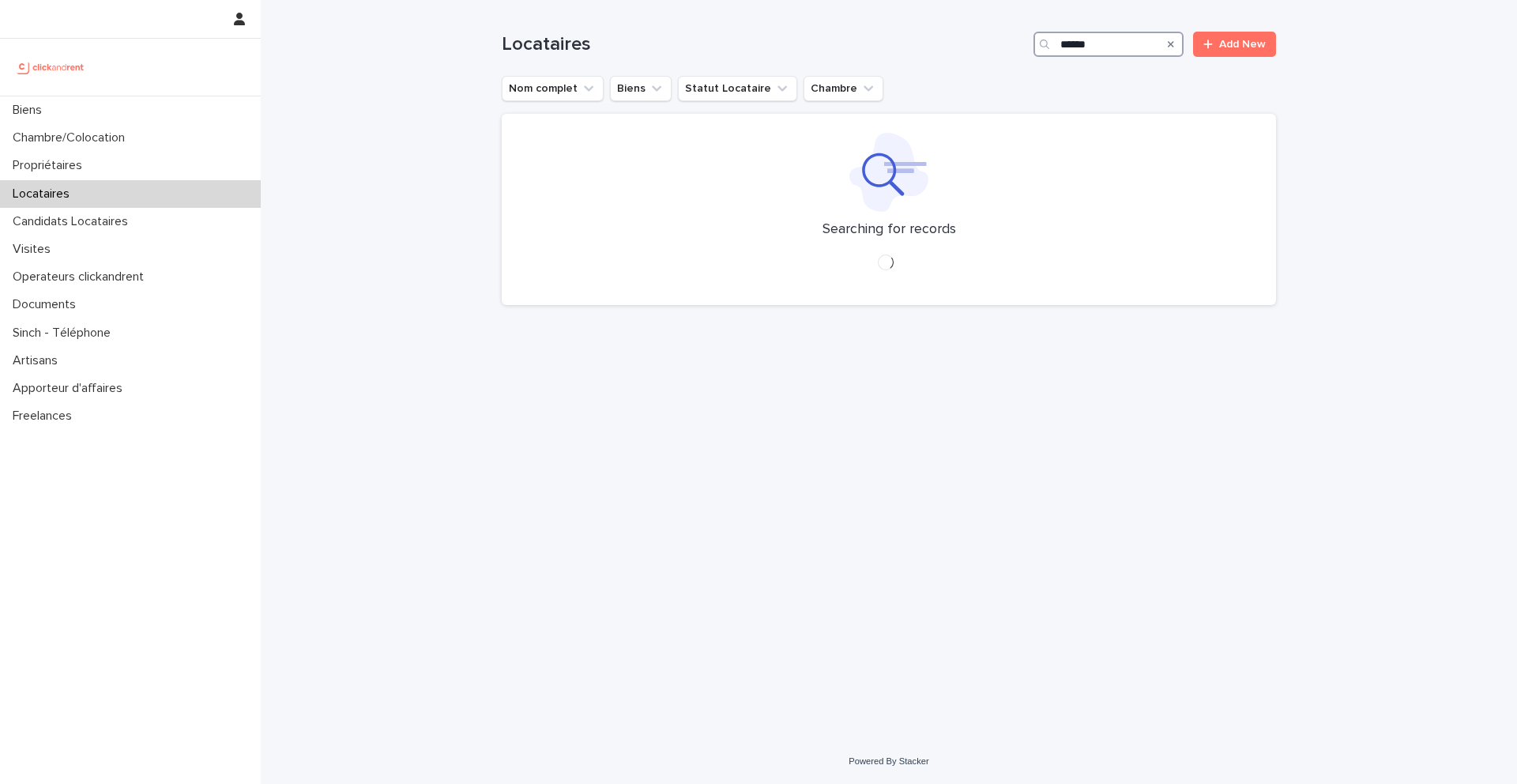
type input "*******"
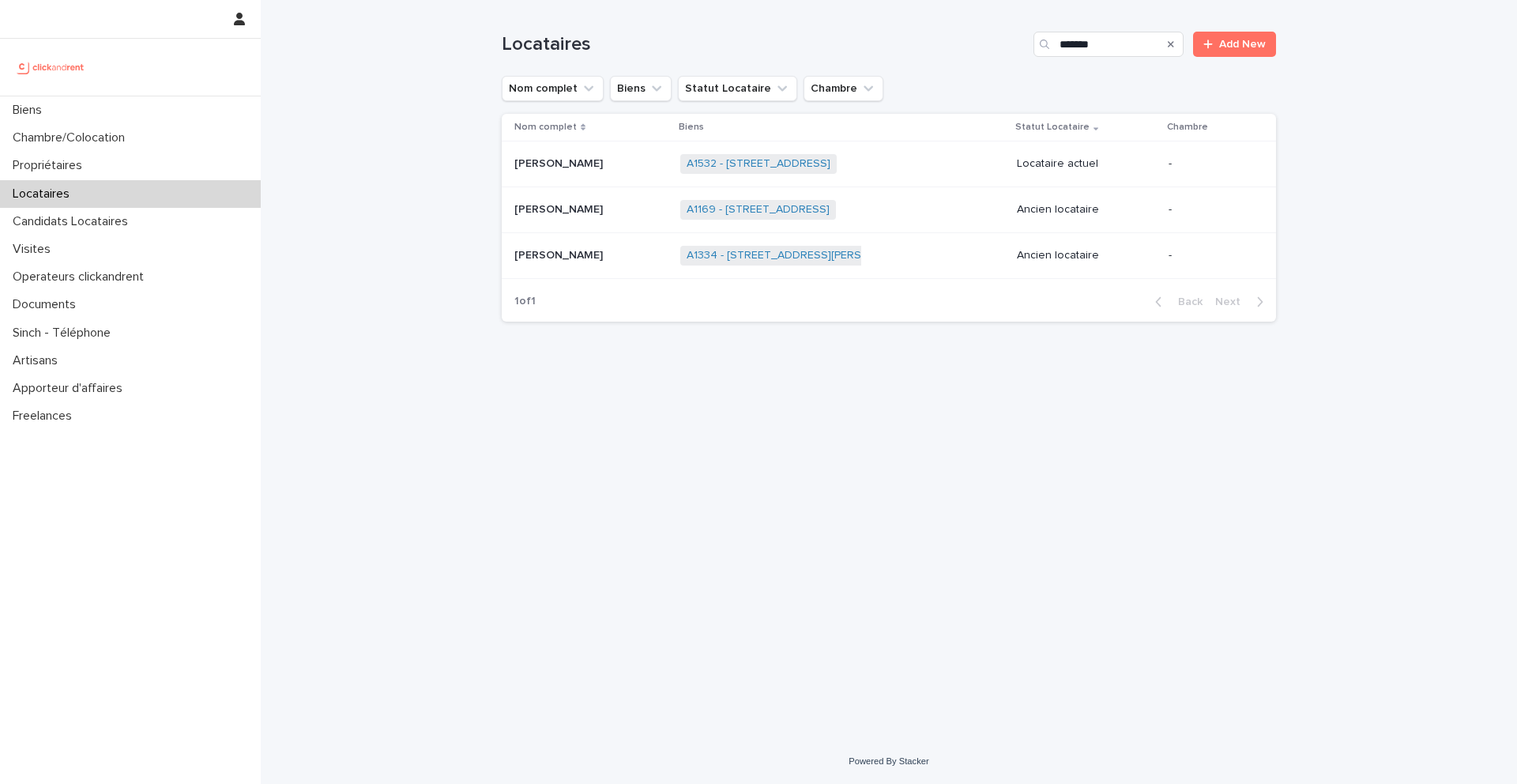
click at [606, 261] on p at bounding box center [591, 255] width 153 height 14
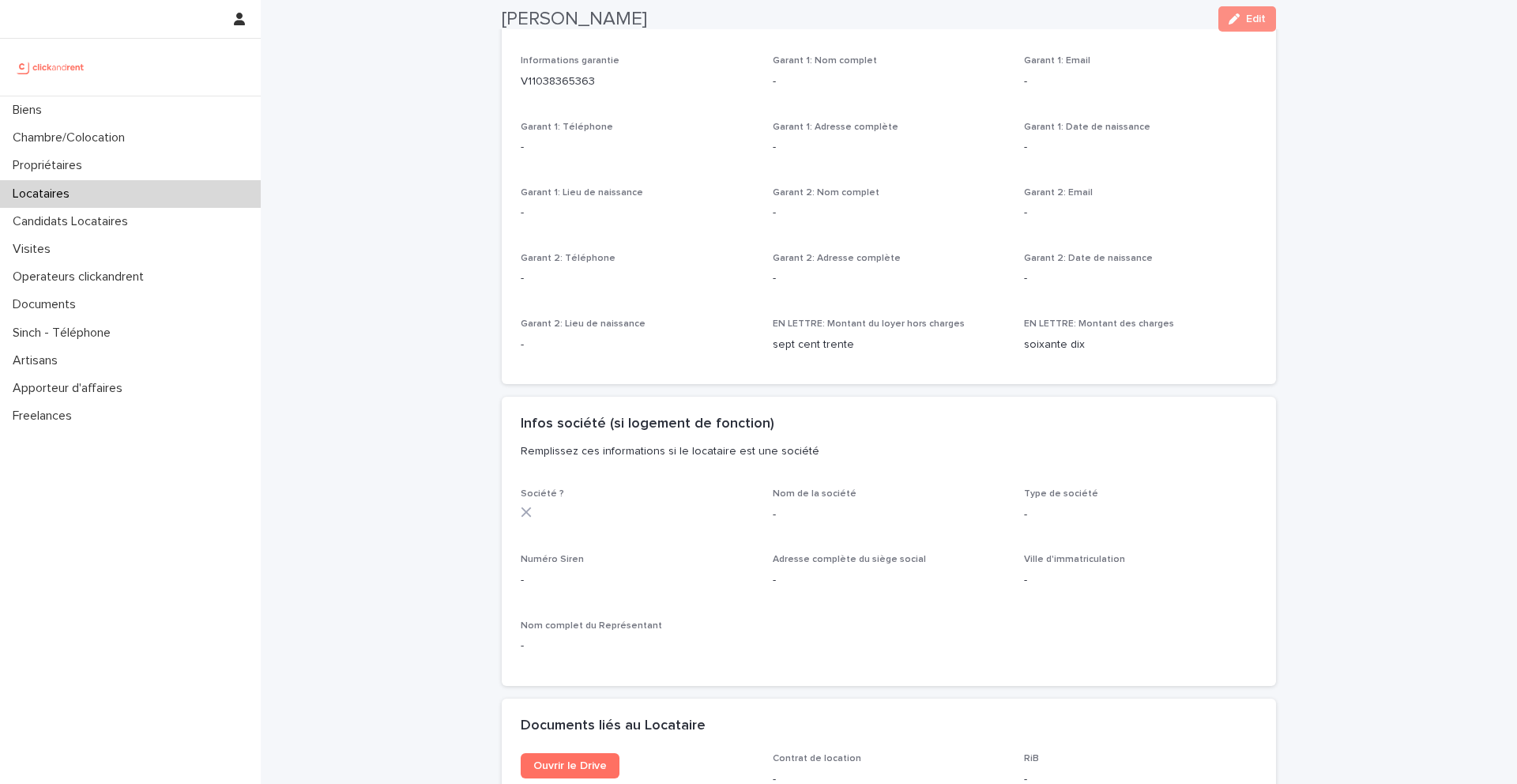
scroll to position [1898, 0]
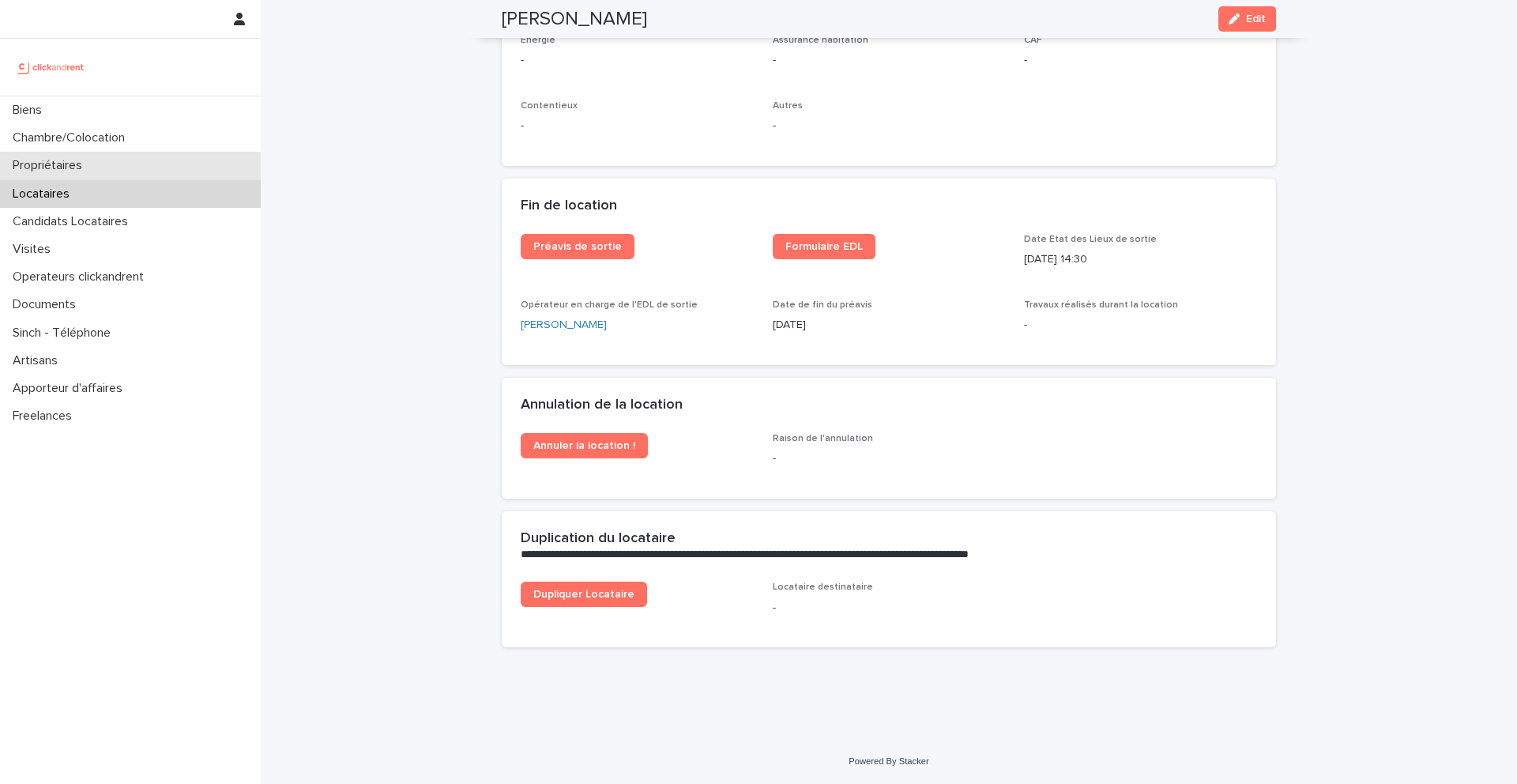
click at [137, 168] on div "Propriétaires" at bounding box center [130, 165] width 261 height 28
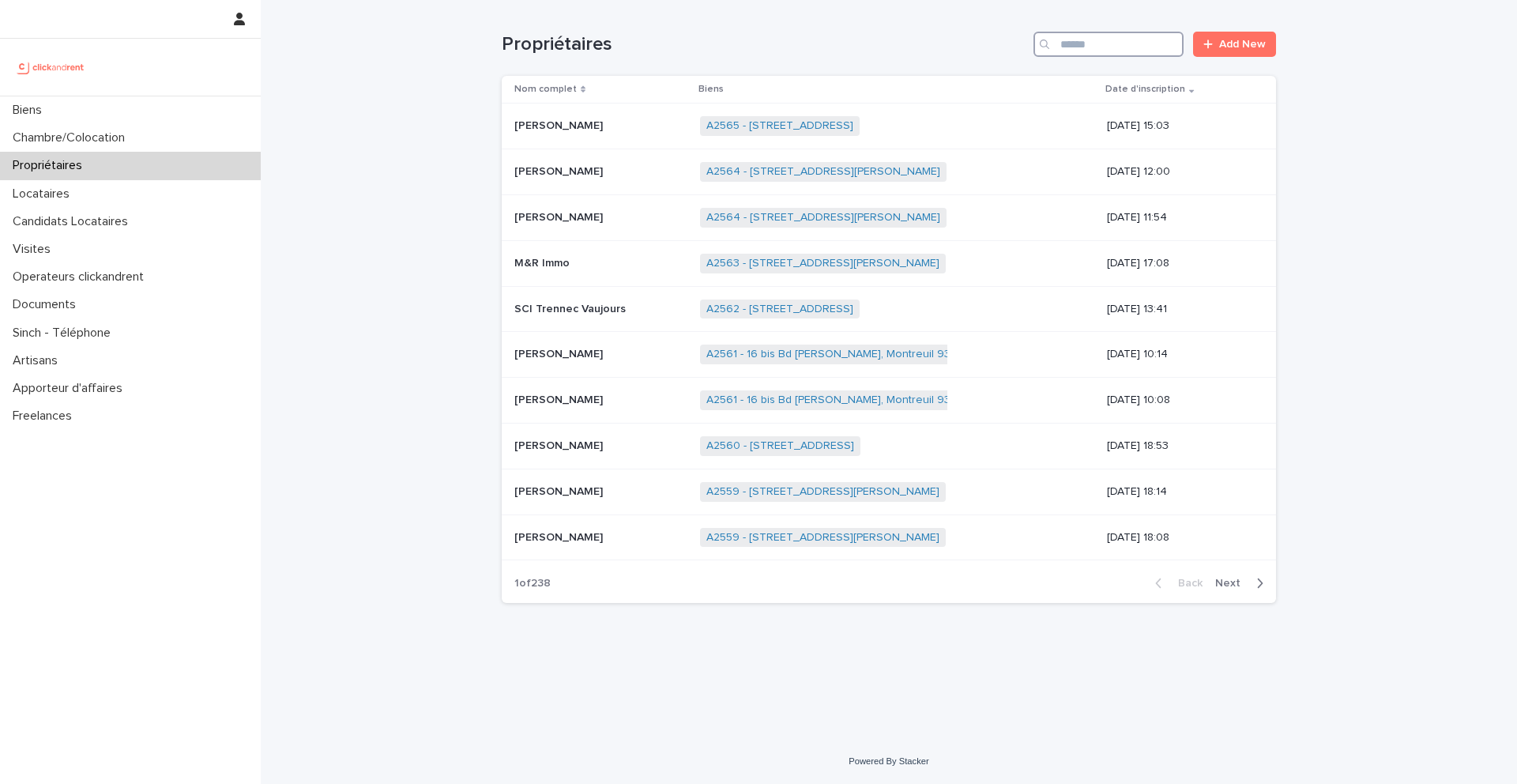
click at [1088, 34] on input "Search" at bounding box center [1109, 44] width 150 height 25
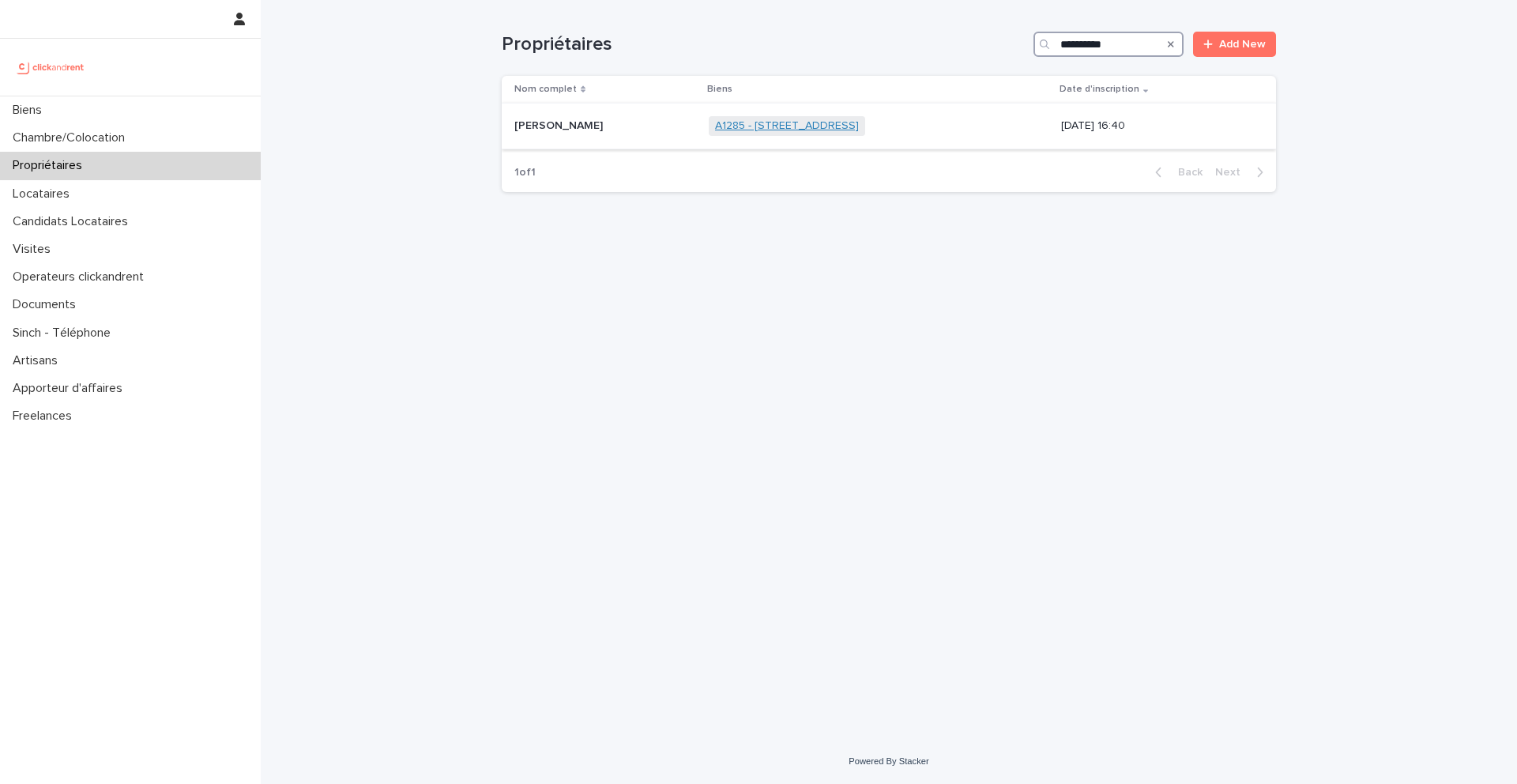
type input "**********"
click at [738, 128] on link "A1285 - 43 rue de la Butte Pinson, Pierrefitte sur seine 93380" at bounding box center [787, 126] width 144 height 14
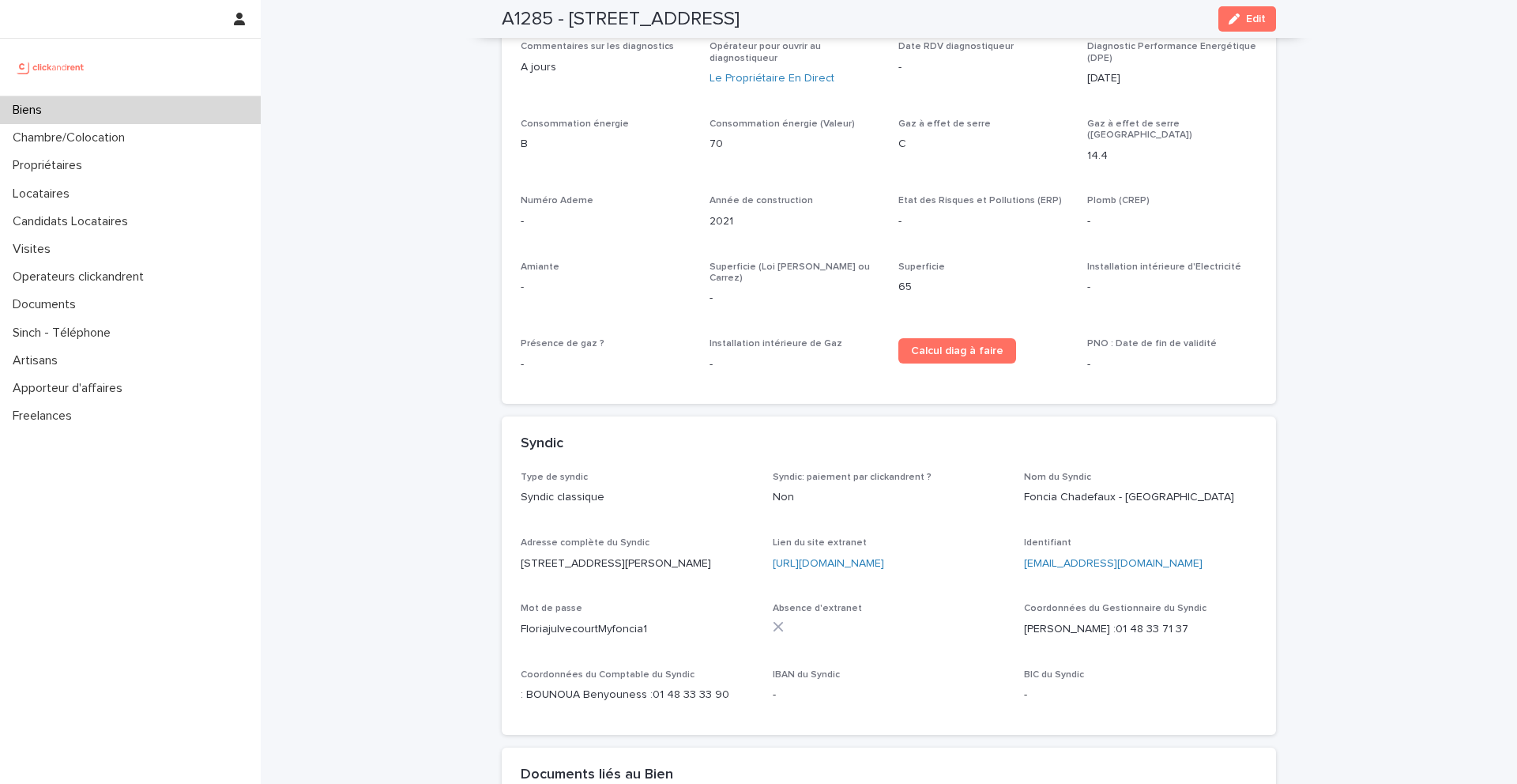
scroll to position [5191, 0]
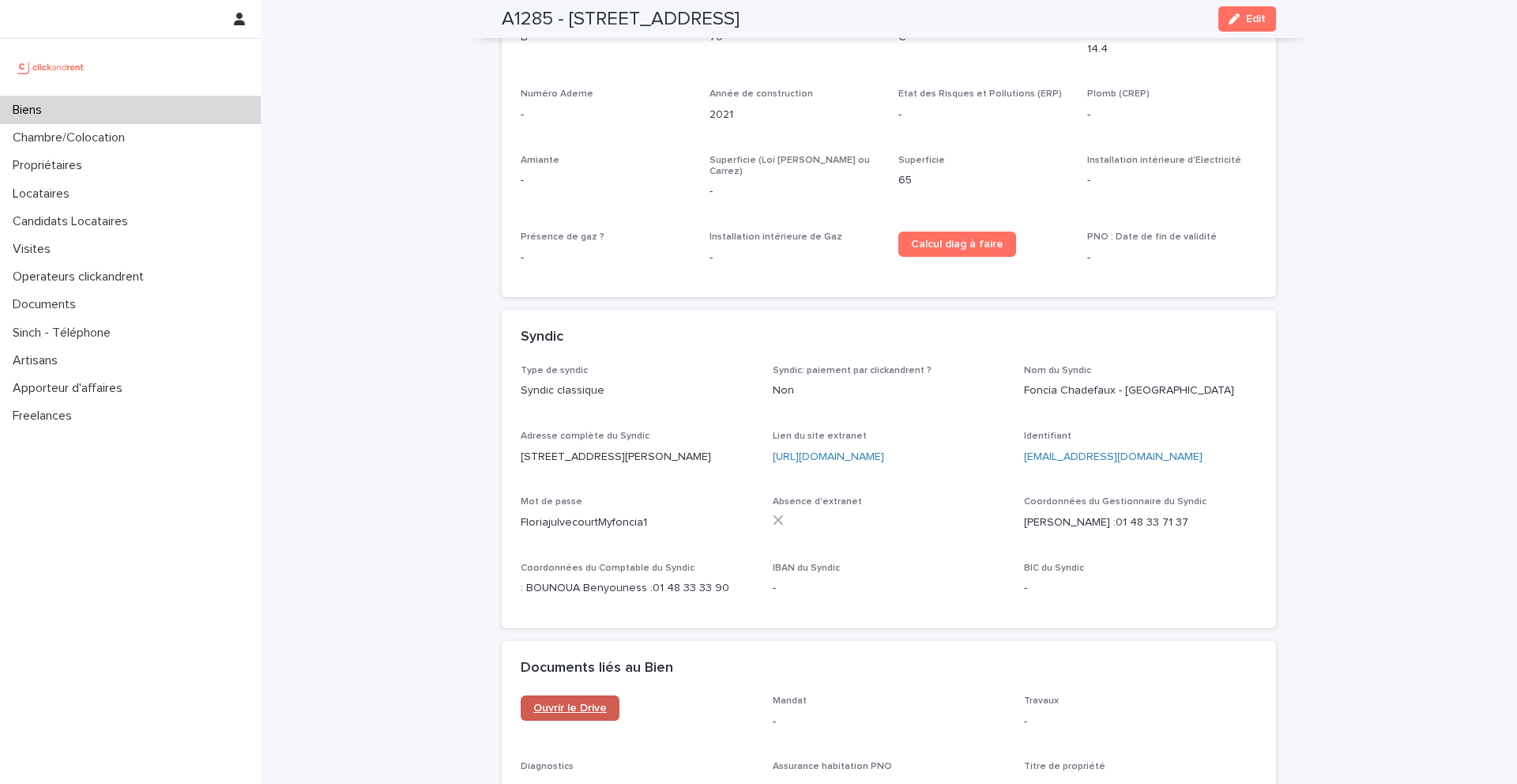
click at [600, 695] on link "Ouvrir le Drive" at bounding box center [570, 708] width 99 height 25
click at [216, 97] on div "Biens" at bounding box center [130, 110] width 261 height 28
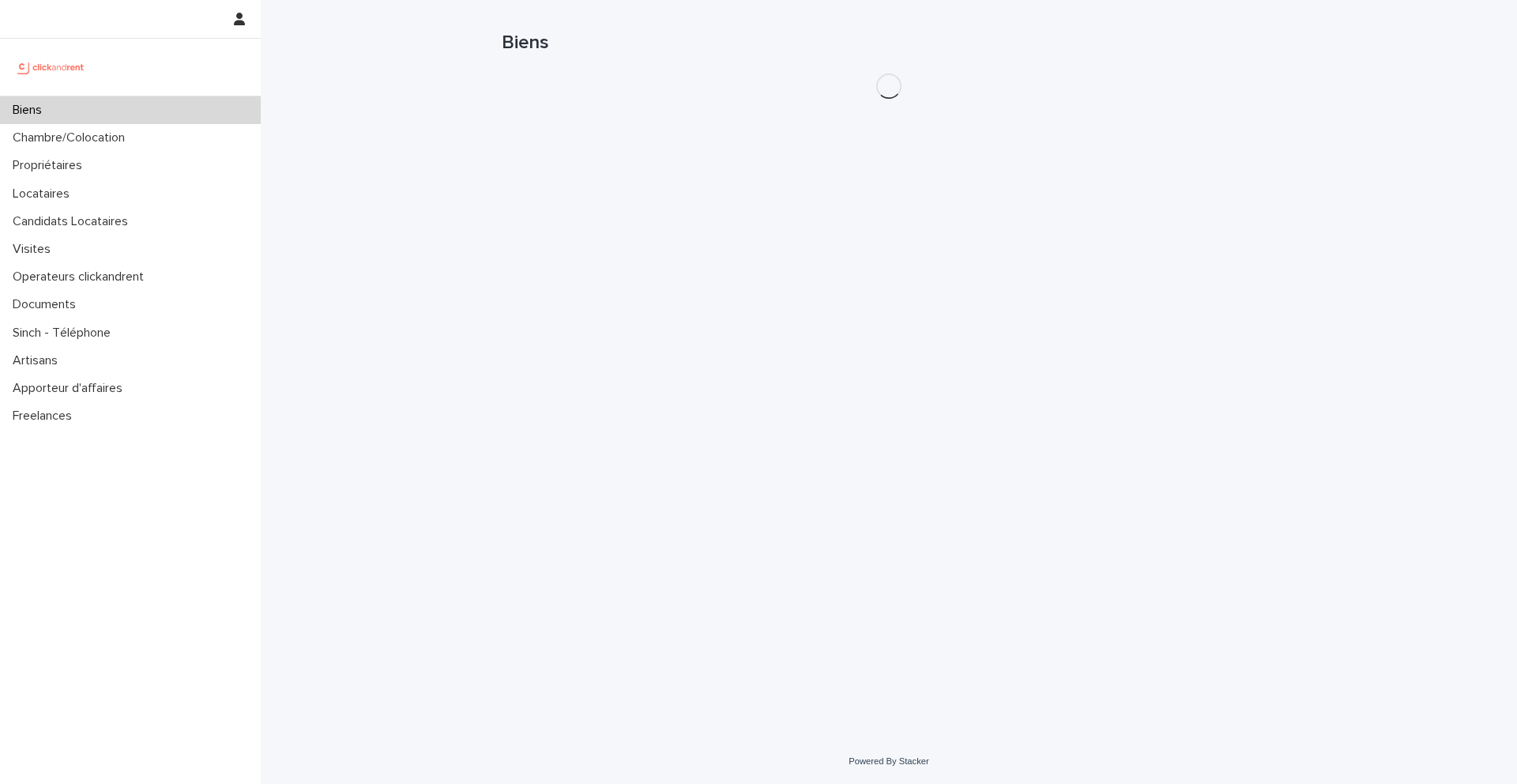
click at [216, 102] on div "Biens" at bounding box center [130, 110] width 261 height 28
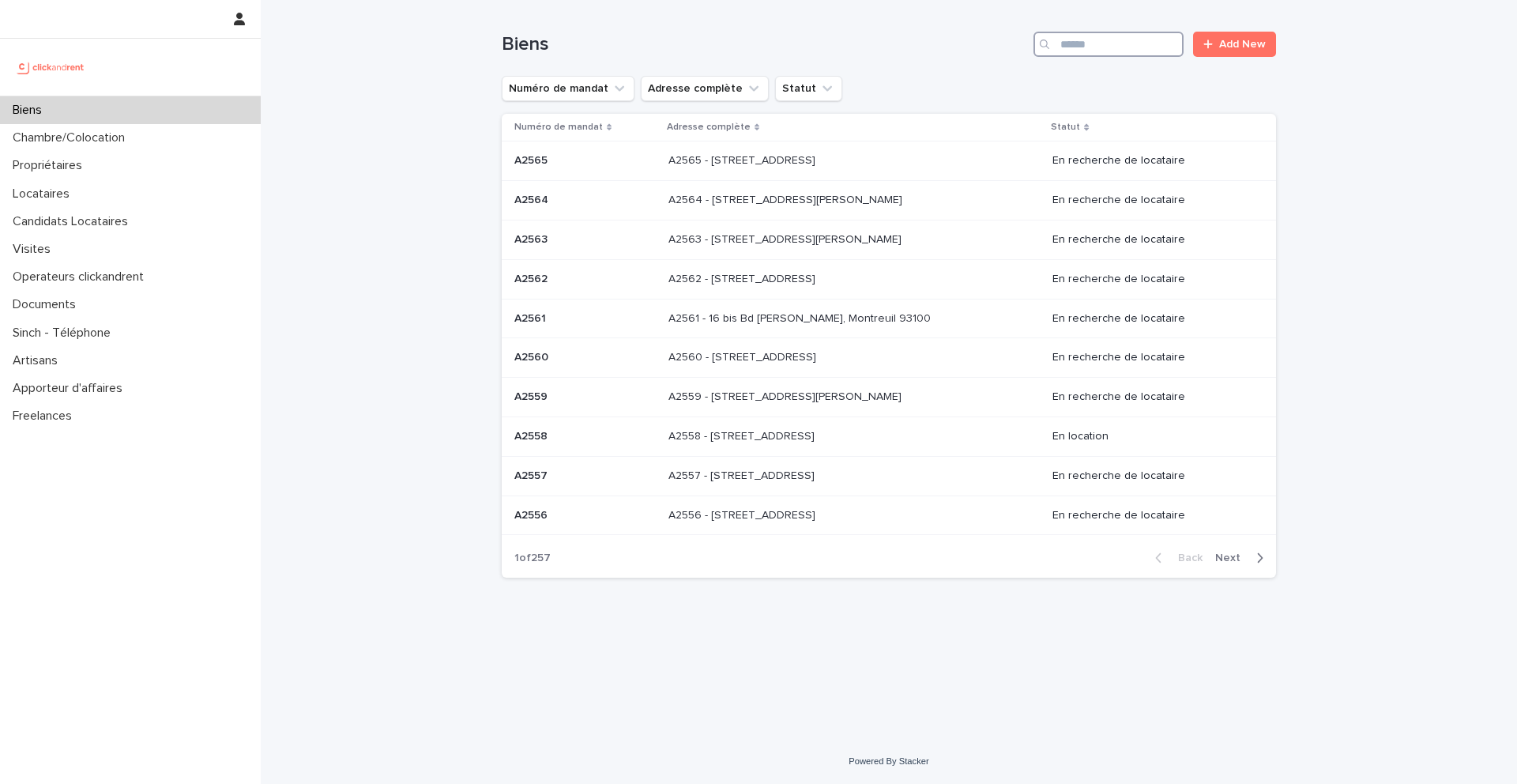
click at [1100, 52] on input "Search" at bounding box center [1109, 44] width 150 height 25
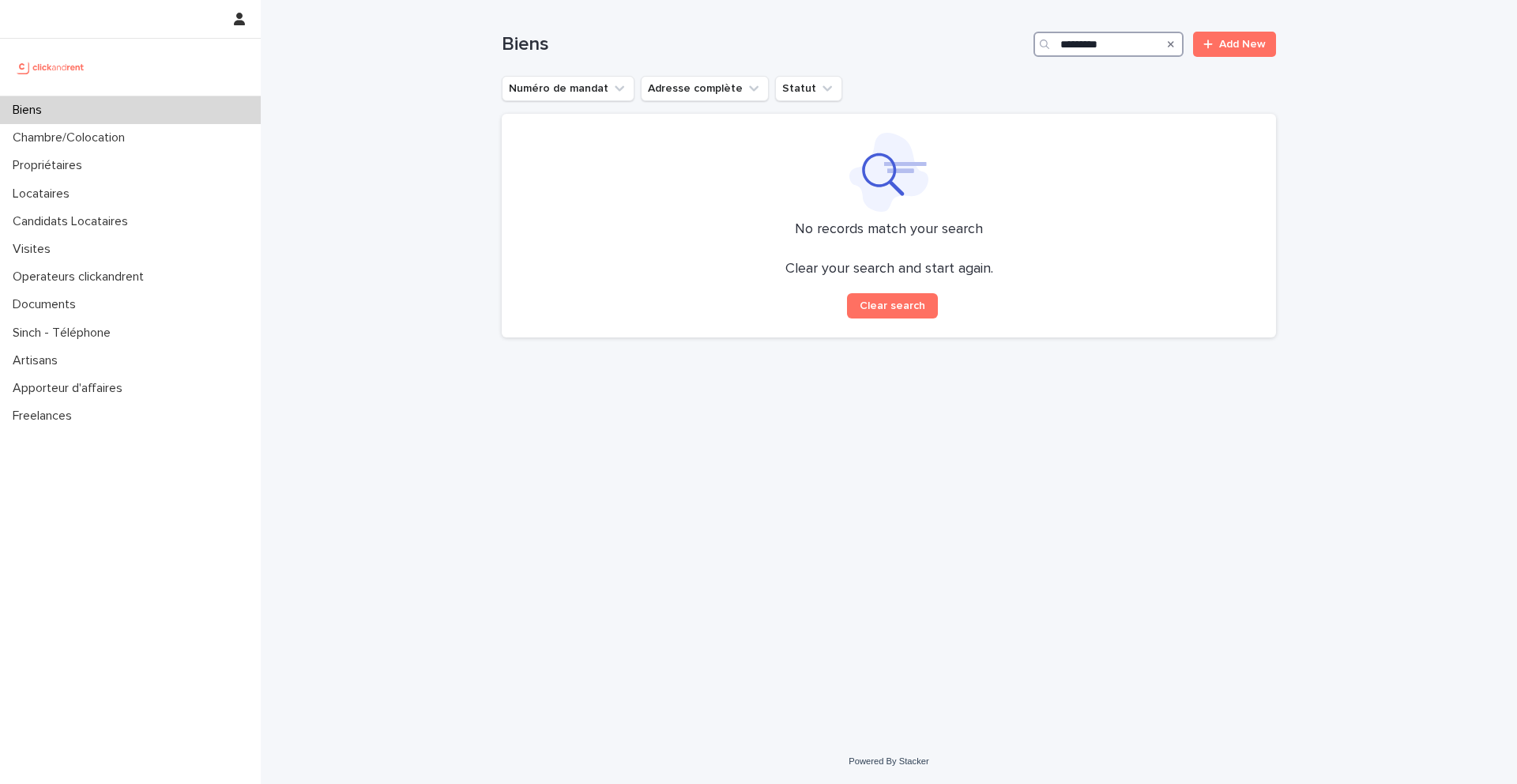
click at [1108, 47] on input "********" at bounding box center [1109, 44] width 150 height 25
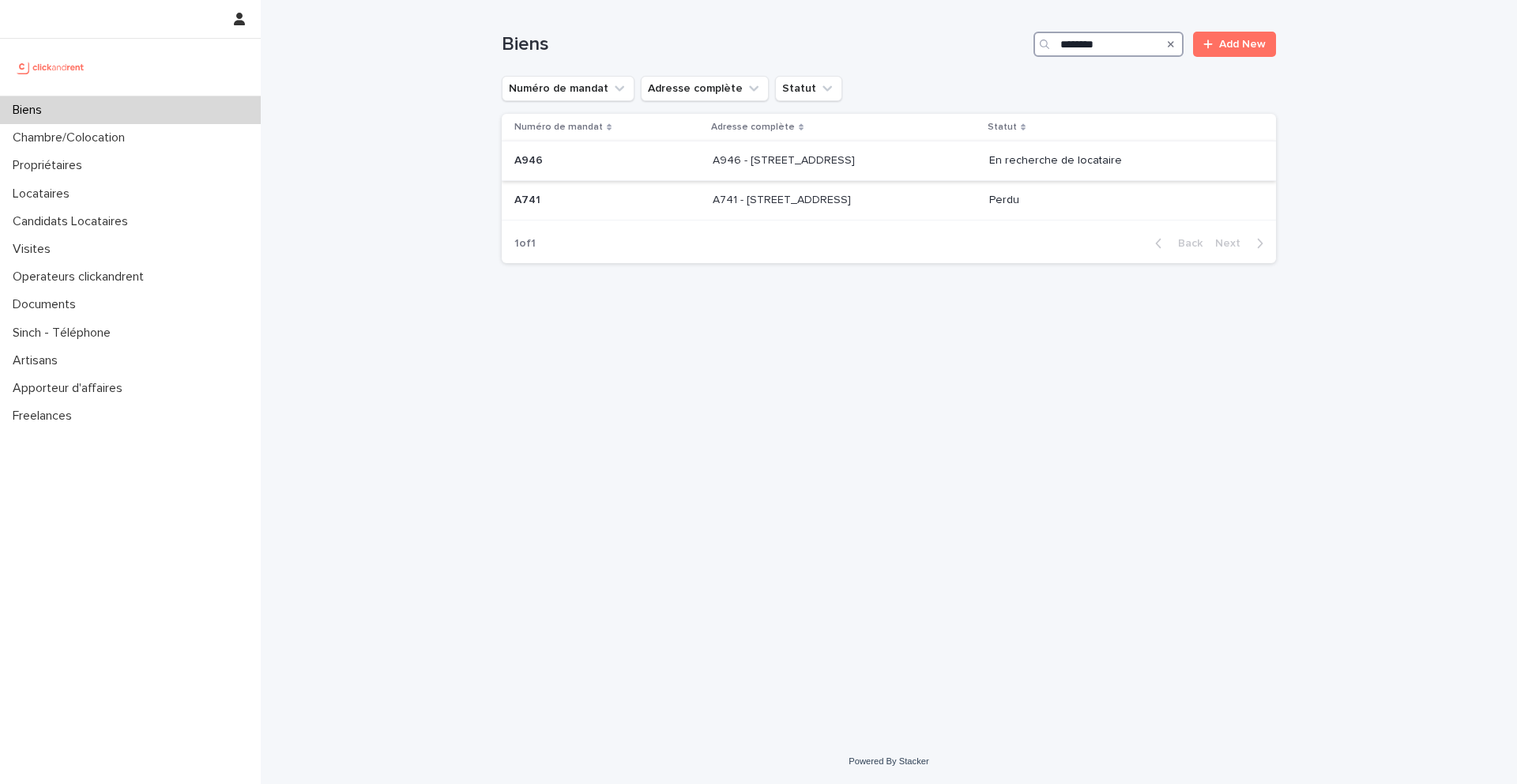
type input "********"
click at [877, 148] on div "A946 - 41 rue de la Chapelle, Paris 75018 A946 - 41 rue de la Chapelle, Paris 7…" at bounding box center [845, 160] width 264 height 26
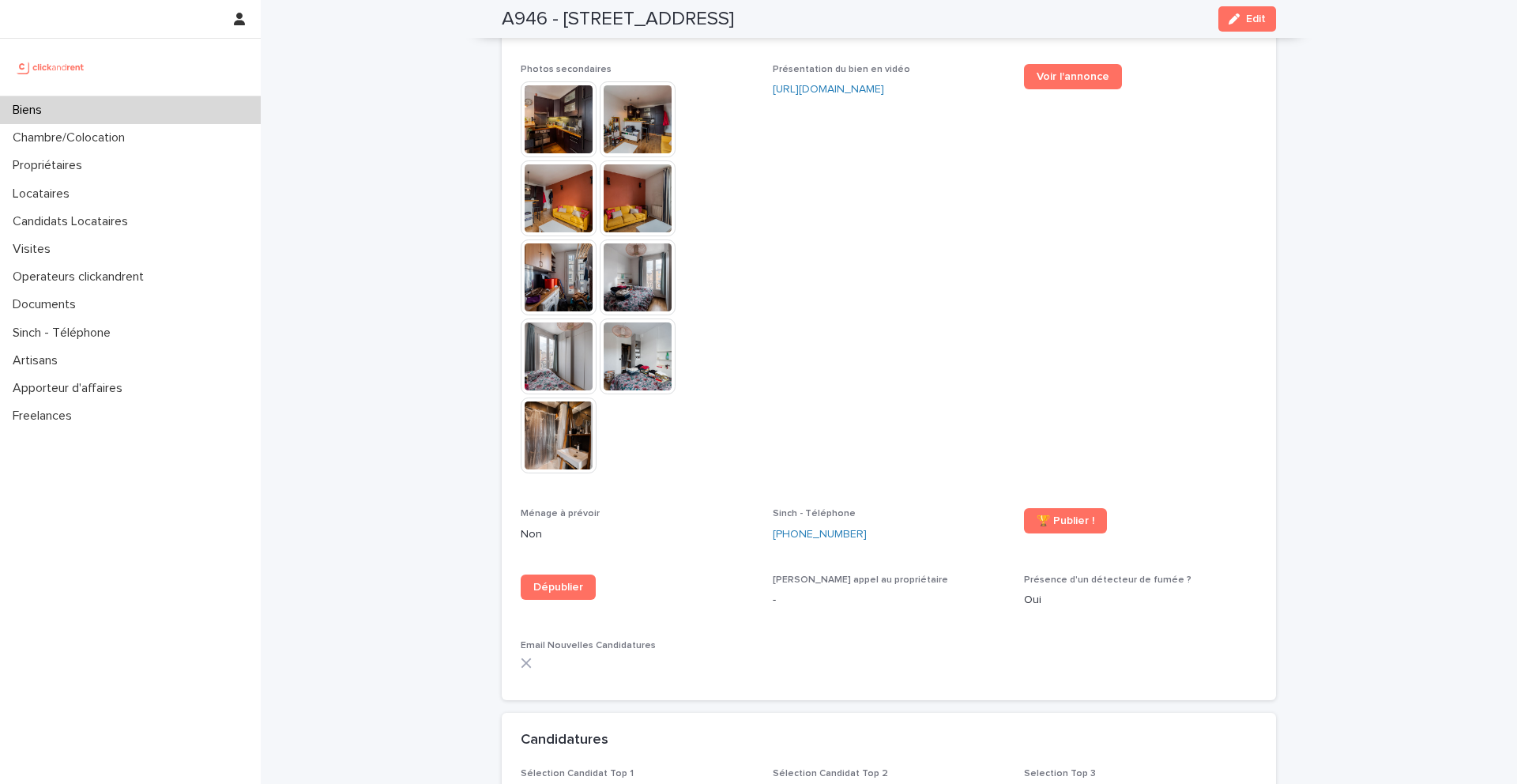
scroll to position [4008, 0]
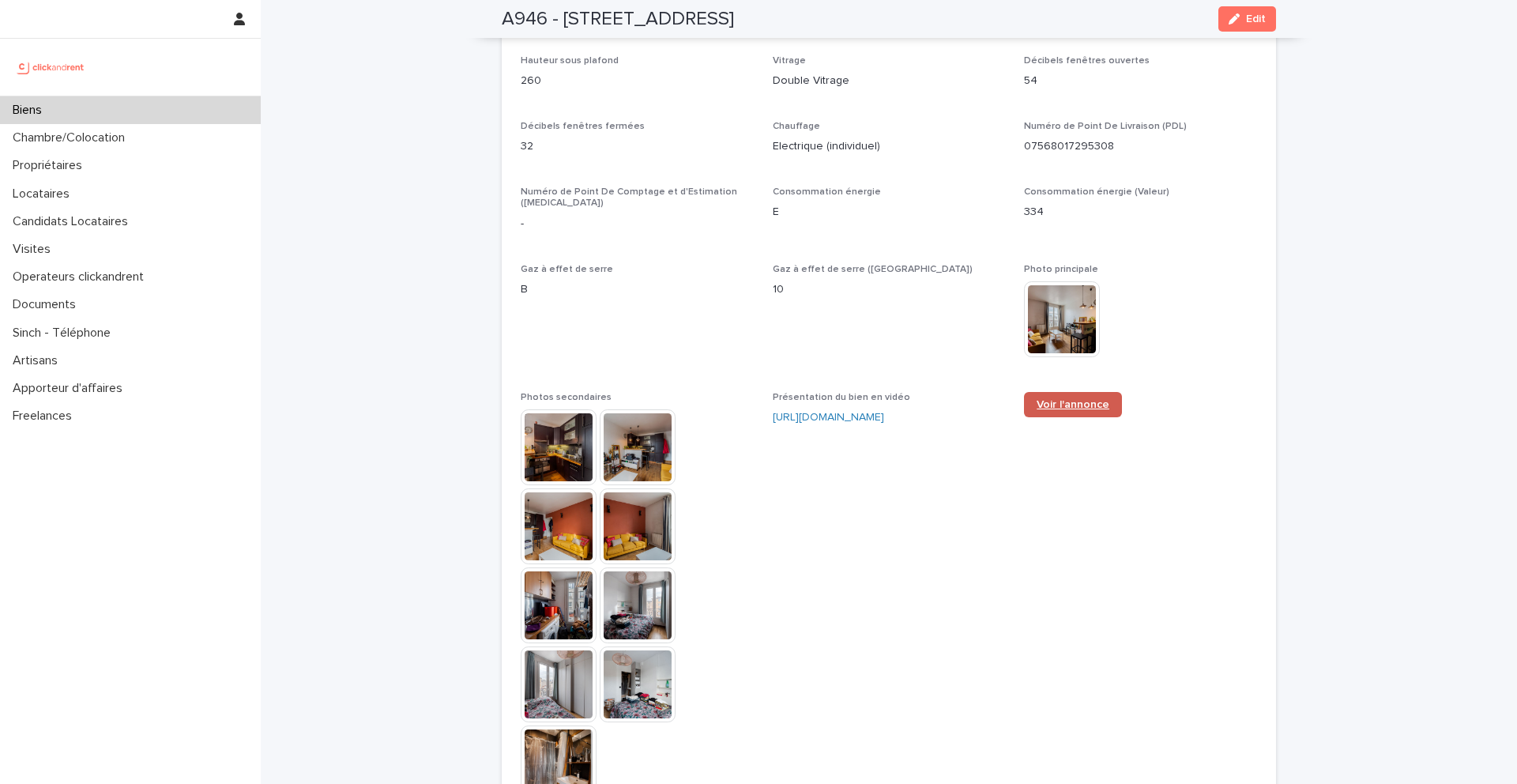
click at [1099, 392] on link "Voir l'annonce" at bounding box center [1073, 404] width 98 height 25
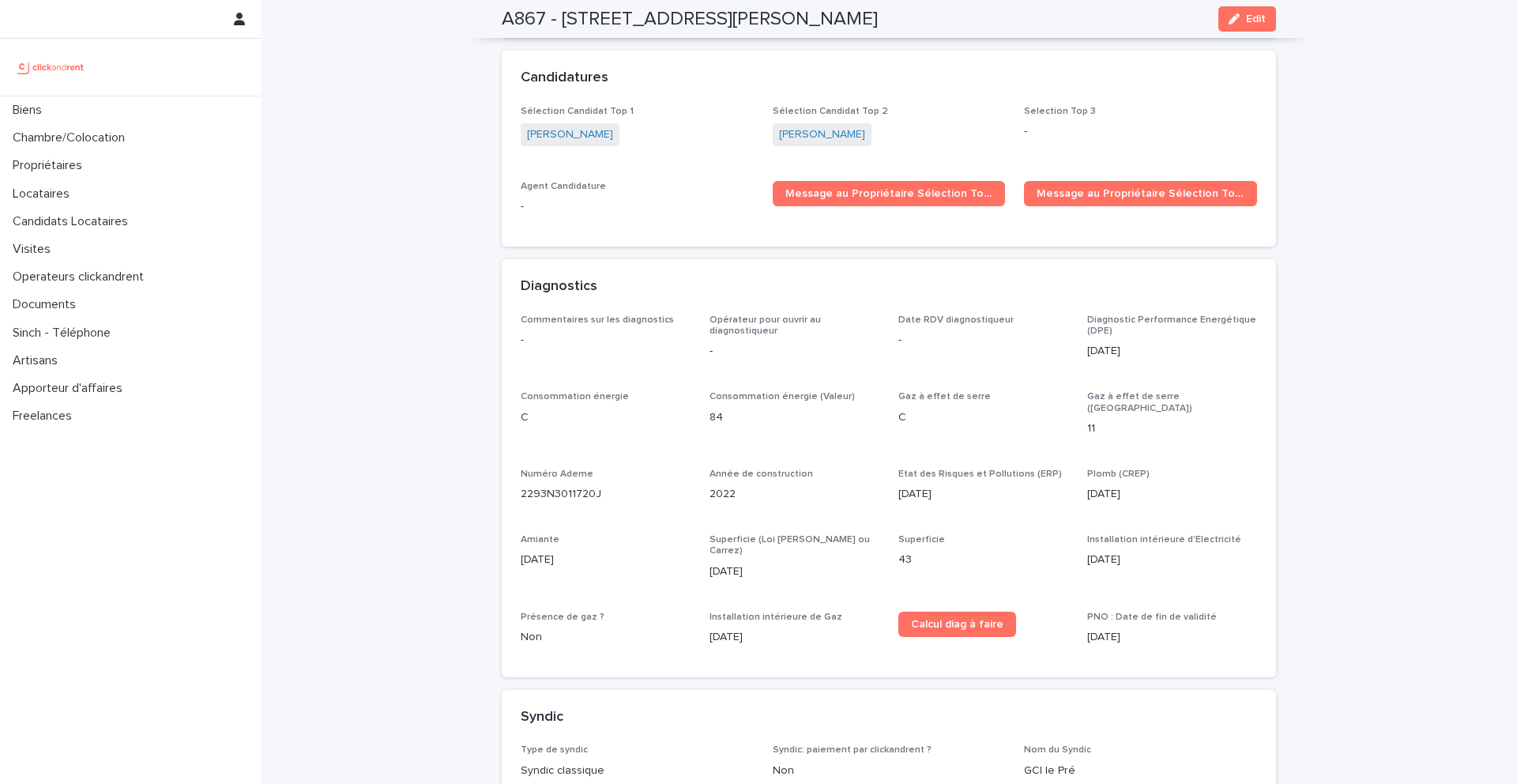
scroll to position [4746, 0]
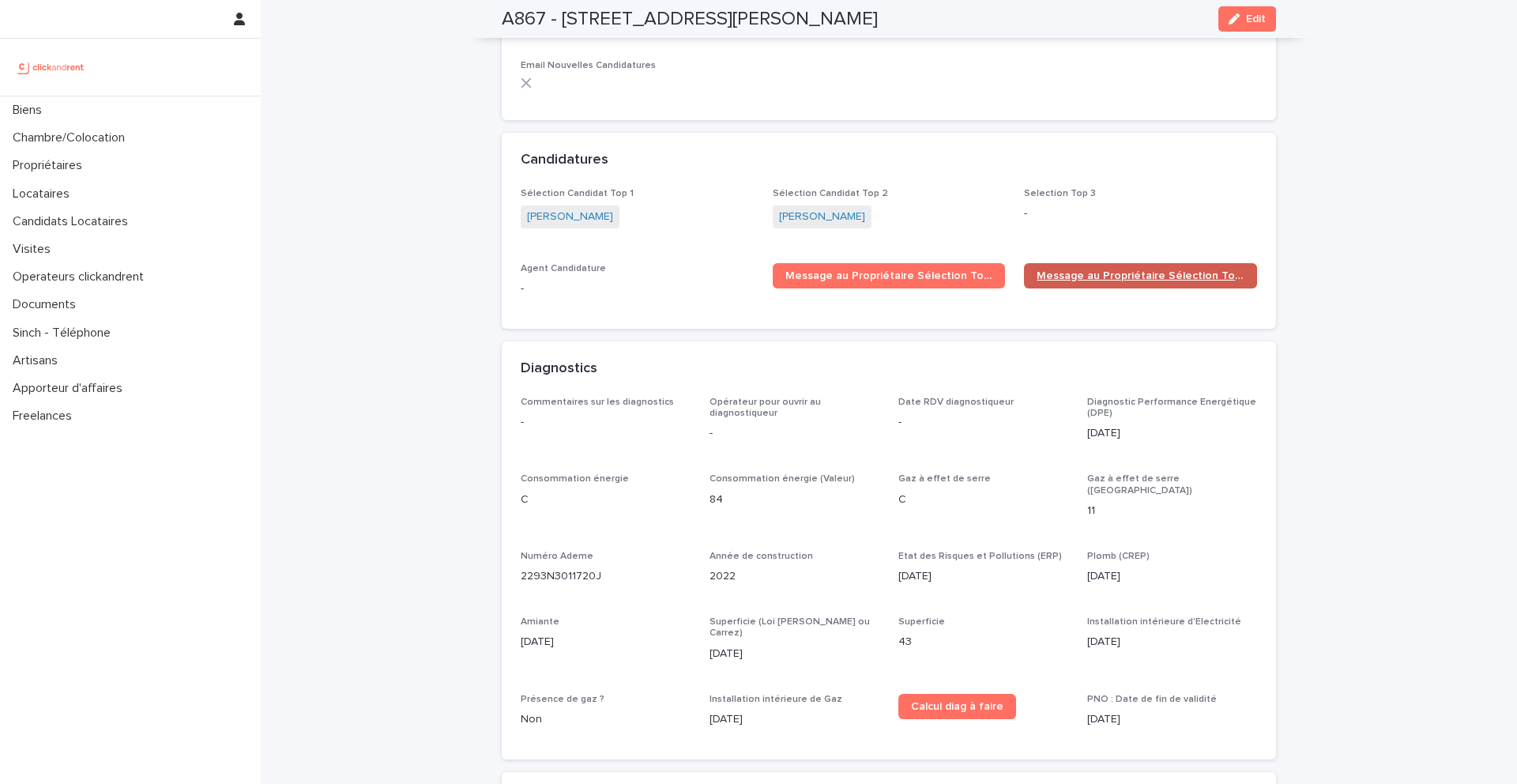
click at [1092, 270] on span "Message au Propriétaire Sélection Top 2" at bounding box center [1141, 276] width 208 height 11
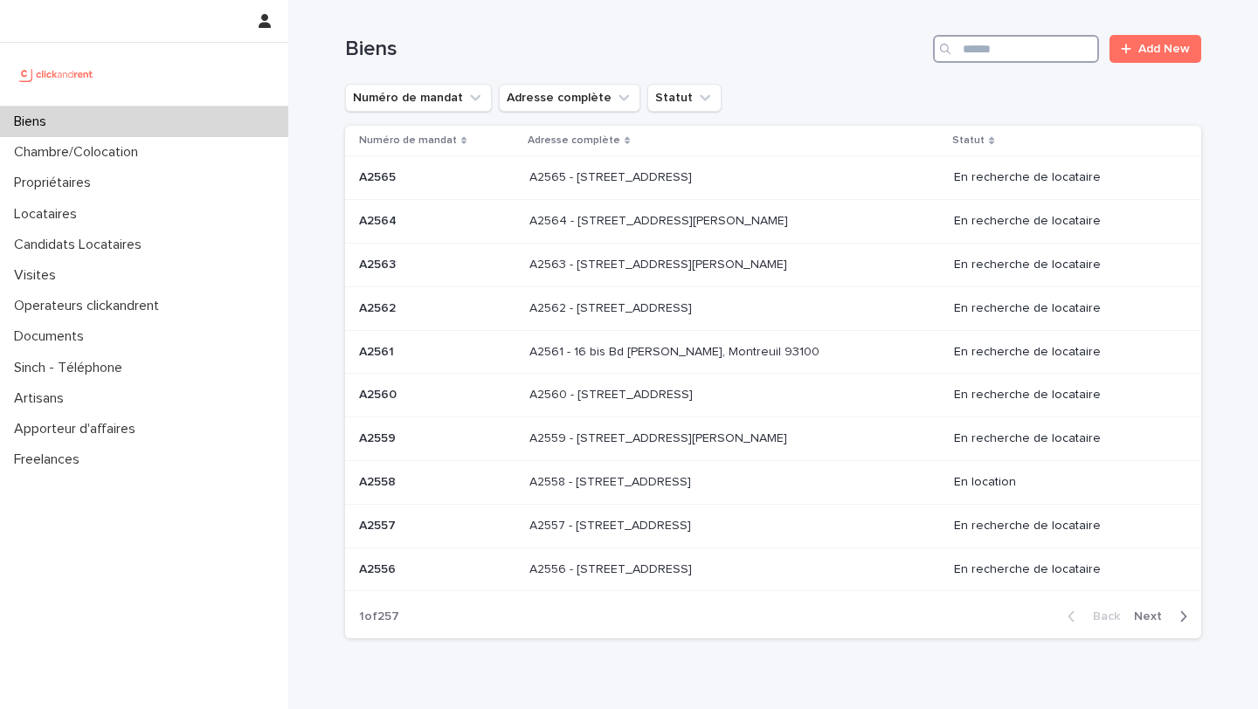
click at [1022, 63] on div "Biens Add New" at bounding box center [773, 42] width 856 height 84
type input "*****"
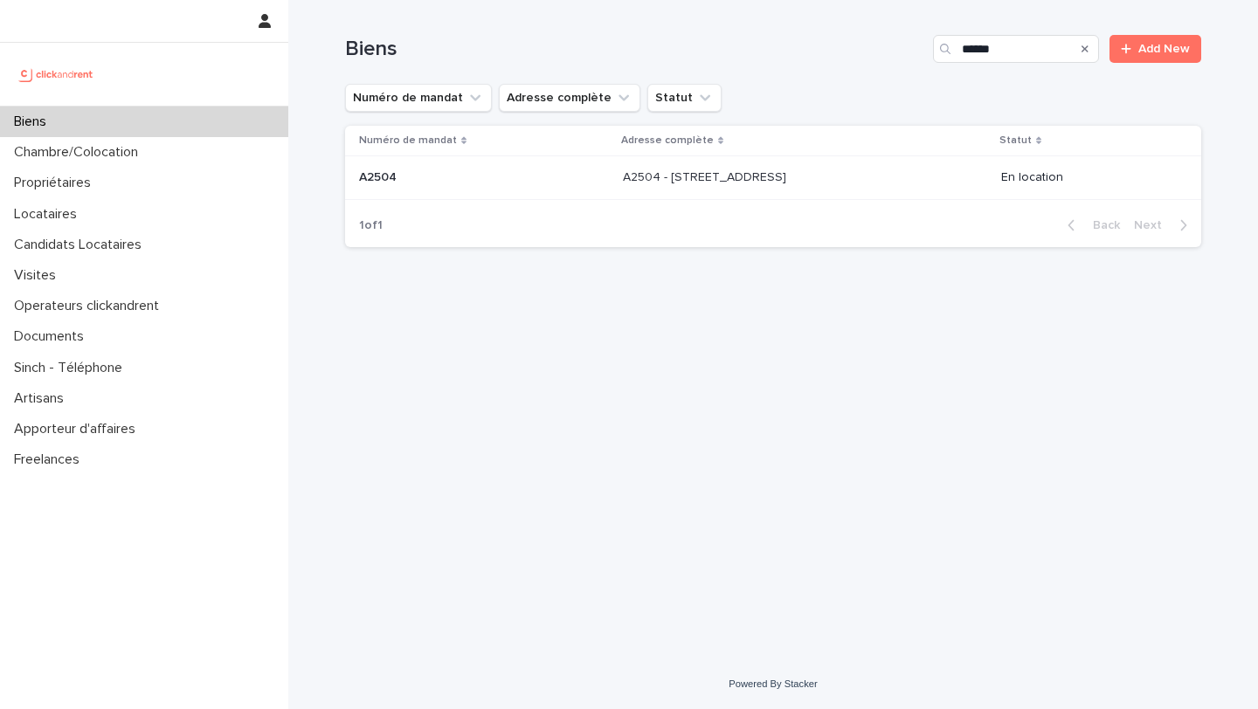
click at [805, 180] on p at bounding box center [768, 177] width 291 height 15
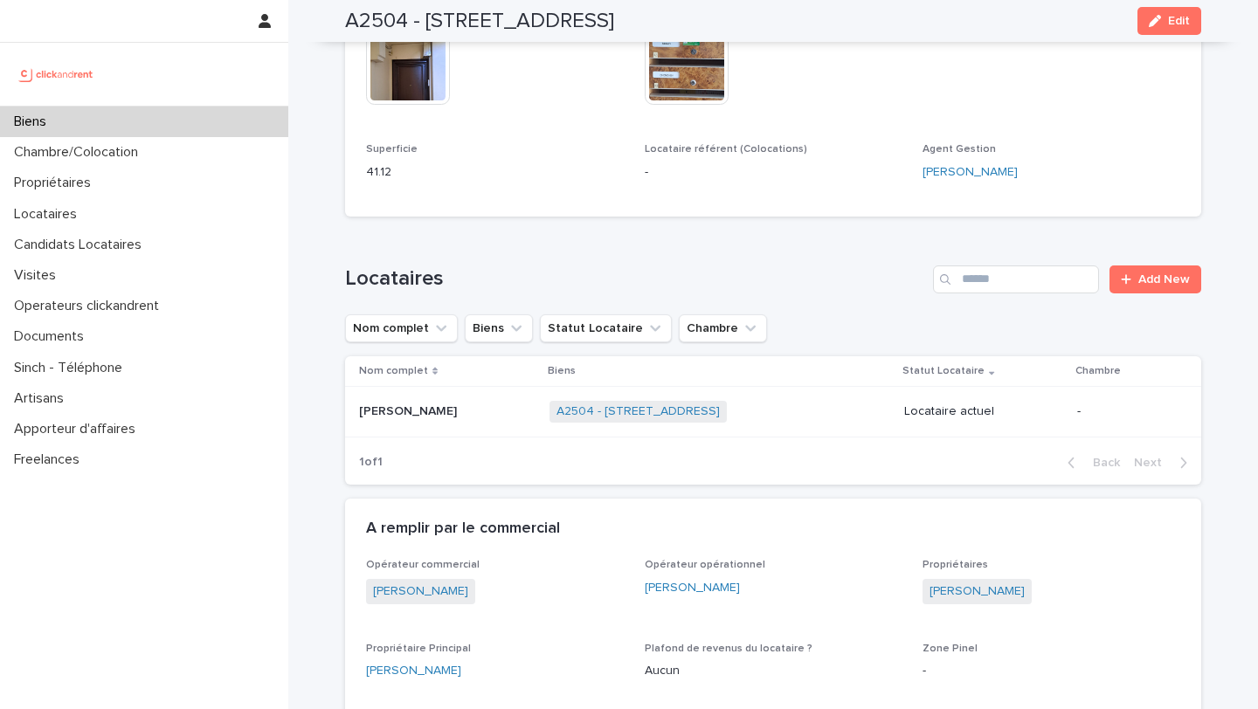
scroll to position [1040, 0]
click at [995, 581] on link "Manon Chenevoy" at bounding box center [976, 590] width 95 height 18
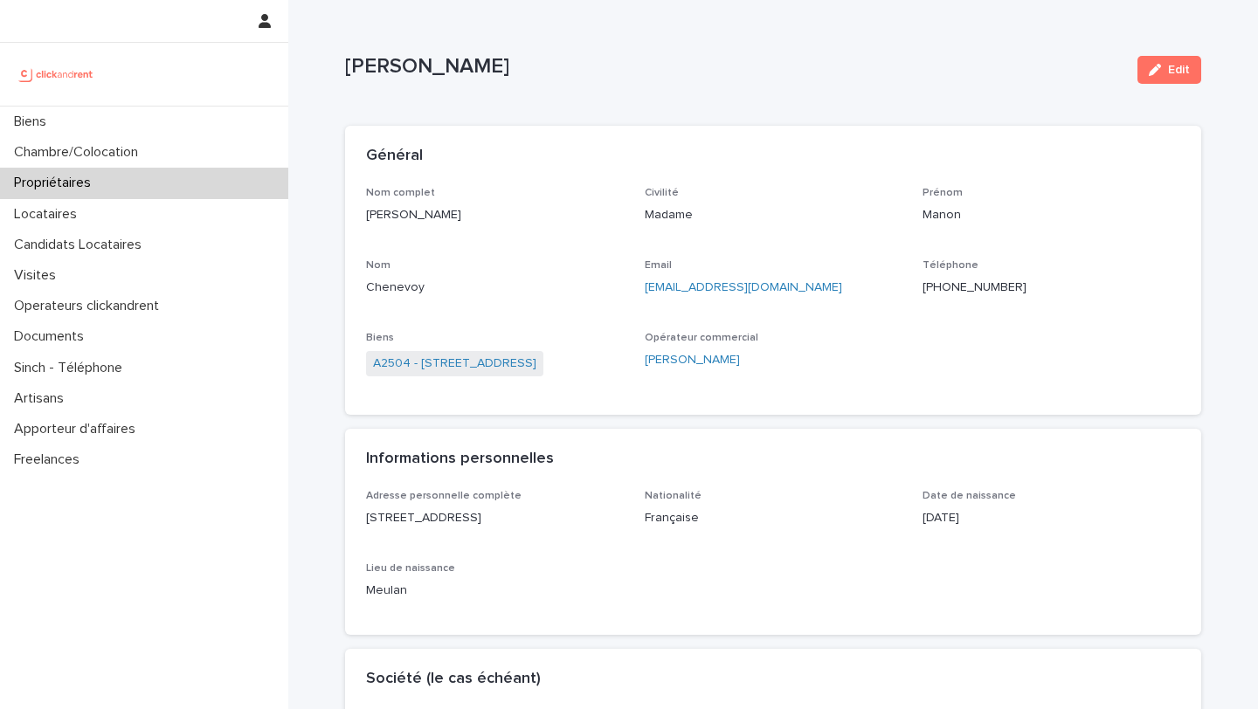
drag, startPoint x: 515, startPoint y: 217, endPoint x: 369, endPoint y: 218, distance: 145.9
click at [369, 218] on p "Manon Chenevoy" at bounding box center [495, 215] width 258 height 18
copy p "Manon Chenevoy"
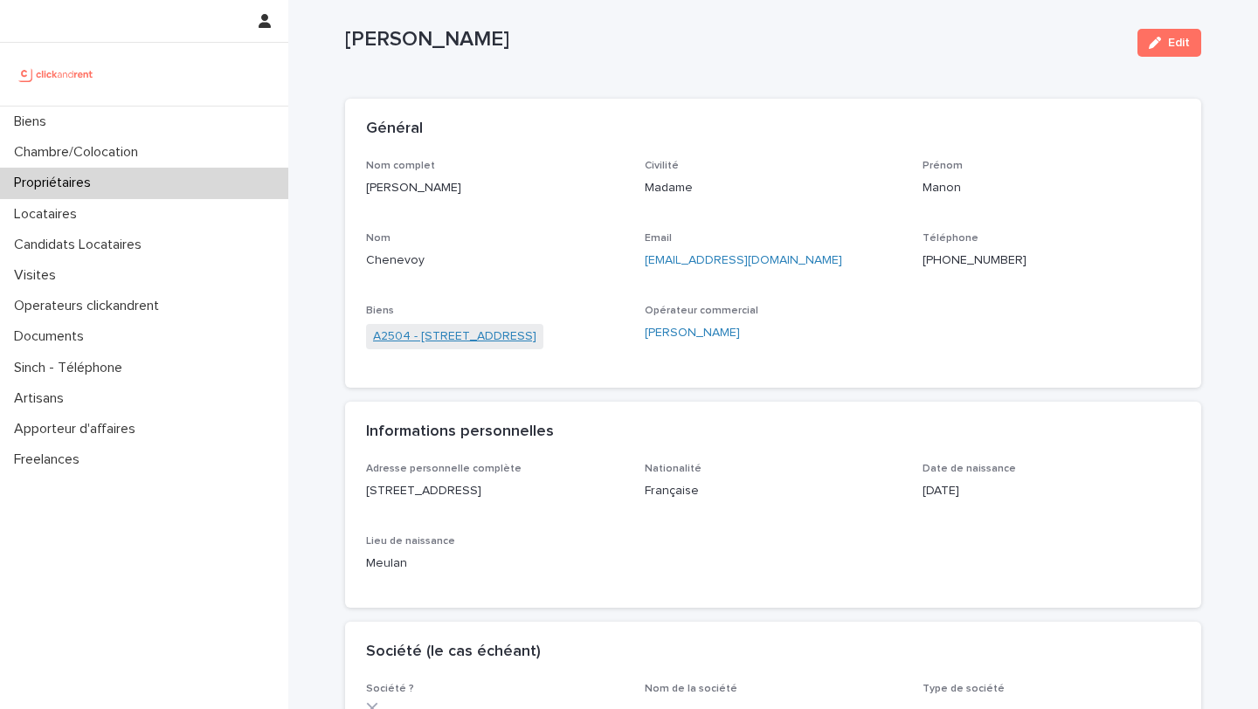
click at [536, 335] on link "A2504 - 30 rue Belgrand, Paris 75020" at bounding box center [454, 337] width 163 height 18
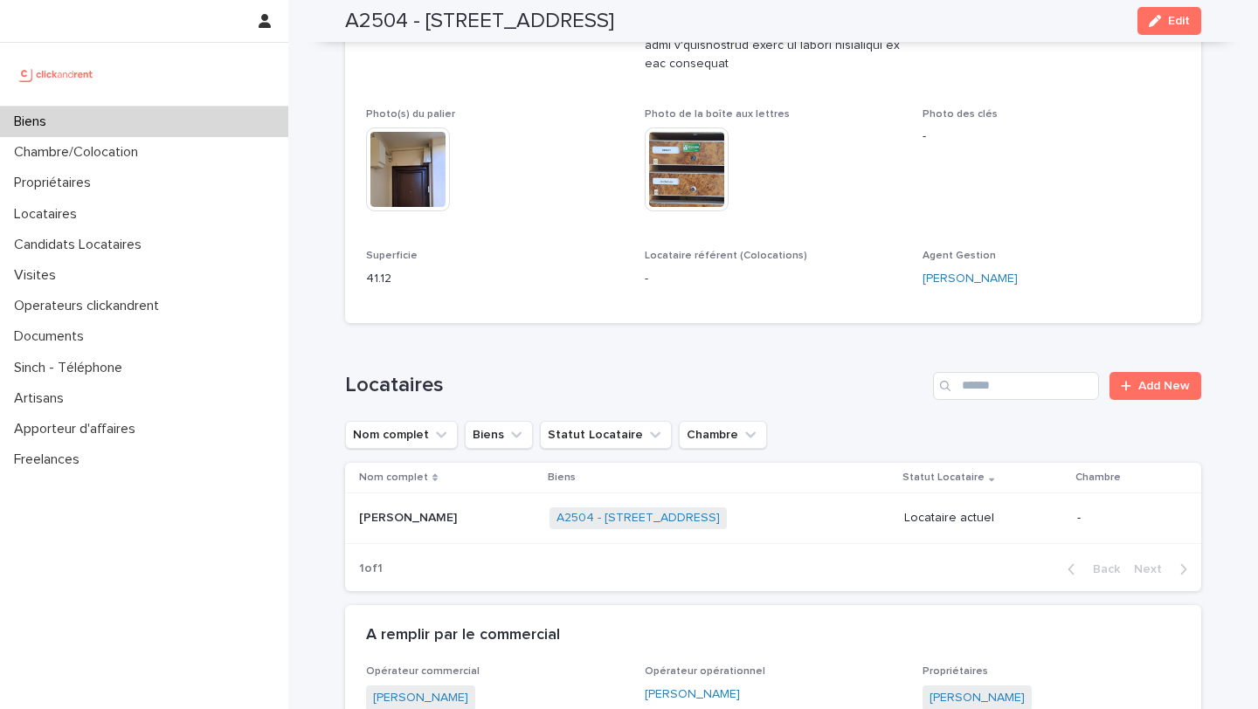
scroll to position [1109, 0]
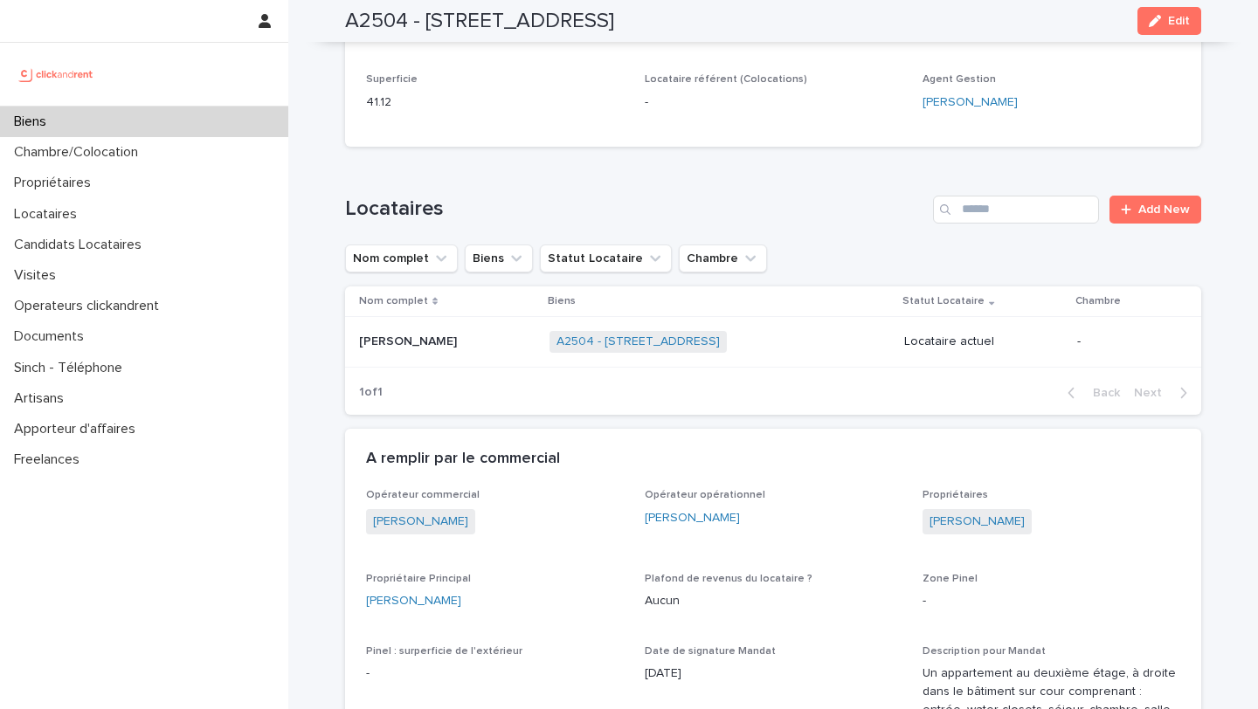
click at [457, 331] on p "Celestine Hanssens" at bounding box center [409, 340] width 101 height 18
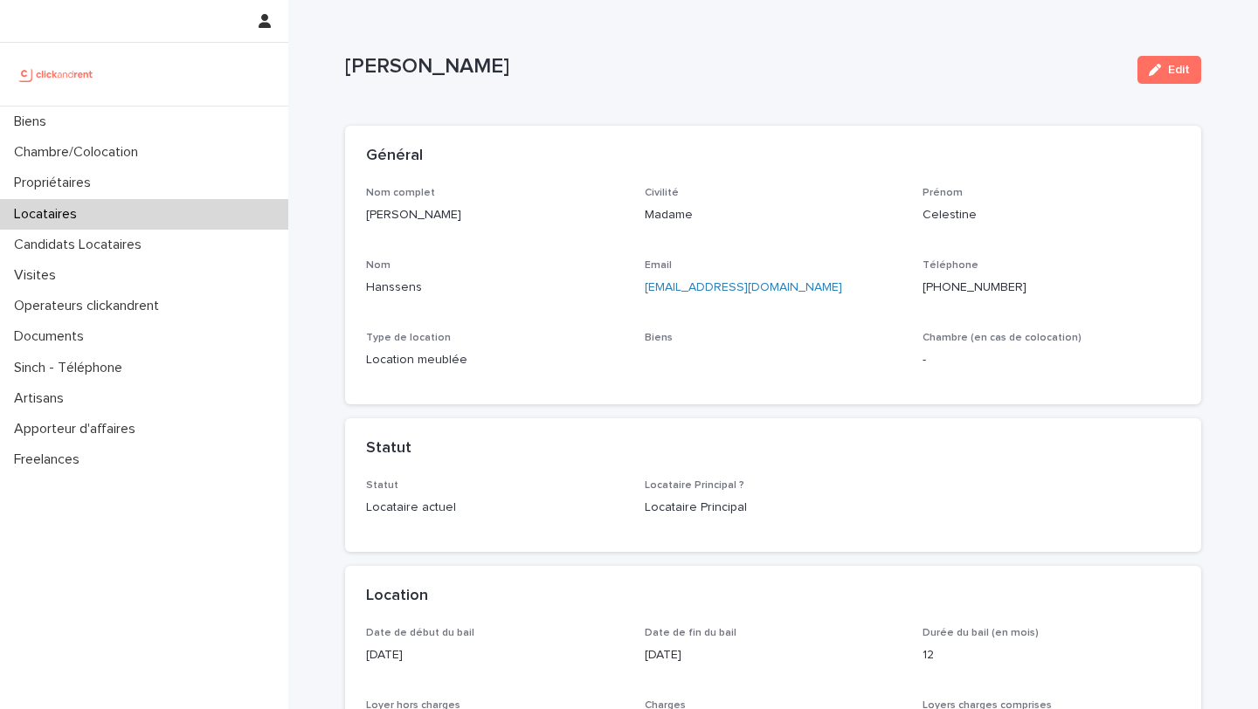
drag, startPoint x: 495, startPoint y: 224, endPoint x: 359, endPoint y: 222, distance: 136.3
click at [359, 222] on div "Nom complet Celestine Hanssens Civilité Madame Prénom Celestine Nom Hanssens Em…" at bounding box center [773, 296] width 856 height 218
copy p "Celestine Hanssens"
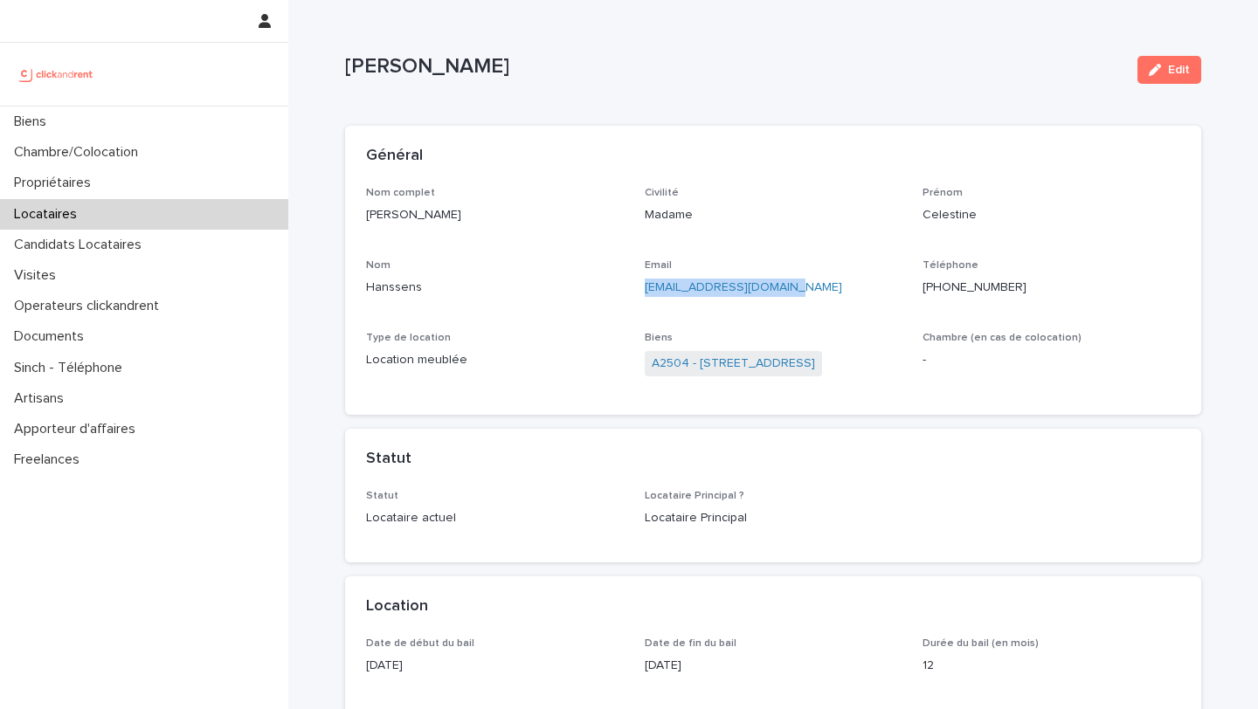
drag, startPoint x: 826, startPoint y: 295, endPoint x: 638, endPoint y: 296, distance: 188.7
click at [638, 296] on div "Nom complet Celestine Hanssens Civilité Madame Prénom Celestine Nom Hanssens Em…" at bounding box center [773, 291] width 814 height 208
copy link "celestine@hanssens.info"
drag, startPoint x: 1092, startPoint y: 282, endPoint x: 933, endPoint y: 289, distance: 159.1
click at [933, 289] on p "+447490290509" at bounding box center [1051, 288] width 258 height 18
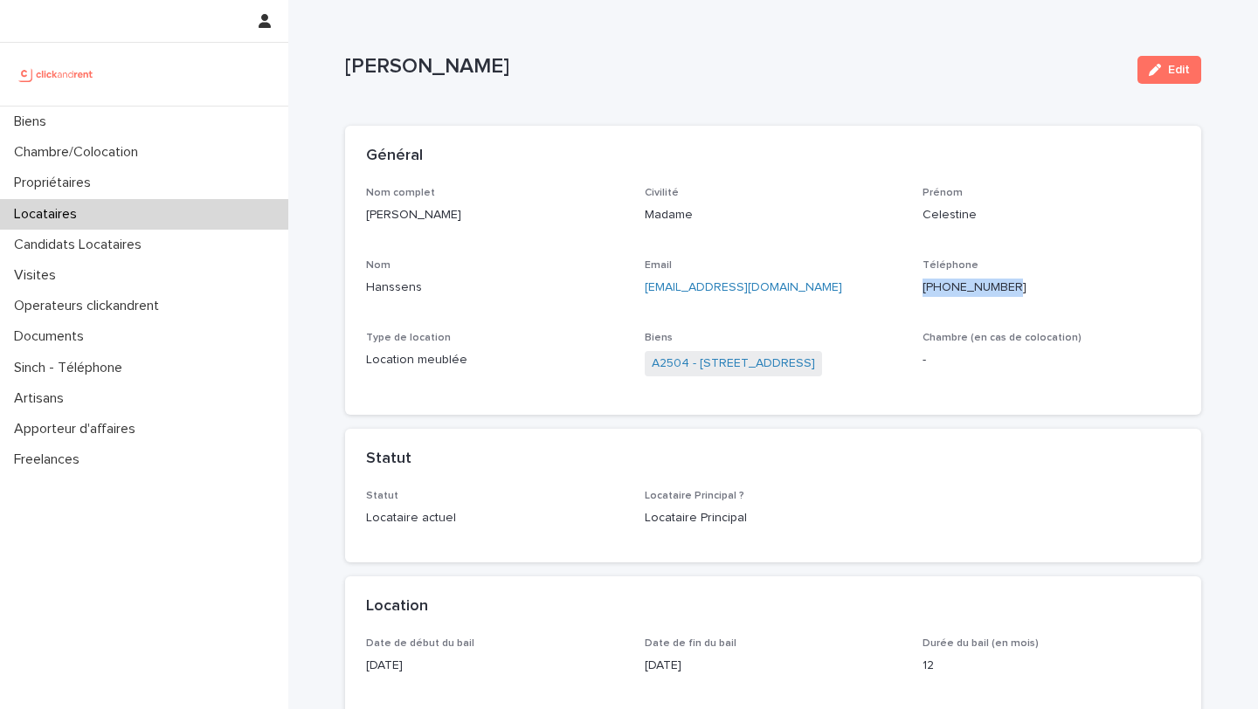
copy ringoverc2c-84e06f14122c "+447490290509"
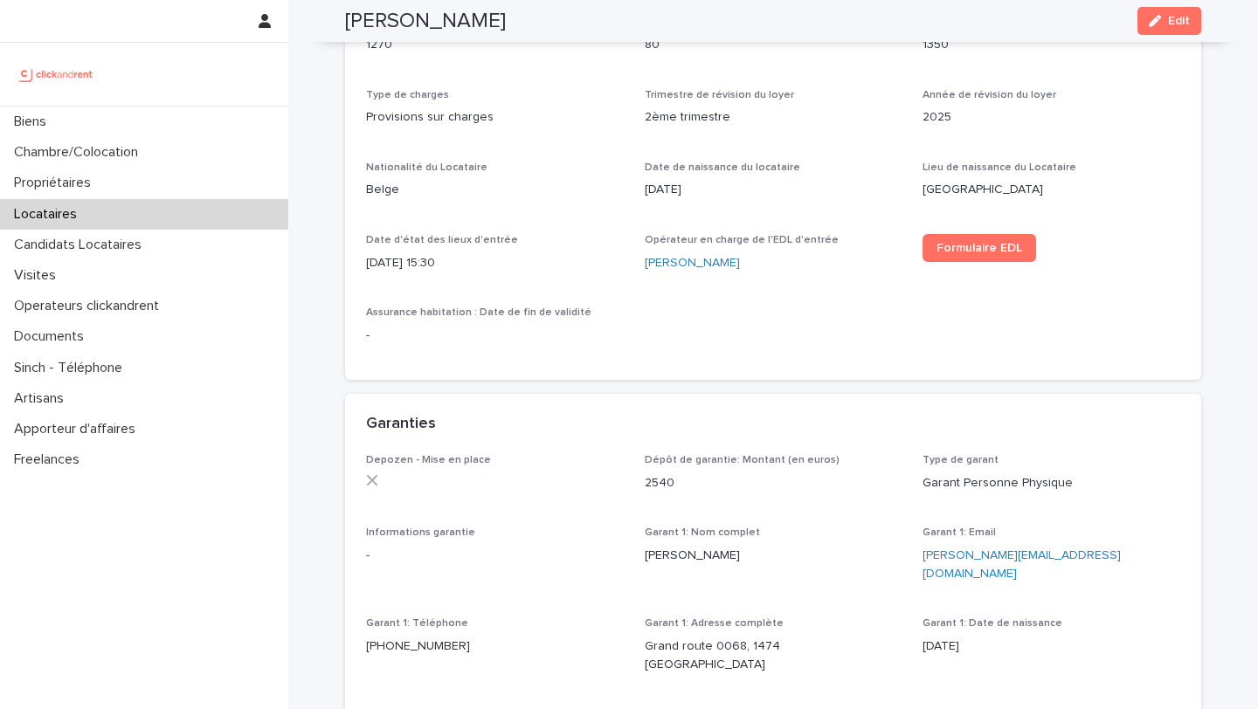
scroll to position [939, 0]
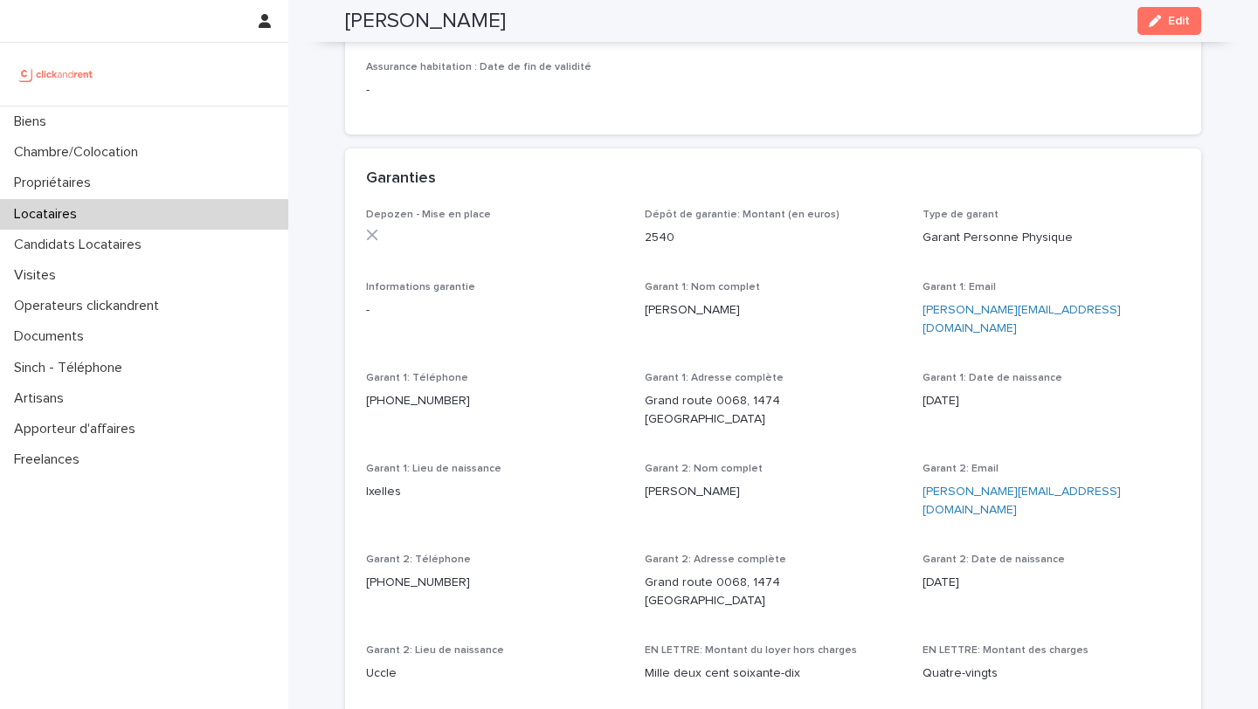
drag, startPoint x: 764, startPoint y: 319, endPoint x: 641, endPoint y: 314, distance: 123.3
click at [641, 314] on div "Depozen - Mise en place Dépôt de garantie: Montant (en euros) 2540 Type de gara…" at bounding box center [773, 452] width 814 height 487
copy p "Didier Hanssens"
drag, startPoint x: 1089, startPoint y: 314, endPoint x: 923, endPoint y: 315, distance: 166.0
click at [923, 315] on p "didier@hanssens.biz" at bounding box center [1051, 319] width 258 height 37
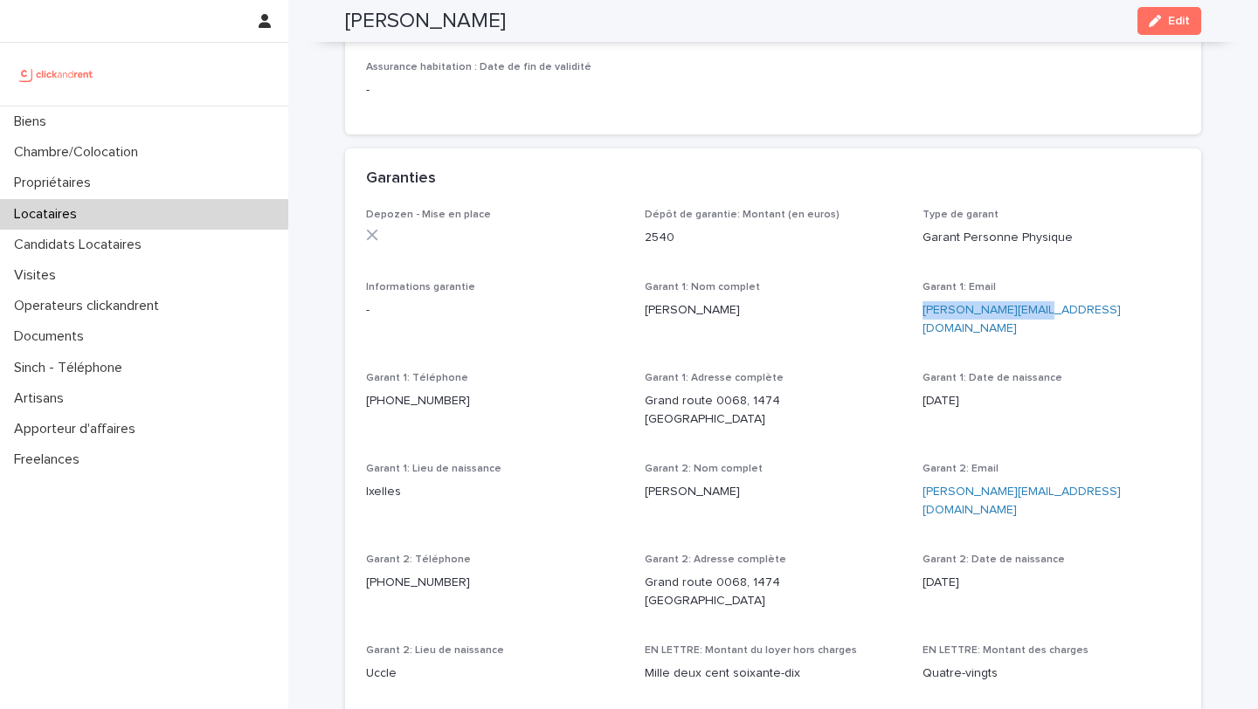
copy link "didier@hanssens.biz"
drag, startPoint x: 533, startPoint y: 391, endPoint x: 376, endPoint y: 383, distance: 157.4
click at [376, 392] on p "+32496501164" at bounding box center [495, 401] width 258 height 18
copy ringoverc2c-84e06f14122c "+32496501164"
drag, startPoint x: 757, startPoint y: 455, endPoint x: 641, endPoint y: 455, distance: 116.2
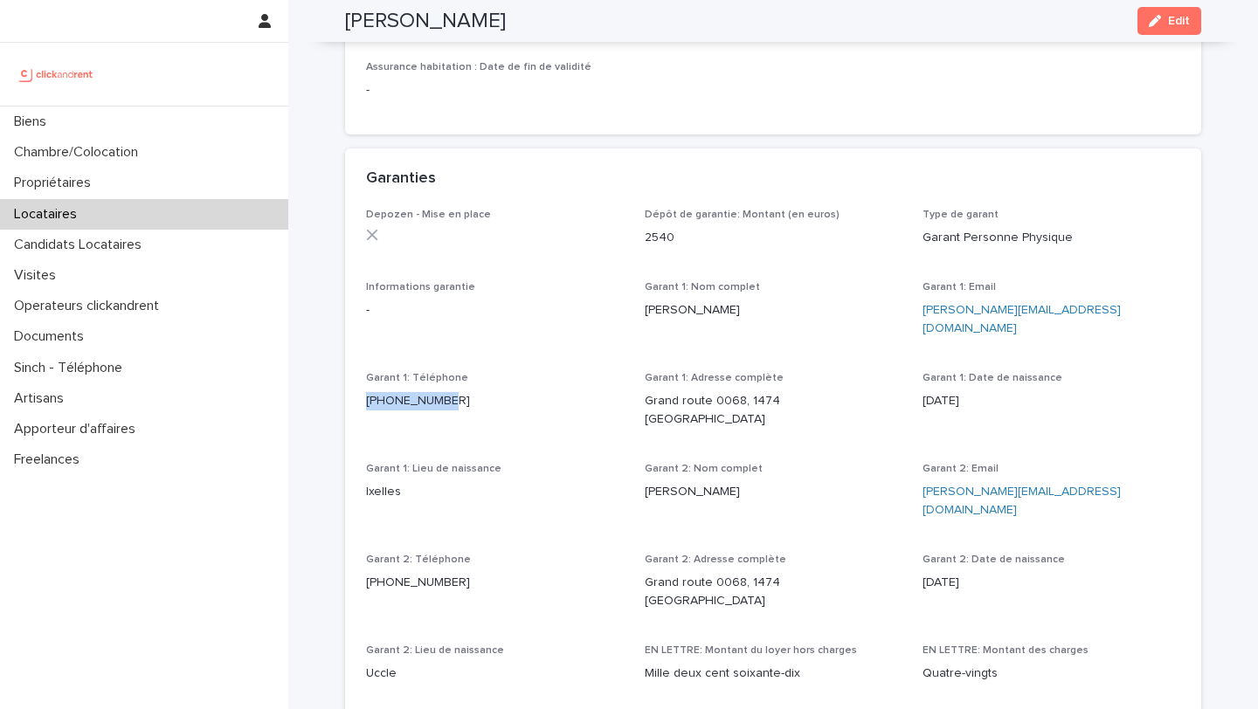
click at [641, 455] on div "Depozen - Mise en place Dépôt de garantie: Montant (en euros) 2540 Type de gara…" at bounding box center [773, 452] width 814 height 487
copy p "Sylvie Cassiers"
drag, startPoint x: 1091, startPoint y: 455, endPoint x: 919, endPoint y: 459, distance: 172.1
click at [919, 459] on div "Depozen - Mise en place Dépôt de garantie: Montant (en euros) 2540 Type de gara…" at bounding box center [773, 452] width 814 height 487
copy link "sylvie@hanssens.biz"
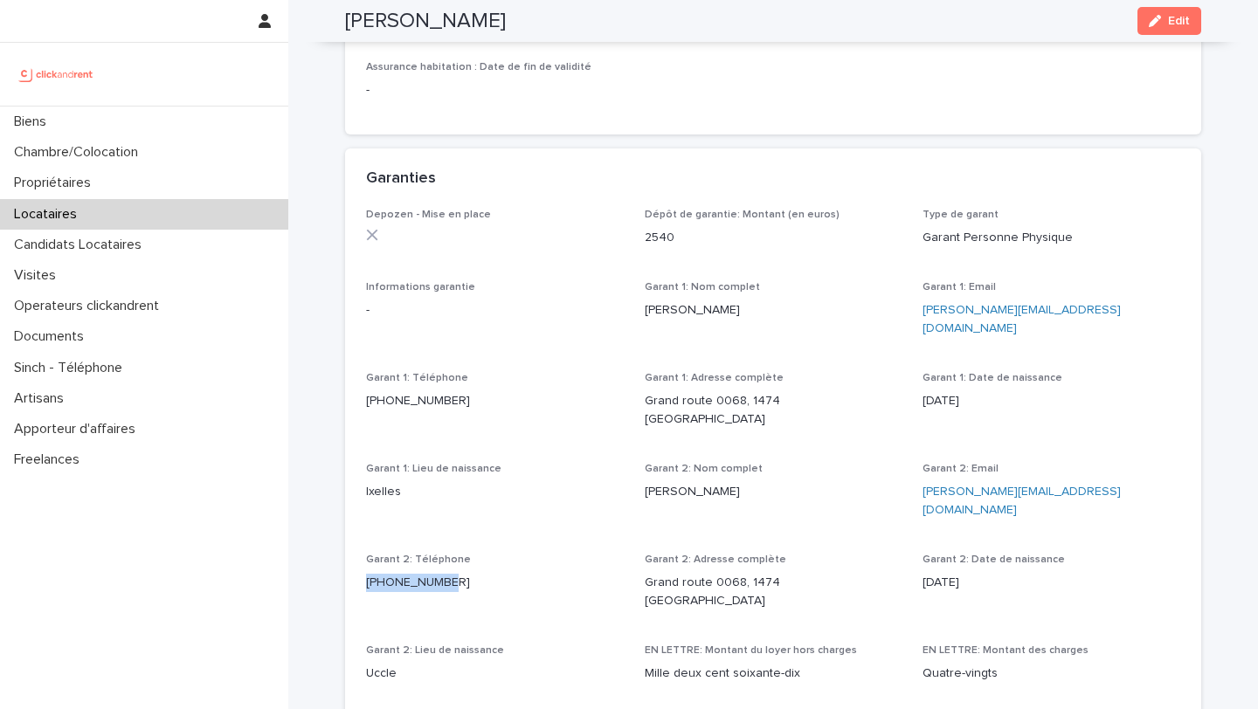
drag, startPoint x: 546, startPoint y: 527, endPoint x: 383, endPoint y: 528, distance: 162.5
click at [383, 574] on p "+32496269788" at bounding box center [495, 583] width 258 height 18
copy ringoverc2c-number-84e06f14122c "+32496269788"
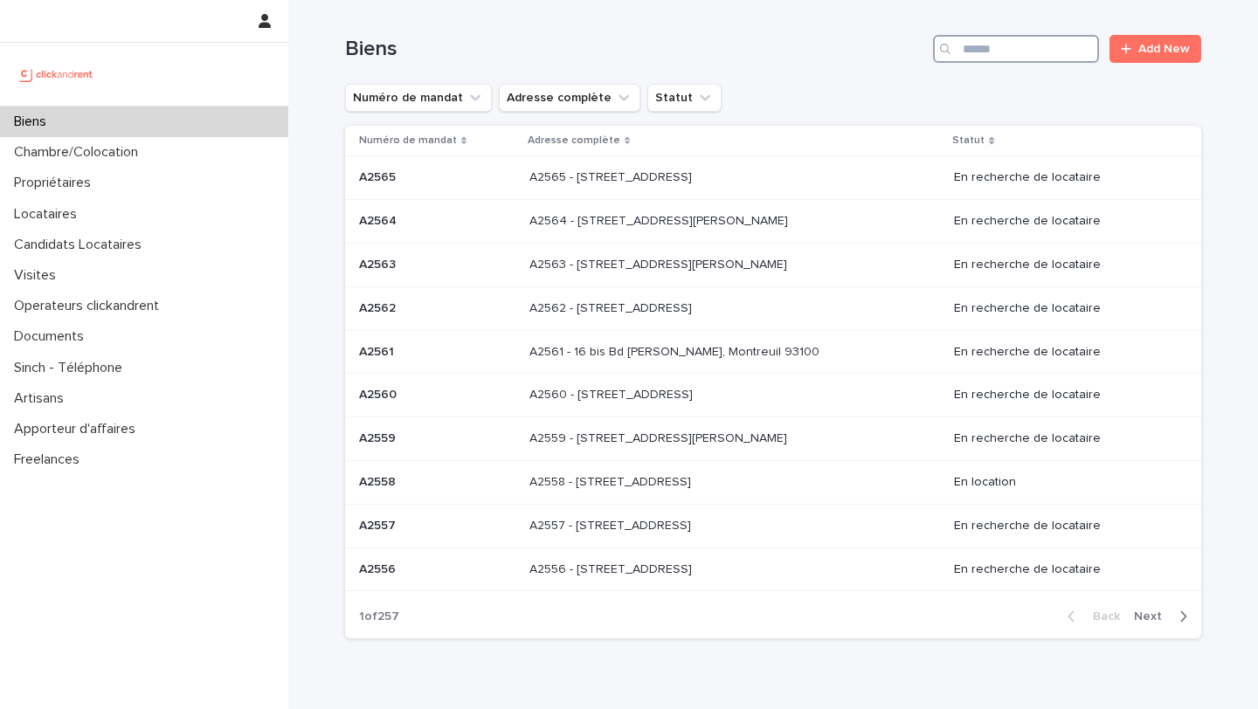
click at [1041, 42] on input "Search" at bounding box center [1016, 49] width 166 height 28
type input "*****"
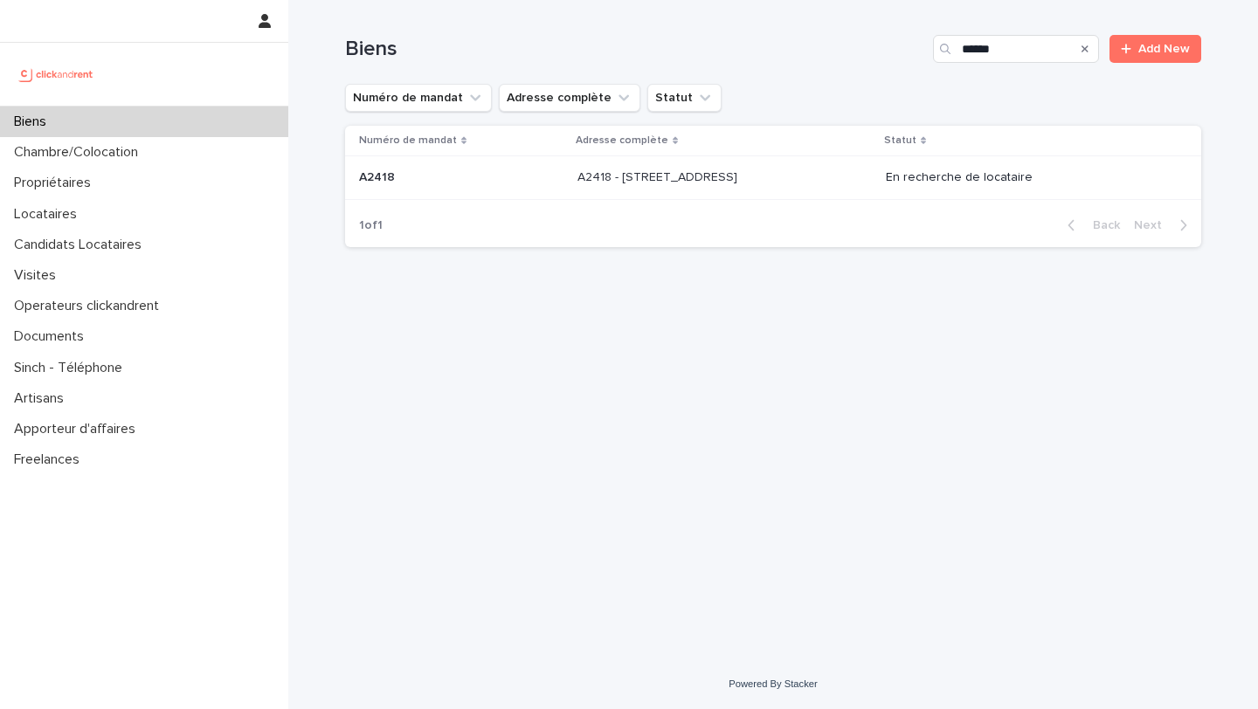
click at [693, 182] on p "A2418 - 64 boulevard Pasteur, Amiens 80000" at bounding box center [658, 176] width 163 height 18
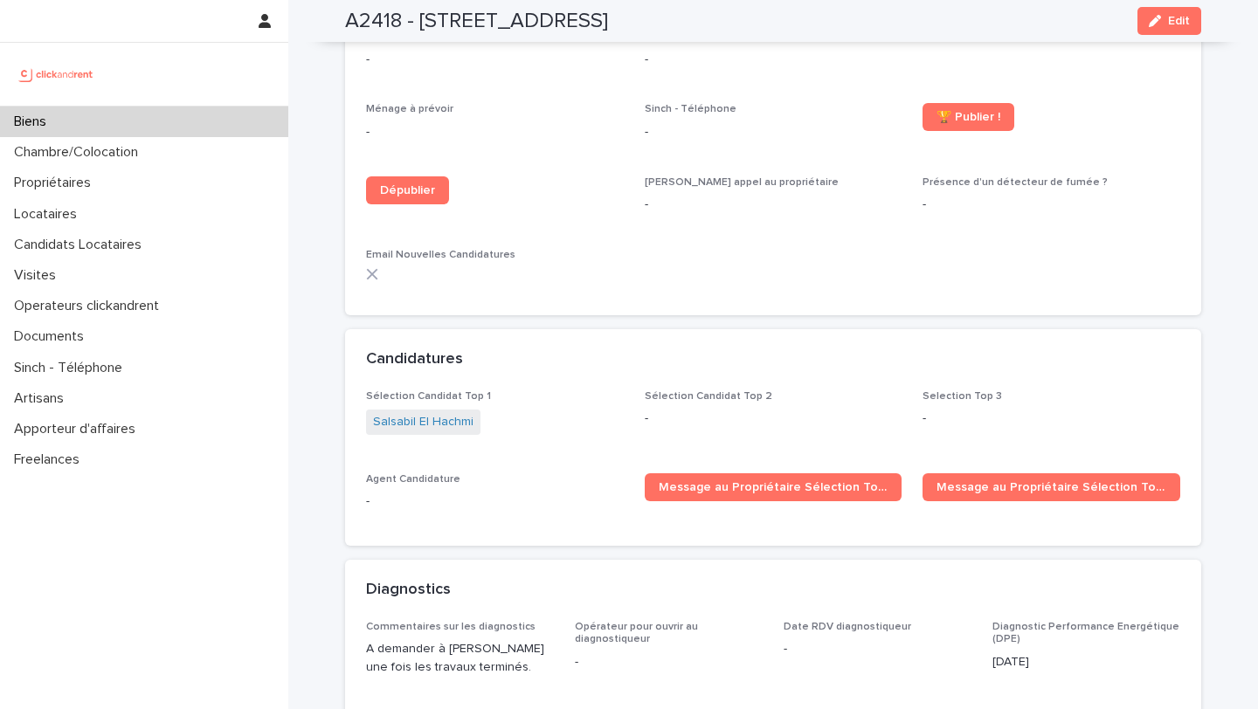
scroll to position [3746, 0]
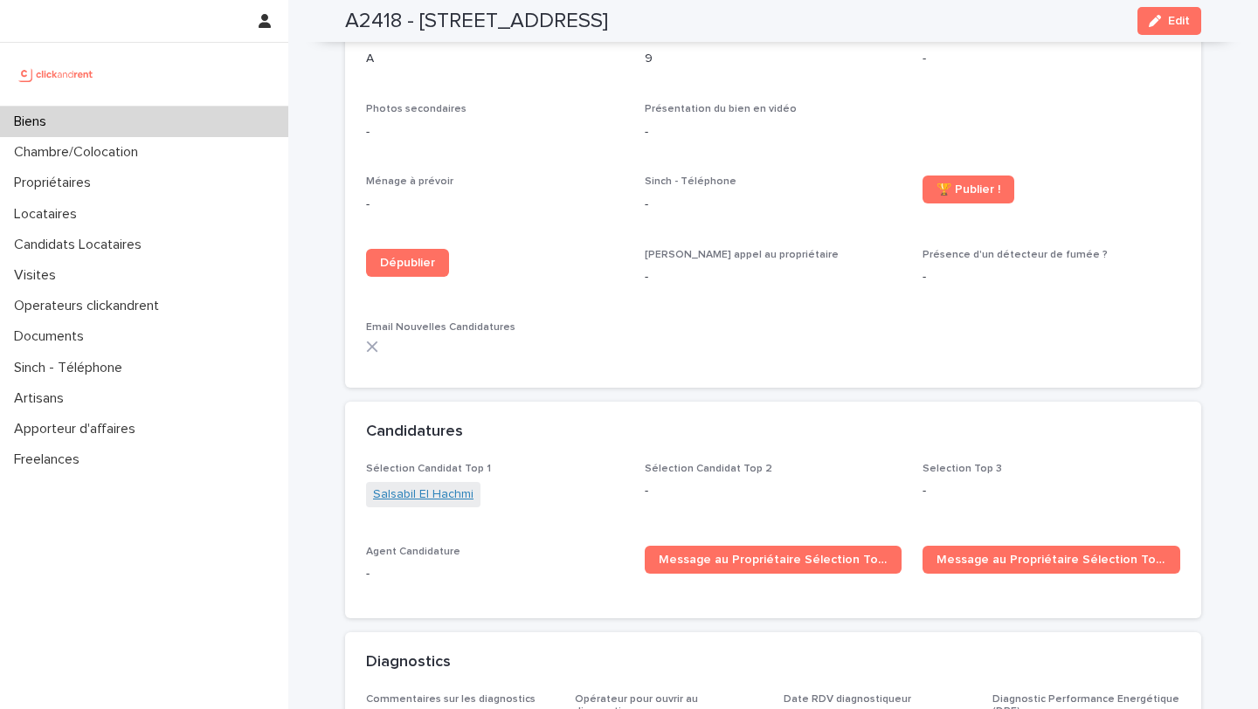
click at [441, 486] on link "Salsabil El Hachmi" at bounding box center [423, 495] width 100 height 18
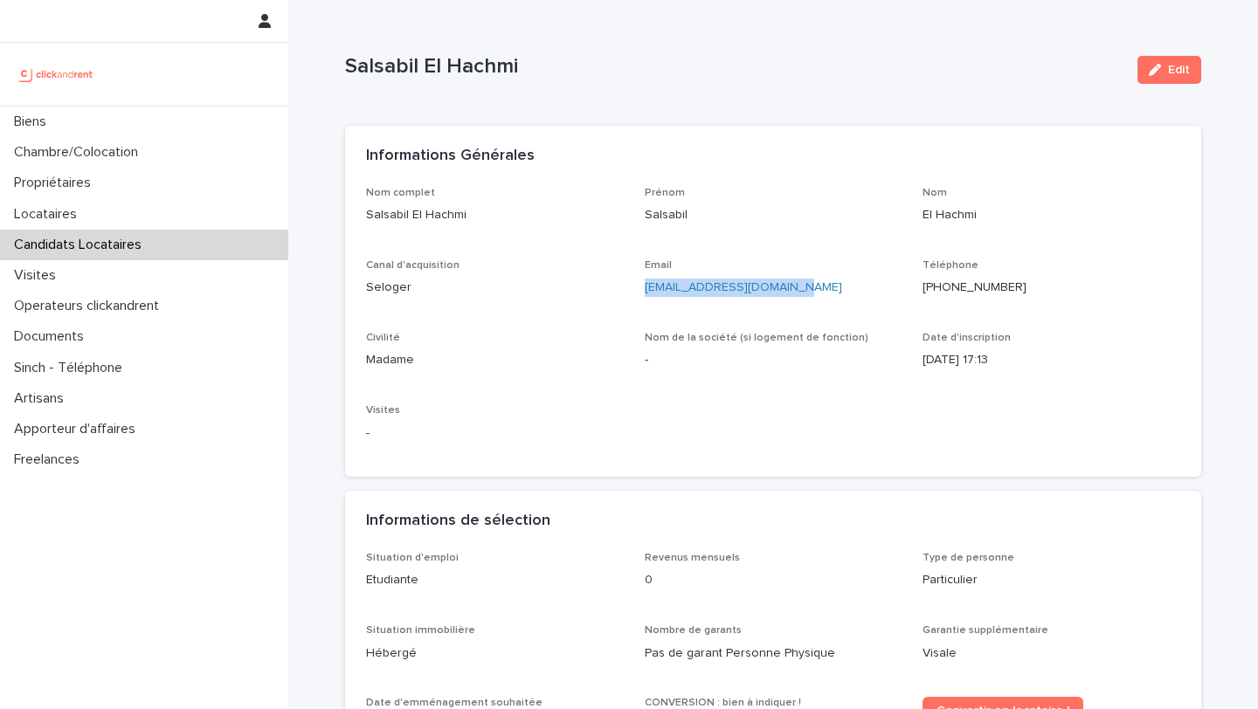
drag, startPoint x: 812, startPoint y: 285, endPoint x: 644, endPoint y: 293, distance: 167.9
click at [644, 293] on div "Nom complet Salsabil El Hachmi Prénom Salsabil Nom El Hachmi Canal d'acquisitio…" at bounding box center [773, 322] width 814 height 270
copy link "halimouchtouch@gmail.com"
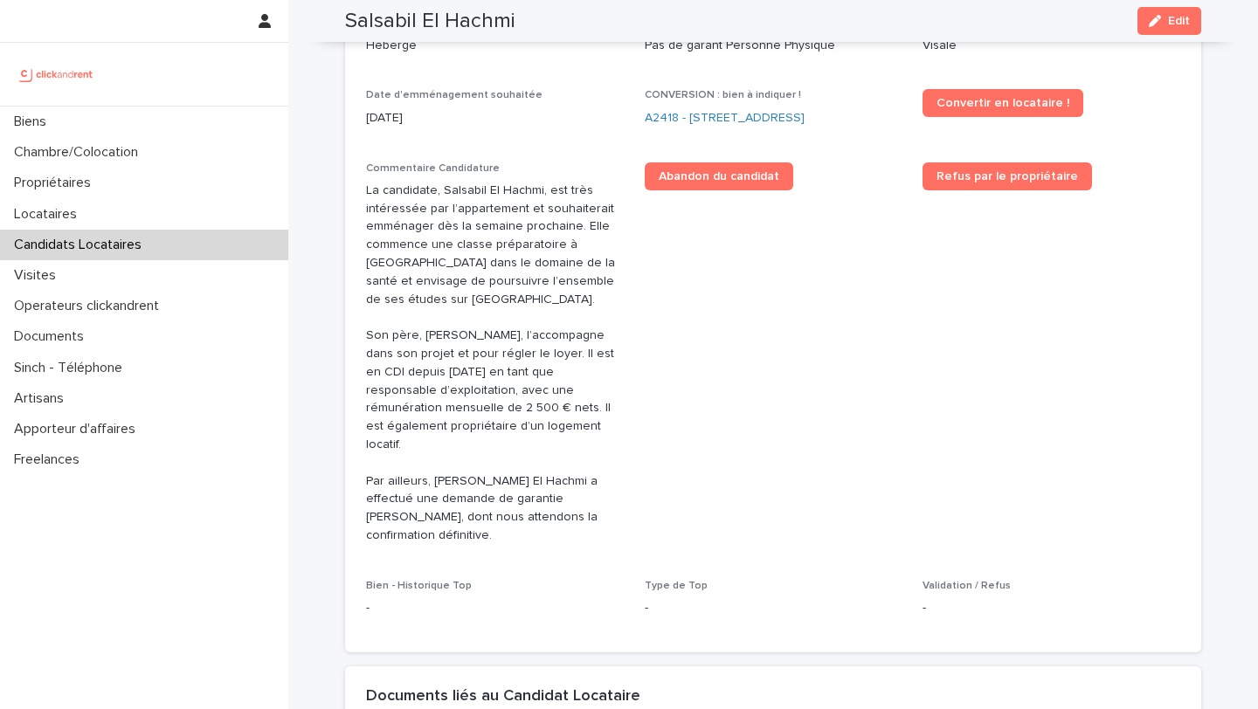
scroll to position [801, 0]
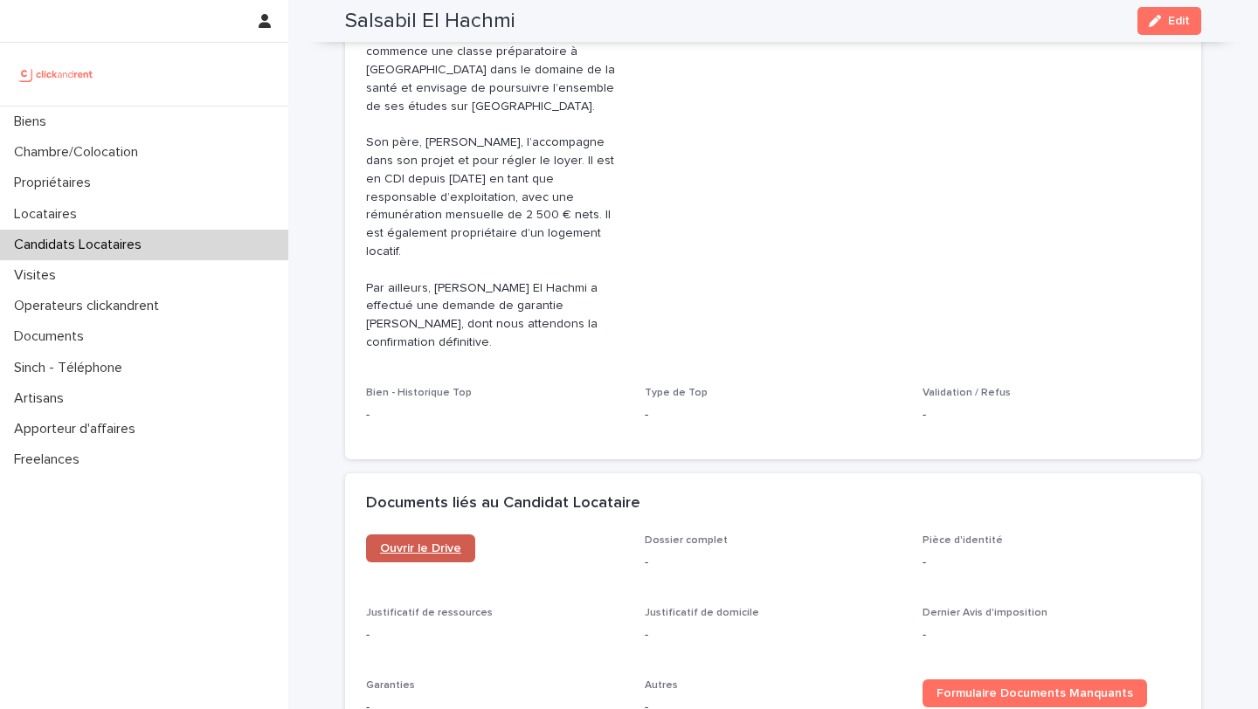
click at [445, 542] on span "Ouvrir le Drive" at bounding box center [420, 548] width 81 height 12
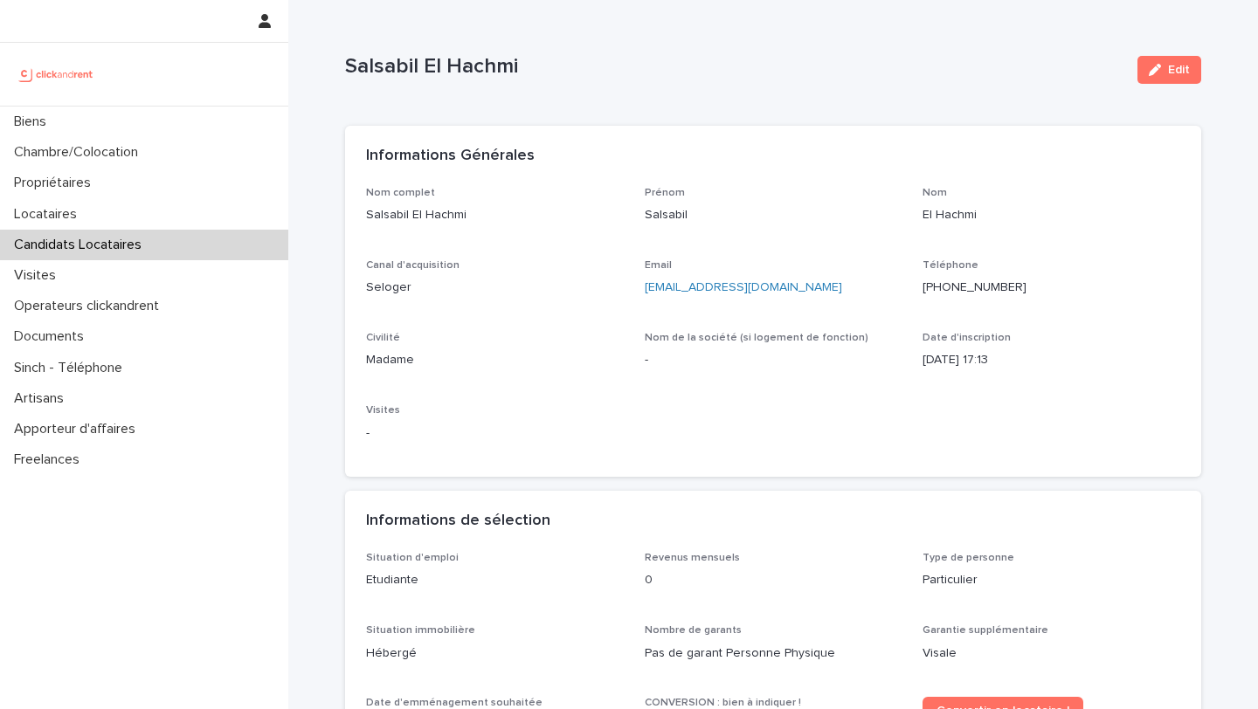
click at [812, 279] on p "halimouchtouch@gmail.com" at bounding box center [774, 288] width 258 height 18
drag, startPoint x: 825, startPoint y: 291, endPoint x: 636, endPoint y: 291, distance: 188.7
click at [636, 291] on div "Nom complet Salsabil El Hachmi Prénom Salsabil Nom El Hachmi Canal d'acquisitio…" at bounding box center [773, 322] width 814 height 270
copy link "halimouchtouch@gmail.com"
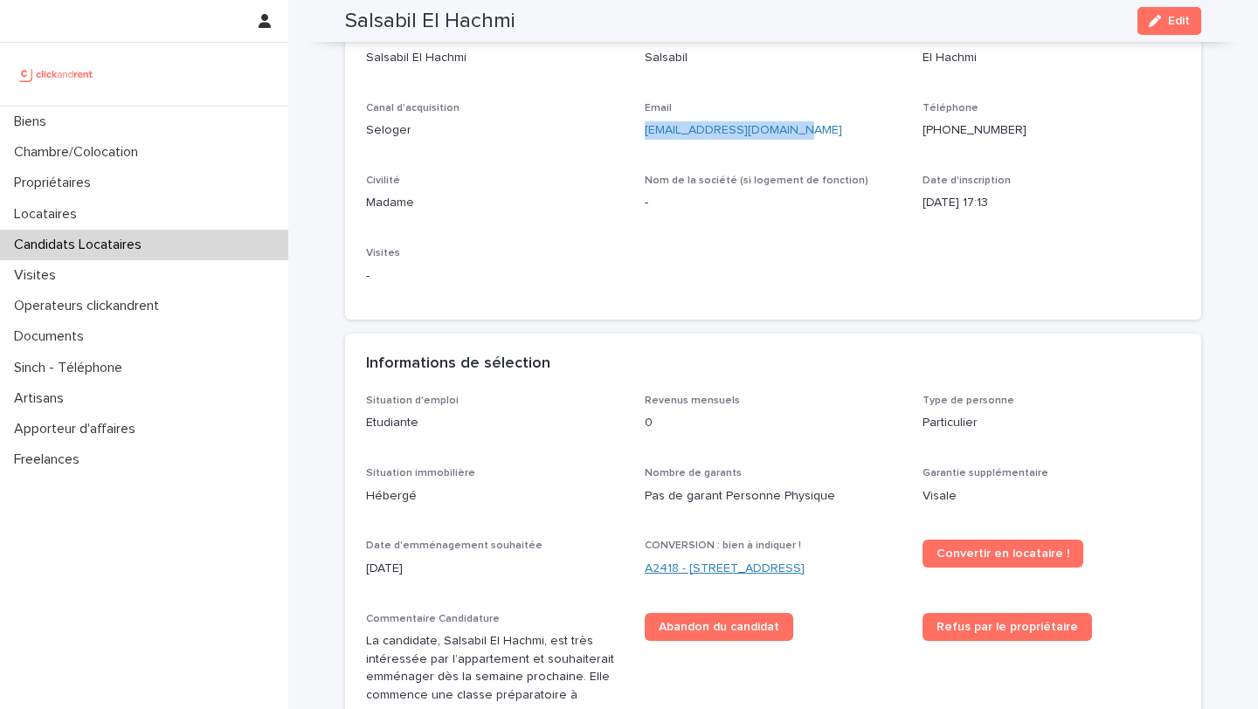
click at [747, 568] on link "A2418 - 64 boulevard Pasteur, Amiens 80000" at bounding box center [725, 569] width 160 height 18
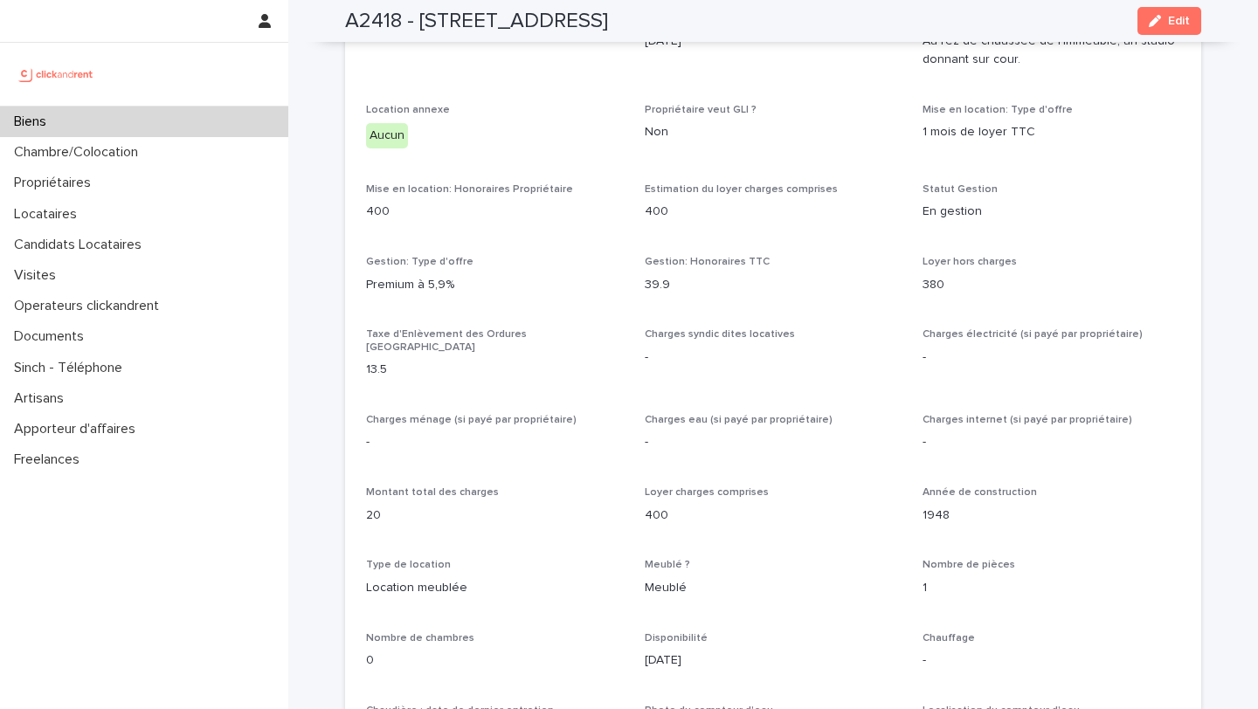
scroll to position [1224, 0]
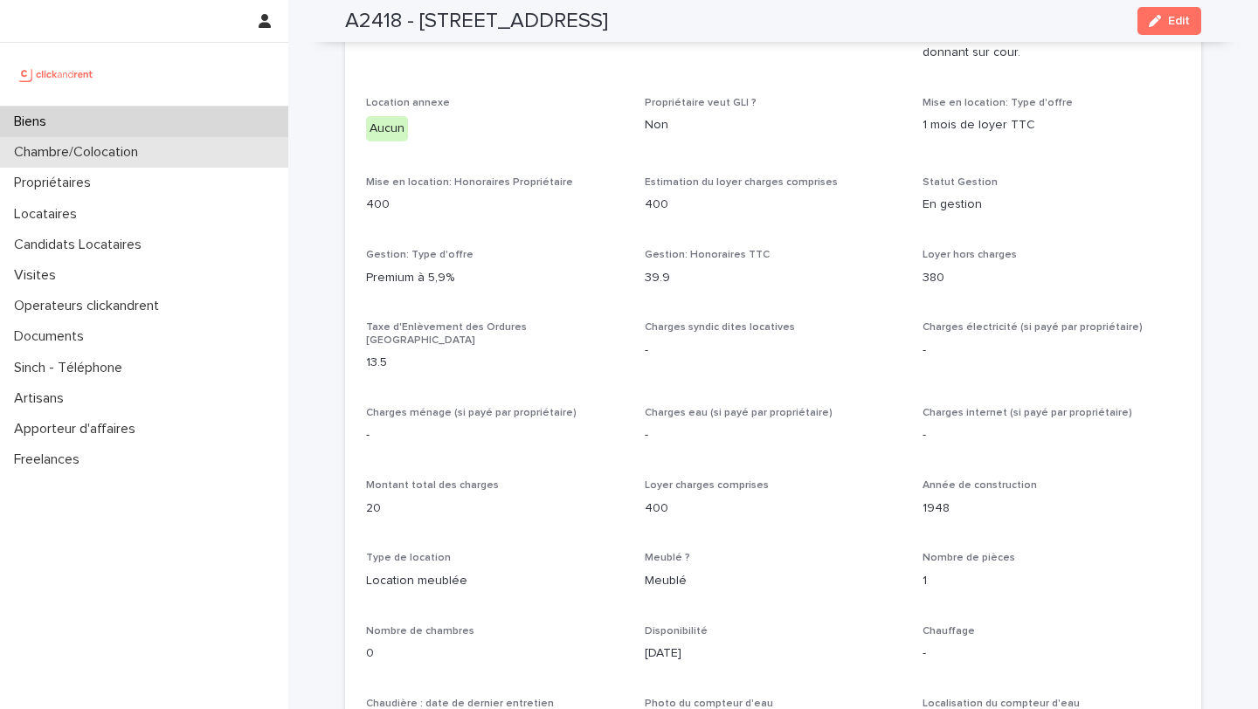
click at [190, 141] on div "Chambre/Colocation" at bounding box center [144, 152] width 288 height 31
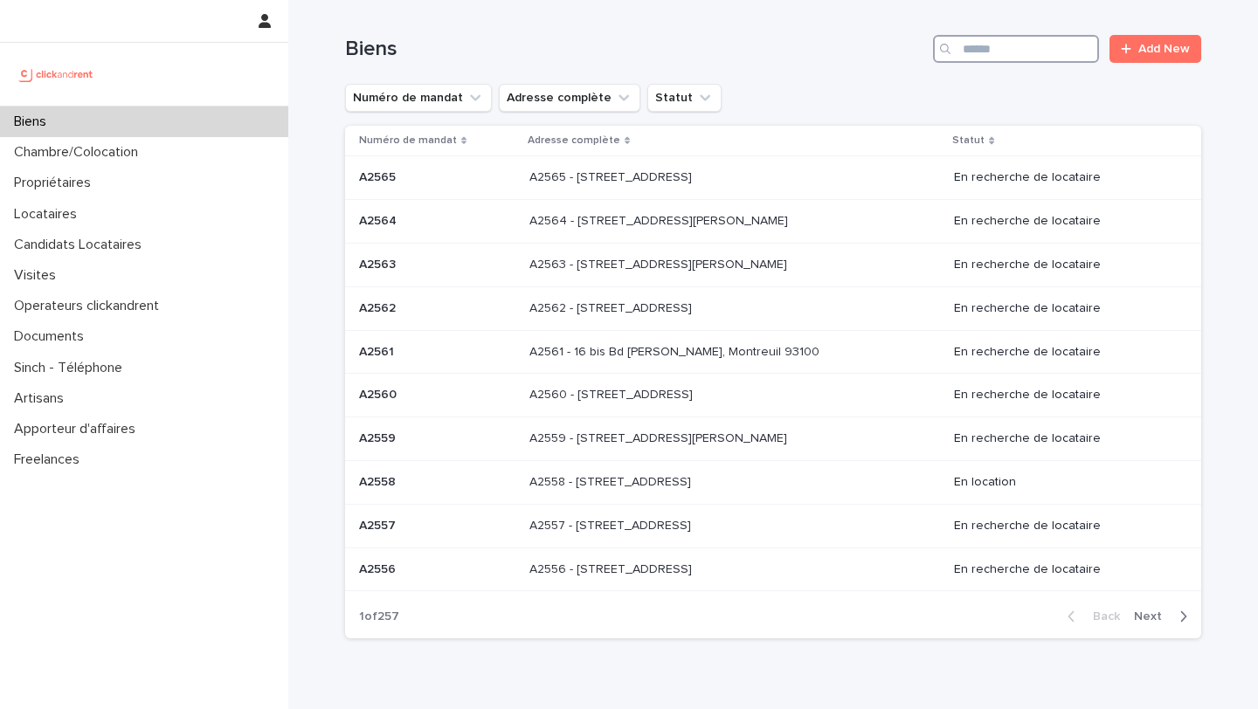
click at [1001, 46] on input "Search" at bounding box center [1016, 49] width 166 height 28
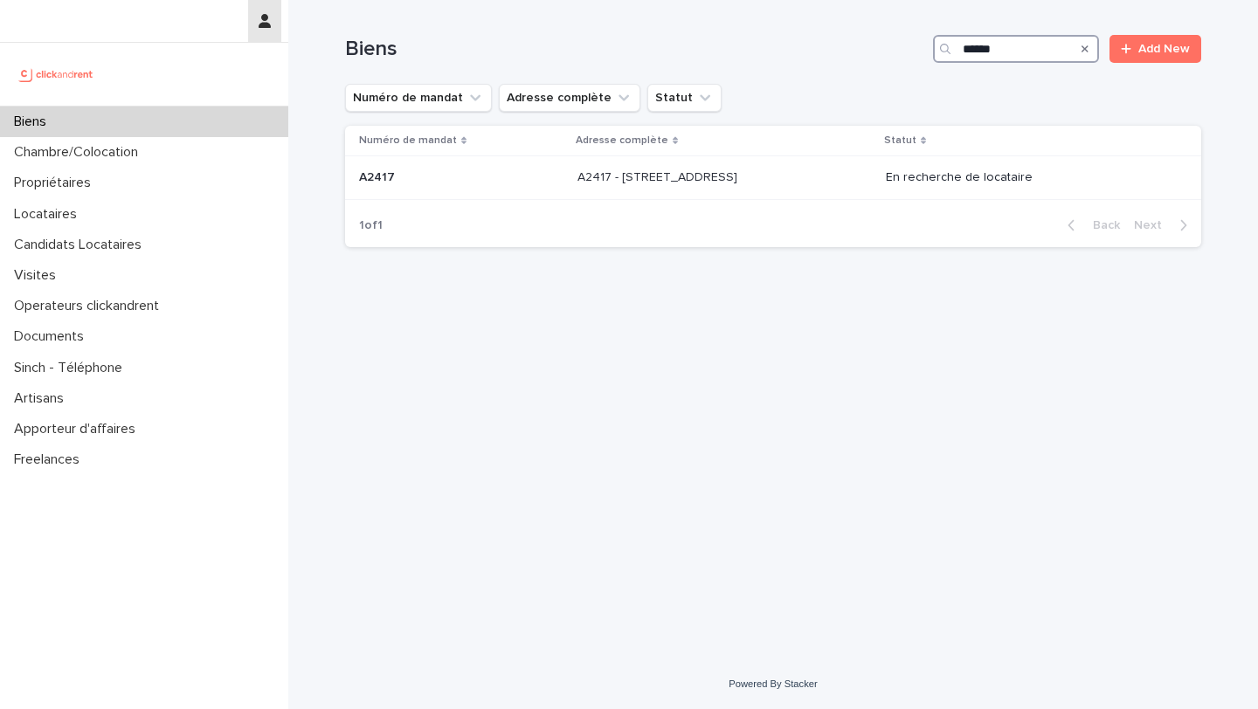
type input "*****"
